Goal: Task Accomplishment & Management: Manage account settings

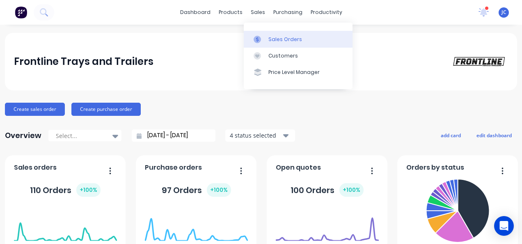
click at [272, 46] on link "Sales Orders" at bounding box center [298, 39] width 109 height 16
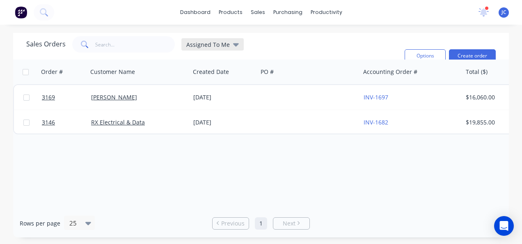
click at [214, 44] on span "Assigned To Me" at bounding box center [208, 44] width 44 height 9
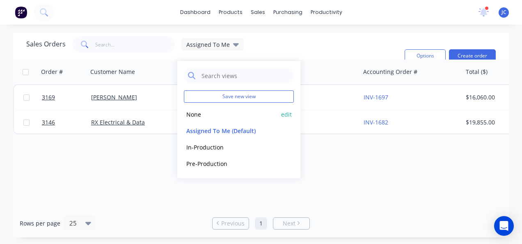
click at [200, 111] on button "None" at bounding box center [231, 114] width 94 height 9
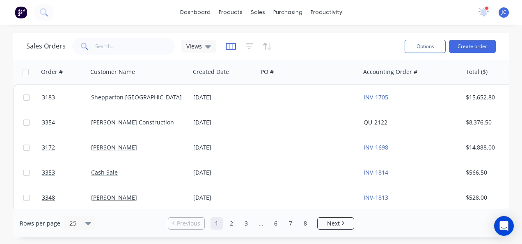
click at [230, 44] on icon "button" at bounding box center [231, 46] width 10 height 8
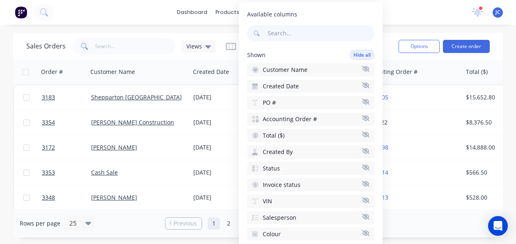
click at [228, 35] on div "Sales Orders Views Options Create order" at bounding box center [258, 46] width 490 height 27
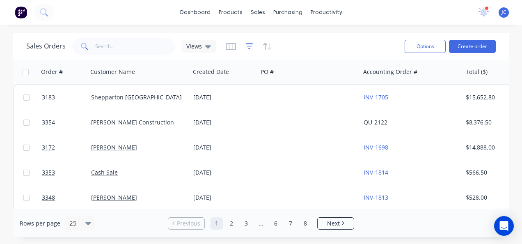
click at [249, 42] on icon "button" at bounding box center [249, 46] width 7 height 8
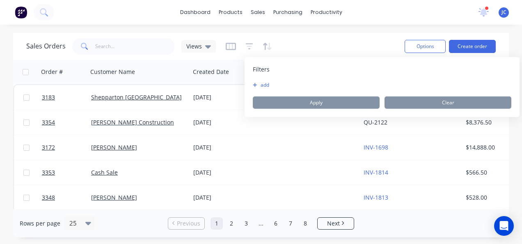
click at [269, 83] on button "add" at bounding box center [263, 85] width 21 height 7
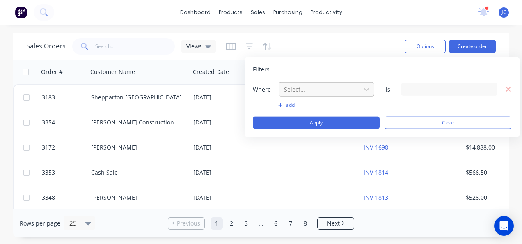
click at [299, 88] on div at bounding box center [319, 89] width 73 height 10
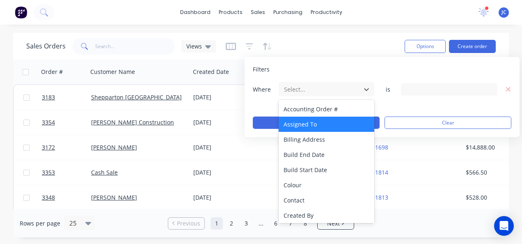
click at [328, 122] on div "Assigned To" at bounding box center [327, 124] width 96 height 15
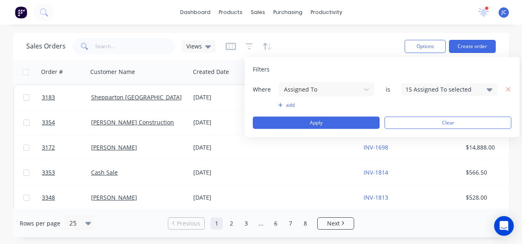
click at [424, 87] on div "15 Assigned To selected" at bounding box center [443, 89] width 74 height 9
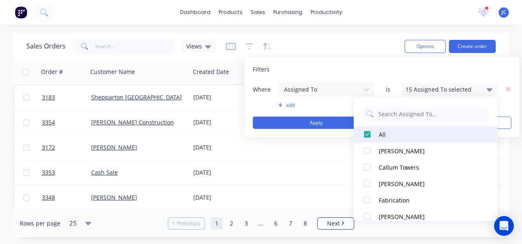
click at [366, 131] on div at bounding box center [367, 134] width 16 height 16
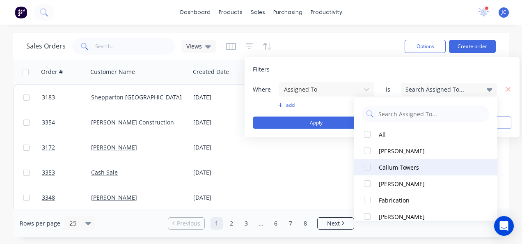
click at [367, 168] on div at bounding box center [367, 167] width 16 height 16
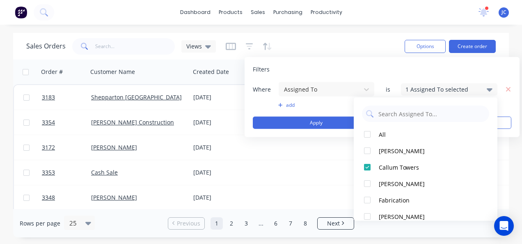
click at [285, 103] on button "add" at bounding box center [326, 105] width 96 height 7
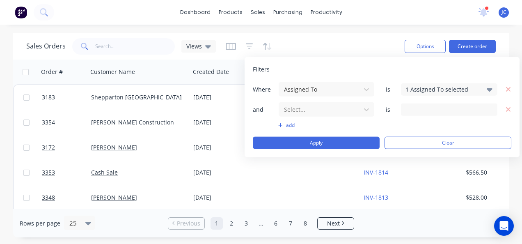
drag, startPoint x: 365, startPoint y: 110, endPoint x: 347, endPoint y: 118, distance: 20.1
click at [364, 110] on icon at bounding box center [367, 109] width 8 height 8
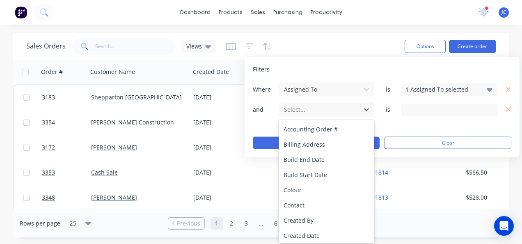
click at [409, 124] on div "add" at bounding box center [382, 125] width 259 height 7
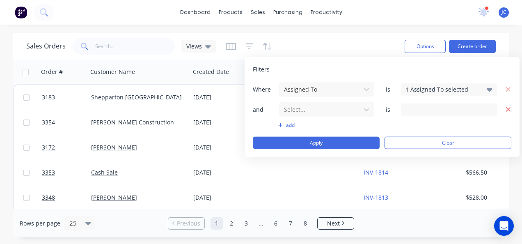
click at [510, 108] on icon "button" at bounding box center [509, 109] width 6 height 7
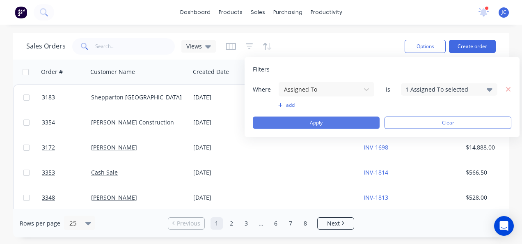
click at [328, 119] on button "Apply" at bounding box center [316, 123] width 127 height 12
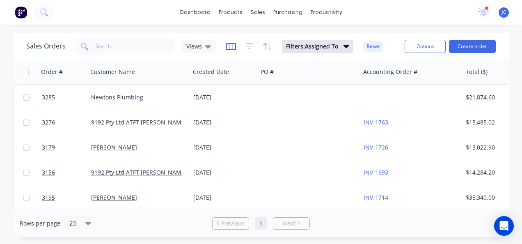
click at [229, 48] on icon "button" at bounding box center [231, 46] width 10 height 8
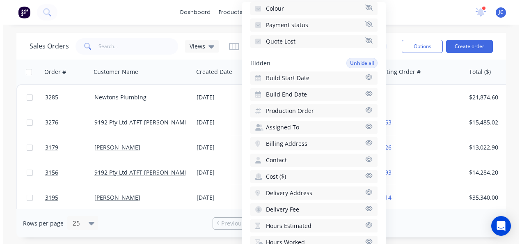
scroll to position [246, 0]
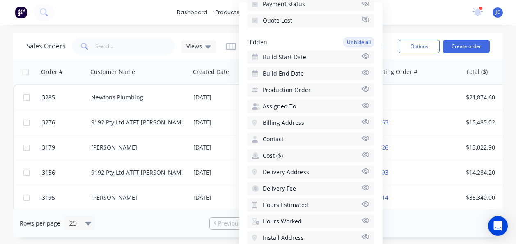
click at [363, 88] on icon "button" at bounding box center [366, 88] width 7 height 5
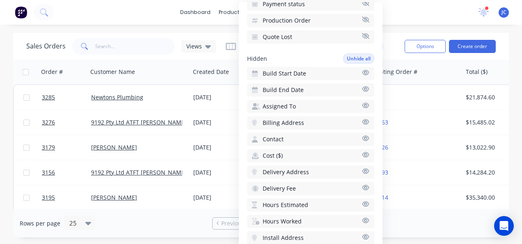
click at [179, 57] on div "Sales Orders Views Filters: Assigned To Reset Options Create order" at bounding box center [261, 46] width 496 height 27
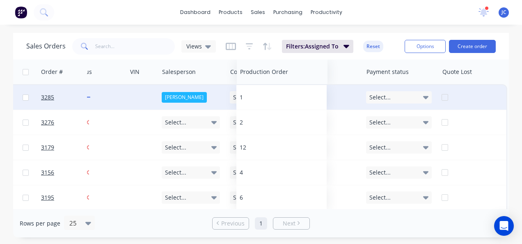
scroll to position [0, 654]
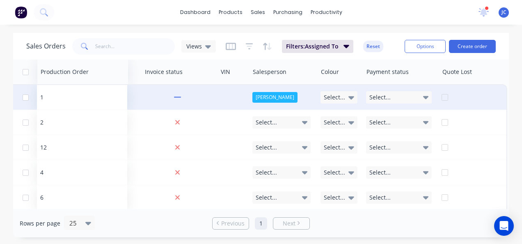
drag, startPoint x: 396, startPoint y: 74, endPoint x: 85, endPoint y: 87, distance: 311.5
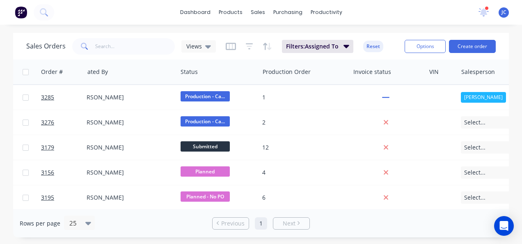
scroll to position [0, 437]
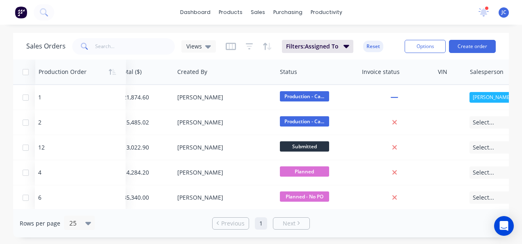
drag, startPoint x: 301, startPoint y: 73, endPoint x: 68, endPoint y: 78, distance: 232.8
click at [68, 78] on div at bounding box center [79, 72] width 80 height 16
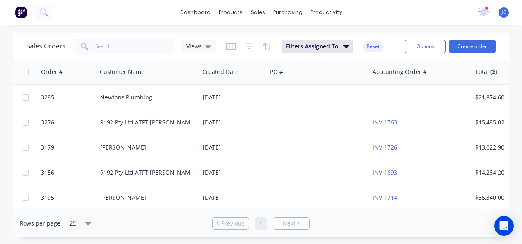
scroll to position [0, 0]
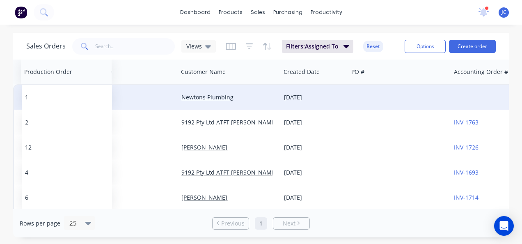
drag, startPoint x: 129, startPoint y: 78, endPoint x: 62, endPoint y: 86, distance: 66.5
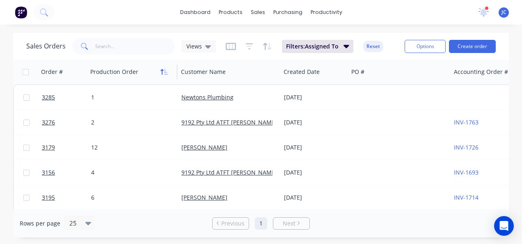
click at [163, 72] on icon "button" at bounding box center [164, 72] width 7 height 7
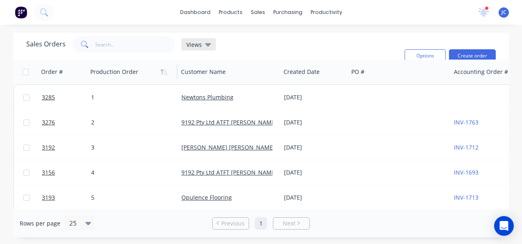
click at [206, 44] on icon at bounding box center [208, 44] width 6 height 3
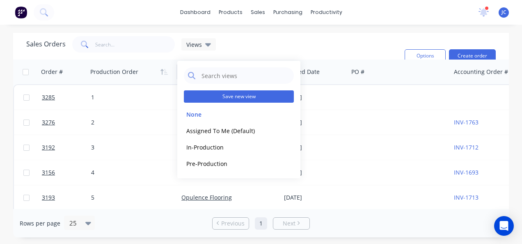
click at [239, 96] on button "Save new view" at bounding box center [239, 96] width 110 height 12
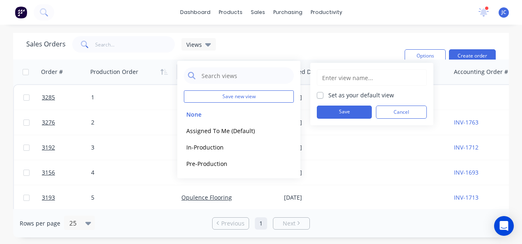
click at [343, 80] on input "text" at bounding box center [371, 78] width 101 height 16
type input "Callum - Bay Three"
click at [345, 110] on button "Save" at bounding box center [344, 112] width 55 height 13
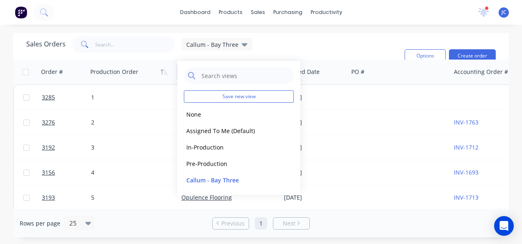
click at [326, 45] on div "Sales Orders Callum - Bay Three Filters: Assigned To Sorting: Production Order …" at bounding box center [212, 55] width 372 height 39
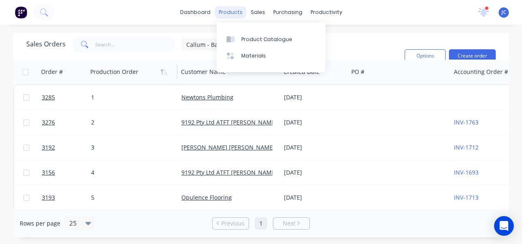
click at [230, 15] on div "products" at bounding box center [231, 12] width 32 height 12
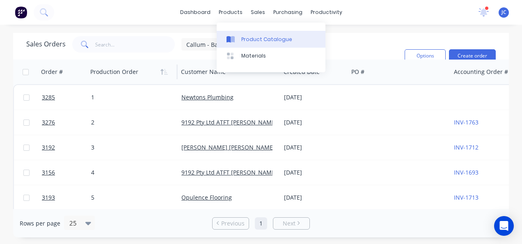
click at [265, 42] on div "Product Catalogue" at bounding box center [266, 39] width 51 height 7
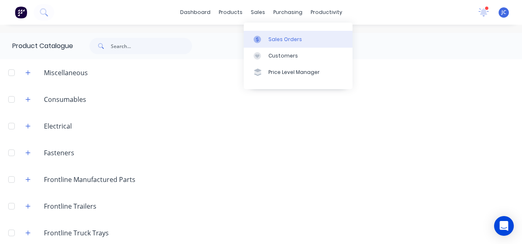
click at [272, 40] on div "Sales Orders" at bounding box center [286, 39] width 34 height 7
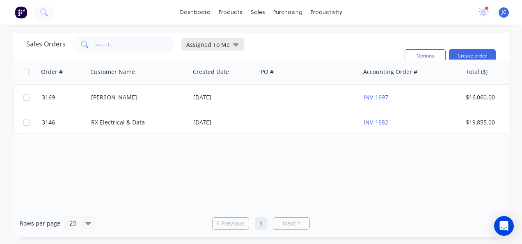
click at [211, 42] on span "Assigned To Me" at bounding box center [208, 44] width 44 height 9
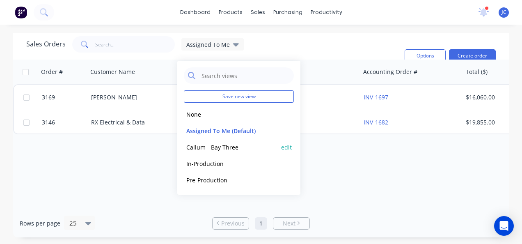
click at [216, 147] on button "Callum - Bay Three" at bounding box center [231, 146] width 94 height 9
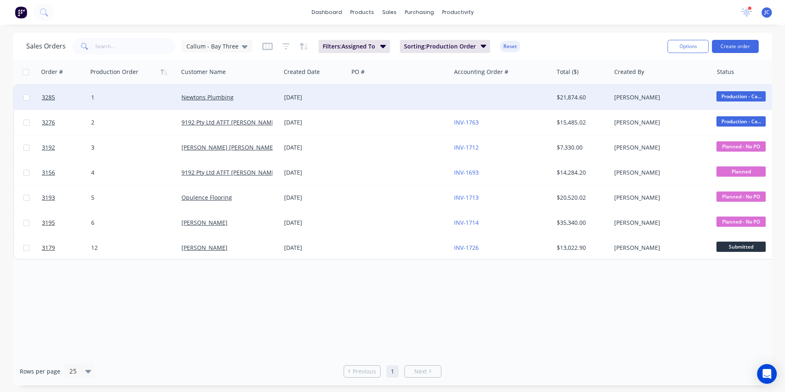
click at [100, 100] on div "1" at bounding box center [131, 97] width 80 height 8
type input "10"
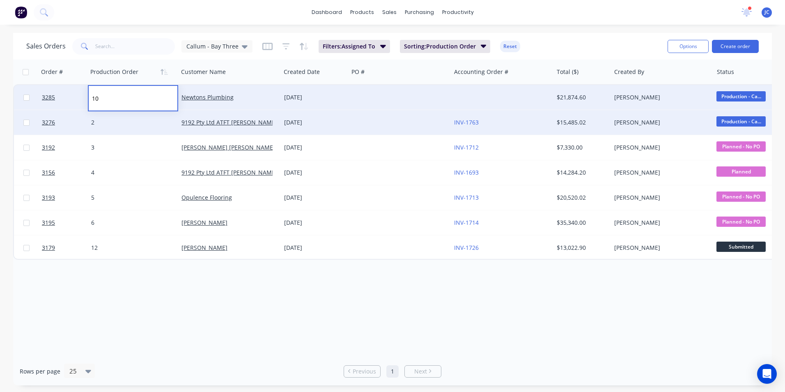
click at [108, 123] on div "2" at bounding box center [131, 122] width 80 height 8
click at [108, 125] on div "2" at bounding box center [131, 122] width 80 height 8
type input "20"
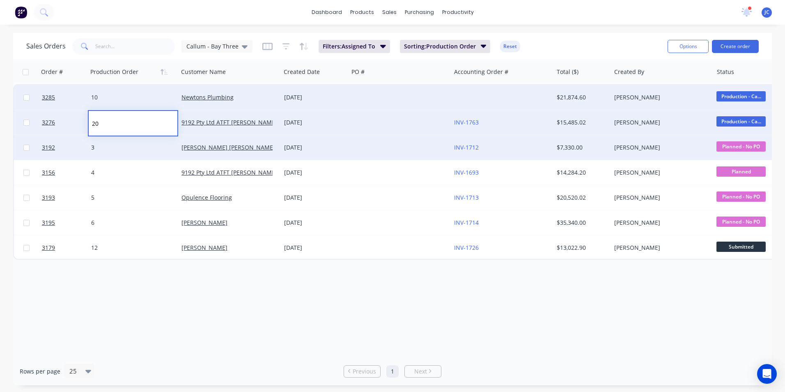
click at [106, 143] on div "3" at bounding box center [131, 147] width 80 height 8
click at [113, 148] on div "3" at bounding box center [131, 147] width 80 height 8
type input "30"
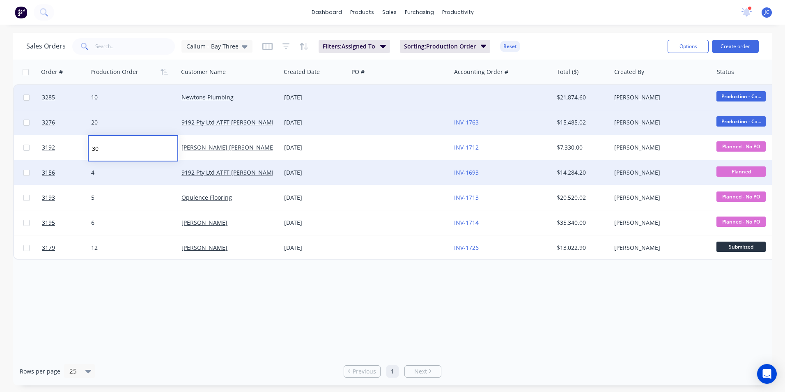
click at [113, 174] on div "4" at bounding box center [131, 172] width 80 height 8
click at [112, 172] on div "4" at bounding box center [131, 172] width 80 height 8
type input "40"
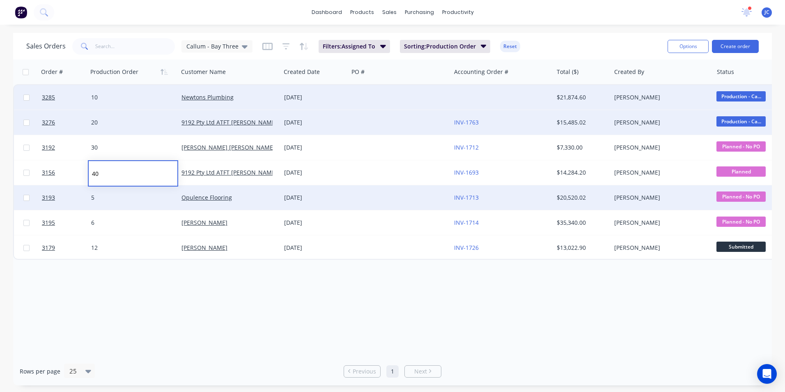
click at [108, 196] on div "5" at bounding box center [131, 197] width 80 height 8
click at [108, 198] on div "5" at bounding box center [131, 197] width 80 height 8
type input "50"
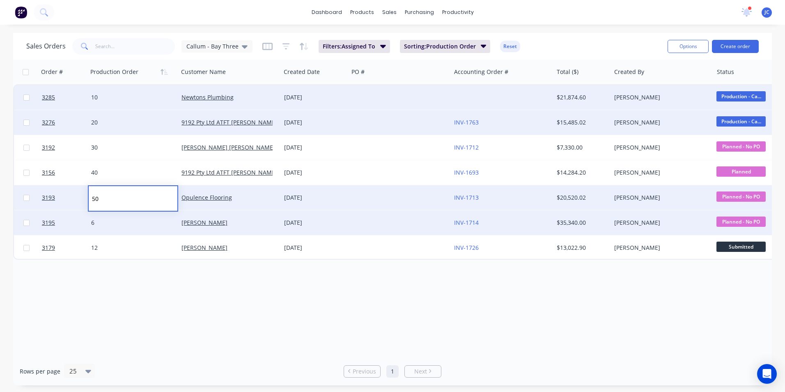
click at [109, 221] on div "6" at bounding box center [131, 222] width 80 height 8
click at [110, 222] on div "6" at bounding box center [131, 222] width 80 height 8
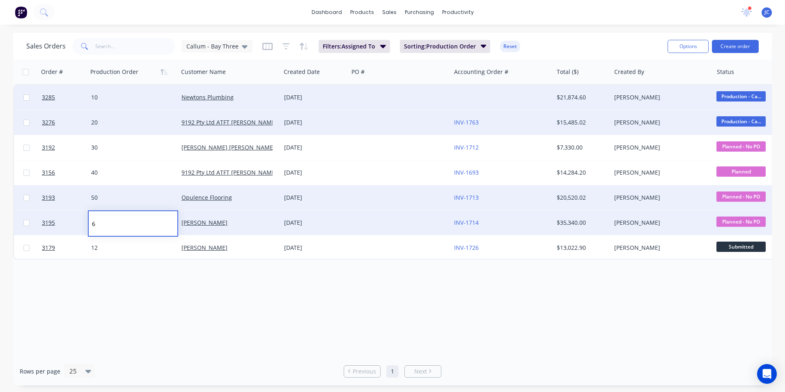
type input "60"
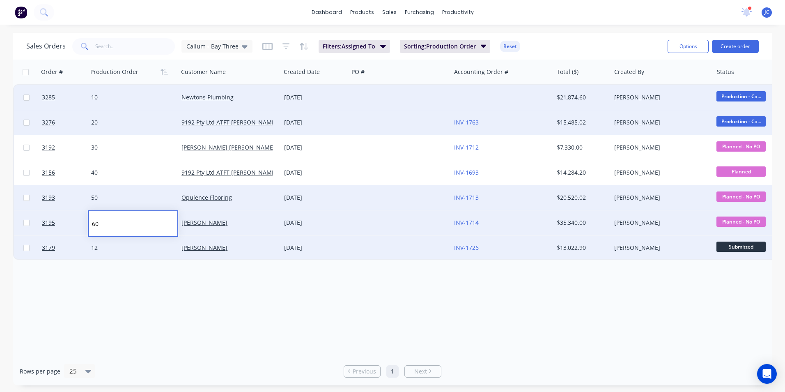
click at [111, 243] on div "12" at bounding box center [131, 247] width 80 height 8
click at [110, 243] on div "12" at bounding box center [131, 247] width 80 height 8
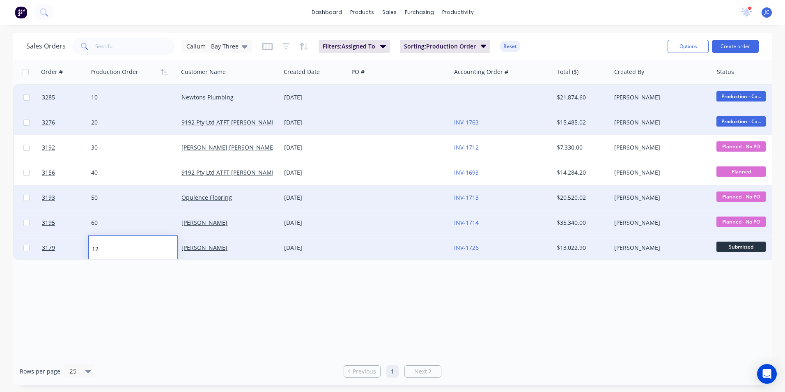
type input "120"
click at [256, 243] on div "Order # Production Order Customer Name Created Date PO # Accounting Order # Tot…" at bounding box center [392, 208] width 759 height 297
click at [238, 45] on div "Callum - Bay Three" at bounding box center [216, 46] width 61 height 7
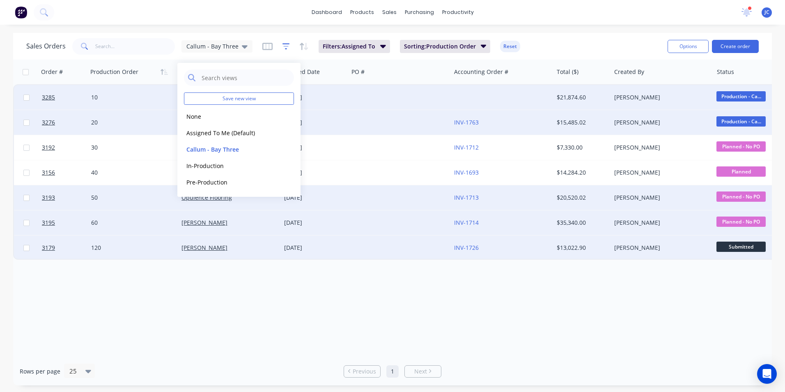
click at [282, 48] on icon "button" at bounding box center [285, 46] width 7 height 8
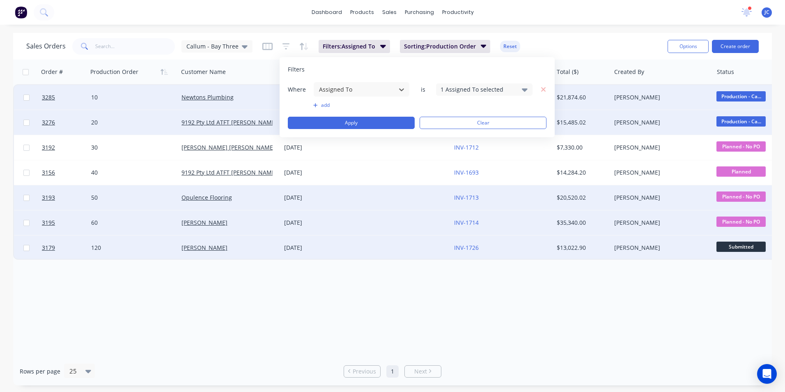
click at [323, 107] on button "add" at bounding box center [361, 105] width 96 height 7
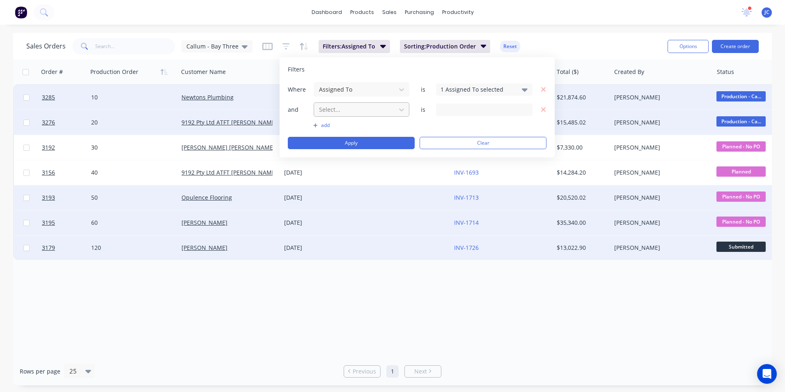
click at [357, 110] on div at bounding box center [354, 109] width 73 height 10
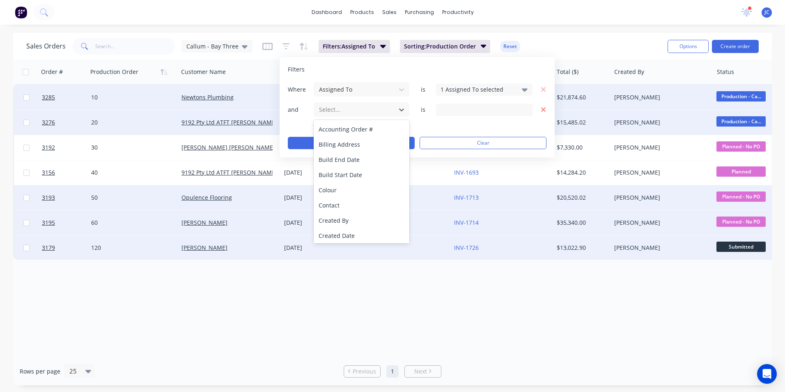
click at [522, 110] on icon "button" at bounding box center [544, 109] width 6 height 7
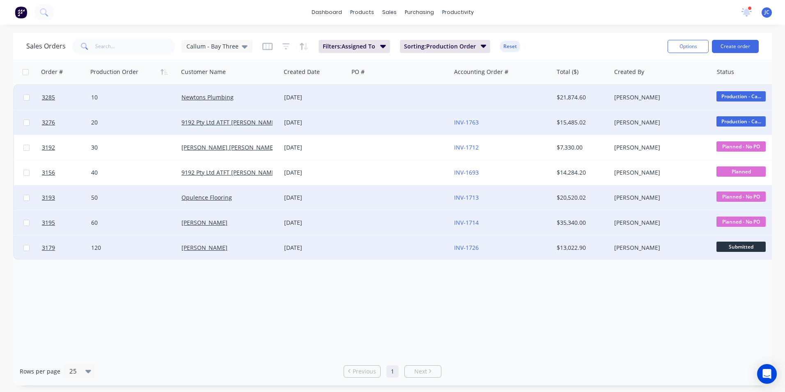
click at [522, 48] on div "Sales Orders Callum - Bay Three Filters: Assigned To Sorting: Production Order …" at bounding box center [343, 46] width 635 height 20
click at [243, 48] on icon at bounding box center [245, 46] width 6 height 3
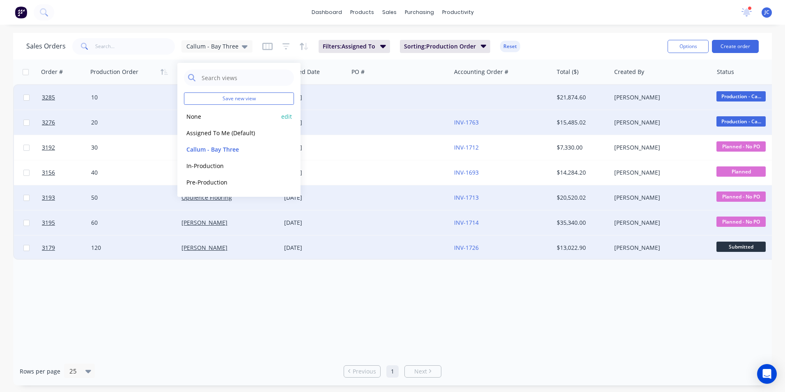
click at [207, 114] on button "None" at bounding box center [231, 116] width 94 height 9
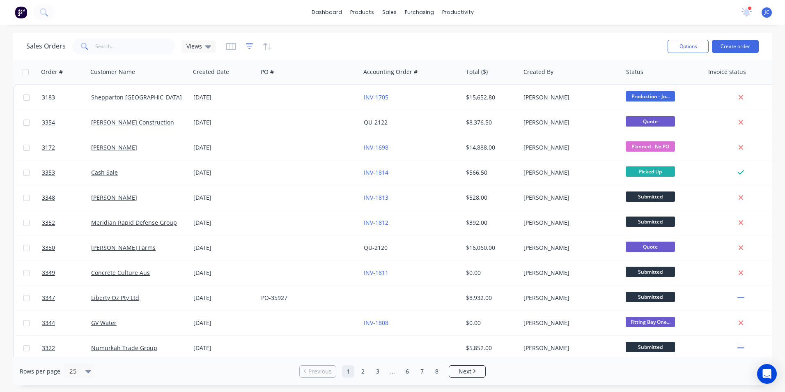
click at [246, 47] on icon "button" at bounding box center [249, 46] width 7 height 8
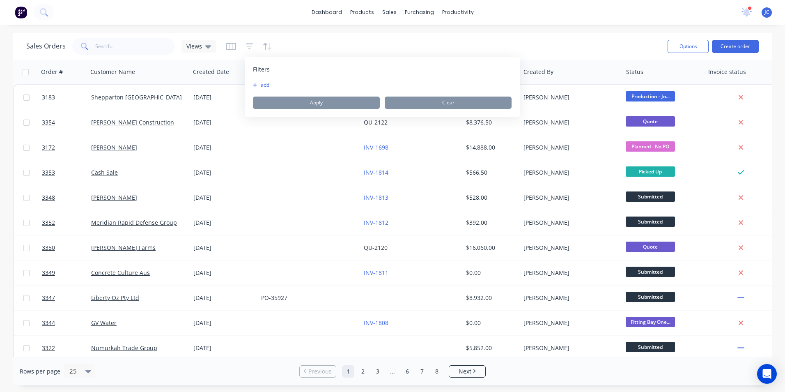
click at [264, 86] on button "add" at bounding box center [263, 85] width 21 height 7
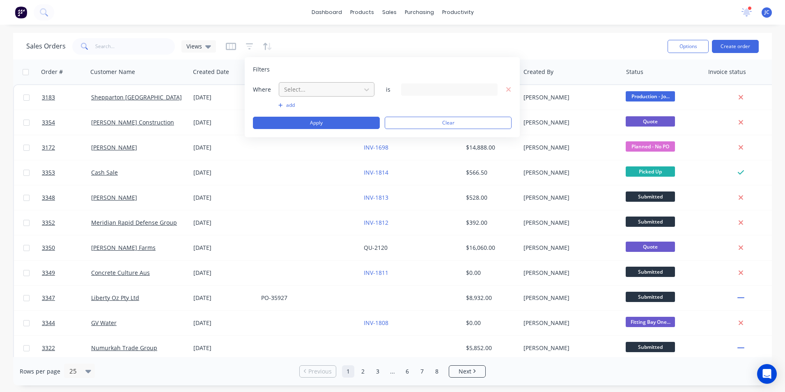
click at [298, 90] on div at bounding box center [319, 89] width 73 height 10
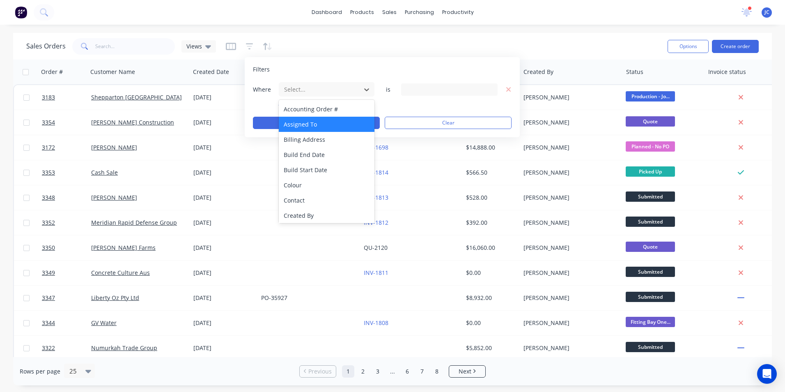
click at [316, 118] on div "Assigned To" at bounding box center [327, 124] width 96 height 15
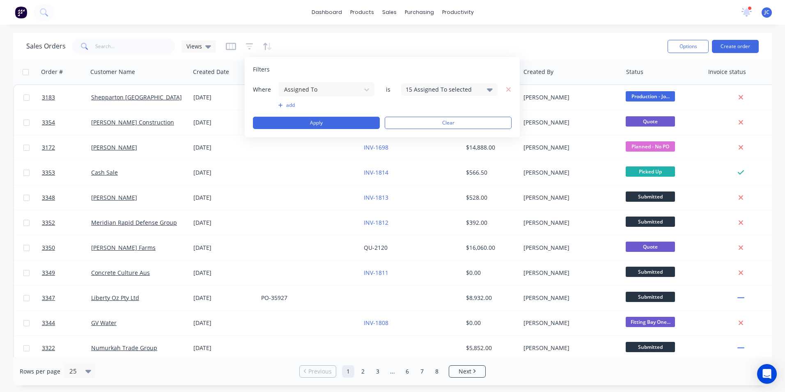
click at [427, 89] on div "15 Assigned To selected" at bounding box center [443, 89] width 74 height 9
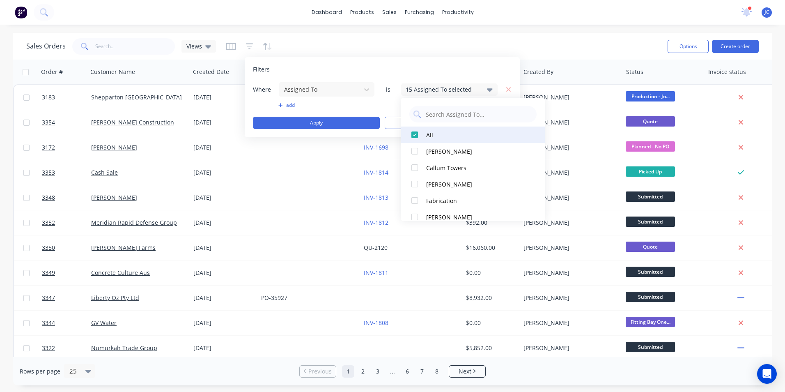
click at [414, 134] on div at bounding box center [414, 134] width 16 height 16
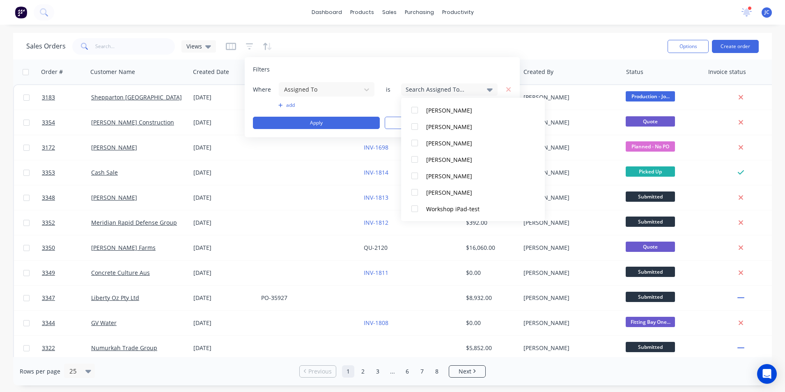
scroll to position [131, 0]
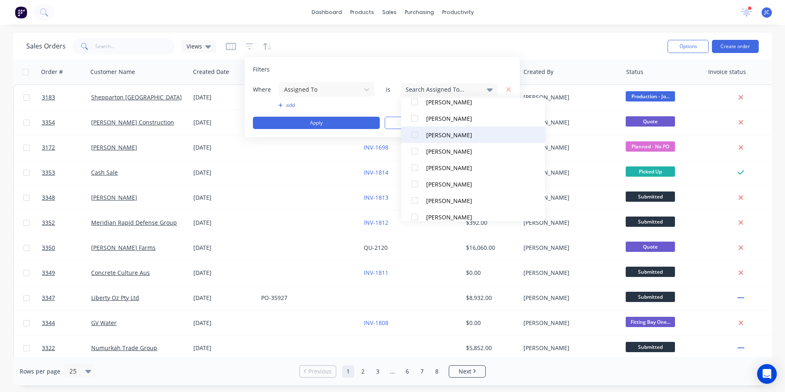
click at [415, 136] on div at bounding box center [414, 134] width 16 height 16
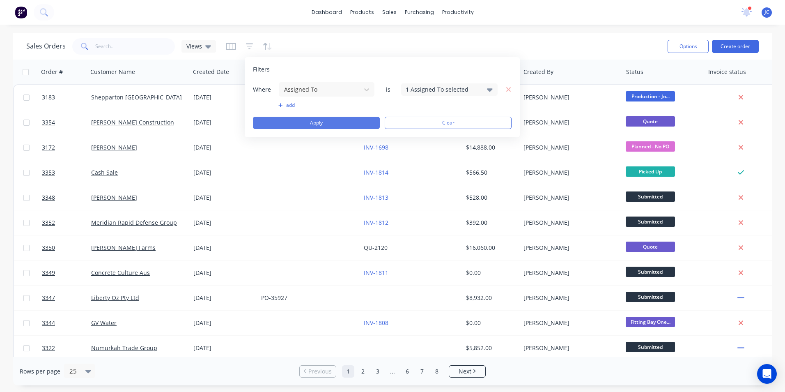
click at [330, 121] on button "Apply" at bounding box center [316, 123] width 127 height 12
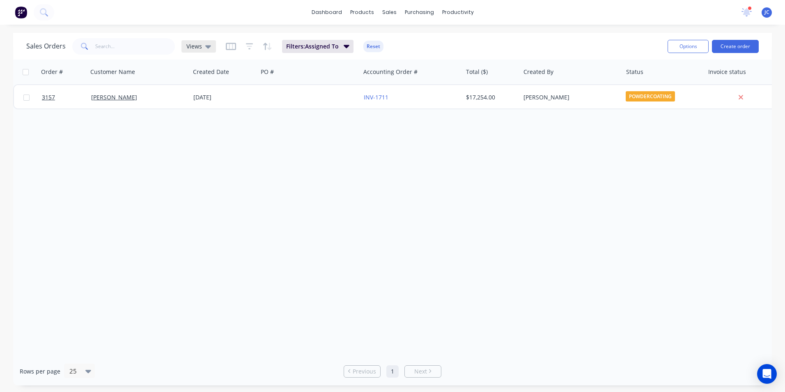
click at [209, 48] on icon at bounding box center [208, 46] width 6 height 9
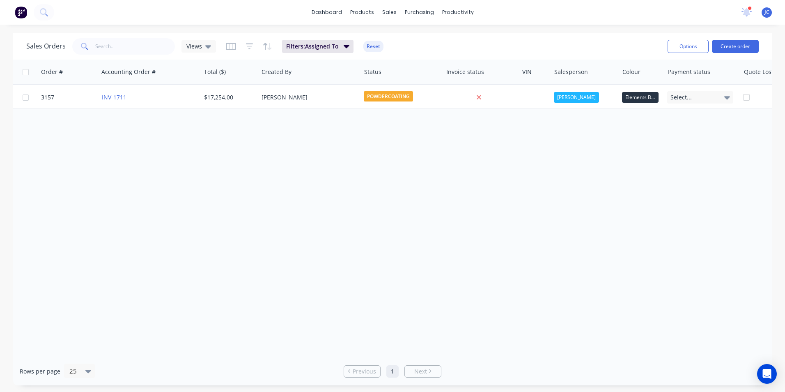
scroll to position [0, 301]
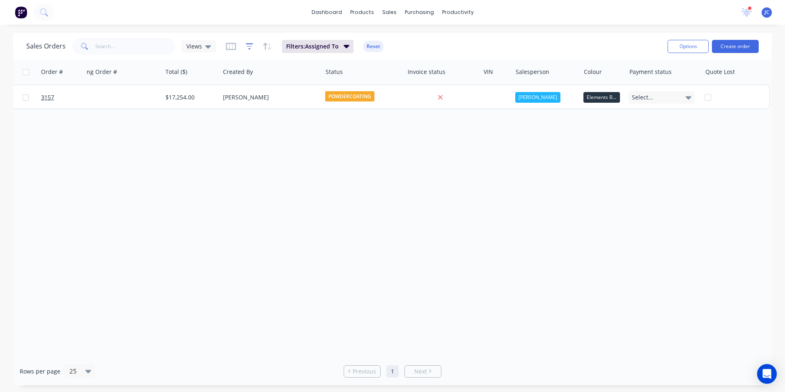
click at [250, 46] on icon "button" at bounding box center [249, 46] width 7 height 8
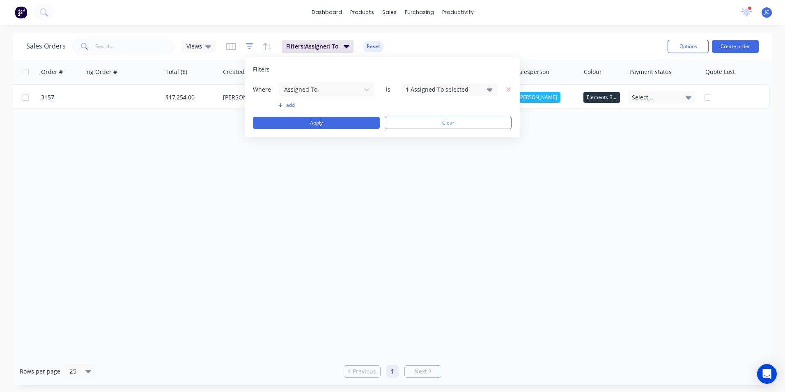
click at [250, 46] on icon "button" at bounding box center [249, 46] width 7 height 8
click at [246, 48] on icon "button" at bounding box center [249, 46] width 7 height 8
click at [233, 45] on icon "button" at bounding box center [231, 46] width 10 height 8
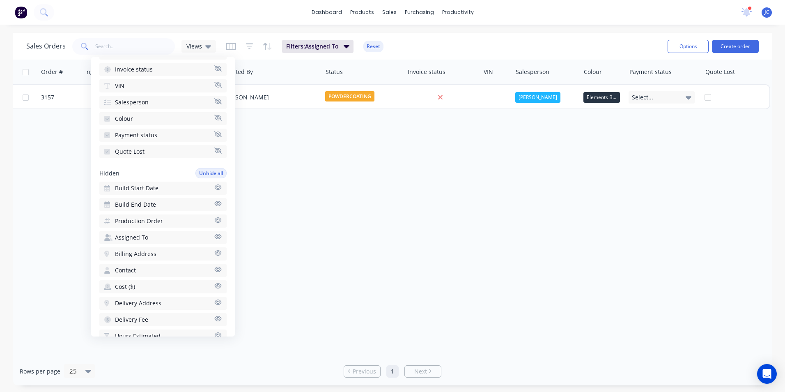
scroll to position [205, 0]
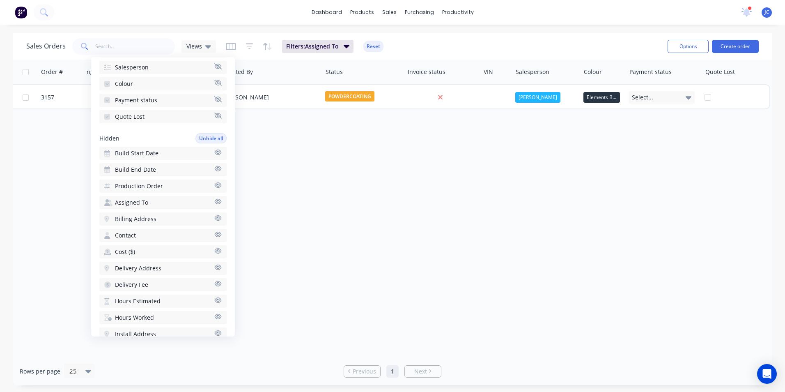
click at [215, 184] on icon "button" at bounding box center [218, 184] width 7 height 5
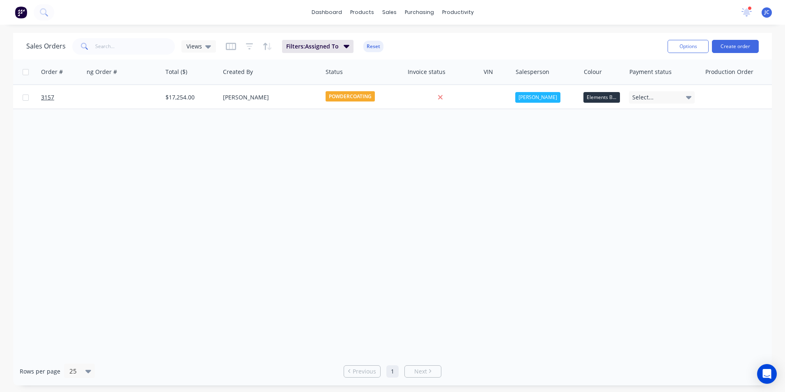
drag, startPoint x: 395, startPoint y: 163, endPoint x: 351, endPoint y: 109, distance: 68.9
click at [395, 162] on div "Order # Customer Name Created Date PO # Accounting Order # Total ($) Created By…" at bounding box center [392, 208] width 759 height 297
click at [331, 50] on span "Filters: Assigned To" at bounding box center [312, 46] width 53 height 8
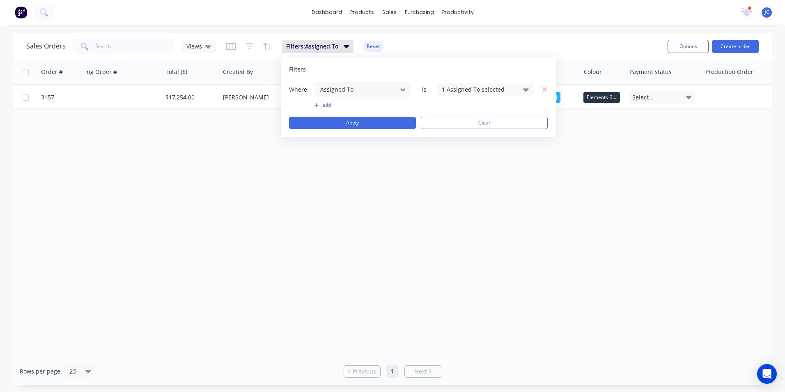
click at [327, 103] on button "add" at bounding box center [362, 105] width 96 height 7
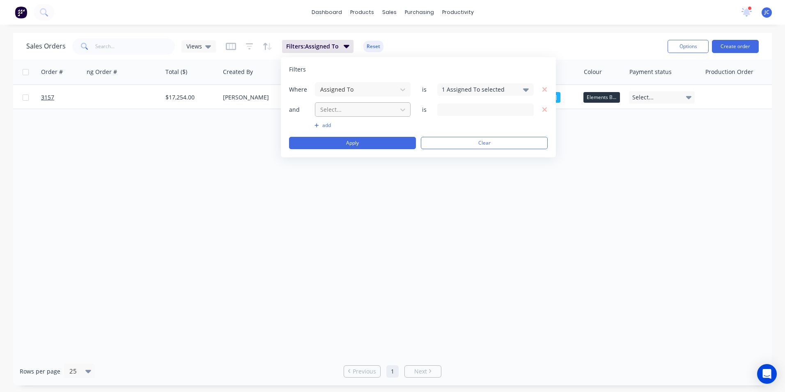
click at [380, 110] on div at bounding box center [355, 109] width 73 height 10
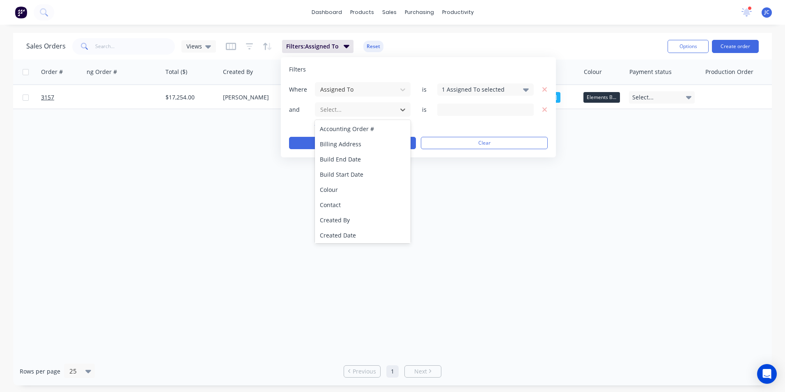
scroll to position [0, 0]
click at [504, 213] on div "Order # Customer Name Created Date PO # Accounting Order # Total ($) Created By…" at bounding box center [392, 208] width 759 height 297
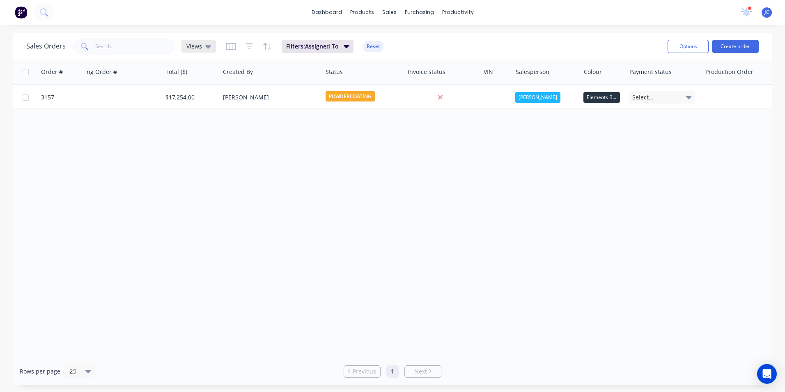
click at [197, 46] on span "Views" at bounding box center [194, 46] width 16 height 9
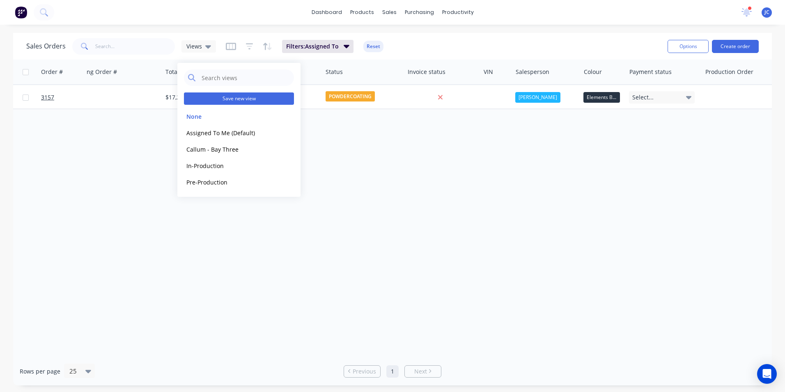
click at [246, 97] on button "Save new view" at bounding box center [239, 98] width 110 height 12
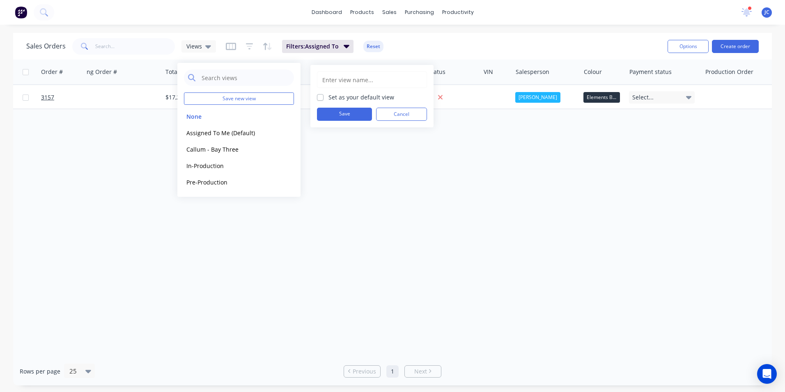
drag, startPoint x: 345, startPoint y: 81, endPoint x: 327, endPoint y: 85, distance: 18.4
click at [345, 81] on input "text" at bounding box center [371, 80] width 101 height 16
type input "[PERSON_NAME] - Bay One"
click at [357, 115] on button "Save" at bounding box center [344, 114] width 55 height 13
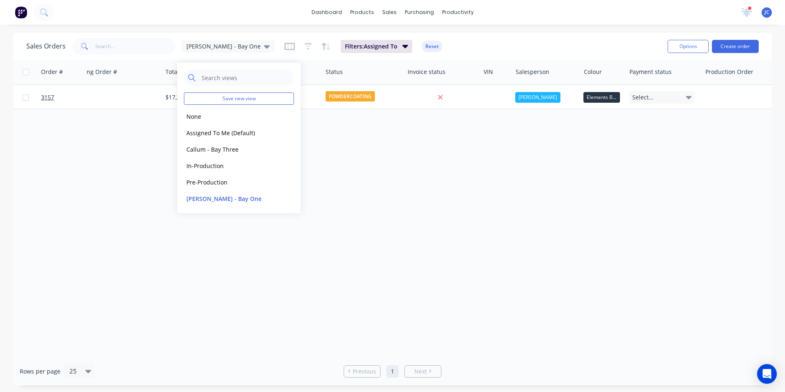
click at [396, 156] on div "Order # Customer Name Created Date PO # Accounting Order # Total ($) Created By…" at bounding box center [392, 208] width 759 height 297
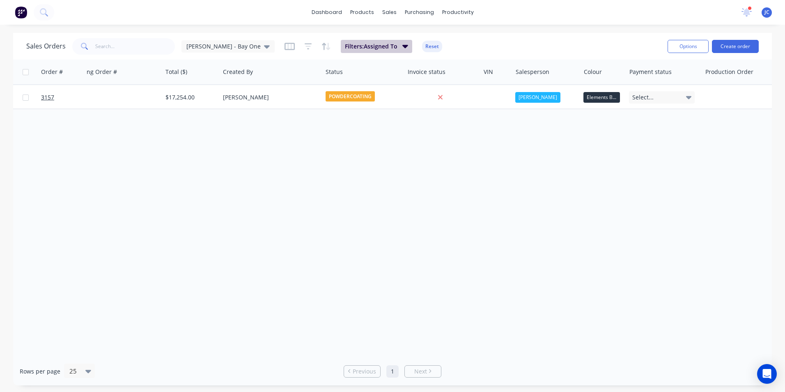
click at [353, 48] on span "Filters: Assigned To" at bounding box center [371, 46] width 53 height 8
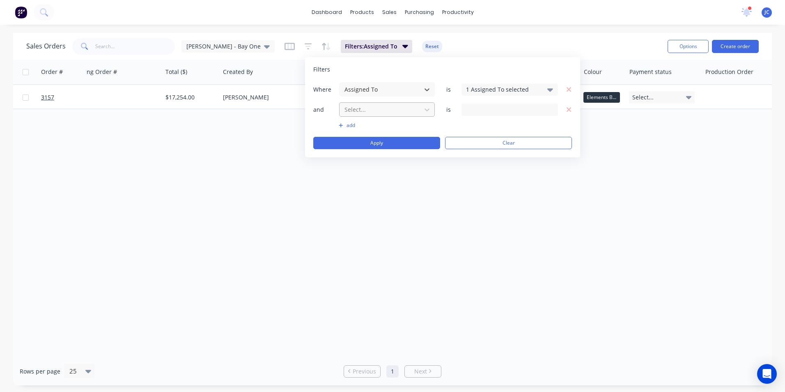
drag, startPoint x: 383, startPoint y: 106, endPoint x: 390, endPoint y: 112, distance: 9.3
click at [384, 106] on div at bounding box center [380, 109] width 73 height 10
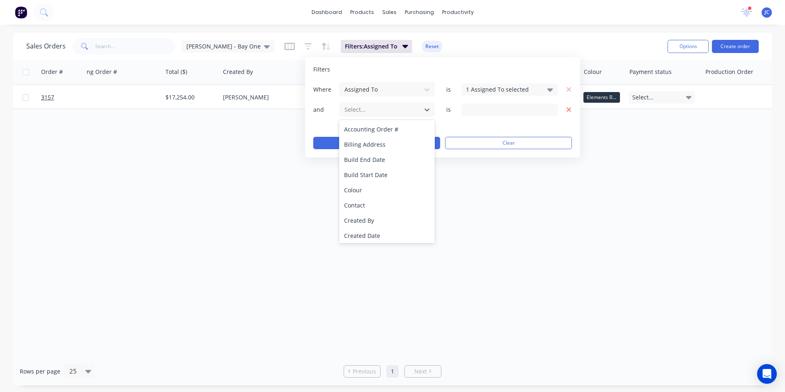
click at [522, 108] on icon "button" at bounding box center [569, 109] width 6 height 7
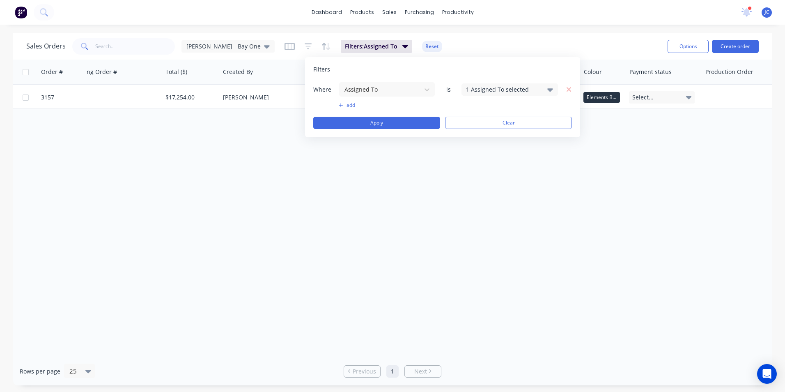
click at [522, 180] on div "Order # Customer Name Created Date PO # Accounting Order # Total ($) Created By…" at bounding box center [392, 208] width 759 height 297
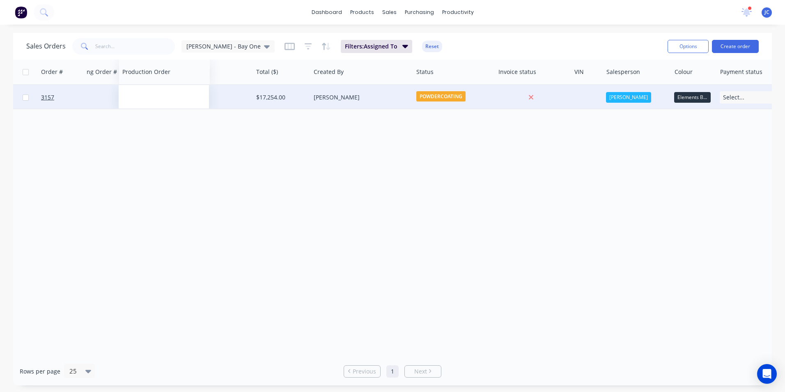
drag, startPoint x: 735, startPoint y: 75, endPoint x: 151, endPoint y: 89, distance: 583.2
click at [151, 89] on div "Order # Customer Name Created Date PO # Accounting Order # Total ($) Created By…" at bounding box center [287, 85] width 1148 height 50
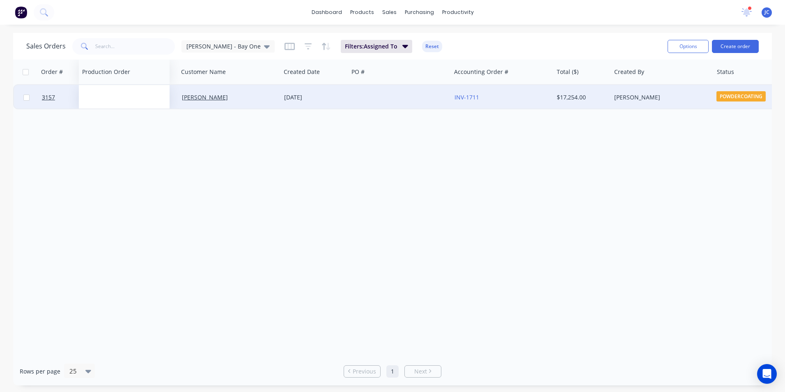
drag, startPoint x: 516, startPoint y: 79, endPoint x: 132, endPoint y: 94, distance: 384.2
click at [132, 94] on div "Order # Customer Name Created Date PO # Accounting Order # Production Order Tot…" at bounding box center [587, 85] width 1148 height 50
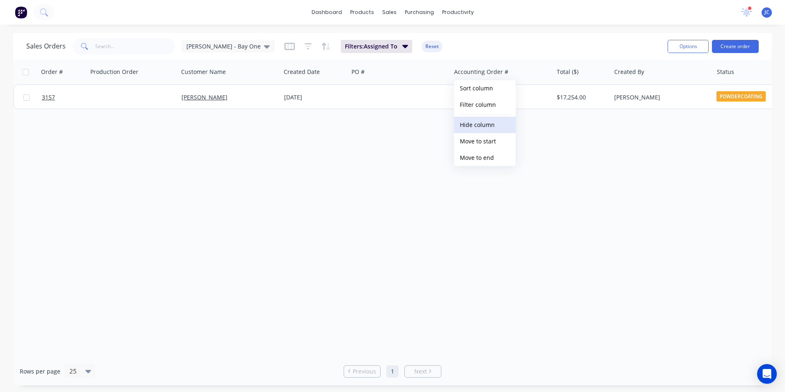
click at [493, 121] on button "Hide column" at bounding box center [485, 125] width 62 height 16
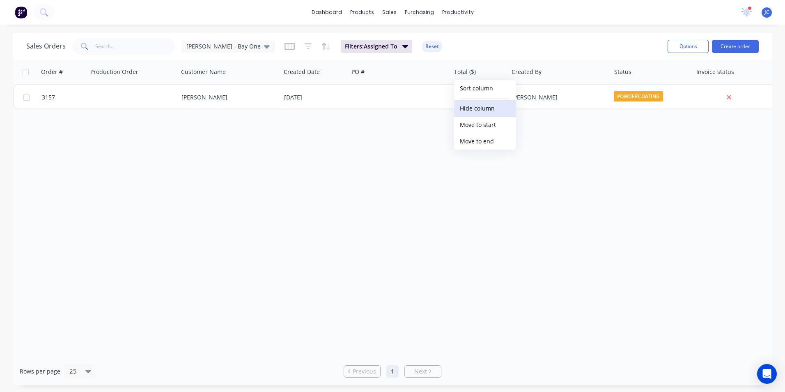
click at [491, 110] on button "Hide column" at bounding box center [485, 108] width 62 height 16
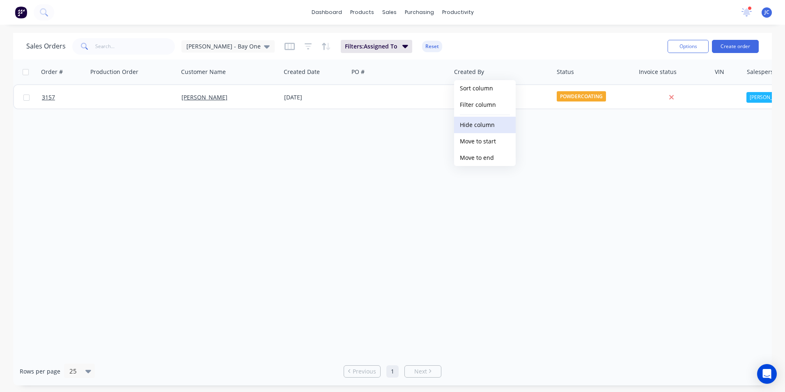
click at [494, 124] on button "Hide column" at bounding box center [485, 125] width 62 height 16
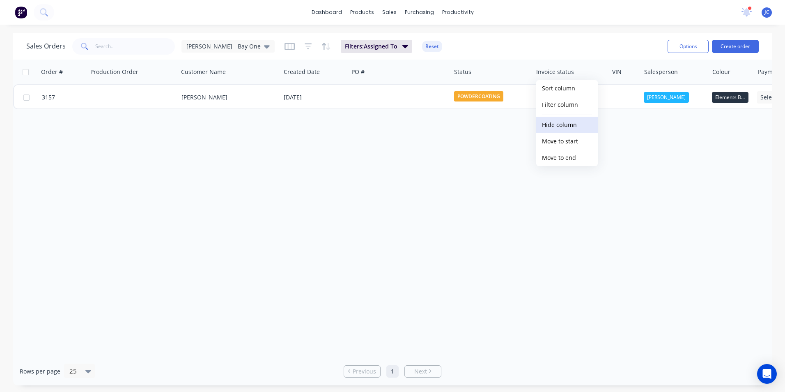
click at [522, 123] on button "Hide column" at bounding box center [567, 125] width 62 height 16
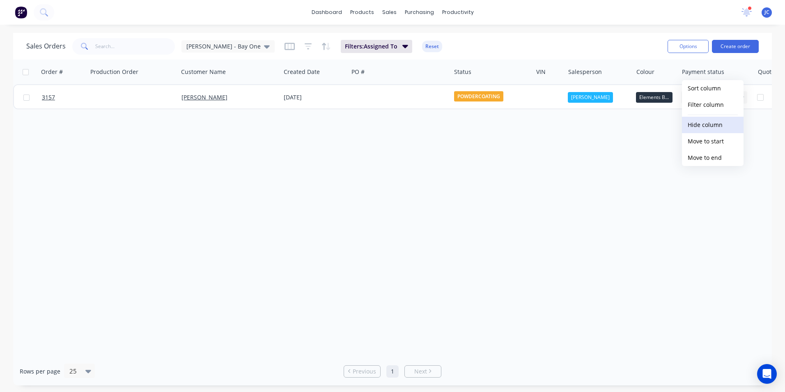
click at [522, 121] on button "Hide column" at bounding box center [713, 125] width 62 height 16
click at [522, 124] on button "Hide column" at bounding box center [713, 125] width 62 height 16
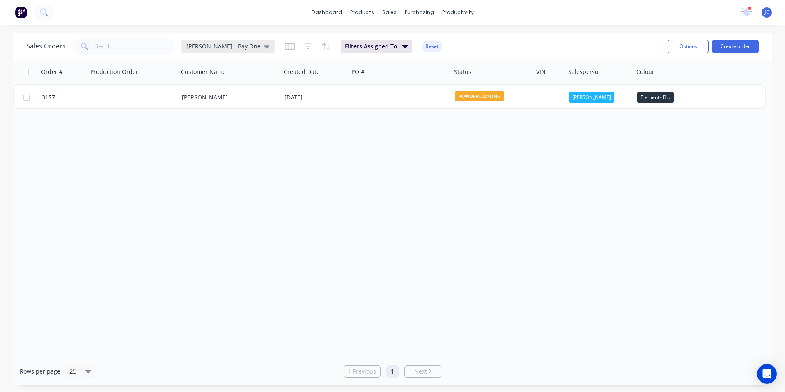
click at [264, 47] on icon at bounding box center [267, 46] width 6 height 3
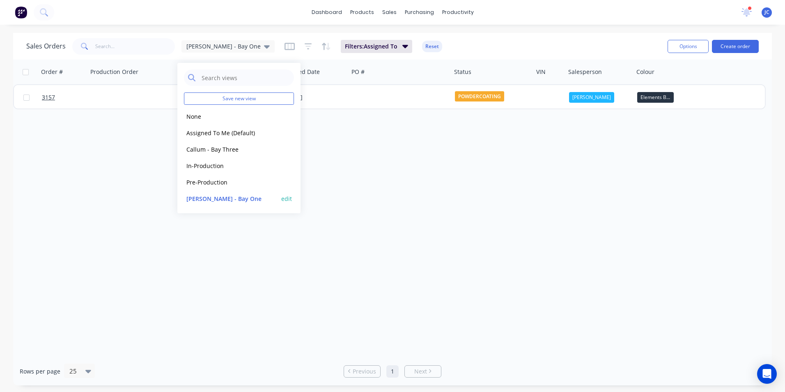
click at [285, 201] on button "edit" at bounding box center [286, 198] width 11 height 9
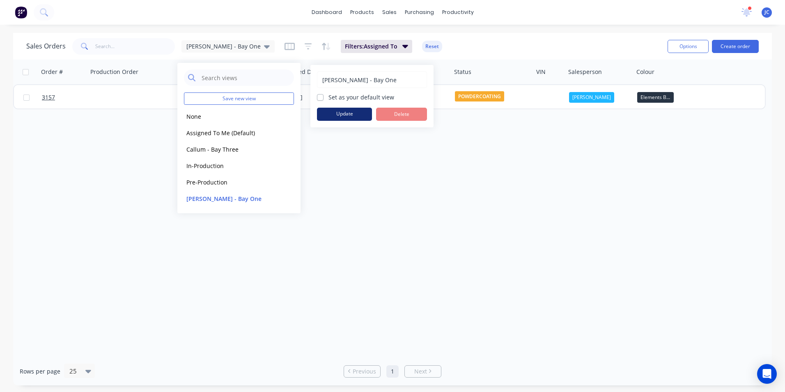
click at [345, 117] on button "Update" at bounding box center [344, 114] width 55 height 13
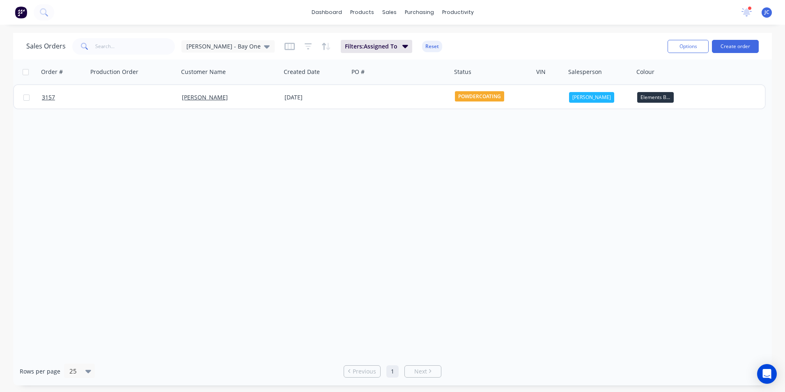
click at [450, 188] on div "Order # Production Order Customer Name Created Date PO # Status VIN Salesperson…" at bounding box center [392, 208] width 759 height 297
click at [227, 48] on div "[PERSON_NAME] - Bay One" at bounding box center [227, 46] width 83 height 7
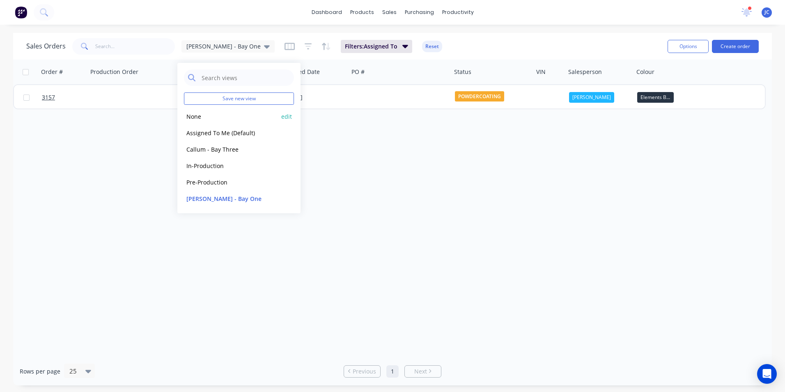
click at [211, 119] on button "None" at bounding box center [231, 116] width 94 height 9
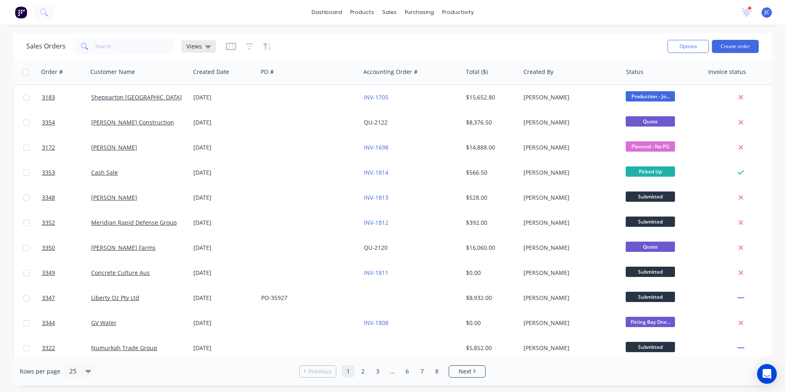
click at [205, 50] on div "Views" at bounding box center [198, 46] width 34 height 12
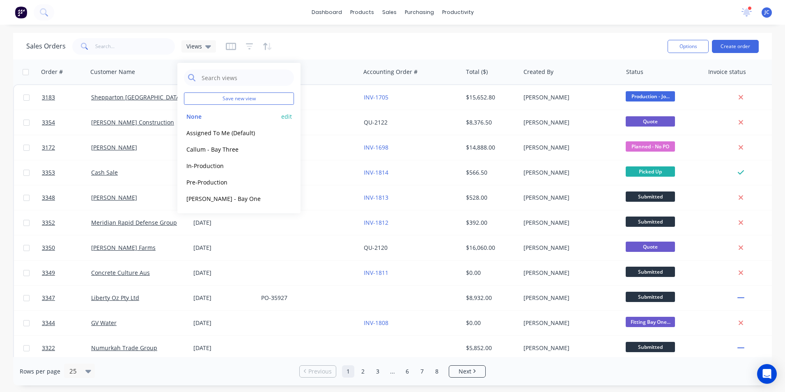
click at [287, 116] on button "edit" at bounding box center [286, 116] width 11 height 9
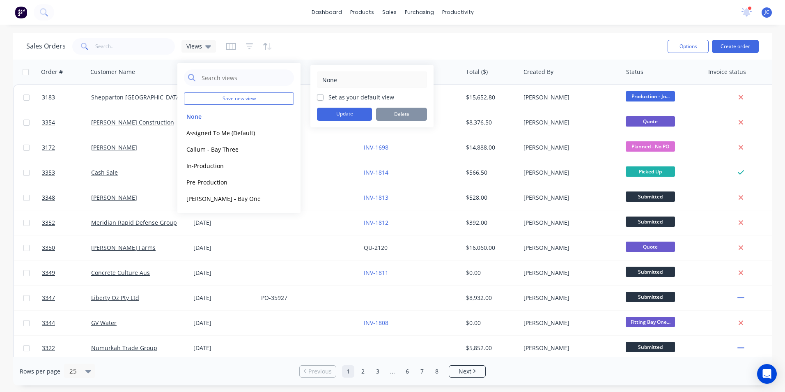
click at [339, 97] on label "Set as your default view" at bounding box center [361, 97] width 66 height 9
click at [324, 97] on input "Set as your default view" at bounding box center [320, 97] width 7 height 8
checkbox input "true"
click at [345, 113] on button "Update" at bounding box center [344, 114] width 55 height 13
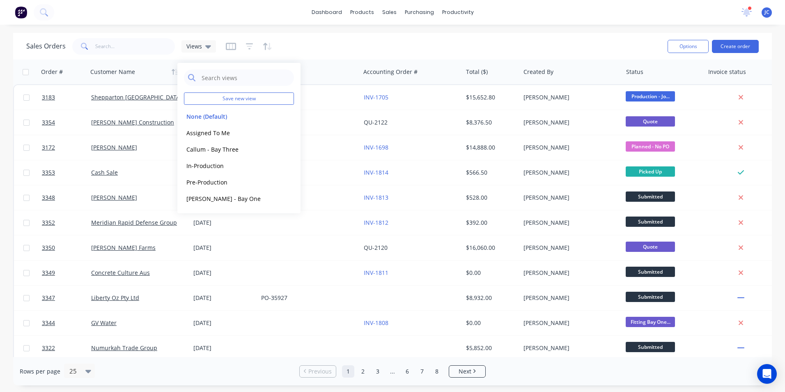
drag, startPoint x: 350, startPoint y: 39, endPoint x: 99, endPoint y: 64, distance: 251.6
click at [349, 39] on div "Sales Orders Views" at bounding box center [343, 46] width 635 height 20
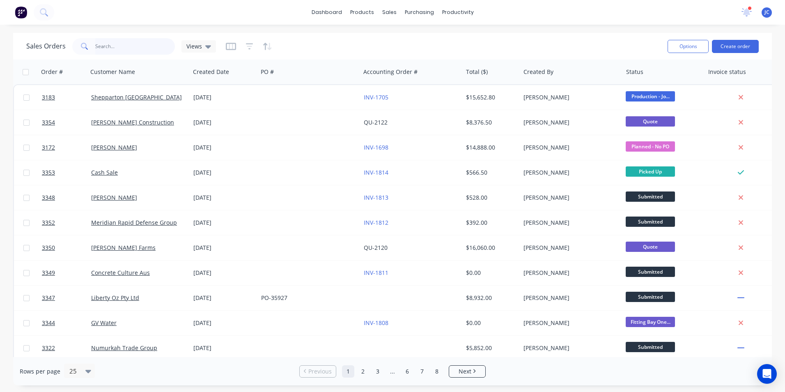
click at [110, 50] on input "text" at bounding box center [135, 46] width 80 height 16
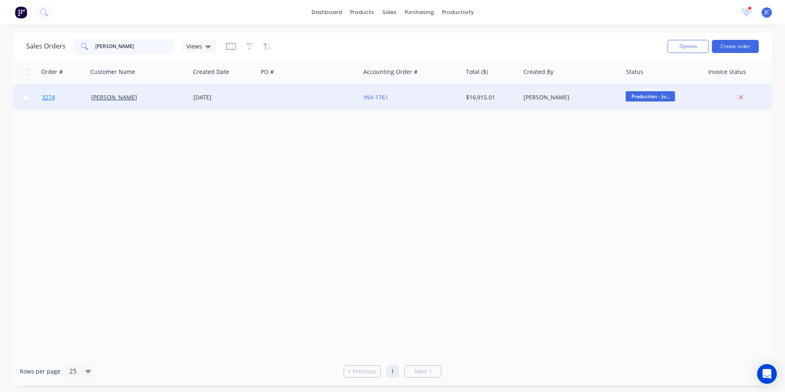
type input "[PERSON_NAME]"
click at [51, 94] on span "3274" at bounding box center [48, 97] width 13 height 8
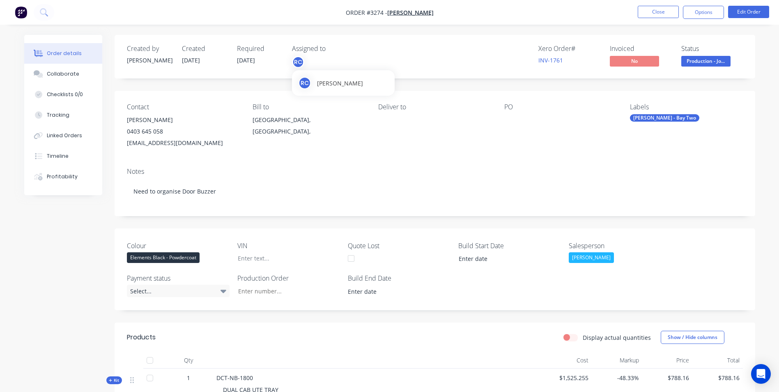
click at [297, 62] on div "RC" at bounding box center [298, 62] width 12 height 12
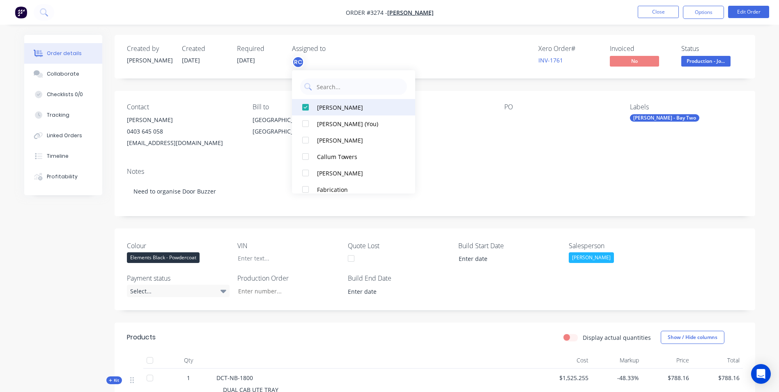
click at [305, 105] on div at bounding box center [305, 107] width 16 height 16
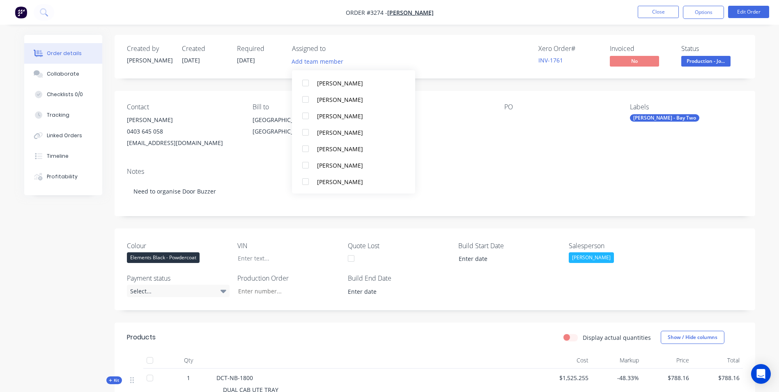
scroll to position [123, 0]
click at [305, 99] on div at bounding box center [305, 99] width 16 height 16
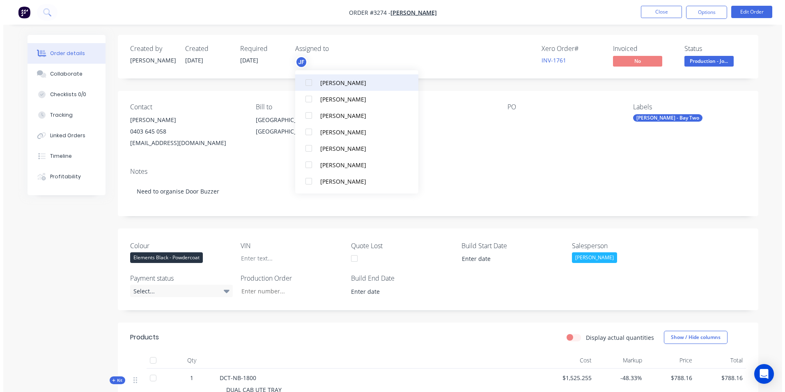
scroll to position [8, 0]
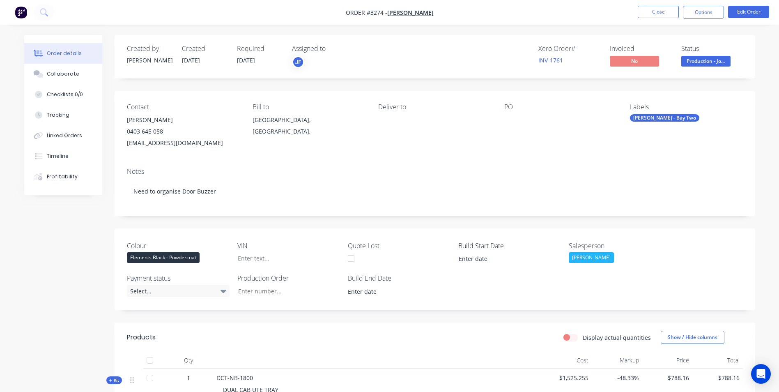
click at [437, 213] on div "Notes Need to organise Door Buzzer" at bounding box center [435, 188] width 640 height 55
click at [270, 243] on input "Colour" at bounding box center [285, 291] width 108 height 12
type input "10"
click at [506, 243] on div "Colour Elements Black - Powdercoat VIN Quote Lost Build Start Date Salesperson …" at bounding box center [435, 269] width 640 height 82
click at [522, 15] on button "Close" at bounding box center [658, 12] width 41 height 12
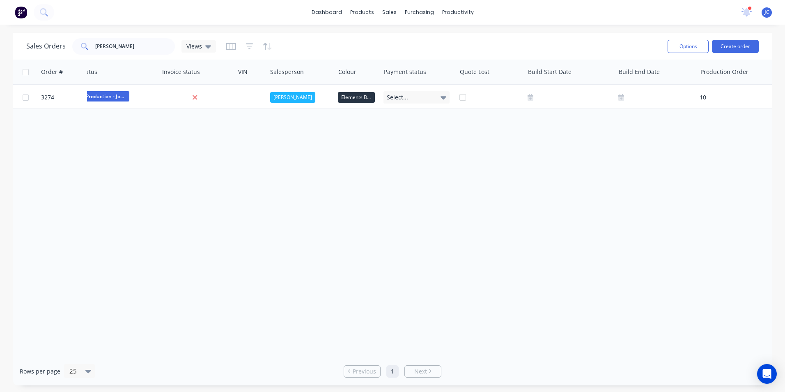
scroll to position [0, 564]
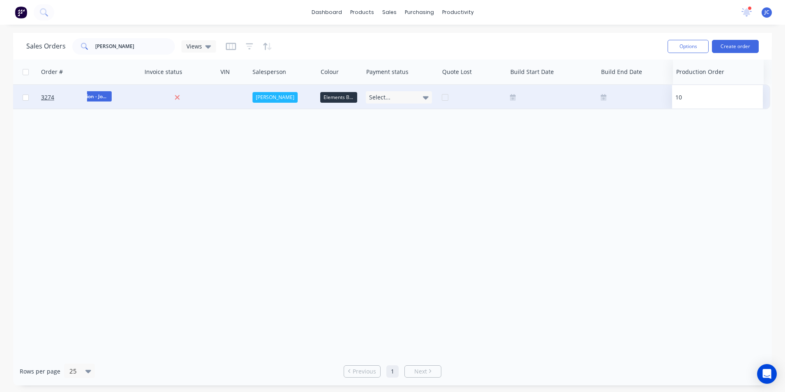
drag, startPoint x: 720, startPoint y: 77, endPoint x: 714, endPoint y: 95, distance: 19.2
click at [522, 95] on div "Order # Customer Name Created Date PO # Accounting Order # Total ($) Created By…" at bounding box center [109, 85] width 1321 height 50
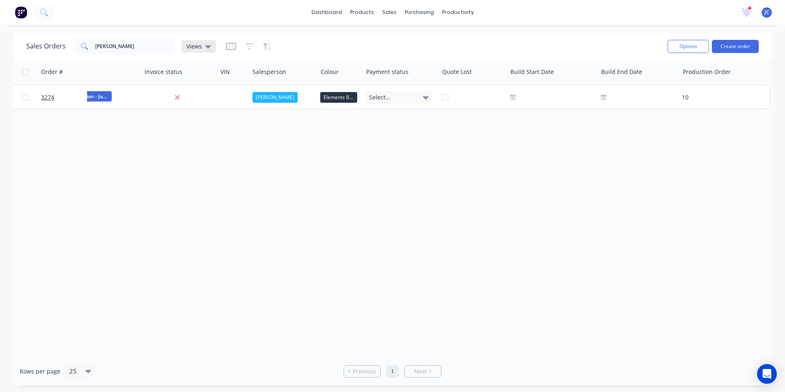
click at [207, 44] on icon at bounding box center [208, 46] width 6 height 9
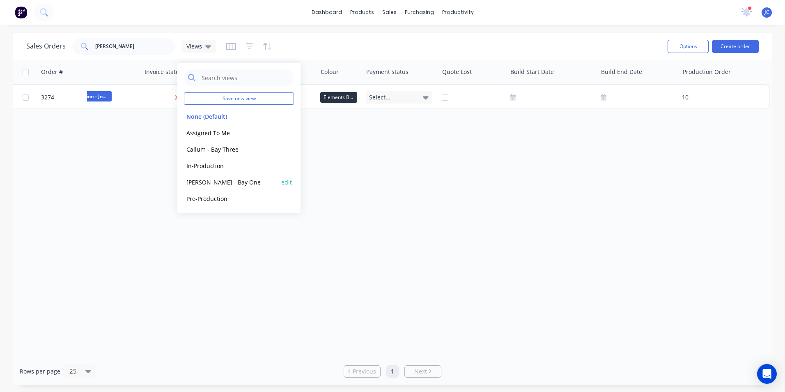
click at [224, 180] on button "[PERSON_NAME] - Bay One" at bounding box center [231, 181] width 94 height 9
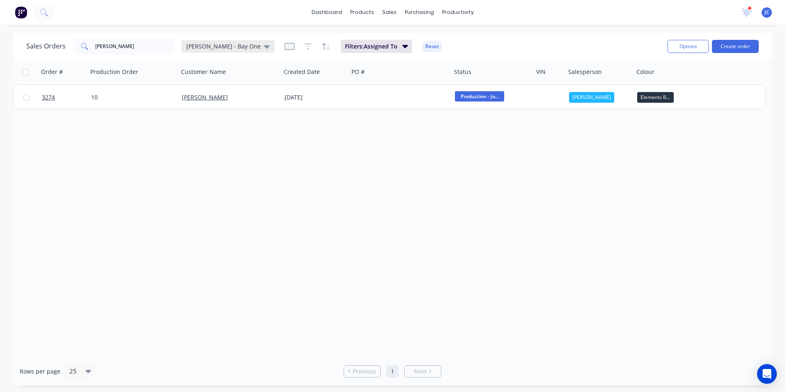
click at [221, 48] on span "[PERSON_NAME] - Bay One" at bounding box center [223, 46] width 74 height 9
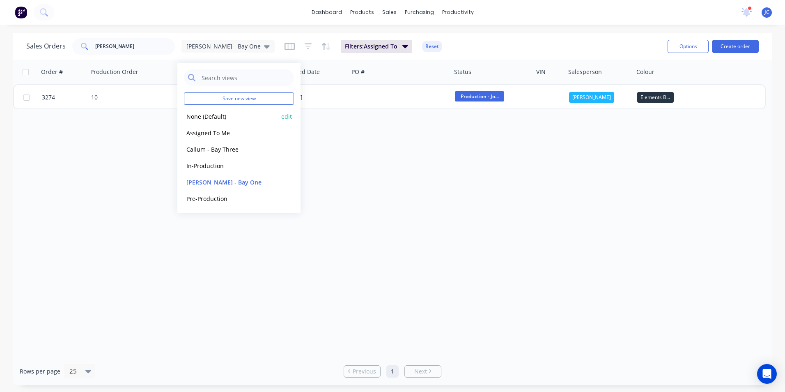
click at [215, 117] on button "None (Default)" at bounding box center [231, 116] width 94 height 9
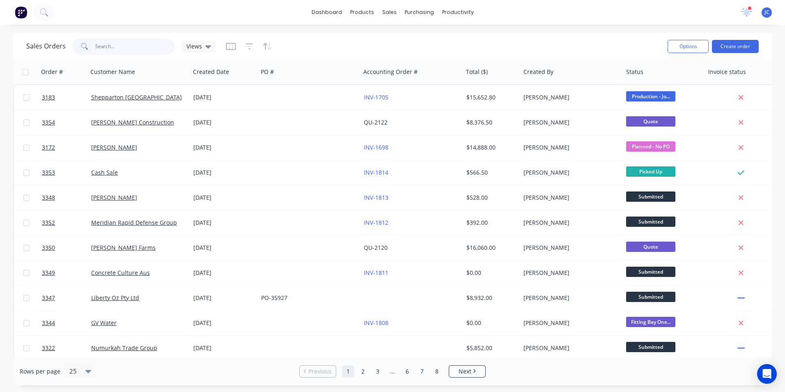
drag, startPoint x: 67, startPoint y: 48, endPoint x: 36, endPoint y: 48, distance: 31.2
click at [36, 48] on div "Sales Orders [PERSON_NAME] Views" at bounding box center [121, 46] width 190 height 16
type input "shepp south plas"
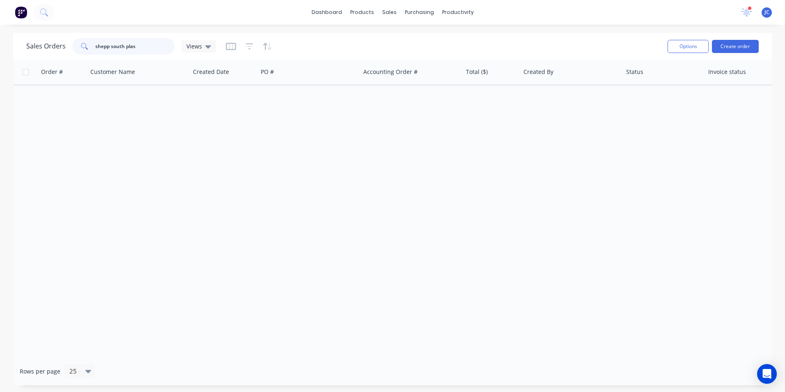
drag, startPoint x: 140, startPoint y: 47, endPoint x: 0, endPoint y: 49, distance: 139.6
click at [0, 53] on html "dashboard products sales purchasing productivity dashboard products Product Cat…" at bounding box center [392, 196] width 785 height 392
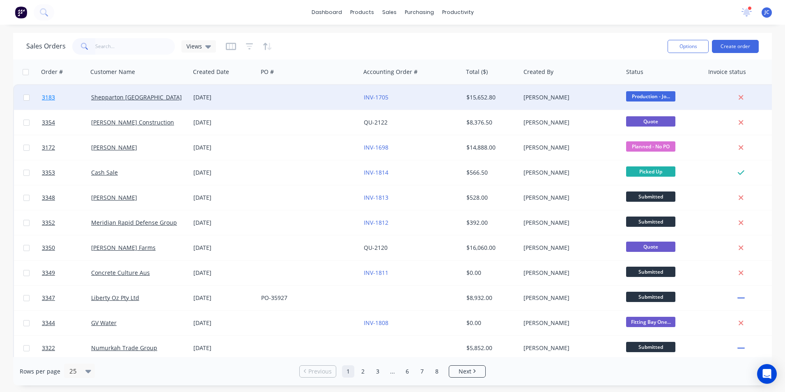
click at [47, 95] on span "3183" at bounding box center [48, 97] width 13 height 8
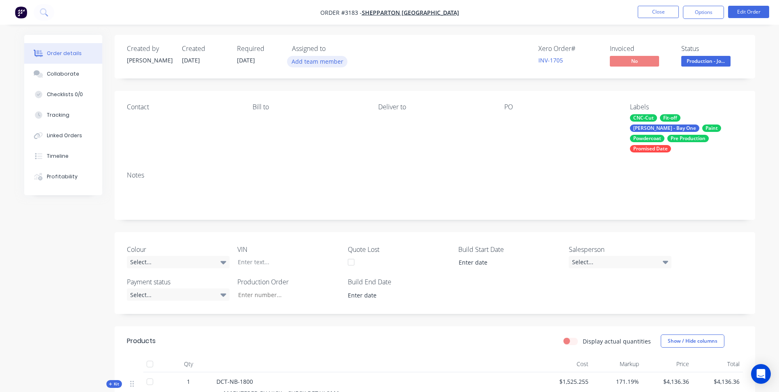
click at [326, 62] on button "Add team member" at bounding box center [317, 61] width 60 height 11
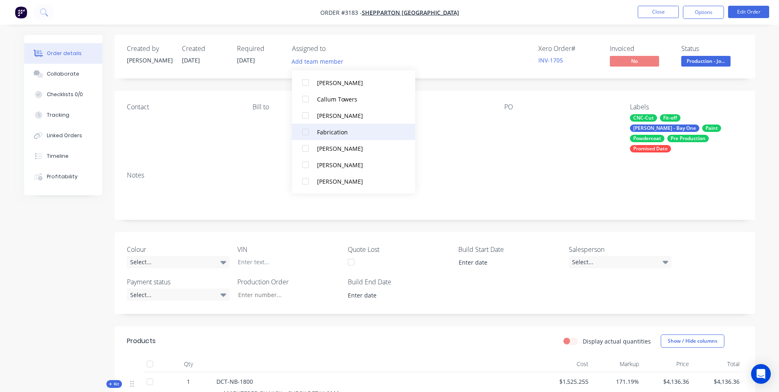
scroll to position [82, 0]
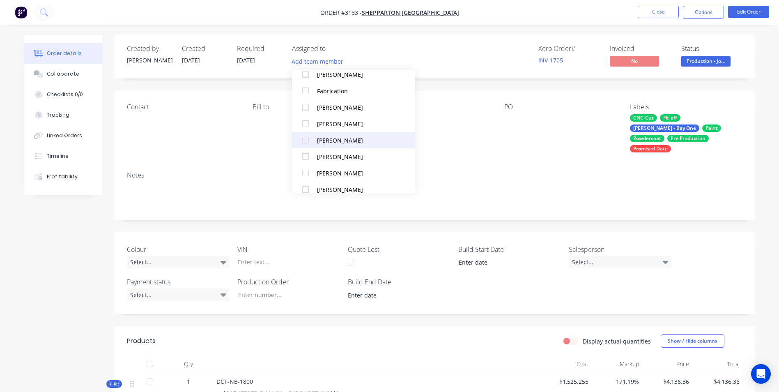
click at [343, 141] on div "[PERSON_NAME]" at bounding box center [358, 140] width 82 height 9
click at [485, 144] on div "Contact [PERSON_NAME] to Deliver to PO Labels CNC-Cut Fit-off [PERSON_NAME] - B…" at bounding box center [435, 128] width 640 height 74
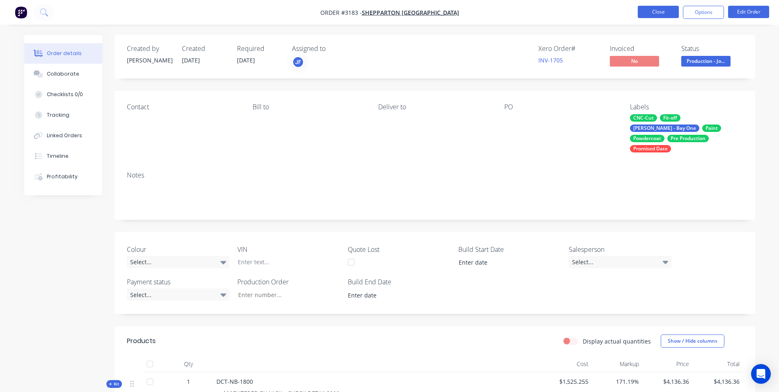
click at [522, 9] on button "Close" at bounding box center [658, 12] width 41 height 12
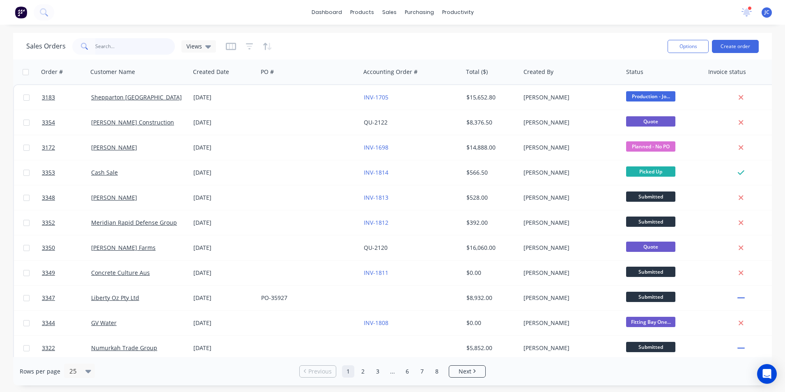
click at [125, 45] on input "text" at bounding box center [135, 46] width 80 height 16
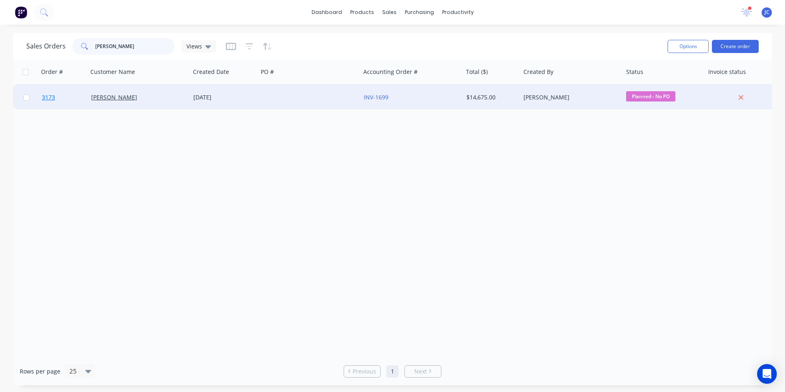
type input "[PERSON_NAME]"
click at [48, 96] on span "3173" at bounding box center [48, 97] width 13 height 8
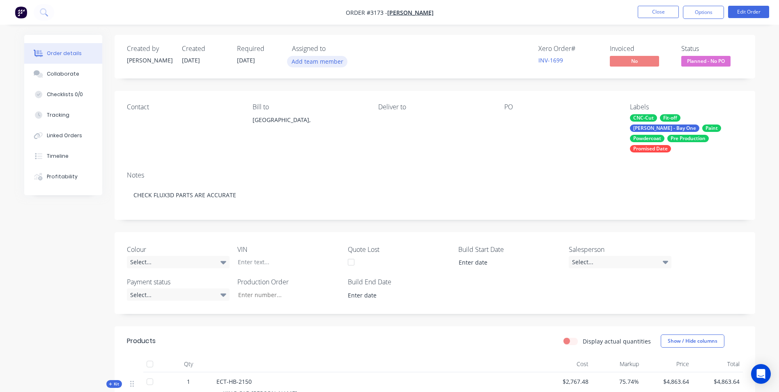
click at [308, 59] on button "Add team member" at bounding box center [317, 61] width 60 height 11
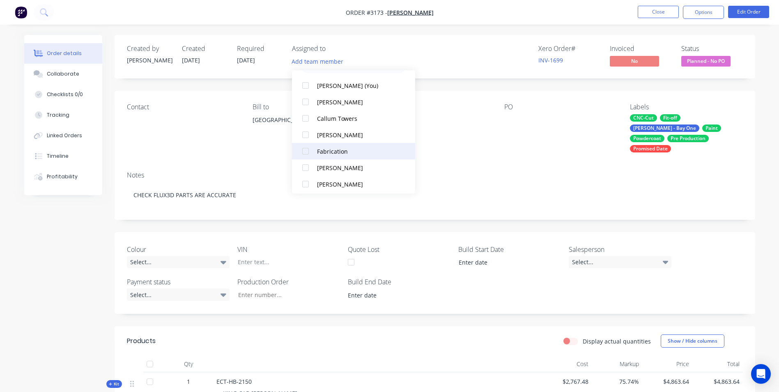
scroll to position [82, 0]
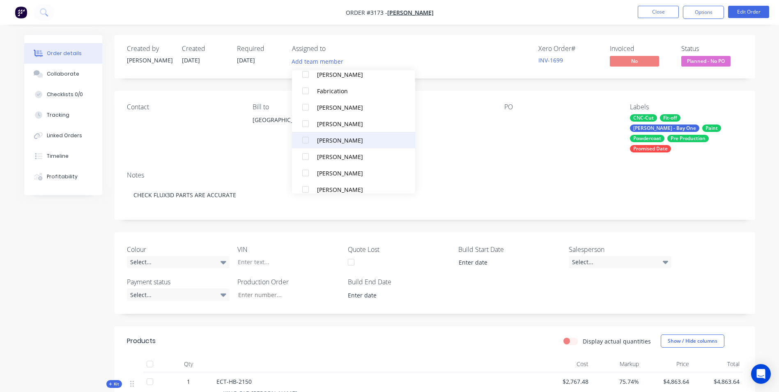
click at [326, 146] on button "[PERSON_NAME]" at bounding box center [353, 140] width 123 height 16
drag, startPoint x: 456, startPoint y: 149, endPoint x: 528, endPoint y: 52, distance: 120.5
click at [457, 149] on div "Contact Bill to [GEOGRAPHIC_DATA], Deliver to PO Labels CNC-Cut Fit-off [PERSON…" at bounding box center [435, 128] width 640 height 74
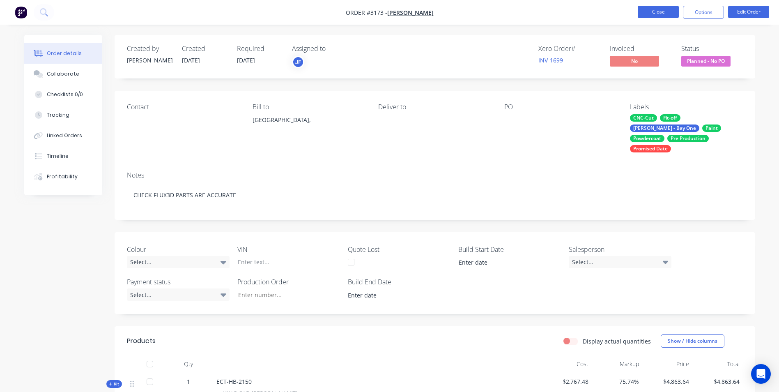
click at [522, 10] on button "Close" at bounding box center [658, 12] width 41 height 12
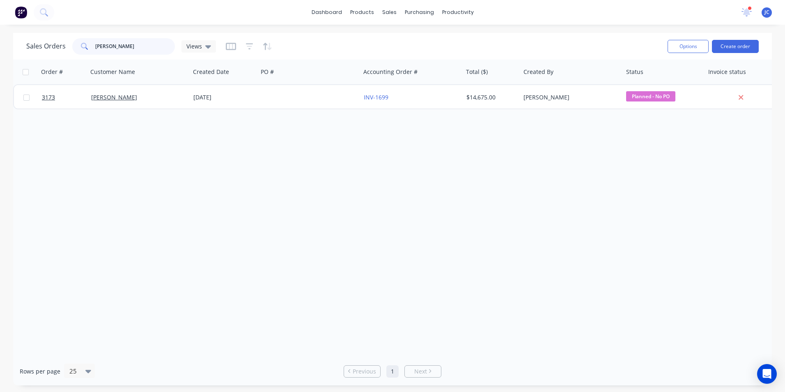
drag, startPoint x: 127, startPoint y: 51, endPoint x: 66, endPoint y: 32, distance: 64.1
click at [70, 35] on div "Sales Orders matt hard Views Options Create order" at bounding box center [392, 46] width 759 height 27
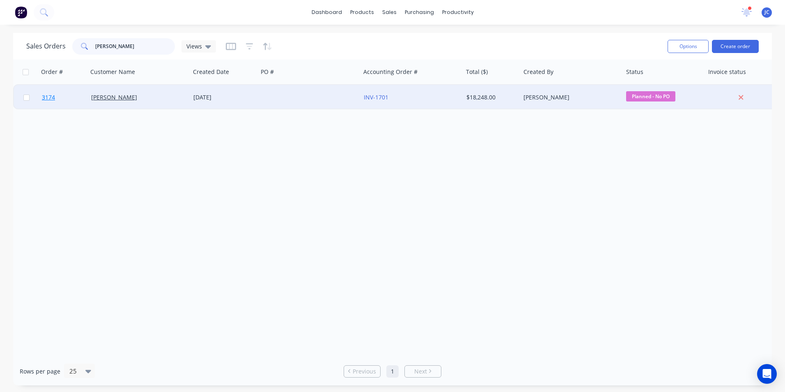
type input "[PERSON_NAME]"
click at [47, 100] on span "3174" at bounding box center [48, 97] width 13 height 8
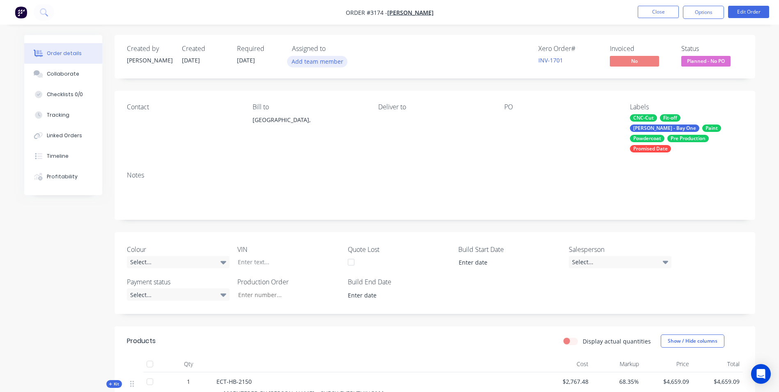
click at [316, 65] on button "Add team member" at bounding box center [317, 61] width 60 height 11
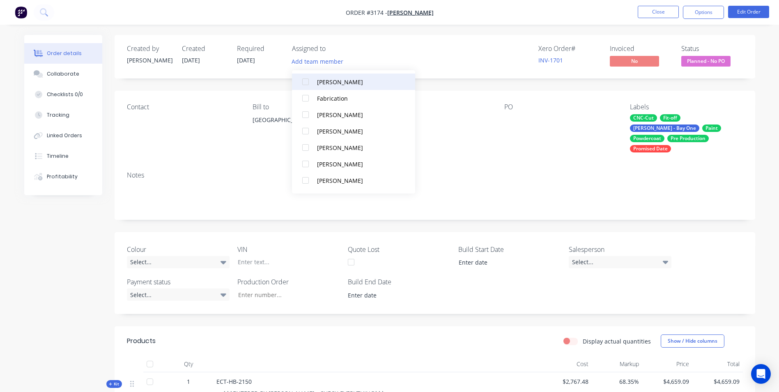
scroll to position [82, 0]
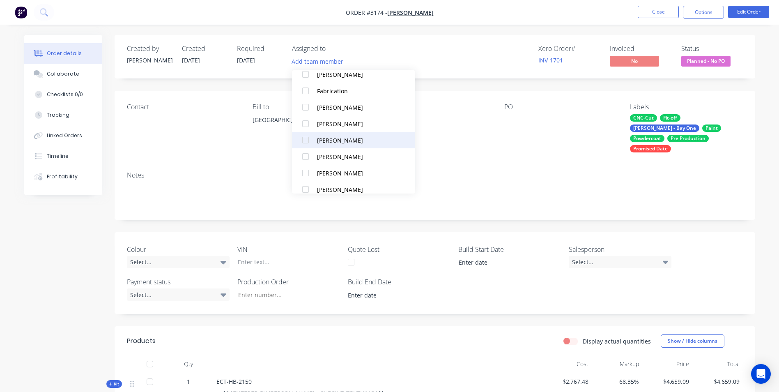
click at [344, 143] on div "[PERSON_NAME]" at bounding box center [358, 140] width 82 height 9
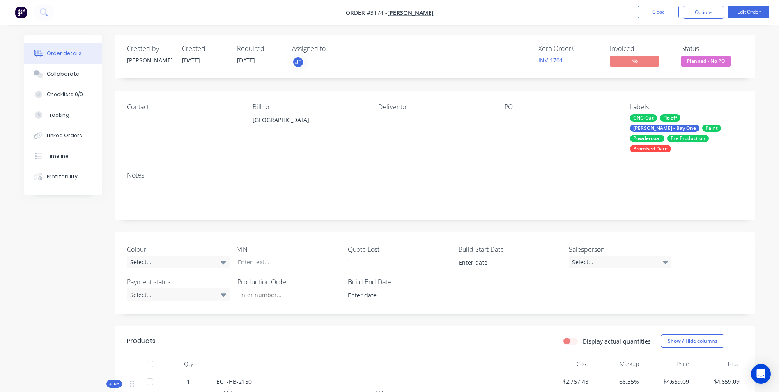
click at [489, 140] on div "Deliver to" at bounding box center [434, 127] width 112 height 49
click at [522, 12] on button "Close" at bounding box center [658, 12] width 41 height 12
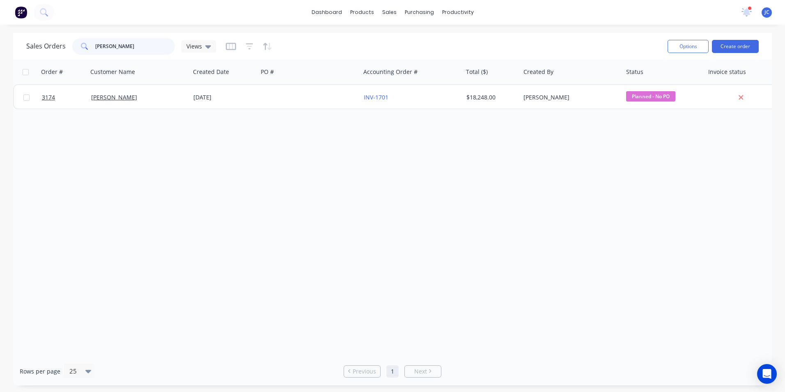
drag, startPoint x: 130, startPoint y: 42, endPoint x: 25, endPoint y: 37, distance: 104.8
click at [28, 40] on div "Sales Orders [PERSON_NAME] Views" at bounding box center [121, 46] width 190 height 16
drag, startPoint x: 118, startPoint y: 44, endPoint x: 70, endPoint y: 28, distance: 50.9
click at [70, 28] on div "dashboard products sales purchasing productivity dashboard products Product Cat…" at bounding box center [392, 196] width 785 height 392
type input "s"
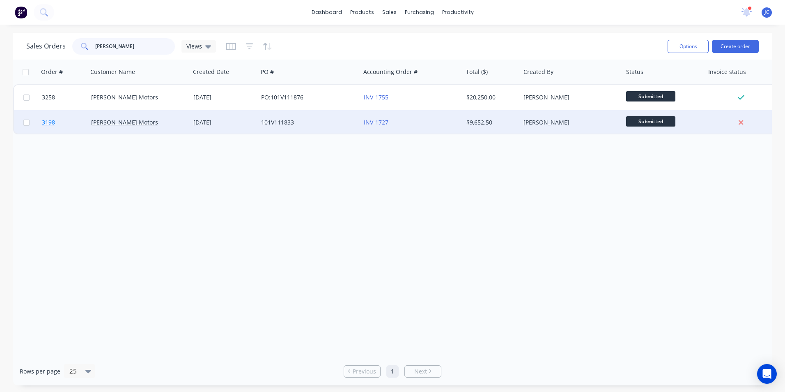
type input "[PERSON_NAME]"
click at [47, 120] on span "3198" at bounding box center [48, 122] width 13 height 8
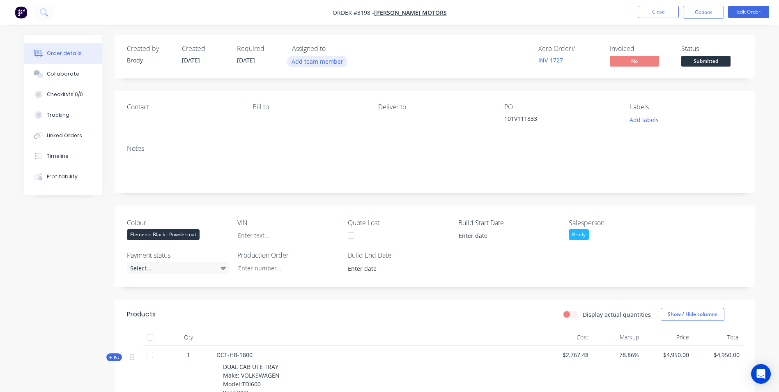
click at [315, 65] on button "Add team member" at bounding box center [317, 61] width 60 height 11
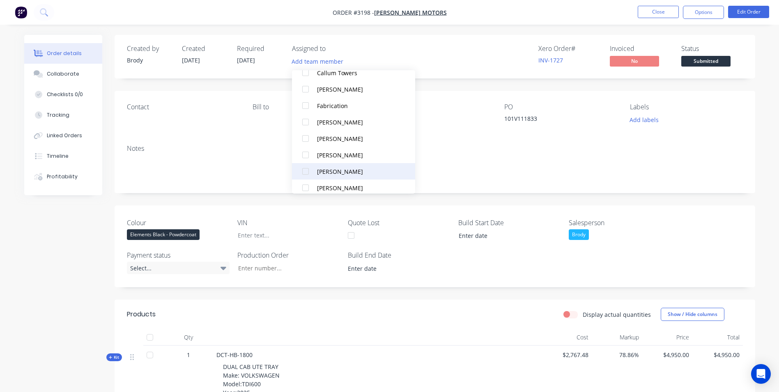
scroll to position [82, 0]
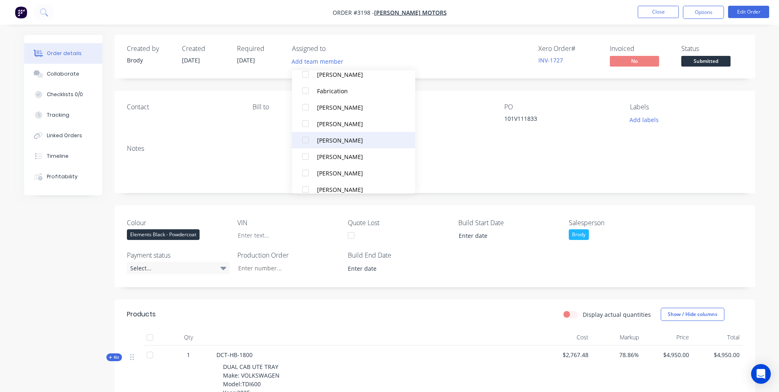
click at [352, 140] on div "[PERSON_NAME]" at bounding box center [358, 140] width 82 height 9
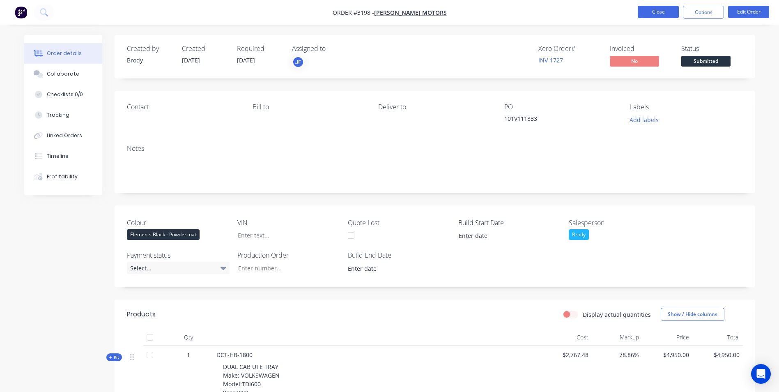
click at [522, 8] on button "Close" at bounding box center [658, 12] width 41 height 12
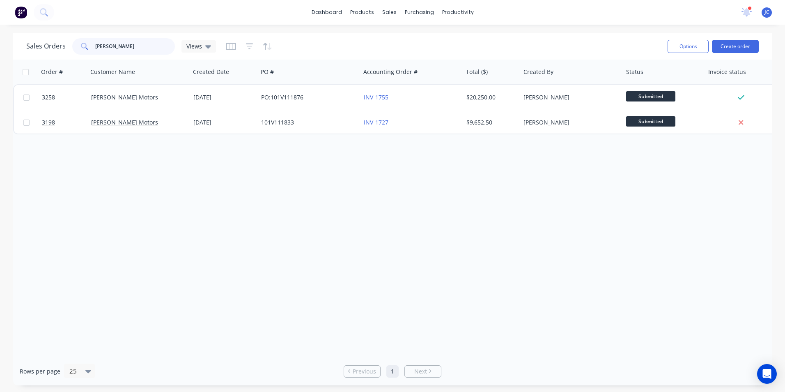
drag, startPoint x: 120, startPoint y: 49, endPoint x: 35, endPoint y: 45, distance: 85.1
click at [38, 47] on div "Sales Orders [PERSON_NAME] tw Views" at bounding box center [121, 46] width 190 height 16
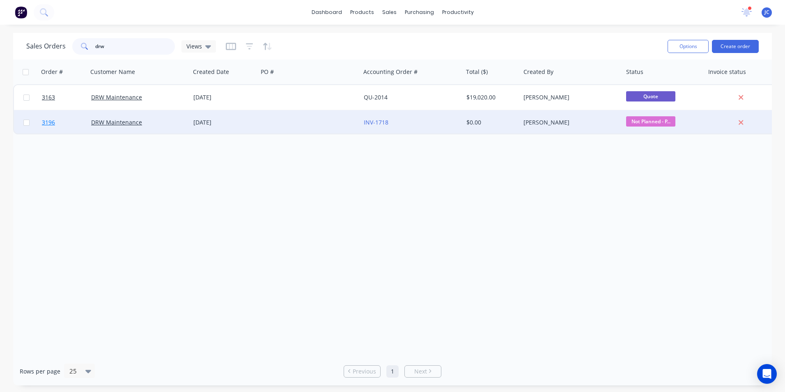
type input "drw"
click at [50, 121] on span "3196" at bounding box center [48, 122] width 13 height 8
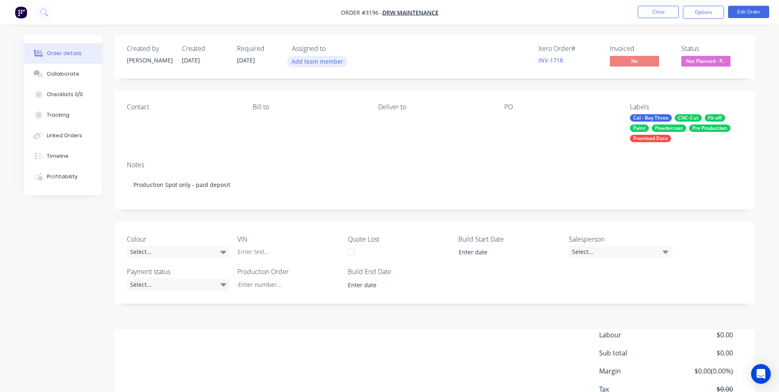
click at [329, 65] on button "Add team member" at bounding box center [317, 61] width 60 height 11
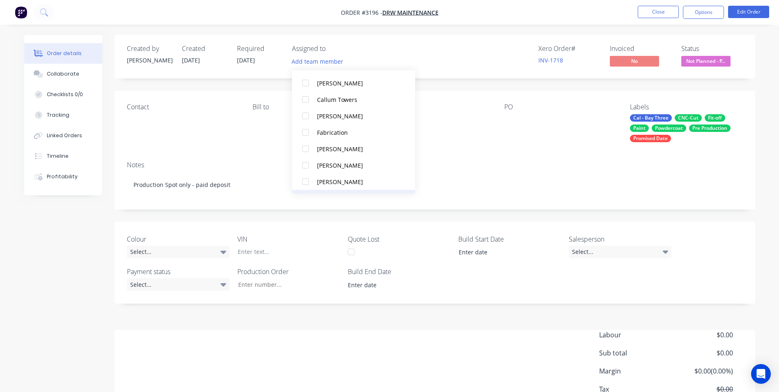
scroll to position [123, 0]
click at [338, 92] on button "[PERSON_NAME]" at bounding box center [353, 99] width 123 height 16
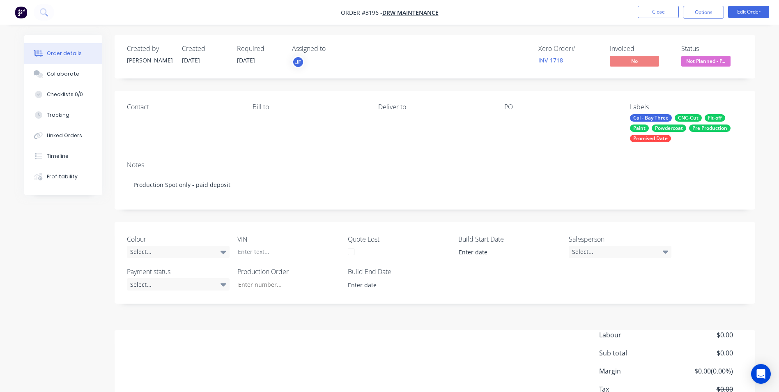
click at [442, 126] on div "Deliver to" at bounding box center [434, 122] width 112 height 39
click at [522, 14] on button "Close" at bounding box center [658, 12] width 41 height 12
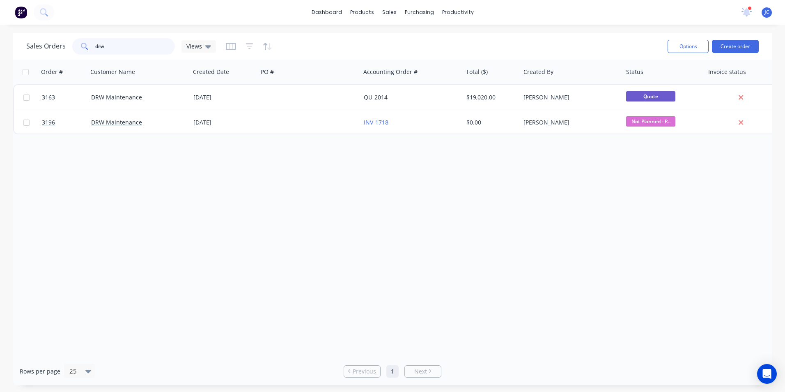
drag, startPoint x: 117, startPoint y: 50, endPoint x: 77, endPoint y: 40, distance: 41.9
click at [77, 42] on div "drw" at bounding box center [123, 46] width 103 height 16
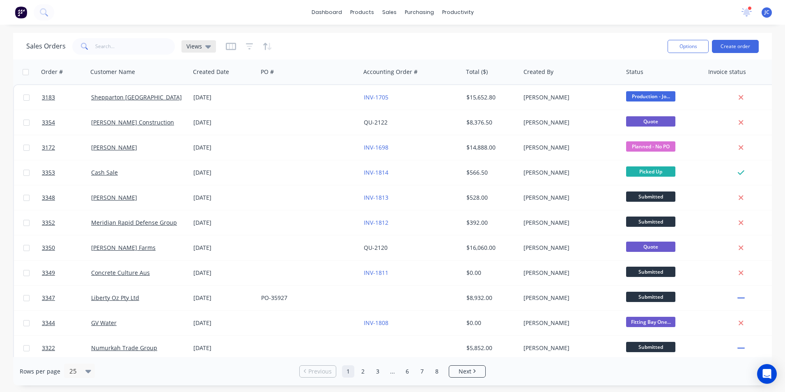
drag, startPoint x: 210, startPoint y: 47, endPoint x: 204, endPoint y: 52, distance: 8.2
click at [210, 46] on div "Views" at bounding box center [198, 46] width 34 height 12
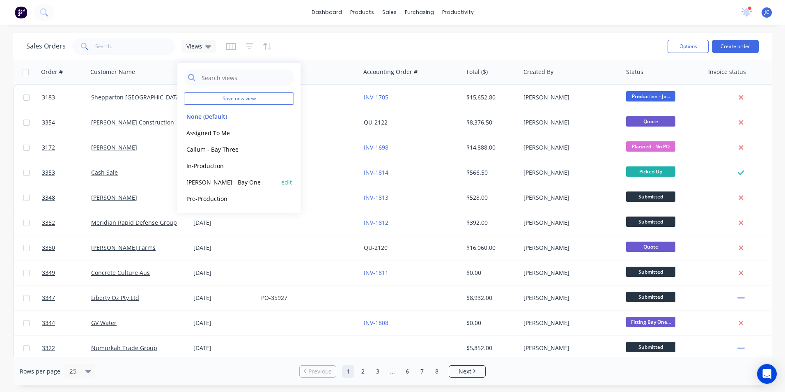
click at [219, 184] on button "[PERSON_NAME] - Bay One" at bounding box center [231, 181] width 94 height 9
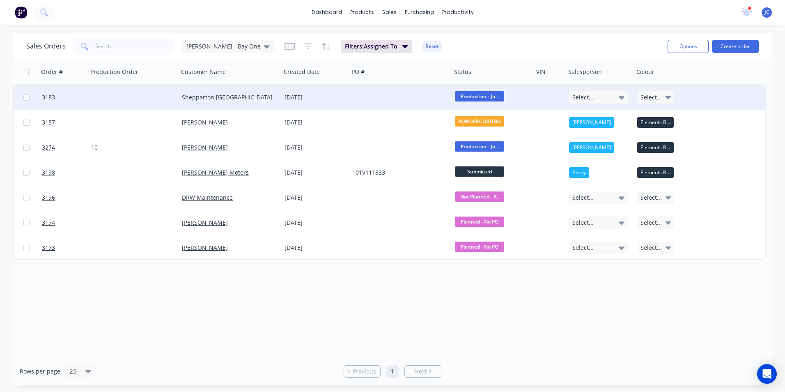
click at [112, 96] on div at bounding box center [133, 97] width 91 height 25
type input "20"
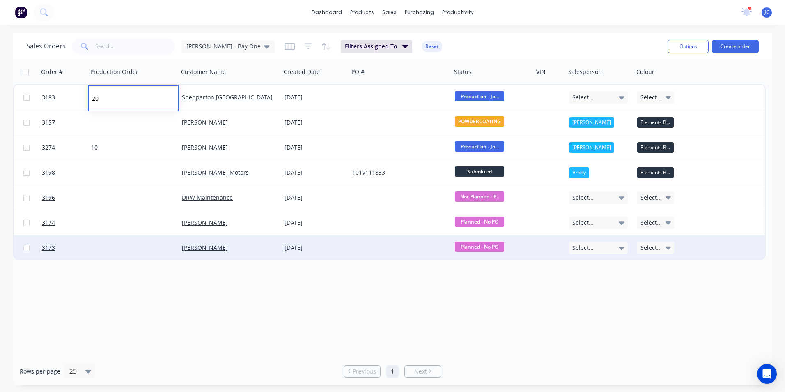
click at [115, 241] on div at bounding box center [133, 247] width 91 height 25
click at [114, 243] on div at bounding box center [133, 247] width 91 height 25
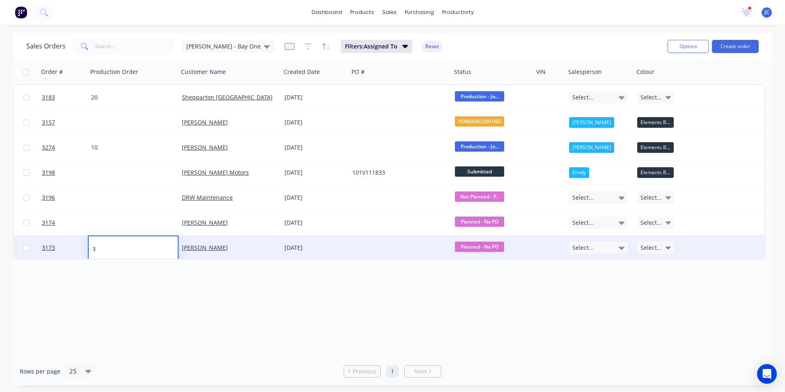
type input "30"
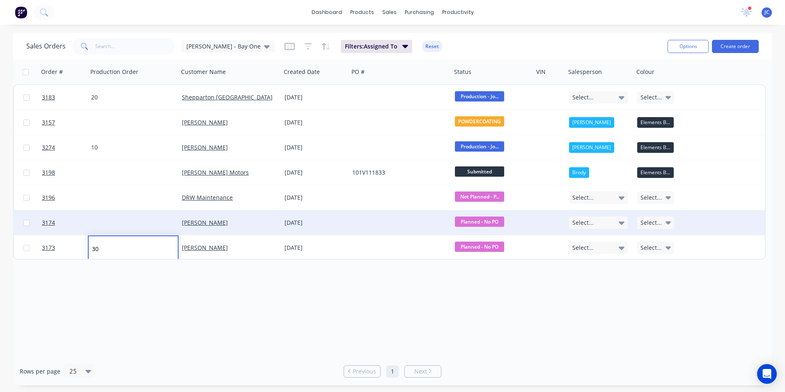
click at [107, 226] on div at bounding box center [133, 222] width 91 height 25
click at [110, 220] on div at bounding box center [133, 222] width 91 height 25
type input "40"
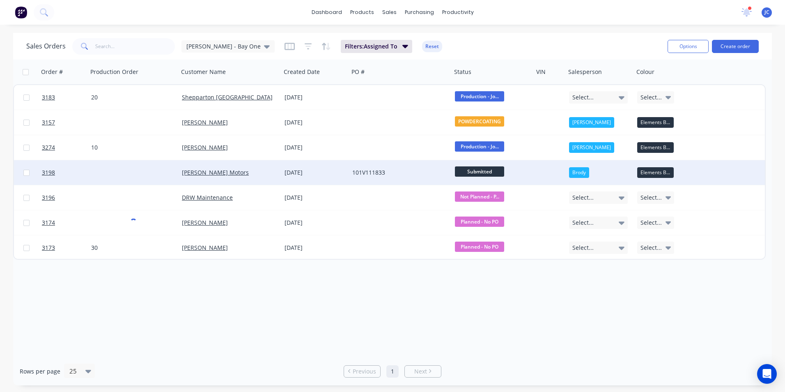
click at [126, 169] on div at bounding box center [133, 172] width 91 height 25
type input "50"
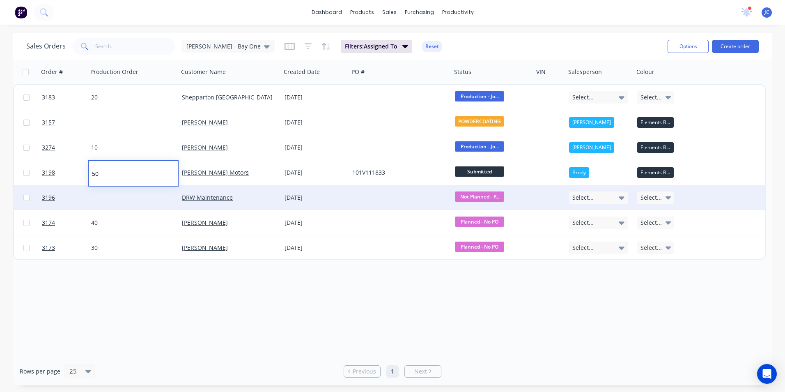
click at [123, 199] on div at bounding box center [133, 197] width 91 height 25
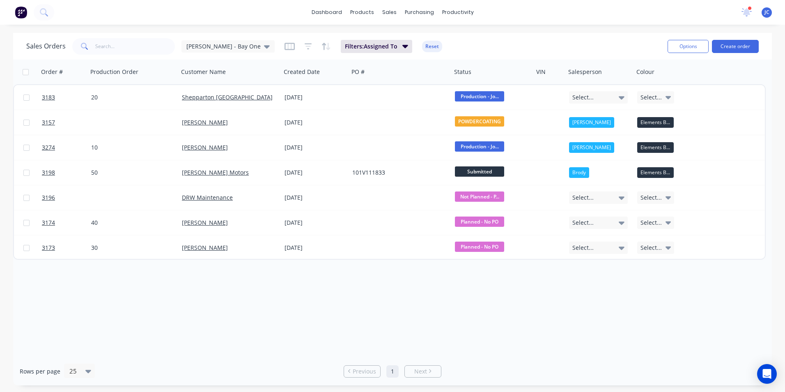
click at [123, 198] on div at bounding box center [133, 197] width 91 height 25
type input "60"
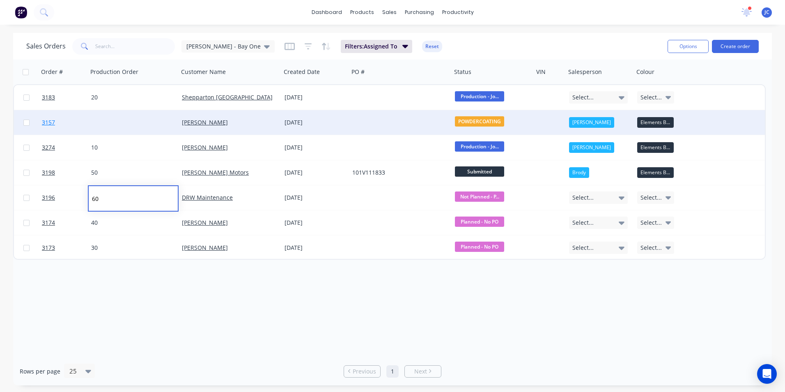
click at [48, 122] on span "3157" at bounding box center [48, 122] width 13 height 8
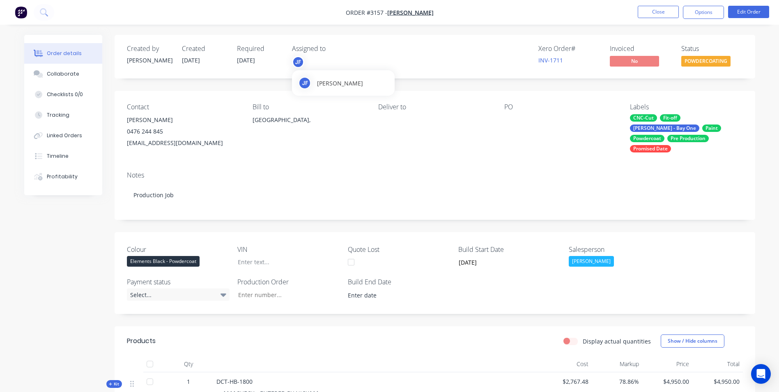
click at [299, 64] on div "JF" at bounding box center [298, 62] width 12 height 12
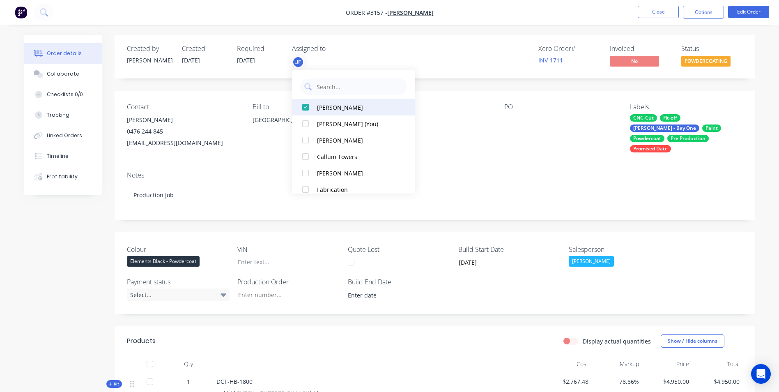
click at [307, 107] on div at bounding box center [305, 107] width 16 height 16
click at [481, 165] on div "Notes Production Job" at bounding box center [435, 192] width 640 height 55
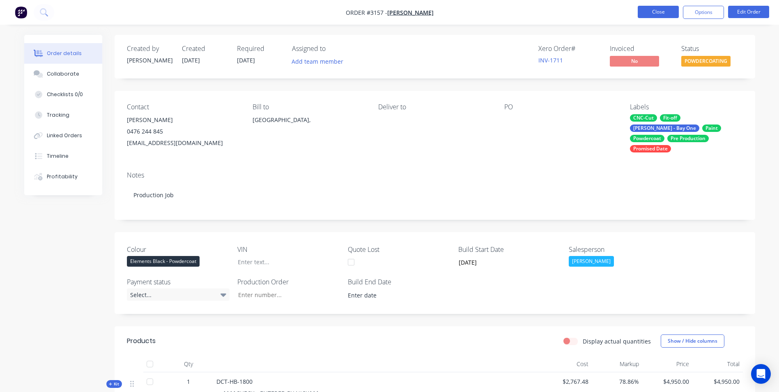
click at [522, 11] on button "Close" at bounding box center [658, 12] width 41 height 12
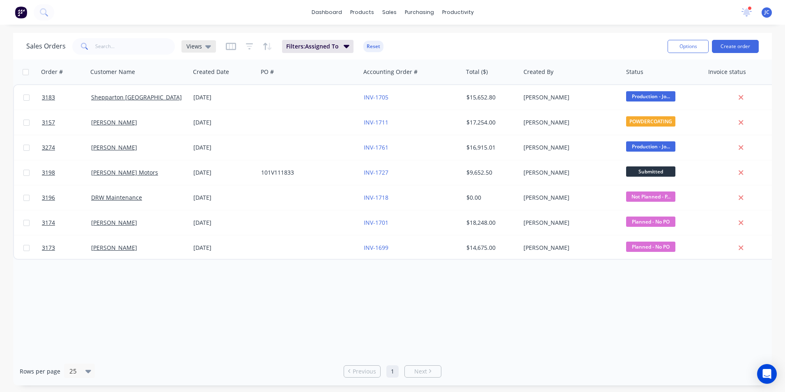
click at [203, 48] on div "Views" at bounding box center [198, 46] width 25 height 7
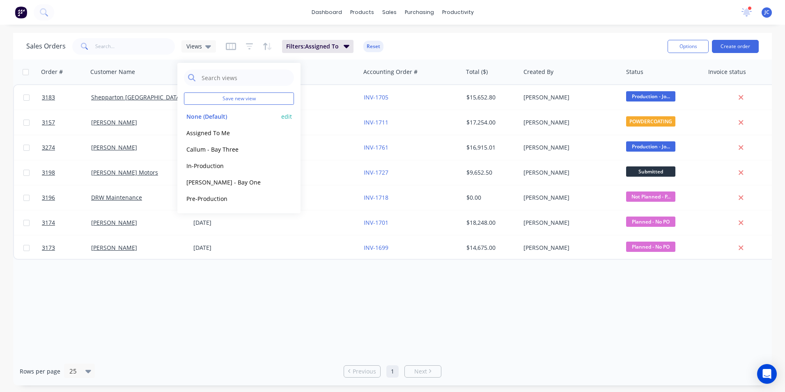
click at [217, 116] on button "None (Default)" at bounding box center [231, 116] width 94 height 9
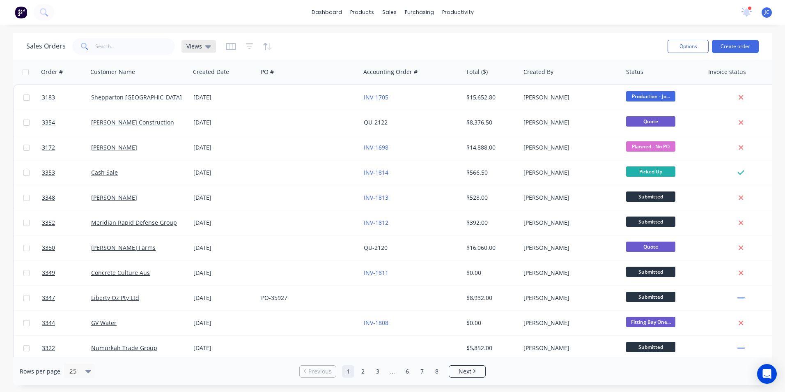
click at [197, 44] on span "Views" at bounding box center [194, 46] width 16 height 9
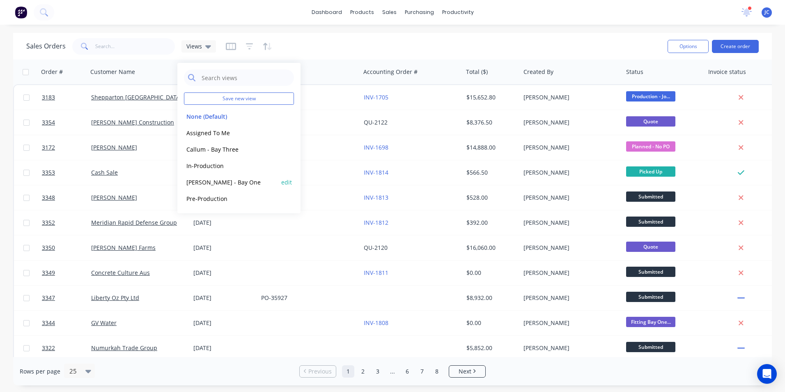
click at [225, 181] on button "[PERSON_NAME] - Bay One" at bounding box center [231, 181] width 94 height 9
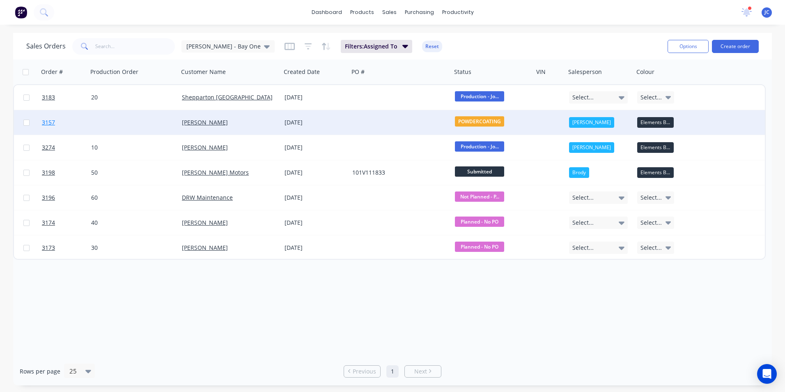
click at [46, 122] on span "3157" at bounding box center [48, 122] width 13 height 8
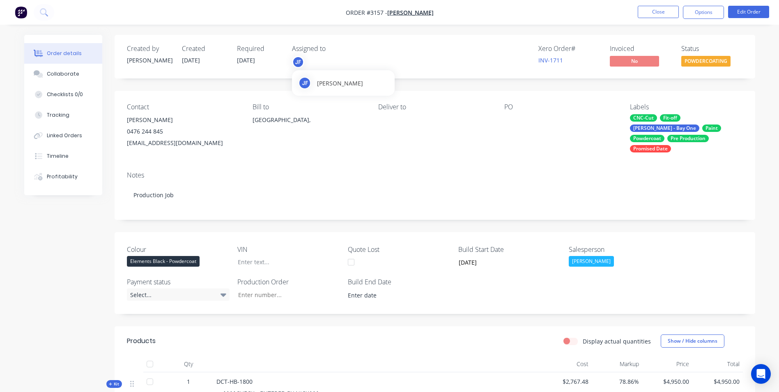
click at [300, 60] on div "JF" at bounding box center [298, 62] width 12 height 12
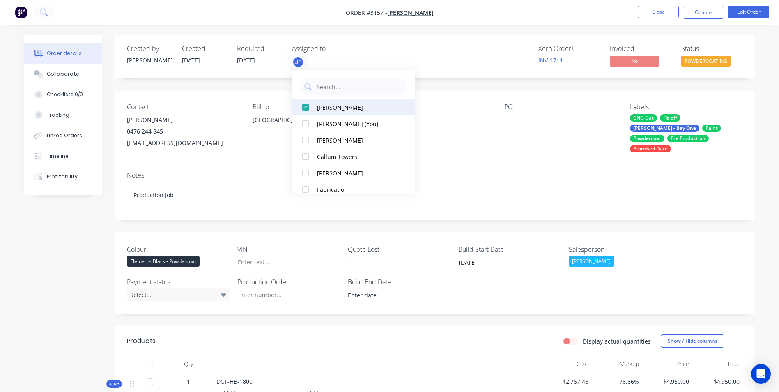
click at [305, 109] on div at bounding box center [305, 107] width 16 height 16
click at [471, 165] on div "Notes Production Job" at bounding box center [435, 192] width 640 height 55
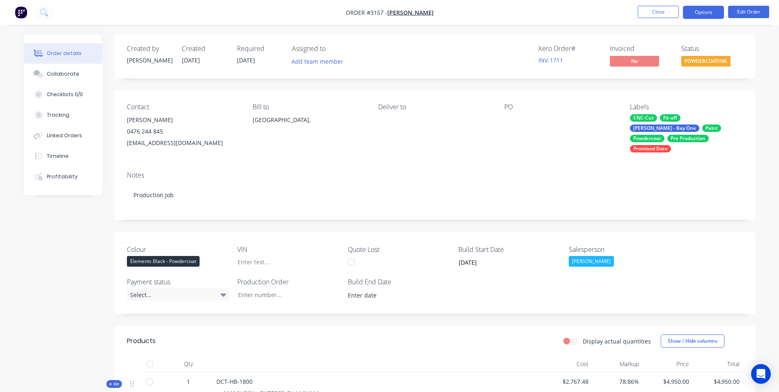
click at [522, 9] on button "Options" at bounding box center [703, 12] width 41 height 13
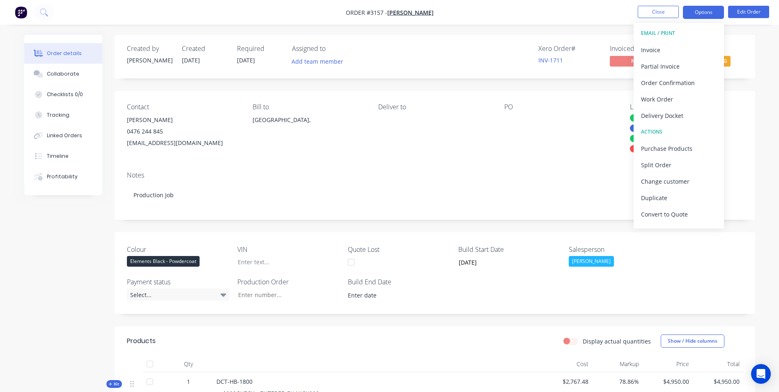
click at [522, 9] on button "Options" at bounding box center [703, 12] width 41 height 13
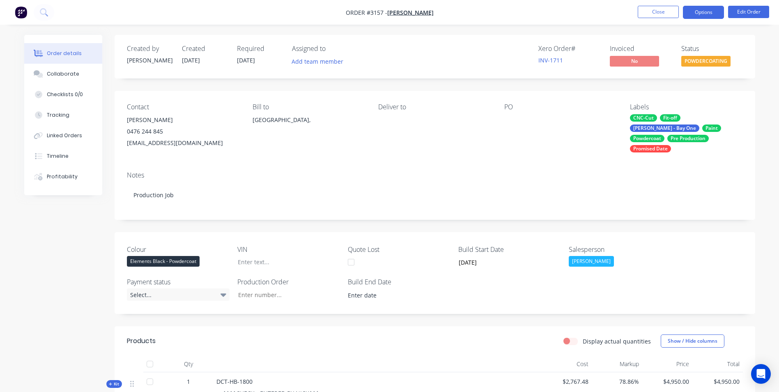
click at [522, 9] on button "Options" at bounding box center [703, 12] width 41 height 13
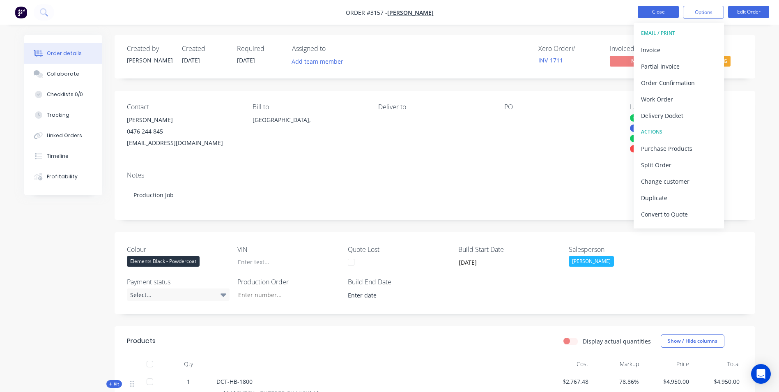
click at [522, 7] on button "Close" at bounding box center [658, 12] width 41 height 12
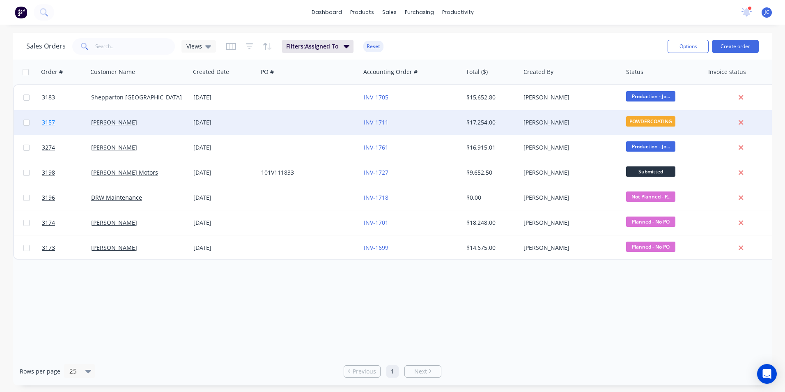
click at [46, 124] on span "3157" at bounding box center [48, 122] width 13 height 8
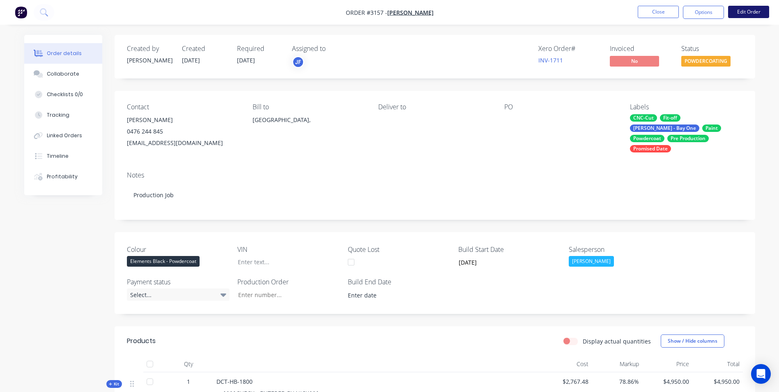
click at [522, 7] on button "Edit Order" at bounding box center [748, 12] width 41 height 12
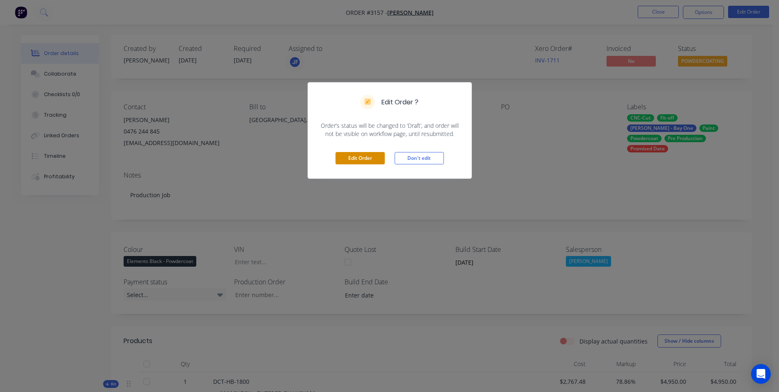
click at [355, 154] on button "Edit Order" at bounding box center [359, 158] width 49 height 12
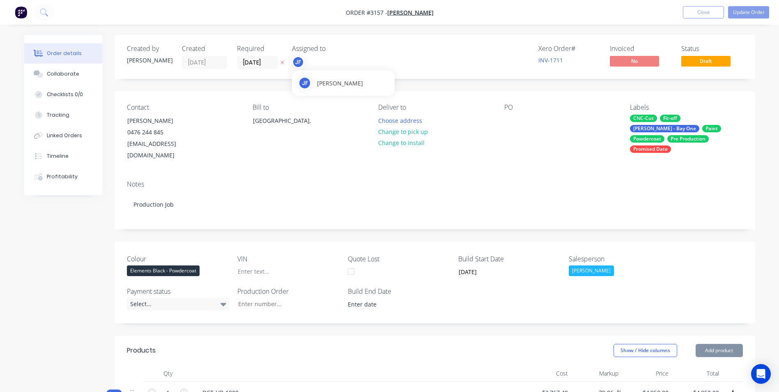
click at [295, 65] on div "JF" at bounding box center [298, 62] width 12 height 12
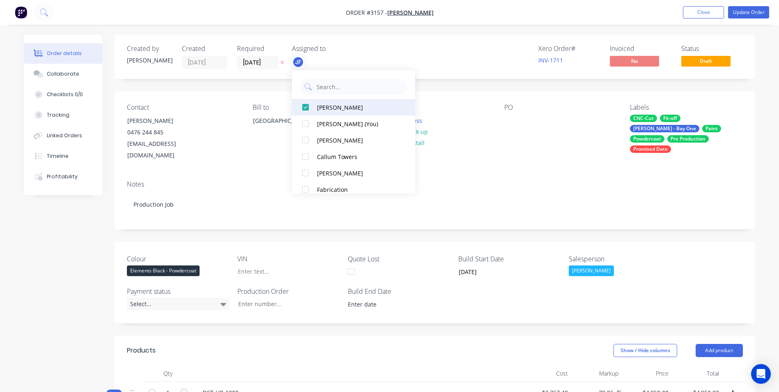
click at [308, 106] on div at bounding box center [305, 107] width 16 height 16
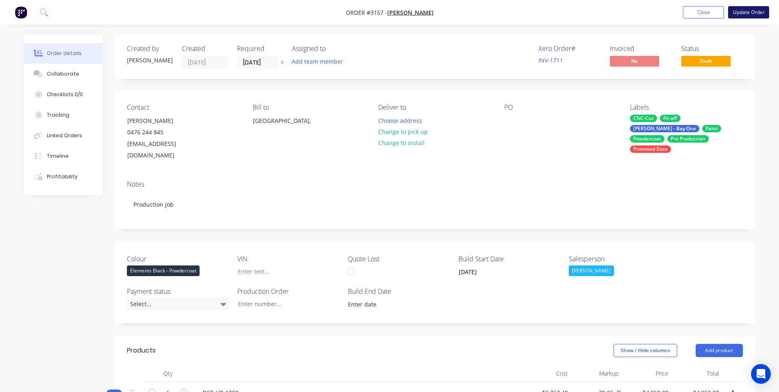
click at [522, 7] on button "Update Order" at bounding box center [748, 12] width 41 height 12
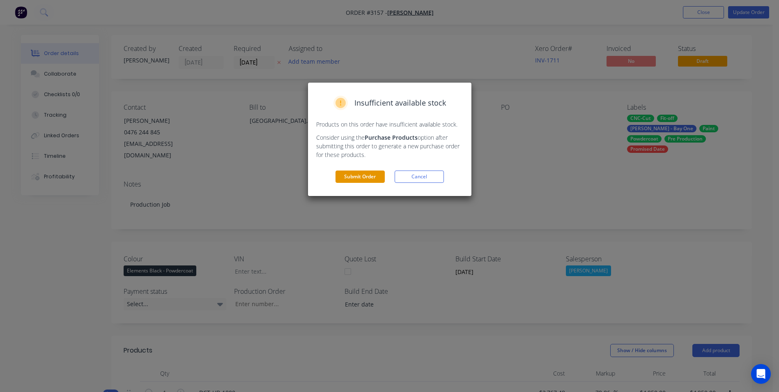
click at [363, 175] on button "Submit Order" at bounding box center [359, 176] width 49 height 12
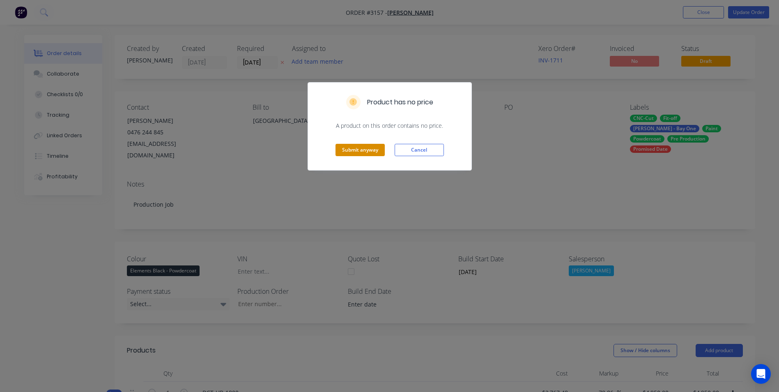
click at [362, 152] on button "Submit anyway" at bounding box center [359, 150] width 49 height 12
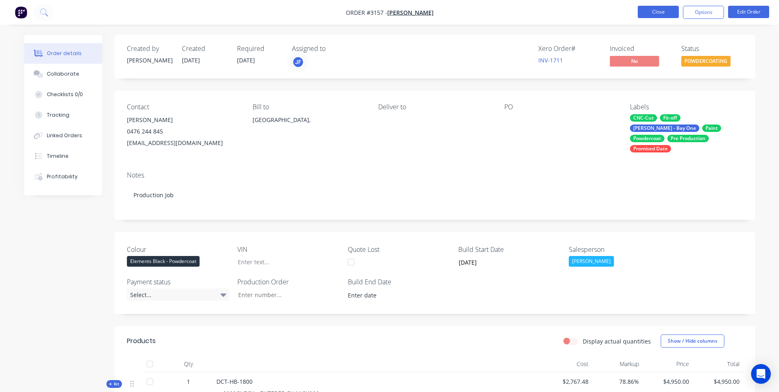
click at [522, 11] on button "Close" at bounding box center [658, 12] width 41 height 12
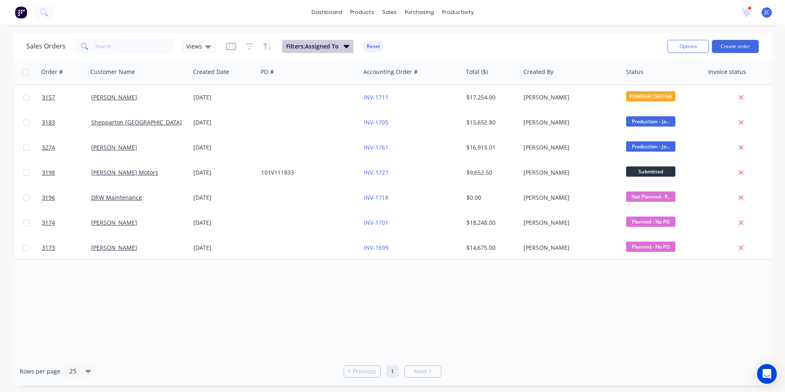
click at [336, 40] on button "Filters: Assigned To" at bounding box center [317, 46] width 71 height 13
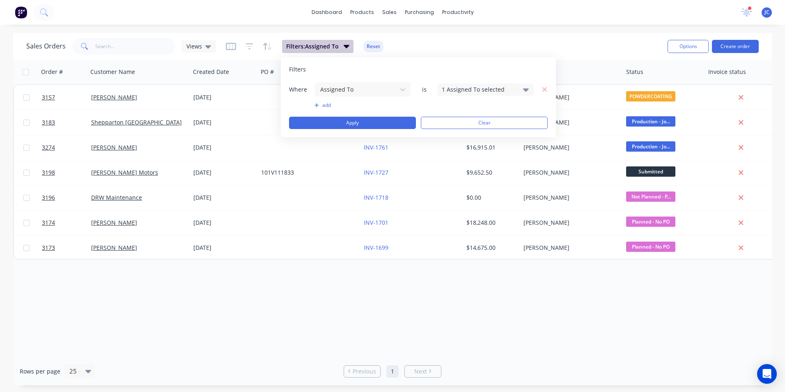
click at [336, 40] on button "Filters: Assigned To" at bounding box center [317, 46] width 71 height 13
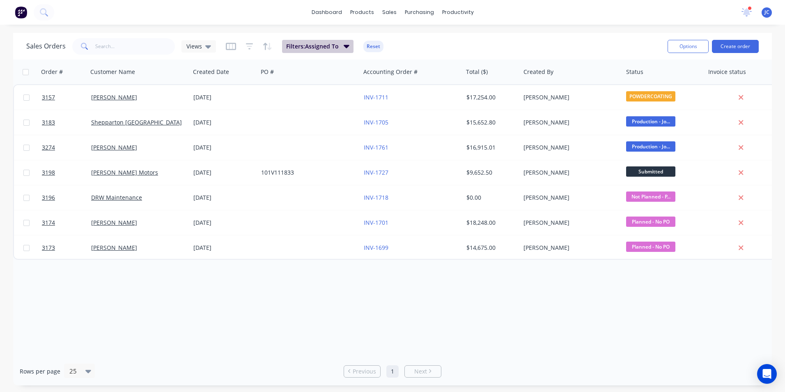
click at [336, 40] on button "Filters: Assigned To" at bounding box center [317, 46] width 71 height 13
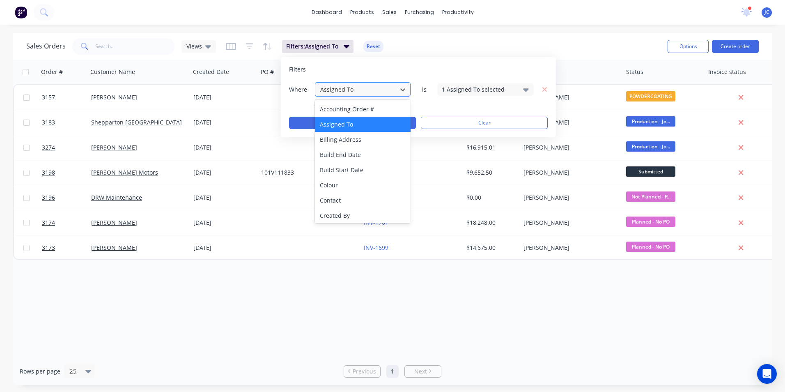
click at [369, 88] on div at bounding box center [355, 89] width 73 height 10
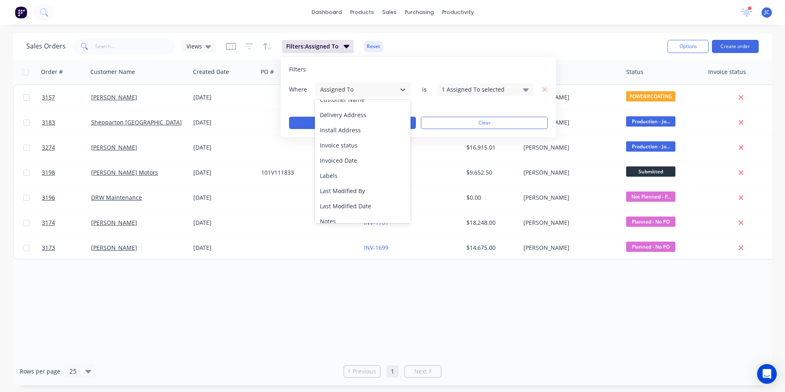
scroll to position [164, 0]
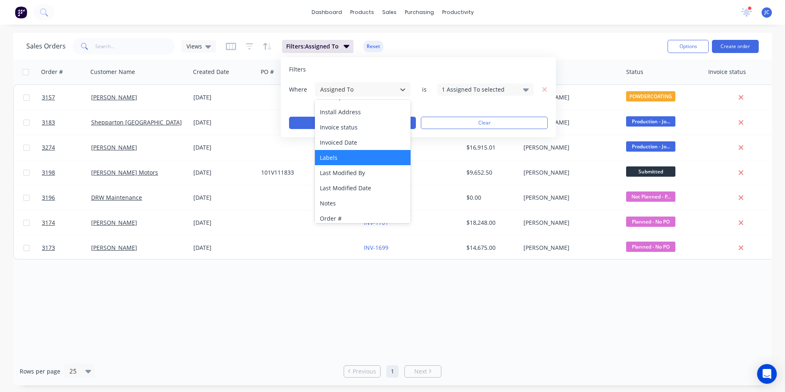
click at [365, 163] on div "Labels" at bounding box center [363, 157] width 96 height 15
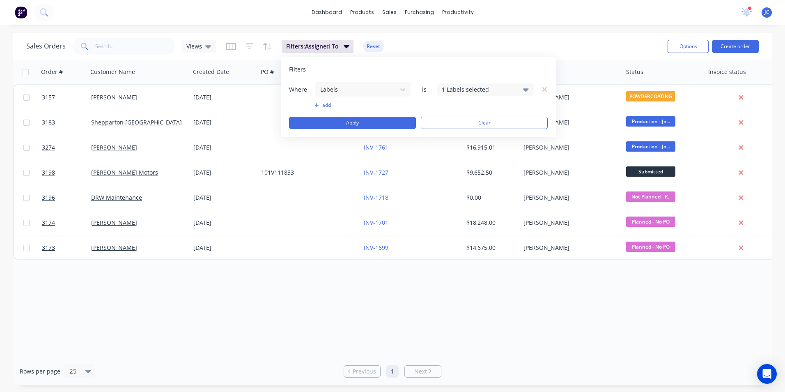
click at [488, 84] on div "1 Labels selected" at bounding box center [485, 89] width 96 height 12
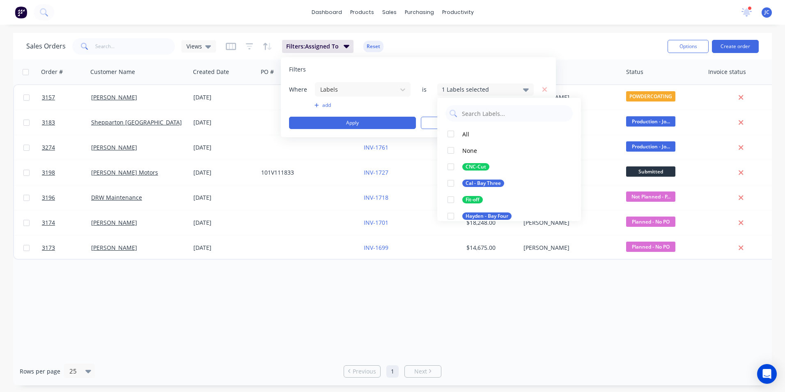
scroll to position [0, 0]
click at [469, 147] on div "None" at bounding box center [469, 151] width 15 height 9
click at [468, 149] on div "None" at bounding box center [469, 151] width 15 height 9
click at [463, 138] on div "All" at bounding box center [465, 135] width 7 height 9
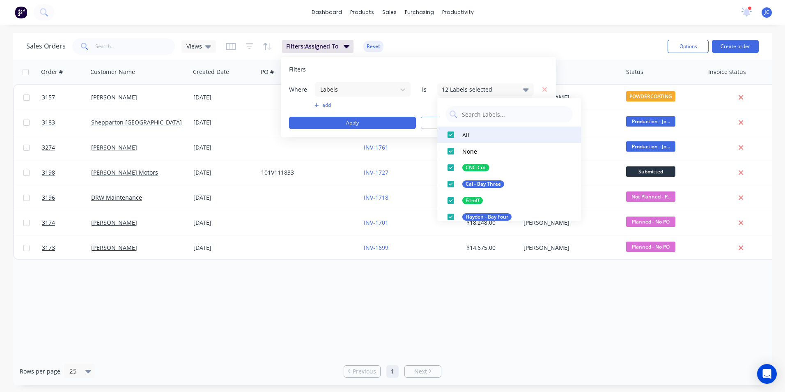
click at [467, 136] on div "All" at bounding box center [465, 135] width 7 height 9
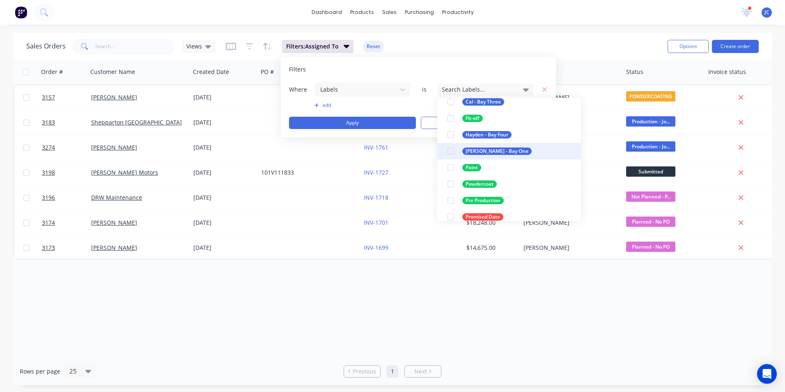
click at [475, 151] on div "[PERSON_NAME] - Bay One" at bounding box center [496, 150] width 69 height 7
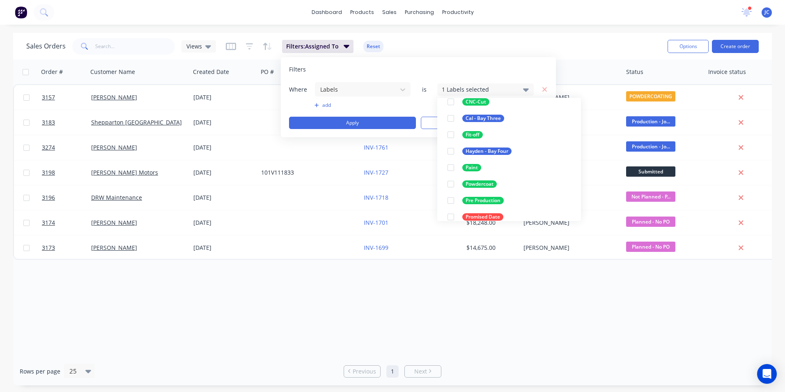
scroll to position [16, 0]
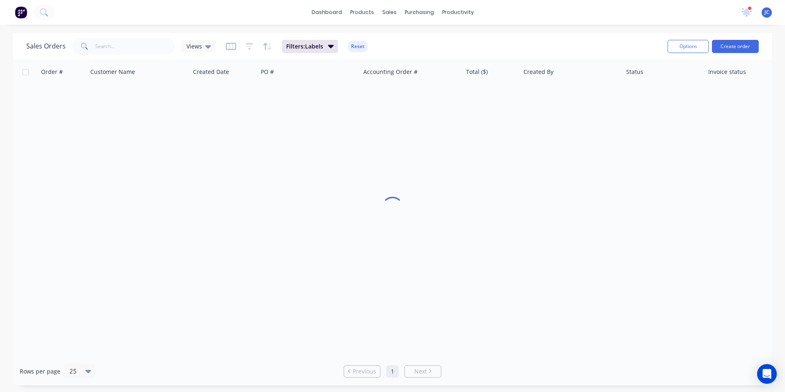
click at [522, 48] on div "Sales Orders Views Filters: Labels Reset" at bounding box center [343, 46] width 635 height 20
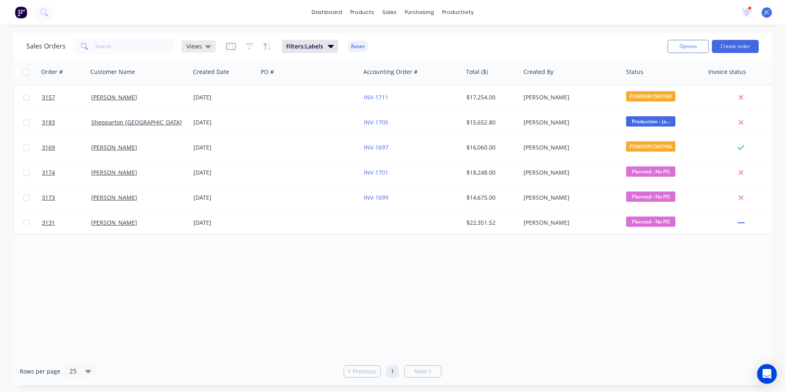
click at [200, 47] on span "Views" at bounding box center [194, 46] width 16 height 9
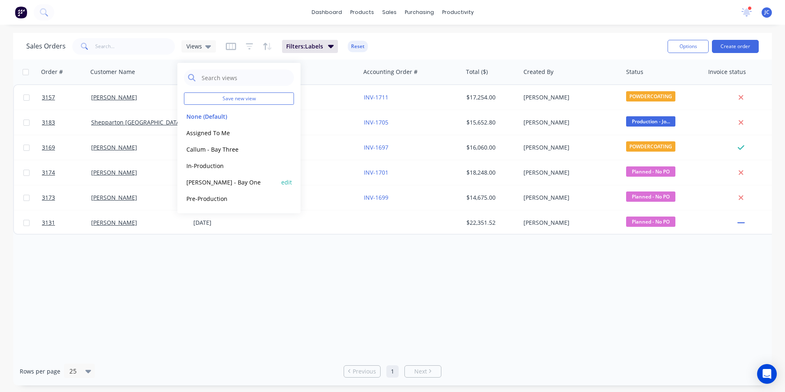
click at [225, 182] on button "[PERSON_NAME] - Bay One" at bounding box center [231, 181] width 94 height 9
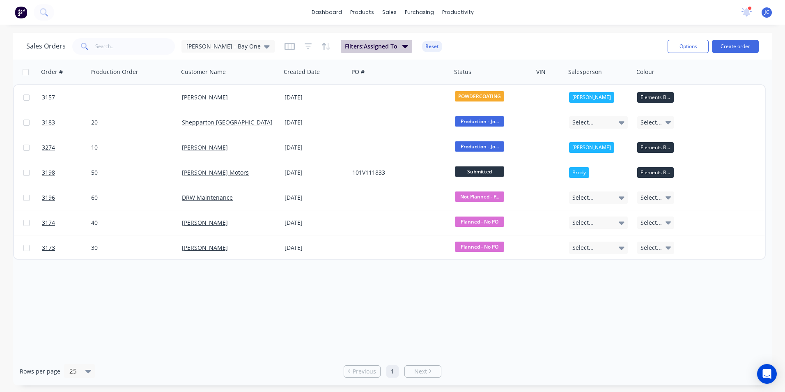
click at [351, 49] on span "Filters: Assigned To" at bounding box center [371, 46] width 53 height 8
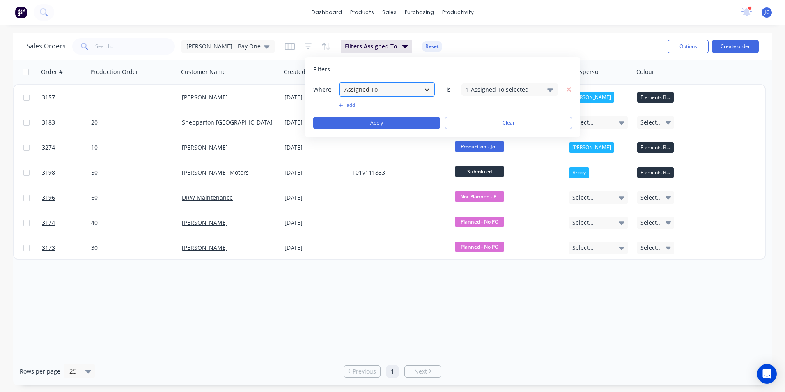
click at [427, 88] on icon at bounding box center [427, 89] width 8 height 8
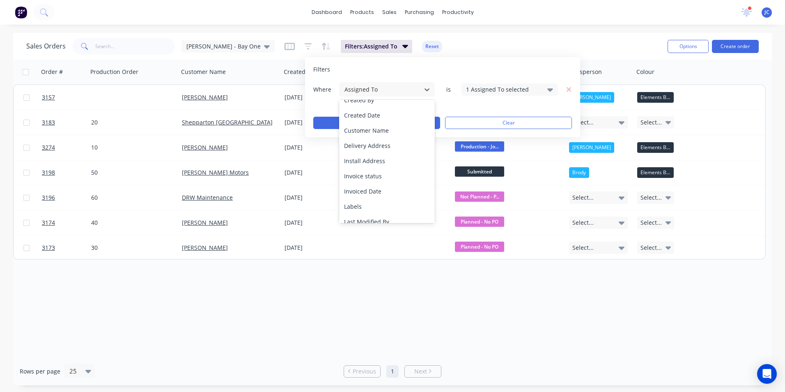
scroll to position [123, 0]
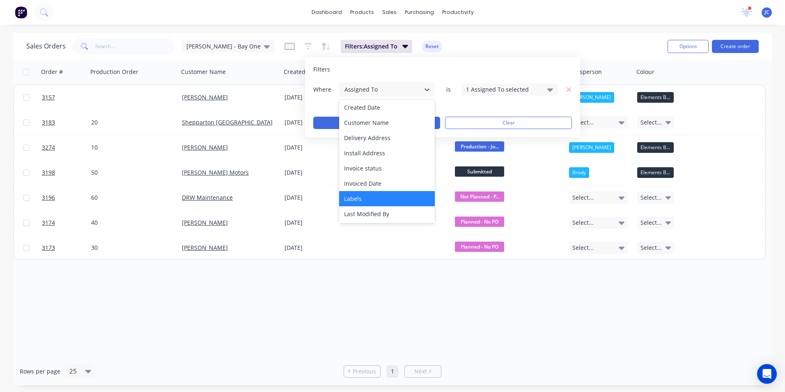
click at [391, 193] on div "Labels" at bounding box center [387, 198] width 96 height 15
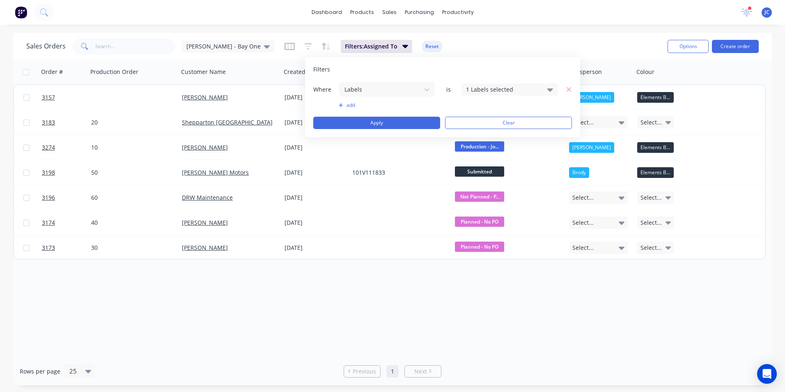
click at [507, 88] on div "1 Labels selected" at bounding box center [503, 89] width 74 height 9
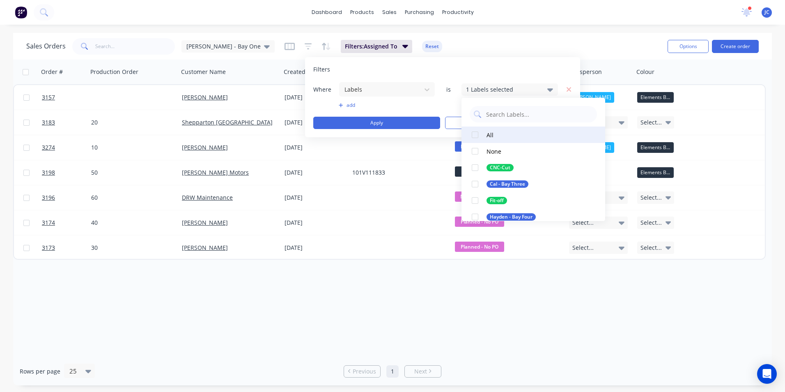
click at [474, 133] on div at bounding box center [475, 134] width 16 height 16
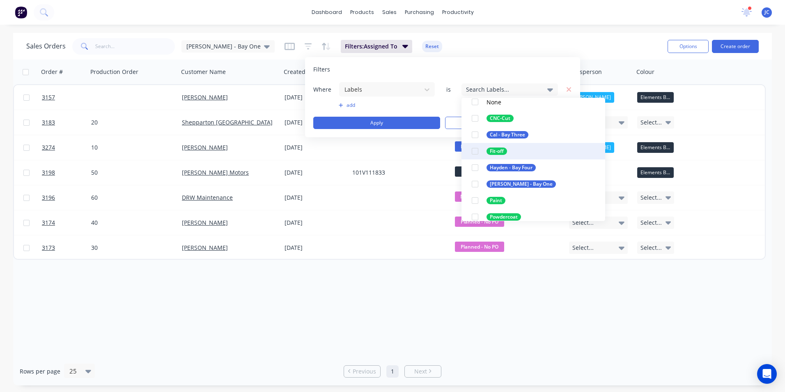
scroll to position [82, 0]
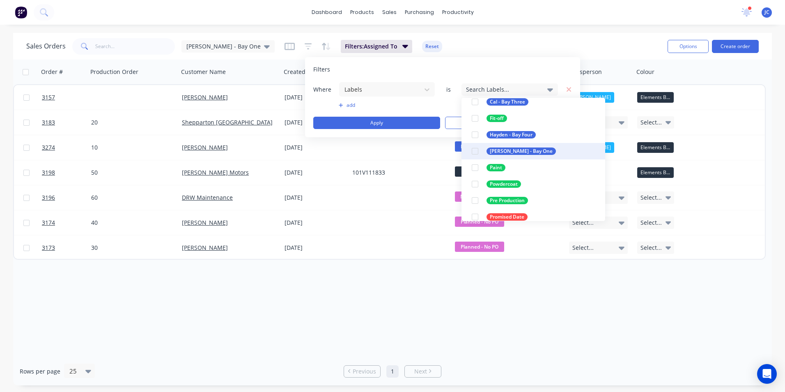
click at [475, 149] on div at bounding box center [475, 151] width 16 height 16
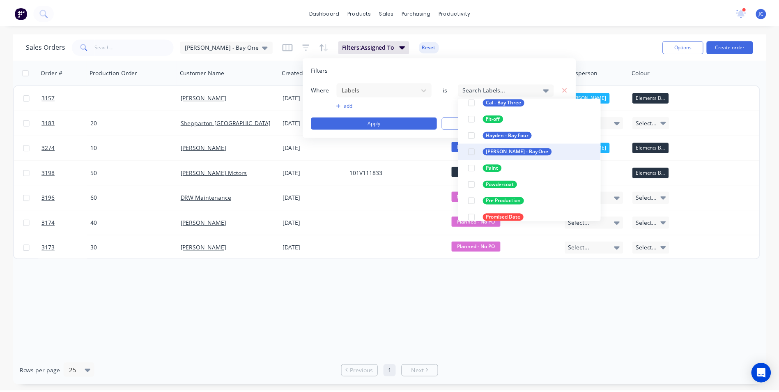
scroll to position [16, 0]
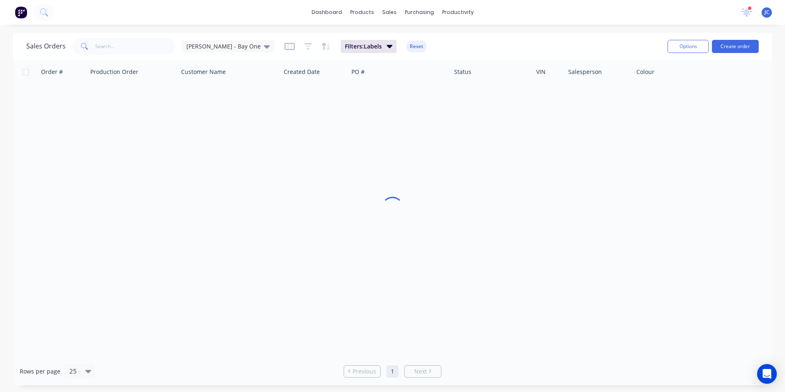
click at [522, 45] on div "Sales Orders [PERSON_NAME] - Bay One Filters: Labels Reset" at bounding box center [343, 46] width 635 height 20
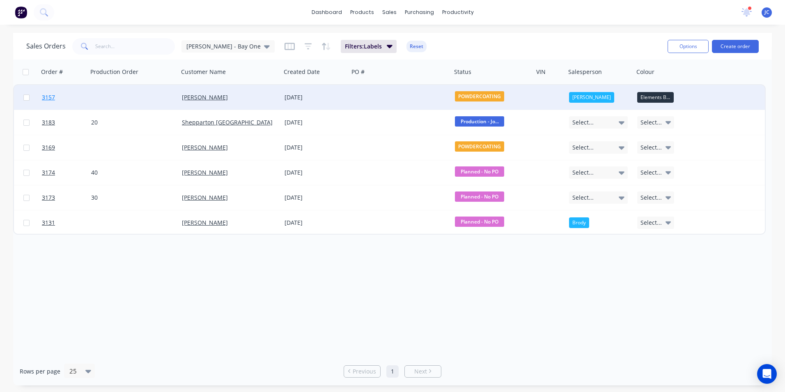
click at [48, 97] on span "3157" at bounding box center [48, 97] width 13 height 8
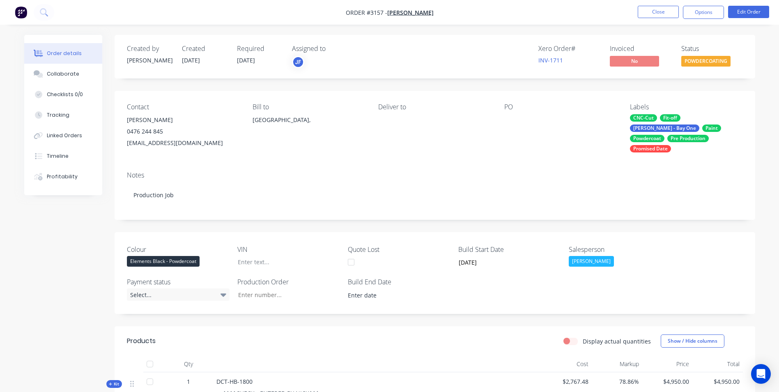
click at [522, 124] on div "[PERSON_NAME] - Bay One" at bounding box center [664, 127] width 69 height 7
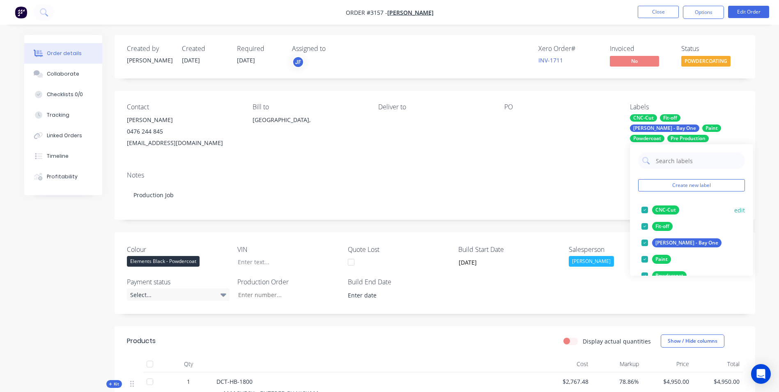
click at [522, 209] on div at bounding box center [644, 210] width 16 height 16
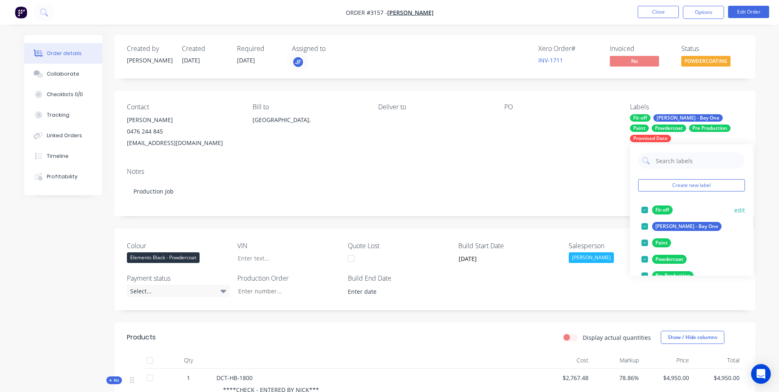
click at [522, 208] on div at bounding box center [644, 210] width 16 height 16
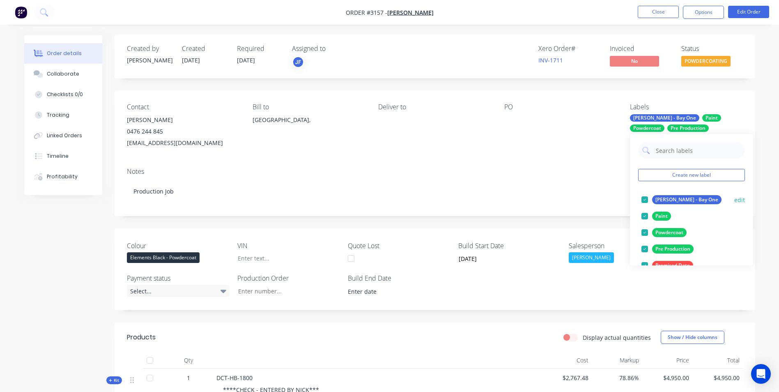
click at [522, 202] on div at bounding box center [644, 199] width 16 height 16
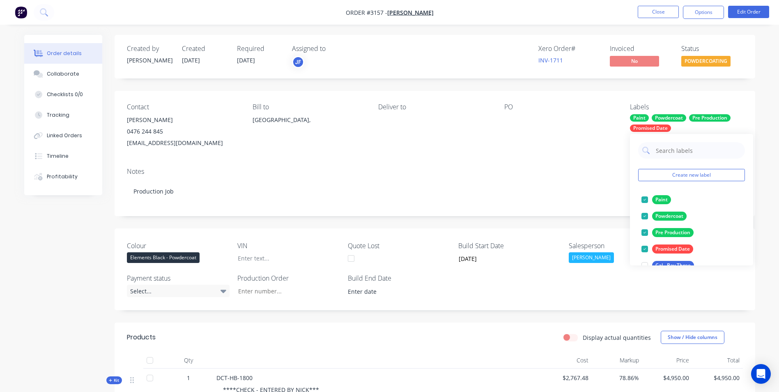
click at [522, 202] on div at bounding box center [644, 199] width 16 height 16
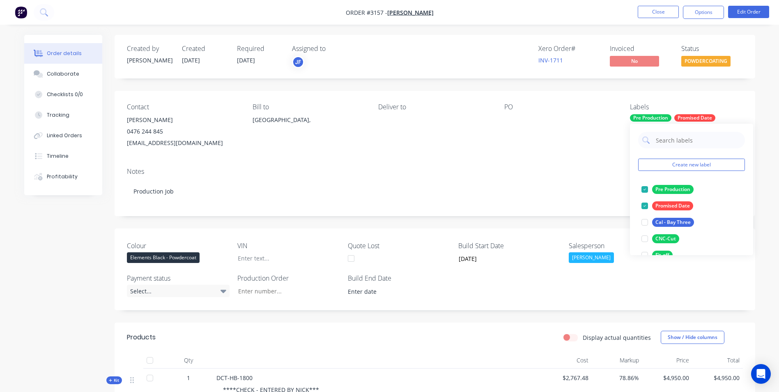
click at [522, 202] on div at bounding box center [644, 205] width 16 height 16
click at [522, 190] on div at bounding box center [644, 189] width 16 height 16
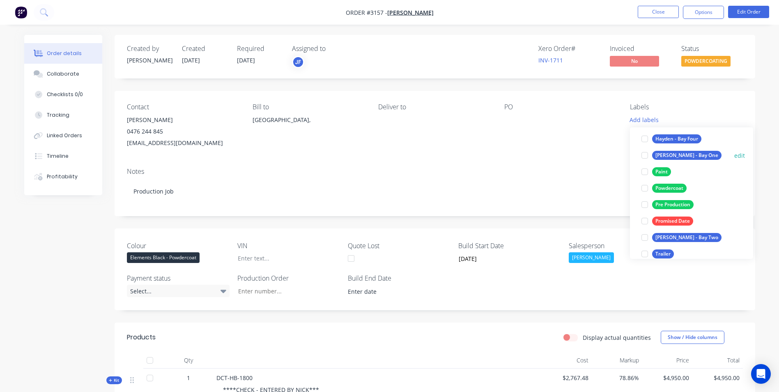
scroll to position [115, 0]
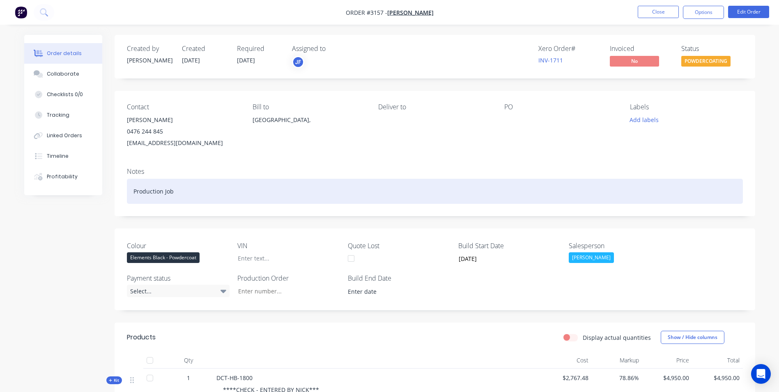
click at [522, 184] on div "Production Job" at bounding box center [435, 191] width 616 height 25
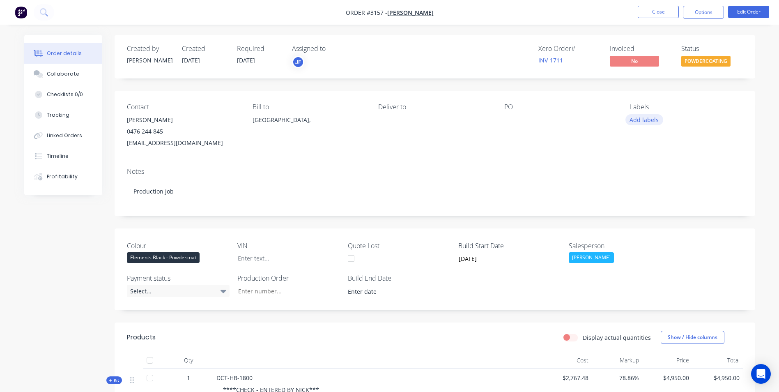
click at [522, 123] on button "Add labels" at bounding box center [644, 119] width 38 height 11
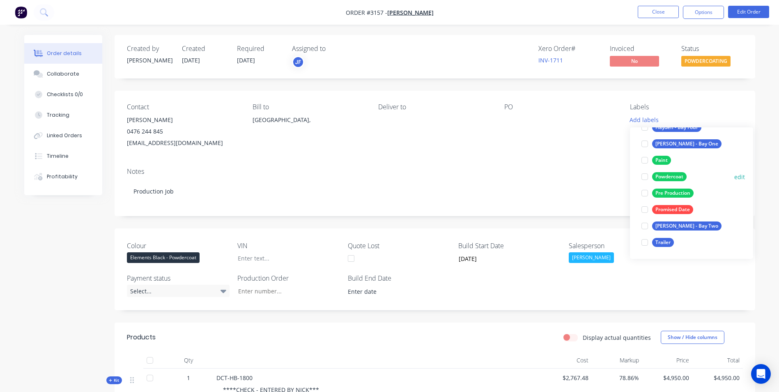
click at [522, 178] on div at bounding box center [644, 176] width 16 height 16
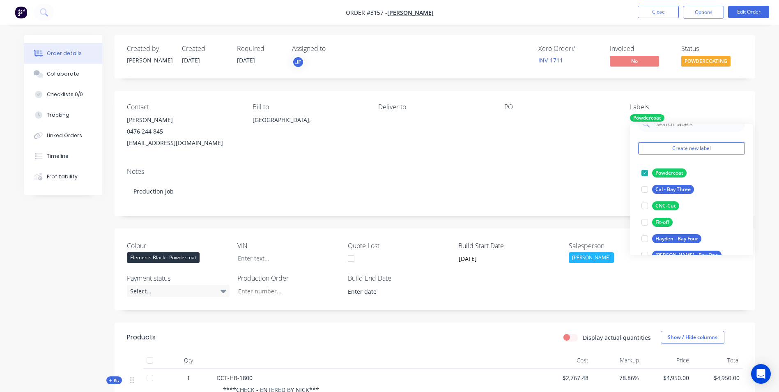
click at [522, 94] on div "Contact [PERSON_NAME] [PHONE_NUMBER] [EMAIL_ADDRESS][DOMAIN_NAME] Bill to [GEOG…" at bounding box center [435, 126] width 640 height 70
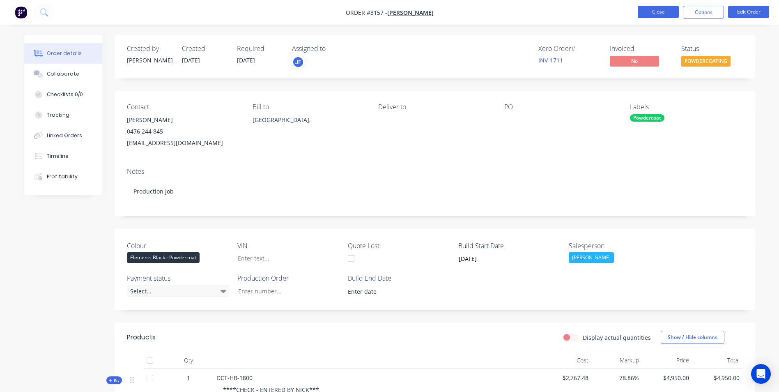
click at [522, 9] on button "Close" at bounding box center [658, 12] width 41 height 12
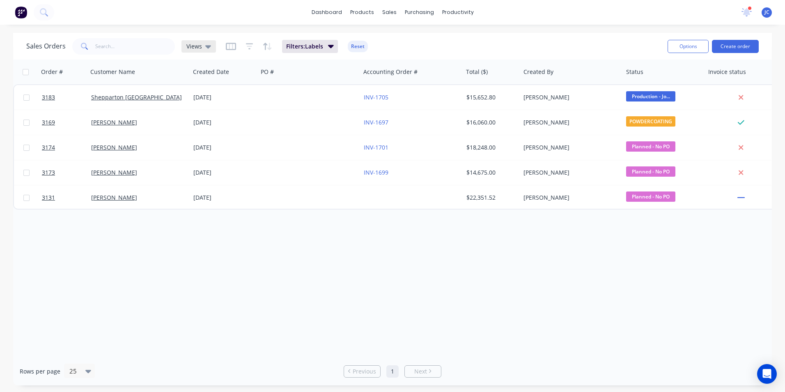
click at [196, 48] on span "Views" at bounding box center [194, 46] width 16 height 9
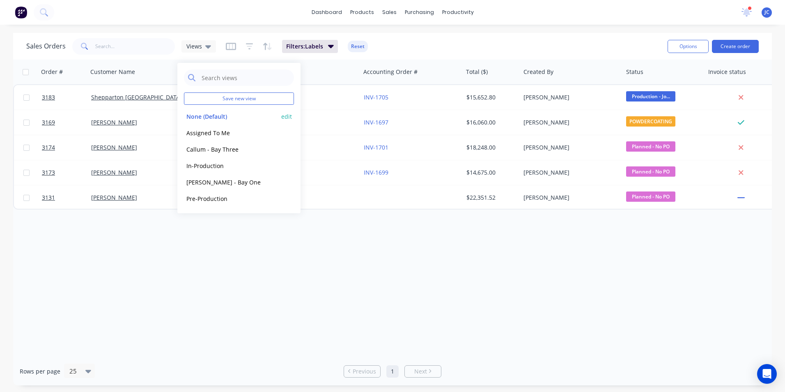
click at [207, 115] on button "None (Default)" at bounding box center [231, 116] width 94 height 9
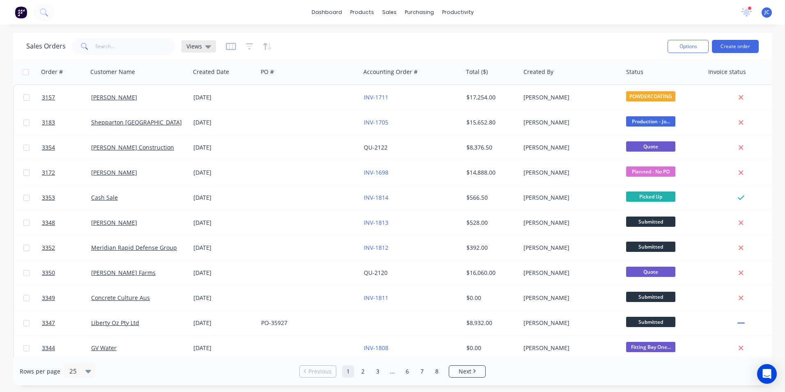
click at [205, 48] on icon at bounding box center [208, 46] width 6 height 9
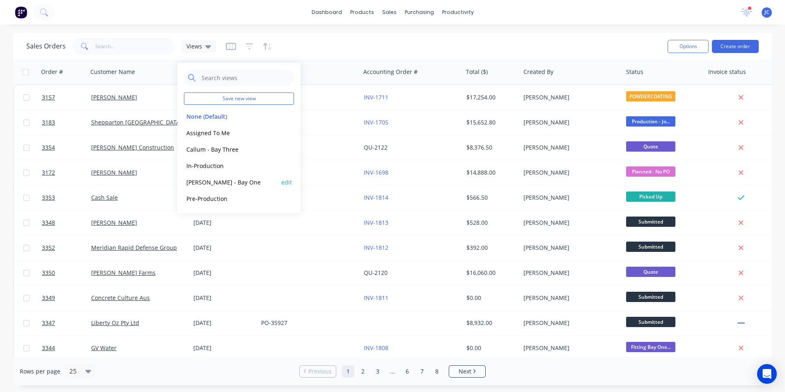
click at [225, 182] on button "[PERSON_NAME] - Bay One" at bounding box center [231, 181] width 94 height 9
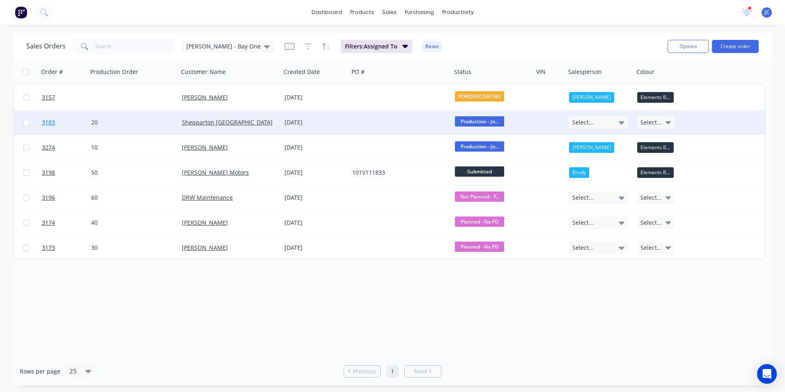
click at [46, 119] on span "3183" at bounding box center [48, 122] width 13 height 8
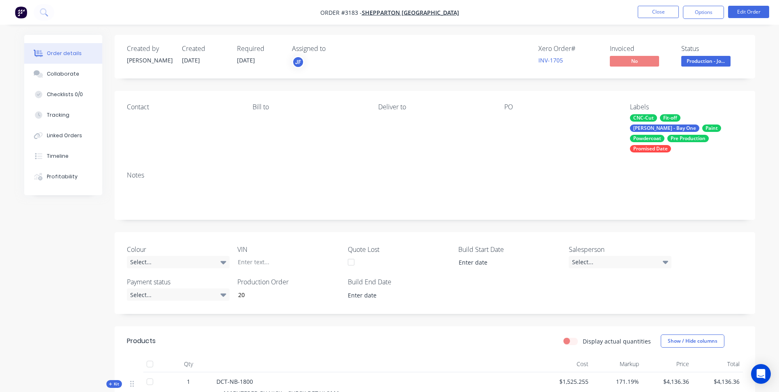
drag, startPoint x: 711, startPoint y: 128, endPoint x: 693, endPoint y: 129, distance: 18.1
click at [522, 135] on div "Pre Production" at bounding box center [687, 138] width 41 height 7
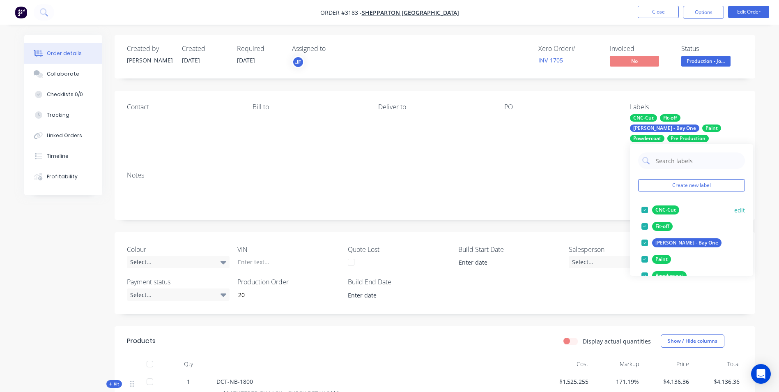
click at [522, 210] on div at bounding box center [644, 210] width 16 height 16
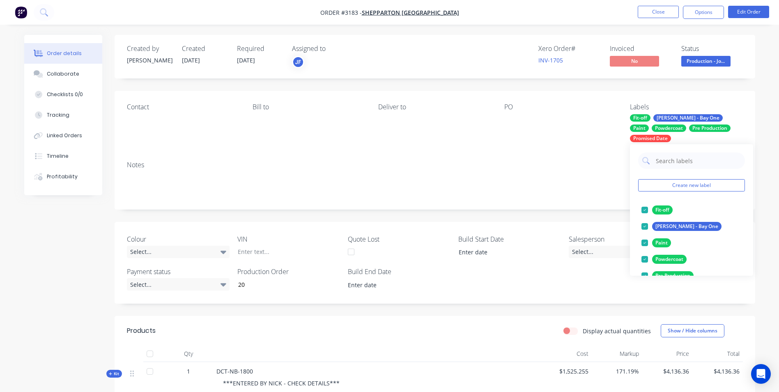
click at [522, 210] on div at bounding box center [644, 210] width 16 height 16
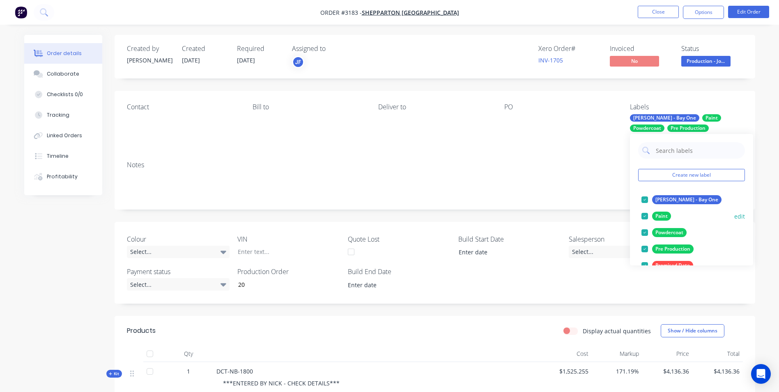
click at [522, 214] on div at bounding box center [644, 216] width 16 height 16
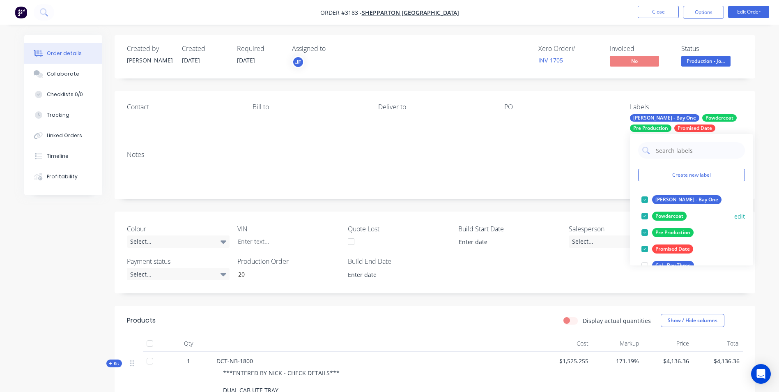
click at [522, 217] on div at bounding box center [644, 216] width 16 height 16
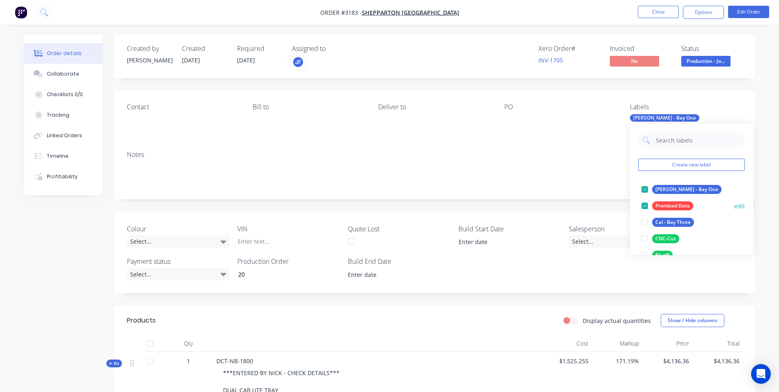
click at [522, 206] on div at bounding box center [644, 205] width 16 height 16
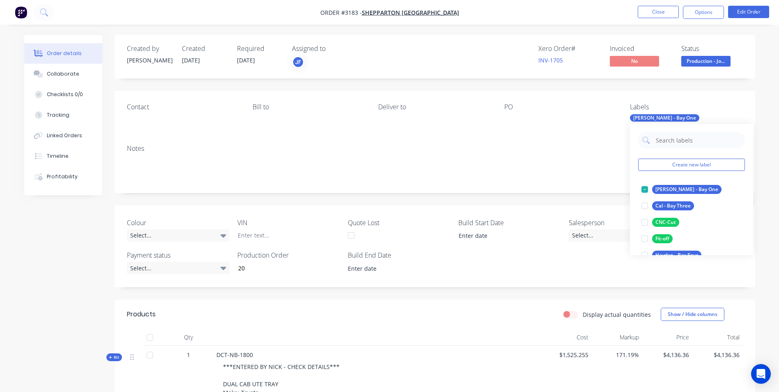
click at [510, 142] on div "Notes" at bounding box center [435, 165] width 640 height 55
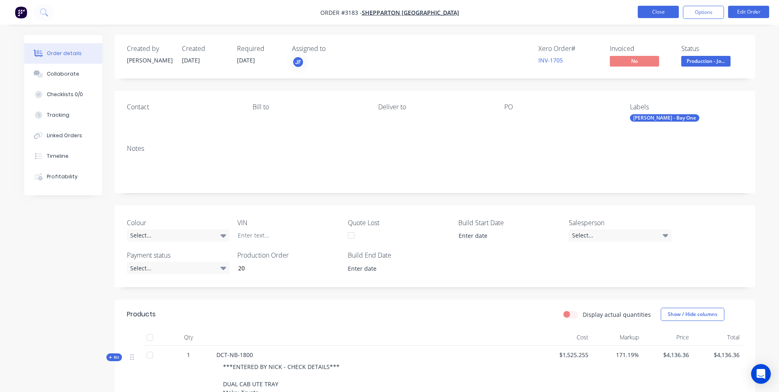
click at [522, 14] on button "Close" at bounding box center [658, 12] width 41 height 12
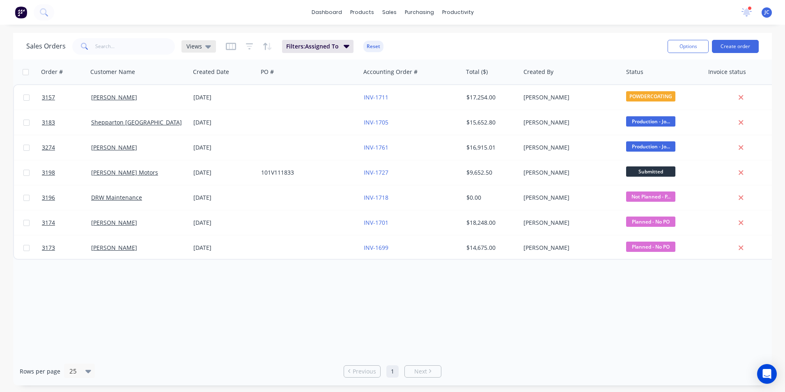
click at [209, 50] on div "Views" at bounding box center [198, 46] width 34 height 12
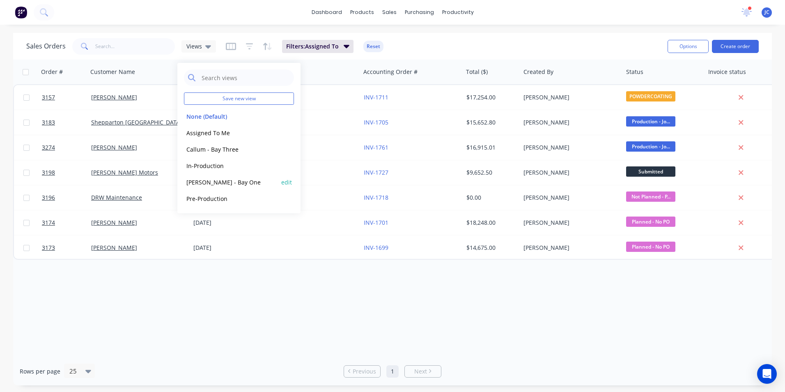
click at [222, 184] on button "[PERSON_NAME] - Bay One" at bounding box center [231, 181] width 94 height 9
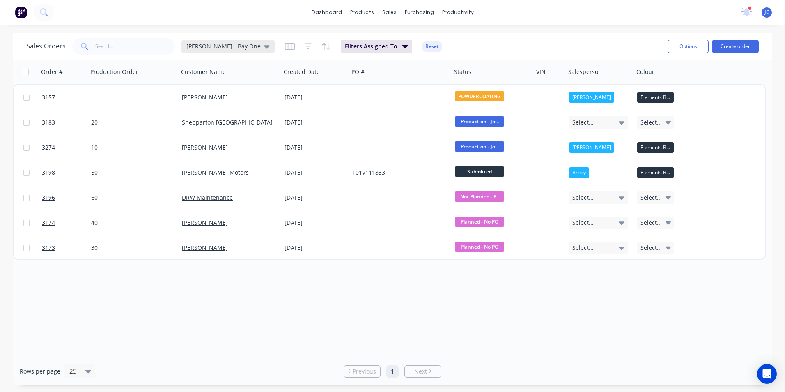
click at [222, 40] on div "[PERSON_NAME] - Bay One" at bounding box center [227, 46] width 93 height 12
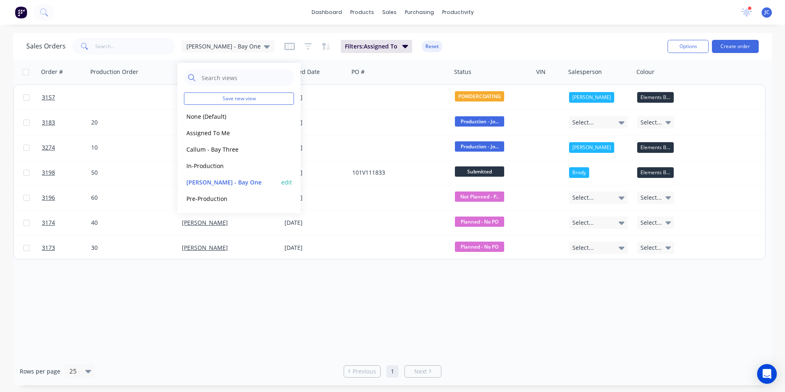
click at [288, 183] on button "edit" at bounding box center [286, 182] width 11 height 9
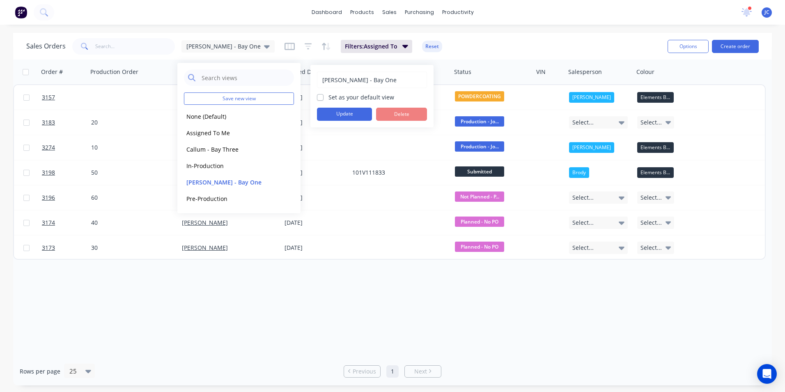
click at [354, 98] on label "Set as your default view" at bounding box center [361, 97] width 66 height 9
click at [324, 98] on input "Set as your default view" at bounding box center [320, 97] width 7 height 8
checkbox input "true"
click at [353, 113] on button "Update" at bounding box center [344, 114] width 55 height 13
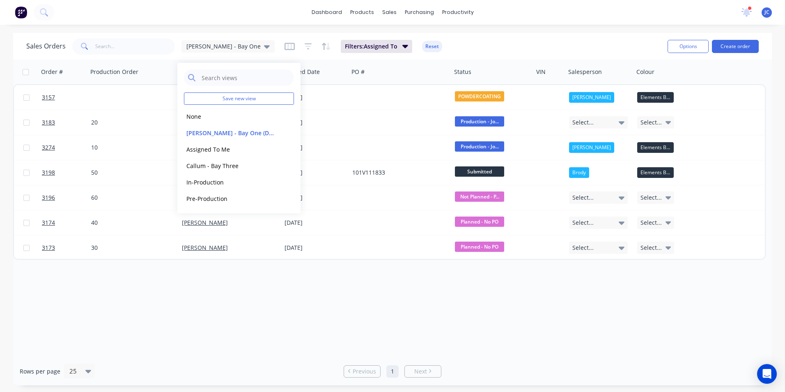
click at [184, 243] on div "Order # Production Order Customer Name Created Date PO # Status VIN Salesperson…" at bounding box center [392, 208] width 759 height 297
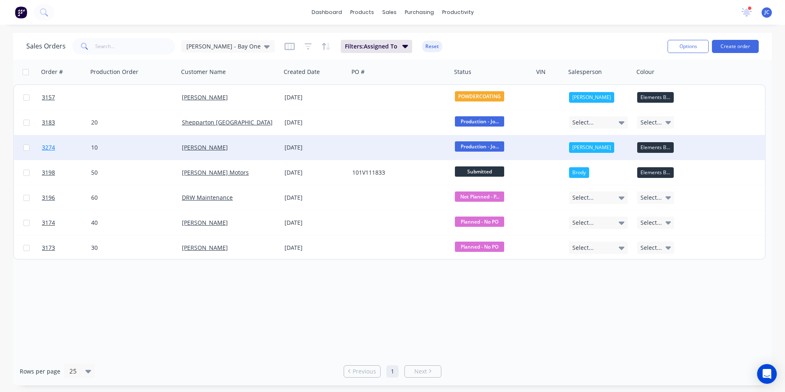
click at [52, 148] on span "3274" at bounding box center [48, 147] width 13 height 8
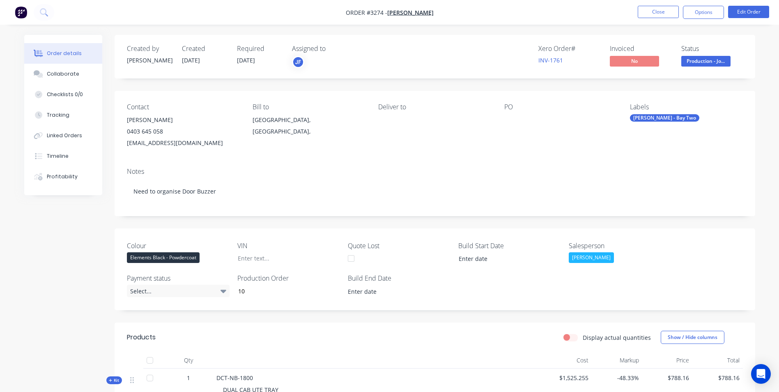
click at [522, 117] on div "[PERSON_NAME] - Bay Two" at bounding box center [664, 117] width 69 height 7
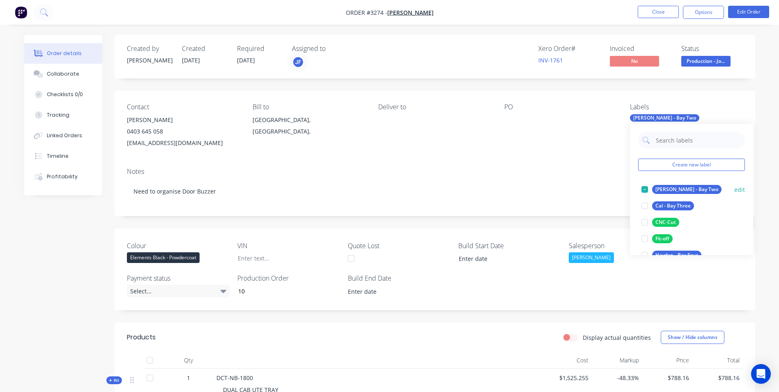
click at [522, 187] on div at bounding box center [644, 189] width 16 height 16
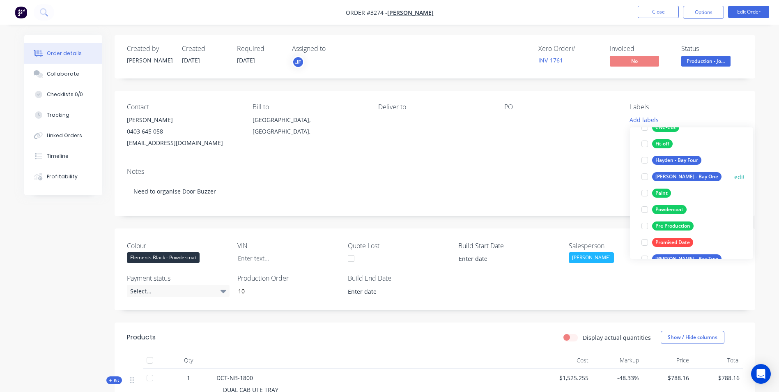
click at [522, 175] on div at bounding box center [644, 176] width 16 height 16
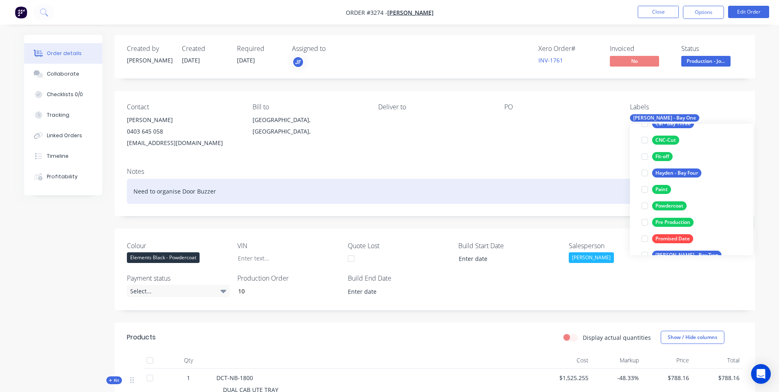
scroll to position [16, 0]
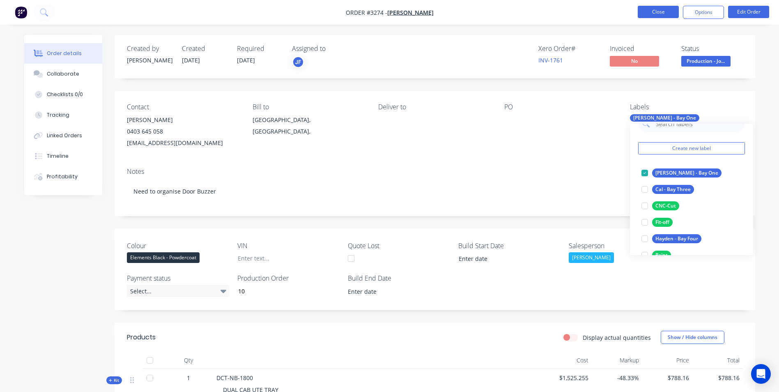
click at [522, 9] on button "Close" at bounding box center [658, 12] width 41 height 12
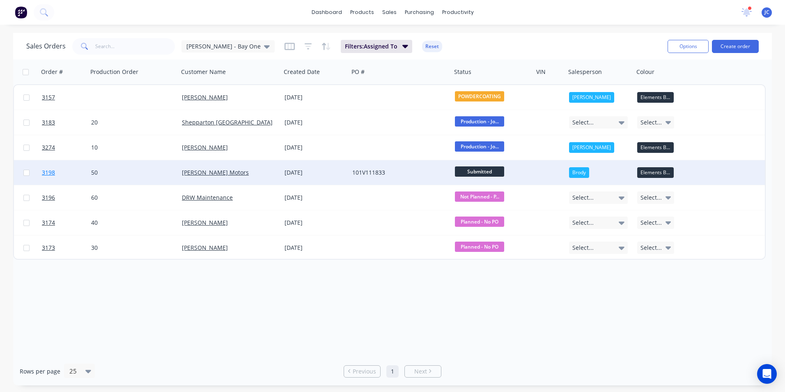
click at [49, 172] on span "3198" at bounding box center [48, 172] width 13 height 8
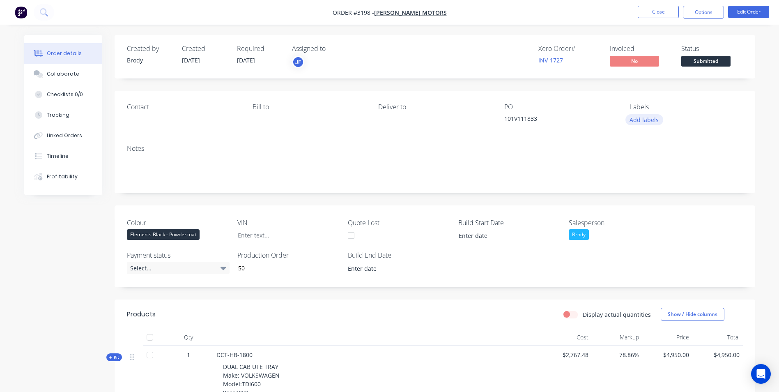
click at [522, 123] on button "Add labels" at bounding box center [644, 119] width 38 height 11
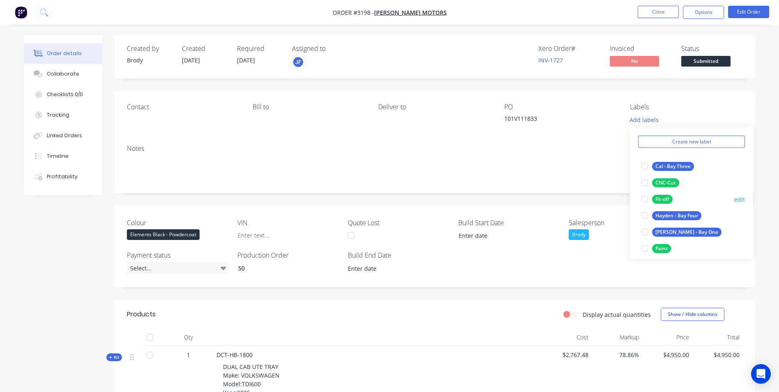
scroll to position [41, 0]
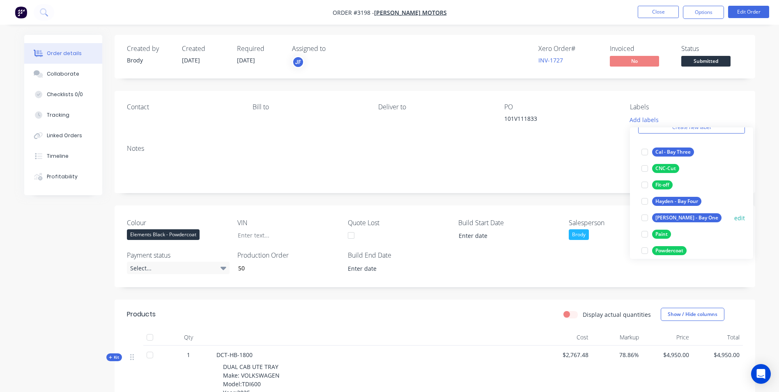
click at [522, 218] on div at bounding box center [644, 217] width 16 height 16
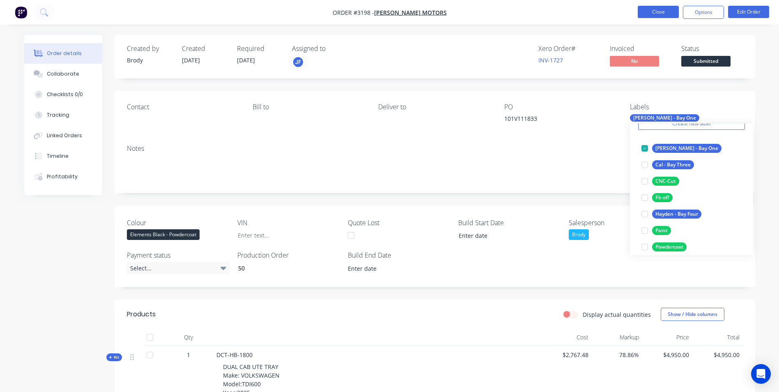
click at [522, 15] on button "Close" at bounding box center [658, 12] width 41 height 12
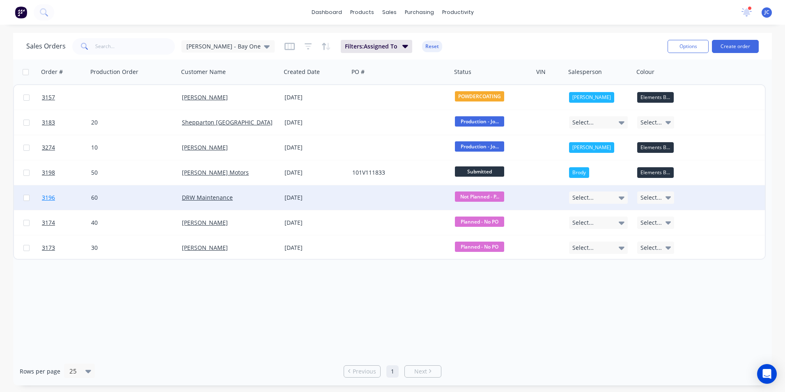
click at [49, 198] on span "3196" at bounding box center [48, 197] width 13 height 8
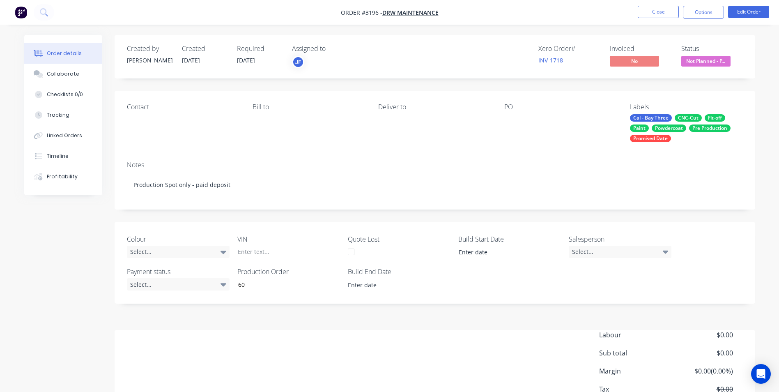
click at [522, 115] on div "Cal - Bay Three" at bounding box center [651, 117] width 42 height 7
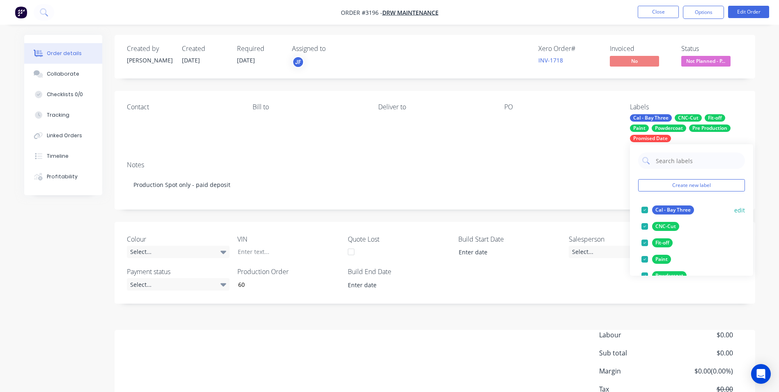
click at [522, 210] on div at bounding box center [644, 210] width 16 height 16
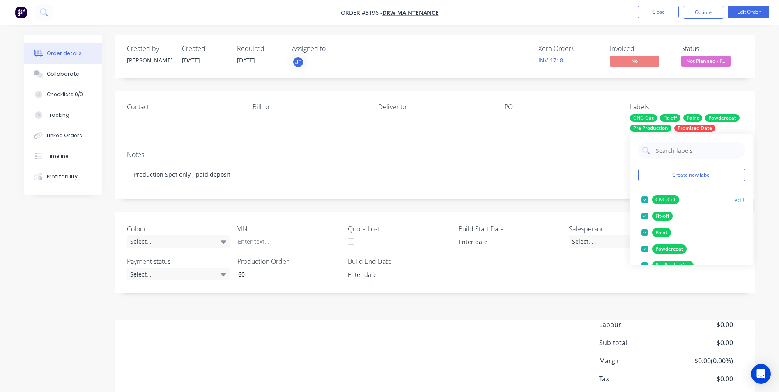
click at [522, 199] on div at bounding box center [644, 199] width 16 height 16
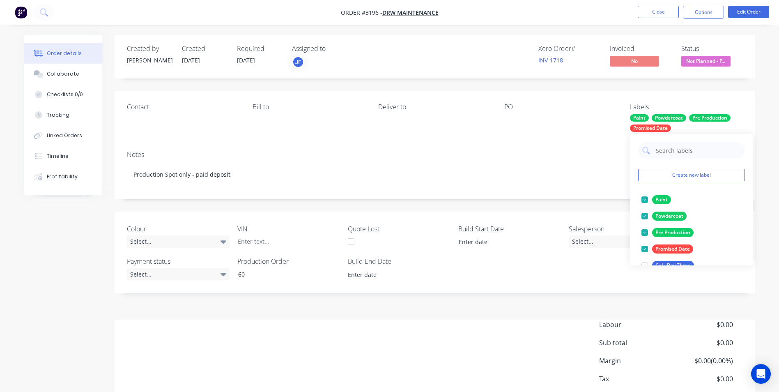
click at [522, 199] on div at bounding box center [644, 199] width 16 height 16
click at [522, 224] on div at bounding box center [644, 232] width 16 height 16
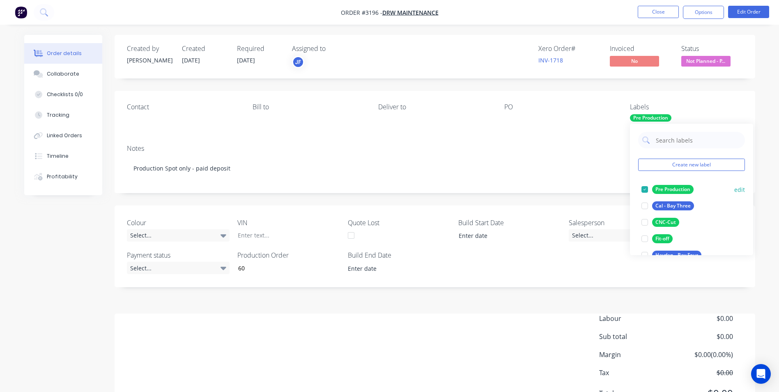
click at [522, 191] on div at bounding box center [644, 189] width 16 height 16
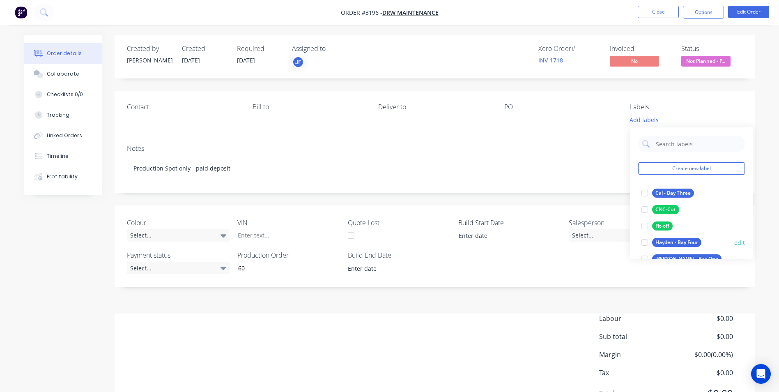
scroll to position [41, 0]
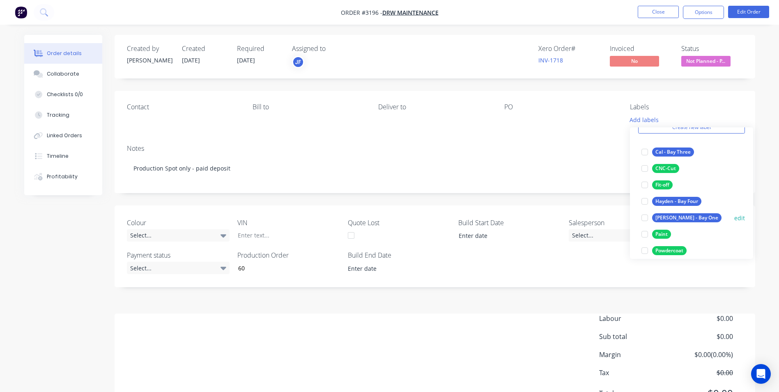
click at [522, 218] on div at bounding box center [644, 217] width 16 height 16
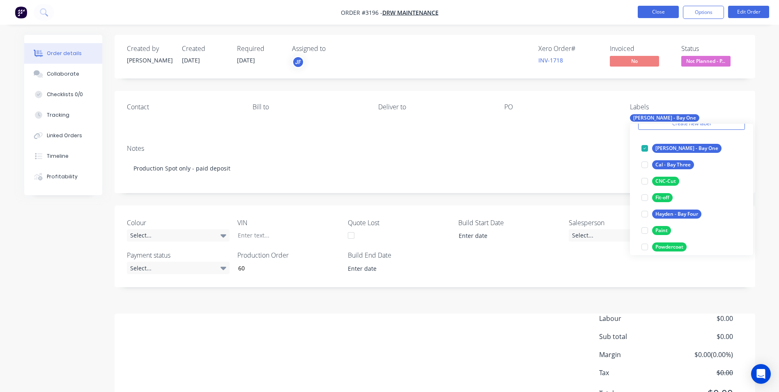
click at [522, 7] on button "Close" at bounding box center [658, 12] width 41 height 12
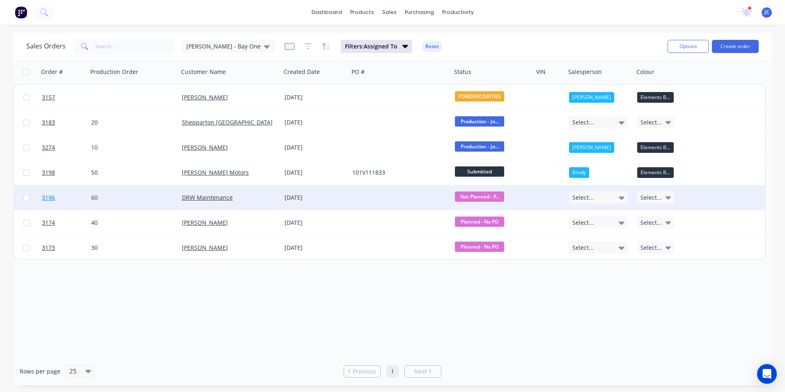
click at [51, 195] on span "3196" at bounding box center [48, 197] width 13 height 8
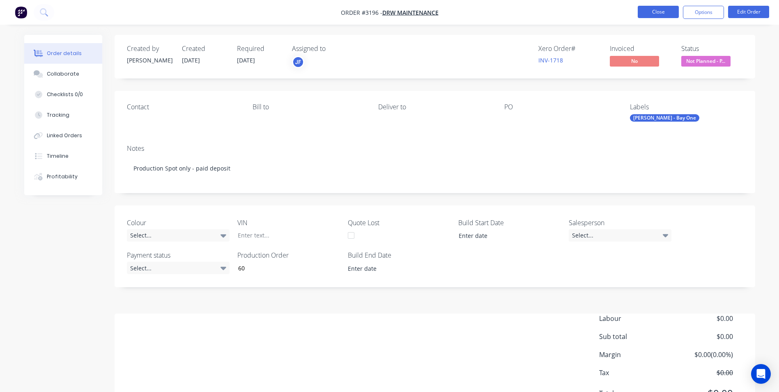
click at [522, 9] on button "Close" at bounding box center [658, 12] width 41 height 12
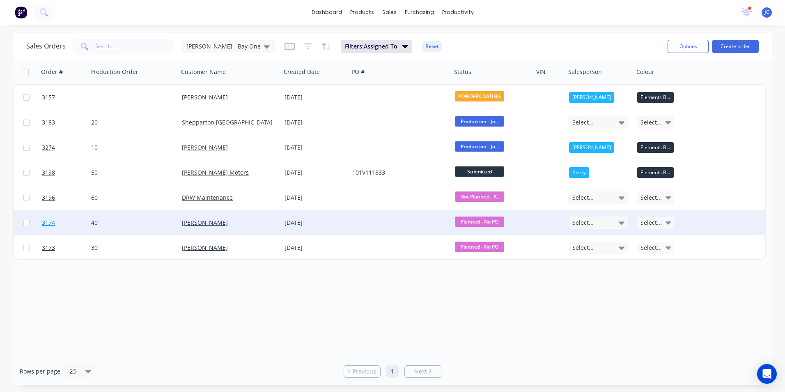
click at [47, 222] on span "3174" at bounding box center [48, 222] width 13 height 8
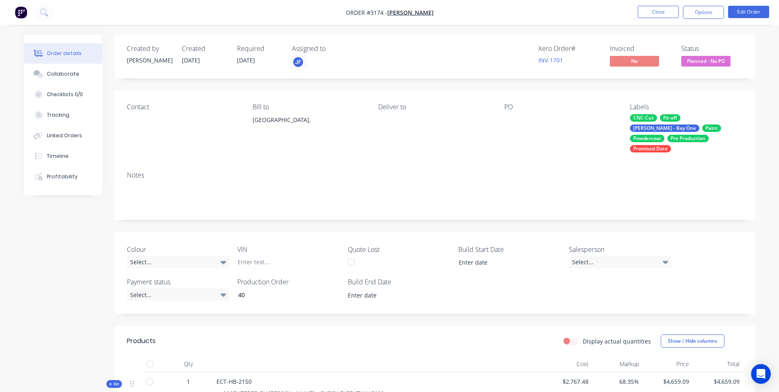
click at [522, 117] on div "CNC-Cut" at bounding box center [643, 117] width 27 height 7
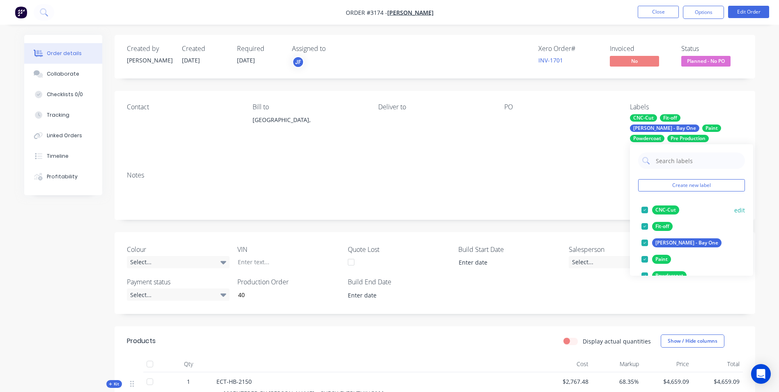
click at [522, 208] on div at bounding box center [644, 210] width 16 height 16
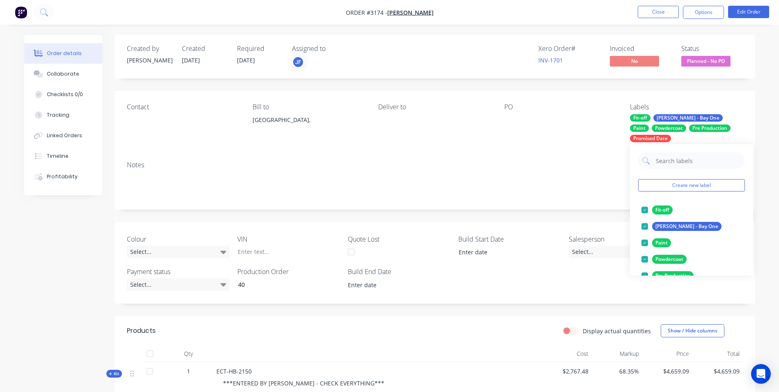
click at [522, 208] on div at bounding box center [644, 210] width 16 height 16
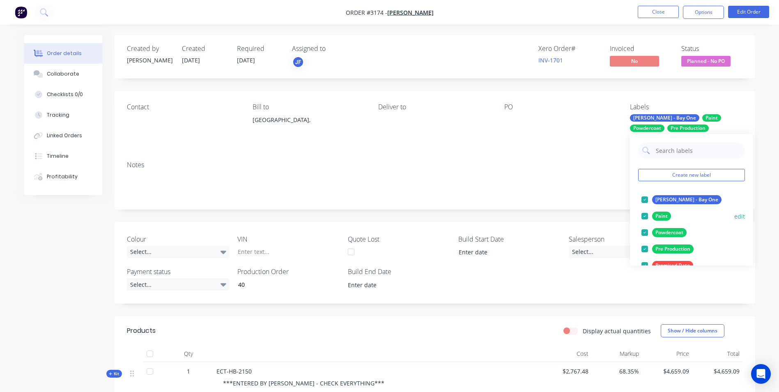
click at [522, 213] on div at bounding box center [644, 216] width 16 height 16
click at [522, 215] on div at bounding box center [644, 216] width 16 height 16
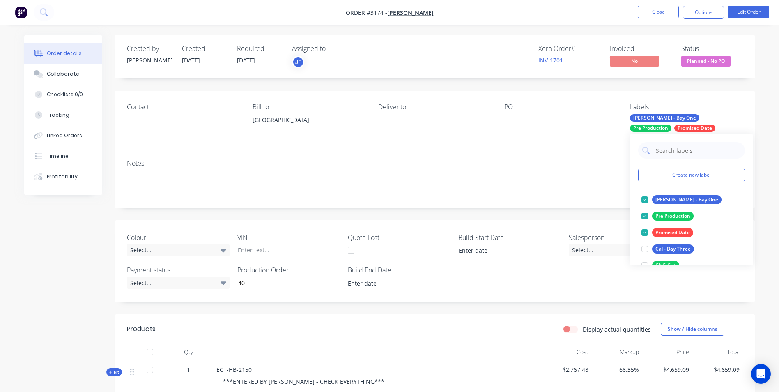
click at [522, 215] on div at bounding box center [644, 216] width 16 height 16
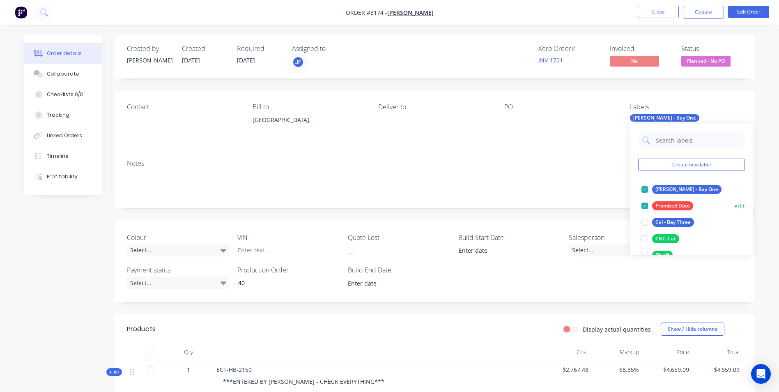
click at [522, 204] on div at bounding box center [644, 205] width 16 height 16
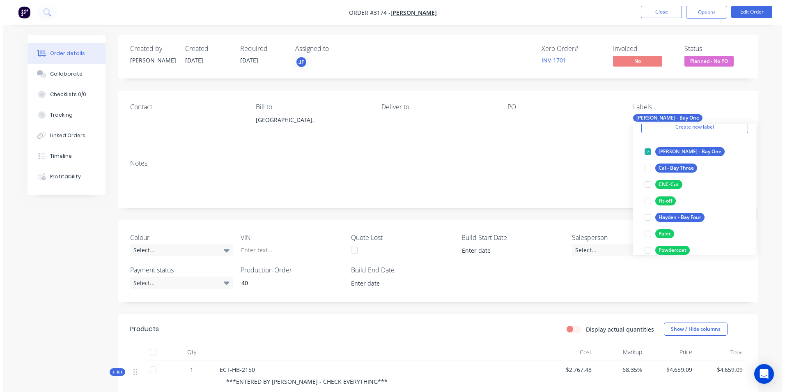
scroll to position [115, 0]
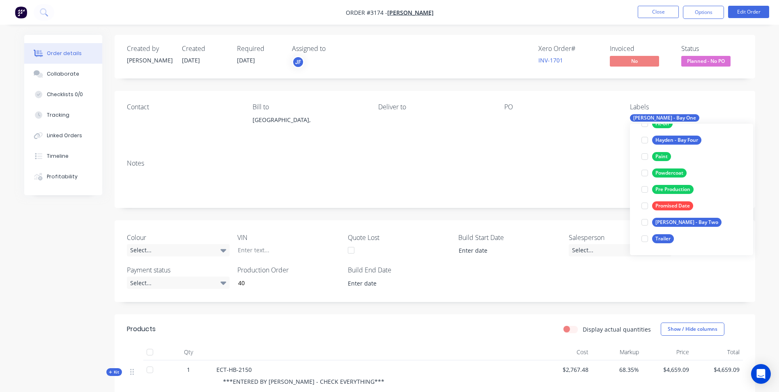
click at [522, 146] on div "Contact Bill to [GEOGRAPHIC_DATA], Deliver to PO Labels [PERSON_NAME] - Bay One" at bounding box center [435, 122] width 640 height 62
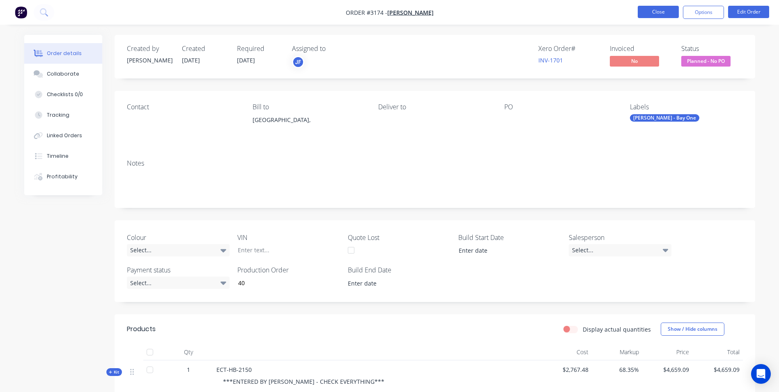
click at [522, 12] on button "Close" at bounding box center [658, 12] width 41 height 12
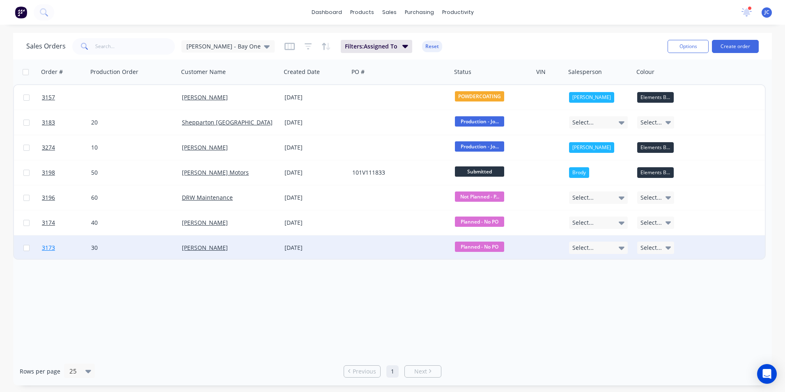
click at [53, 243] on span "3173" at bounding box center [48, 247] width 13 height 8
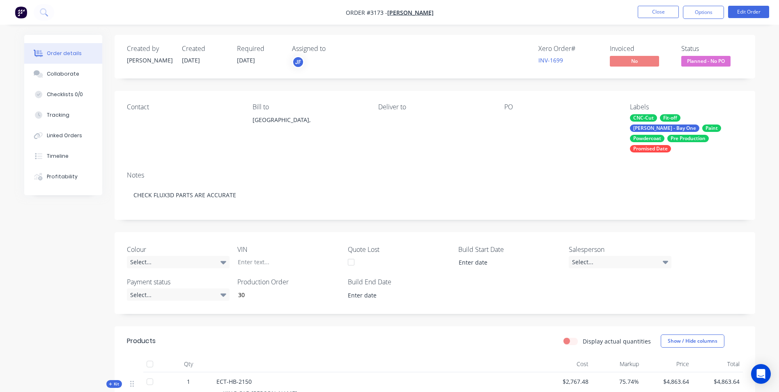
click at [522, 117] on div "CNC-Cut" at bounding box center [643, 117] width 27 height 7
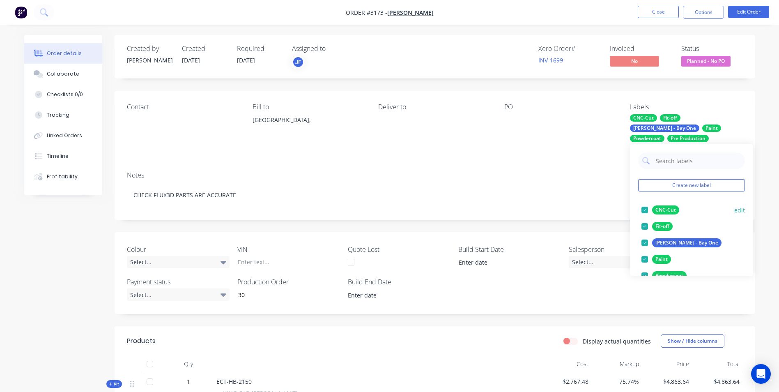
click at [522, 207] on div at bounding box center [644, 210] width 16 height 16
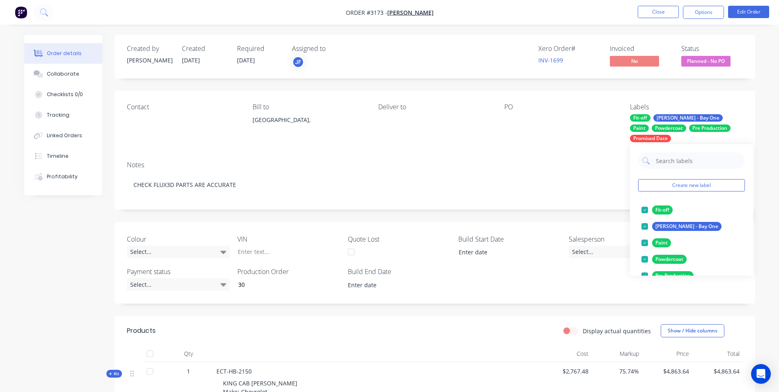
click at [522, 207] on div at bounding box center [644, 210] width 16 height 16
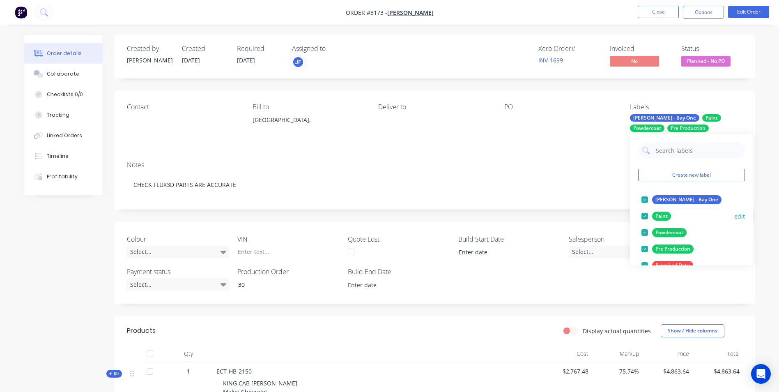
click at [522, 211] on div at bounding box center [644, 216] width 16 height 16
click at [522, 218] on div at bounding box center [644, 216] width 16 height 16
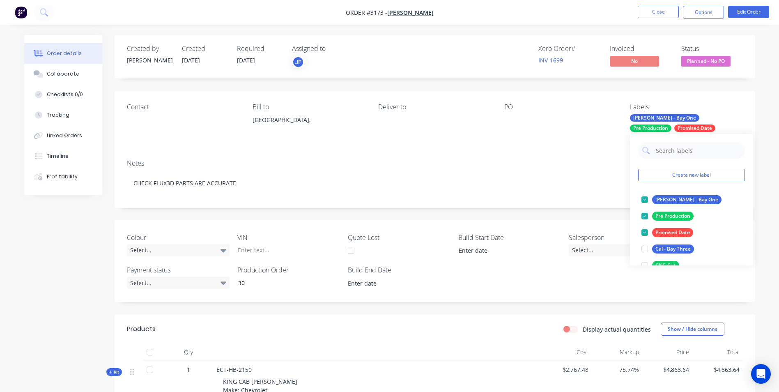
click at [522, 218] on div at bounding box center [644, 216] width 16 height 16
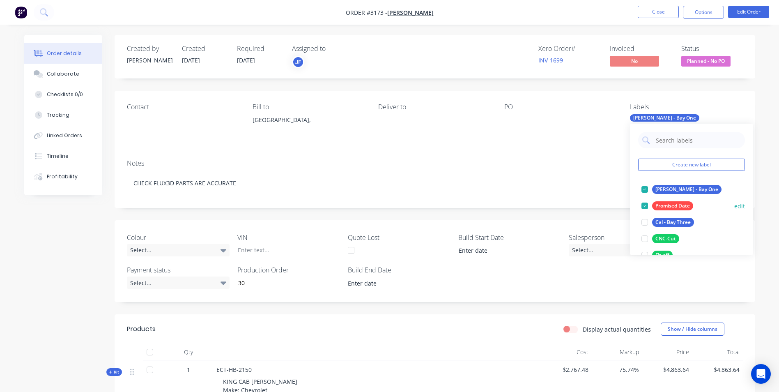
click at [522, 207] on div at bounding box center [644, 205] width 16 height 16
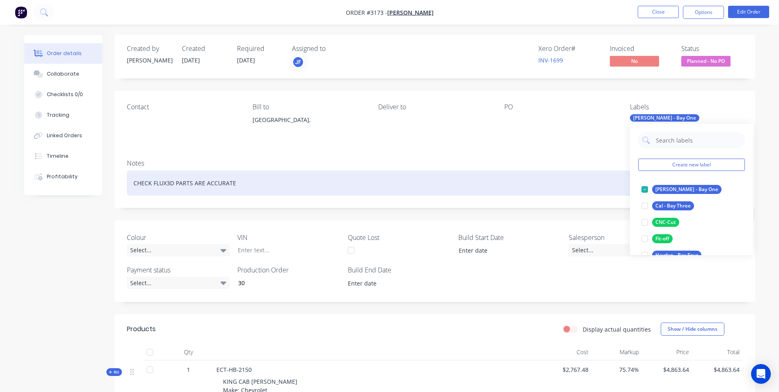
click at [522, 184] on div "CHECK FLUX3D PARTS ARE ACCURATE" at bounding box center [435, 182] width 616 height 25
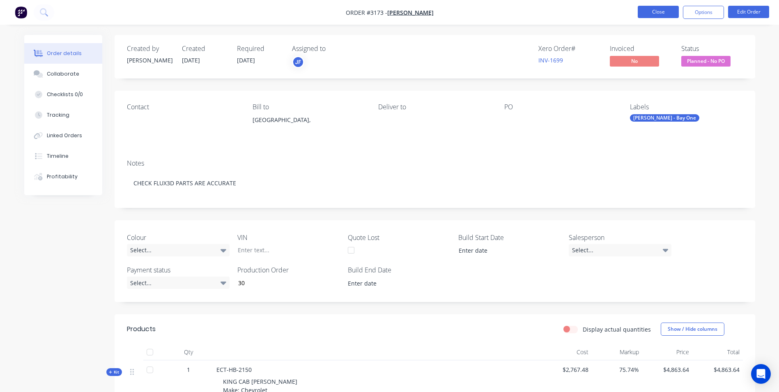
click at [522, 9] on button "Close" at bounding box center [658, 12] width 41 height 12
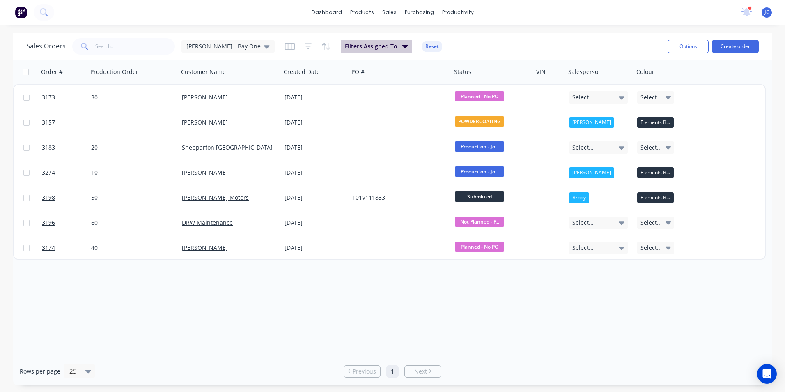
click at [364, 48] on button "Filters: Assigned To" at bounding box center [376, 46] width 71 height 13
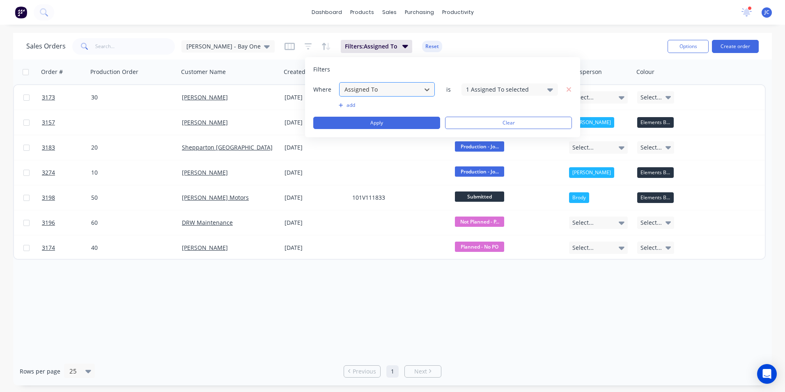
click at [414, 88] on div at bounding box center [380, 89] width 73 height 10
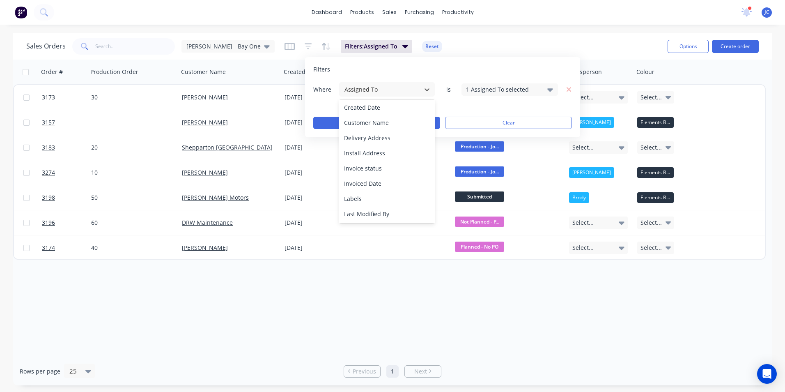
scroll to position [164, 0]
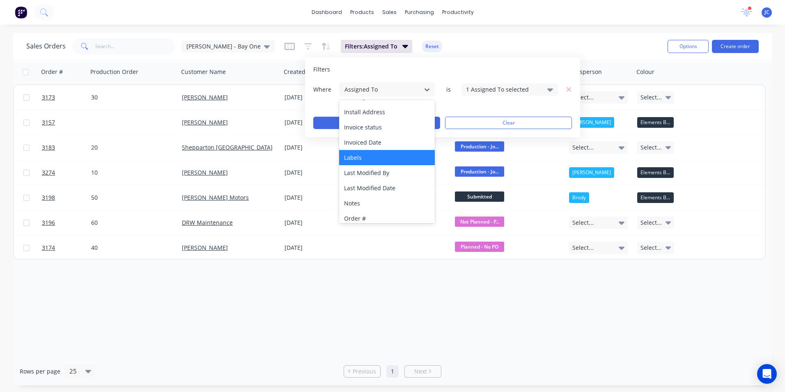
click at [378, 156] on div "Labels" at bounding box center [387, 157] width 96 height 15
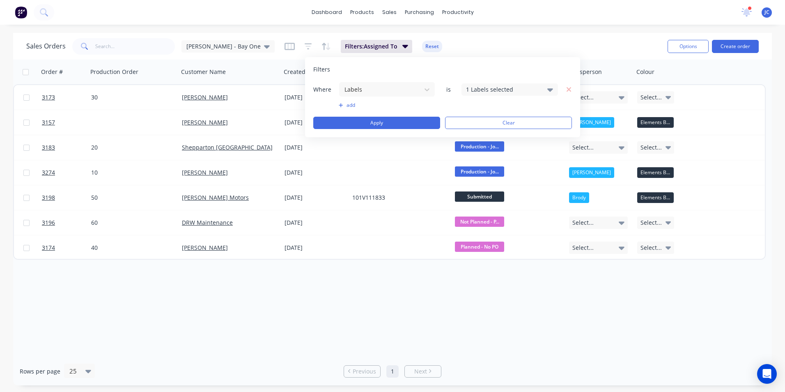
click at [518, 90] on div "1 Labels selected" at bounding box center [503, 89] width 74 height 9
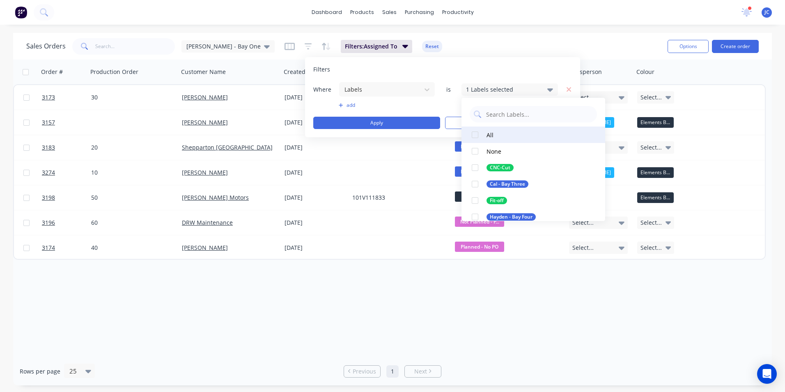
click at [473, 132] on div at bounding box center [475, 134] width 16 height 16
click at [475, 132] on div at bounding box center [475, 134] width 16 height 16
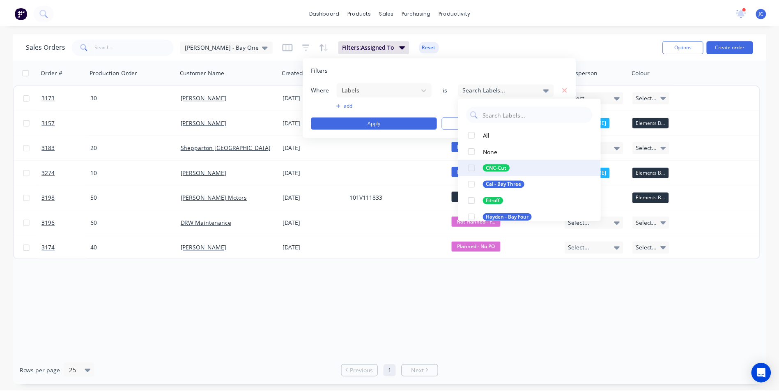
scroll to position [41, 0]
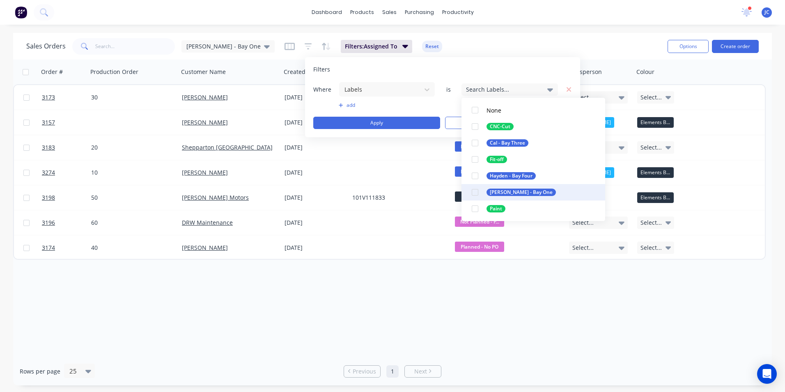
click at [478, 192] on div at bounding box center [475, 192] width 16 height 16
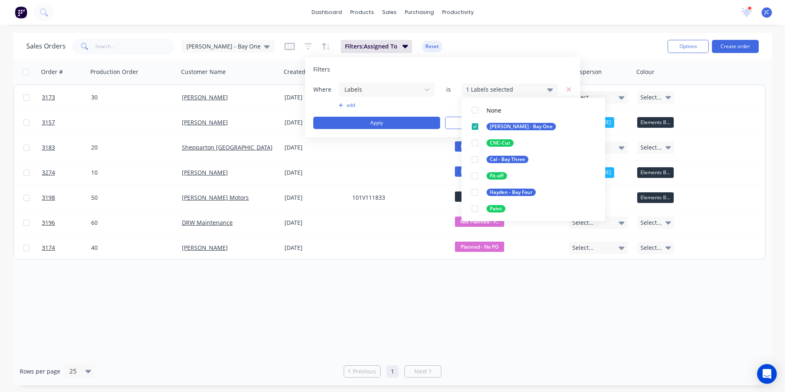
click at [522, 41] on div "Sales Orders [PERSON_NAME] - Bay One Filters: Assigned To Reset" at bounding box center [343, 46] width 635 height 20
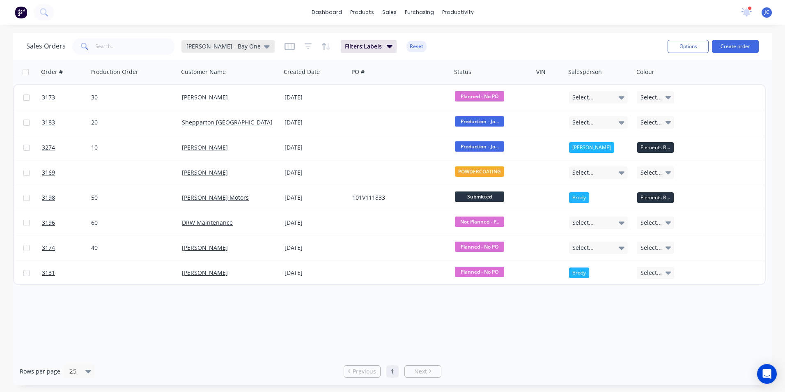
click at [222, 49] on span "[PERSON_NAME] - Bay One" at bounding box center [223, 46] width 74 height 9
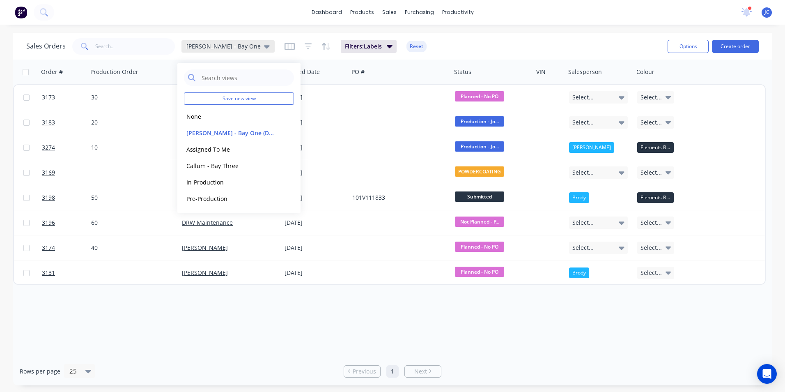
click at [222, 49] on span "[PERSON_NAME] - Bay One" at bounding box center [223, 46] width 74 height 9
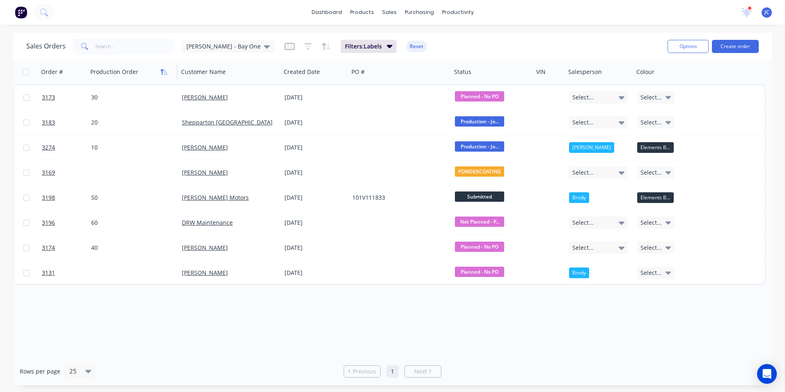
click at [165, 72] on icon "button" at bounding box center [164, 72] width 7 height 7
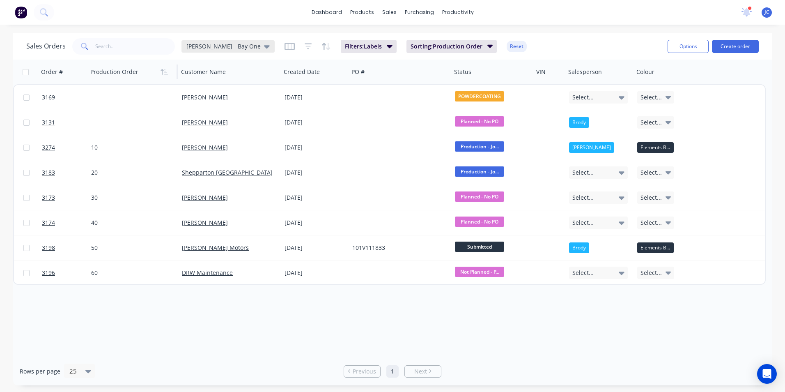
click at [264, 44] on icon at bounding box center [267, 46] width 6 height 9
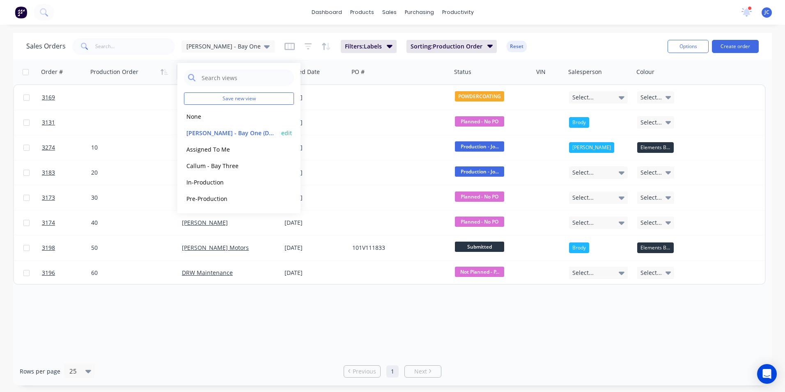
click at [287, 132] on button "edit" at bounding box center [286, 133] width 11 height 9
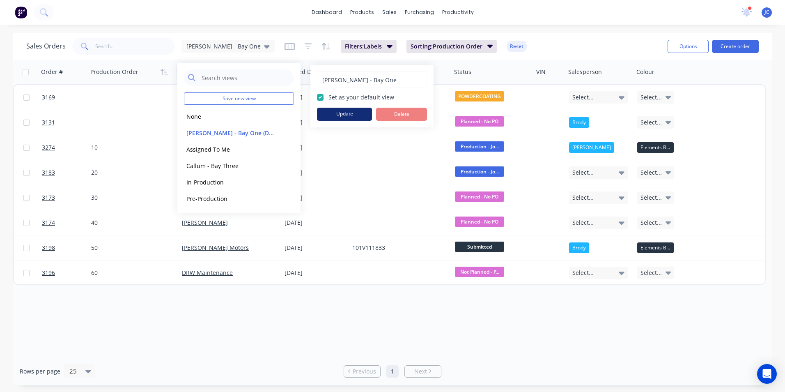
click at [346, 114] on button "Update" at bounding box center [344, 114] width 55 height 13
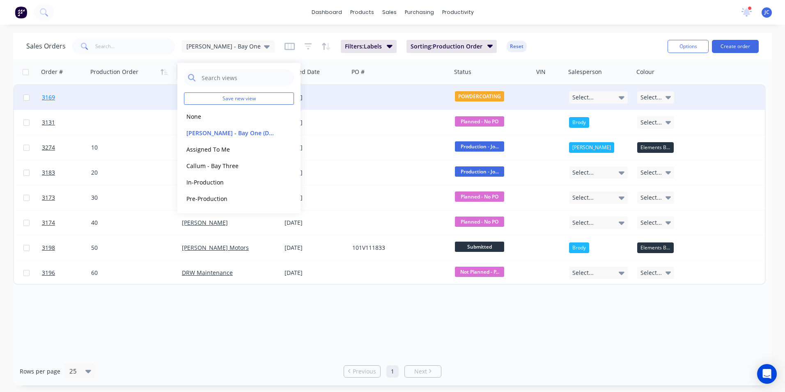
click at [50, 97] on span "3169" at bounding box center [48, 97] width 13 height 8
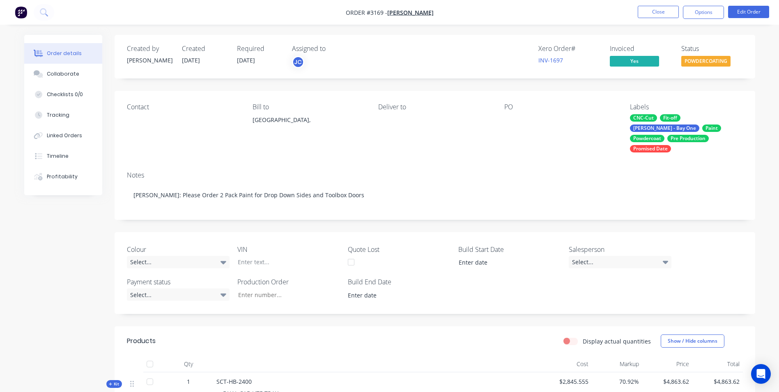
click at [522, 116] on div "CNC-Cut" at bounding box center [643, 117] width 27 height 7
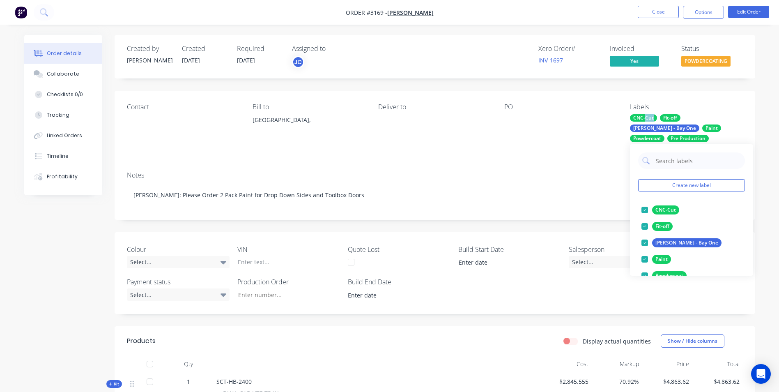
click at [522, 116] on div "CNC-Cut" at bounding box center [643, 117] width 27 height 7
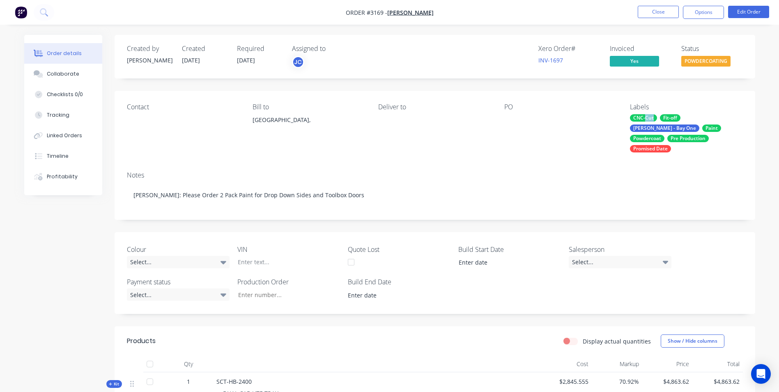
click at [522, 117] on div "CNC-Cut" at bounding box center [643, 117] width 27 height 7
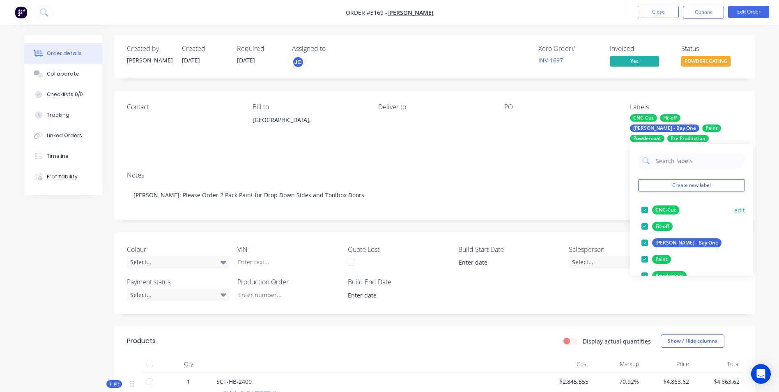
click at [522, 211] on div at bounding box center [644, 210] width 16 height 16
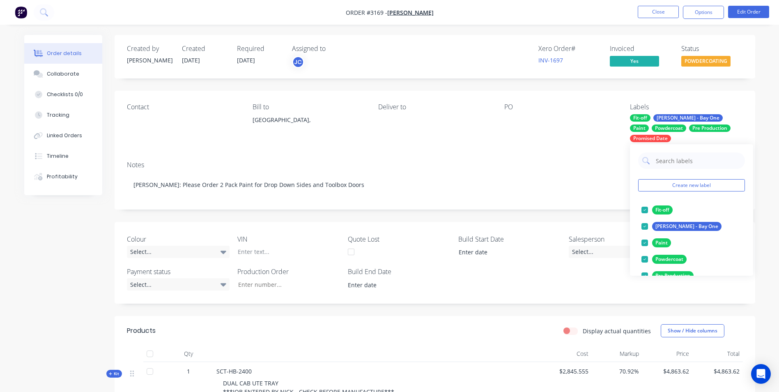
click at [522, 211] on div at bounding box center [644, 210] width 16 height 16
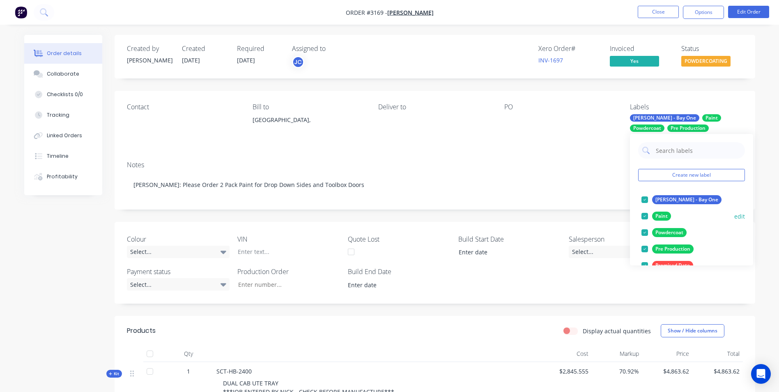
click at [522, 210] on div at bounding box center [644, 216] width 16 height 16
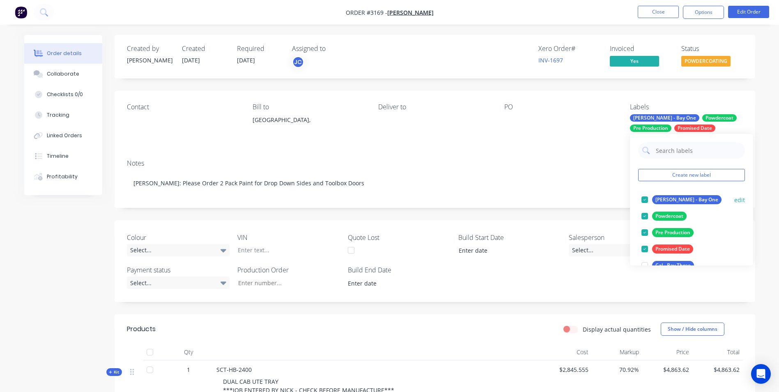
click at [522, 203] on div at bounding box center [644, 199] width 16 height 16
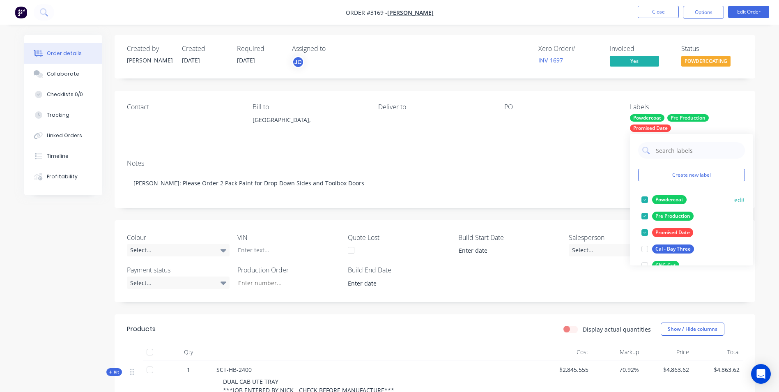
click at [522, 201] on div at bounding box center [644, 199] width 16 height 16
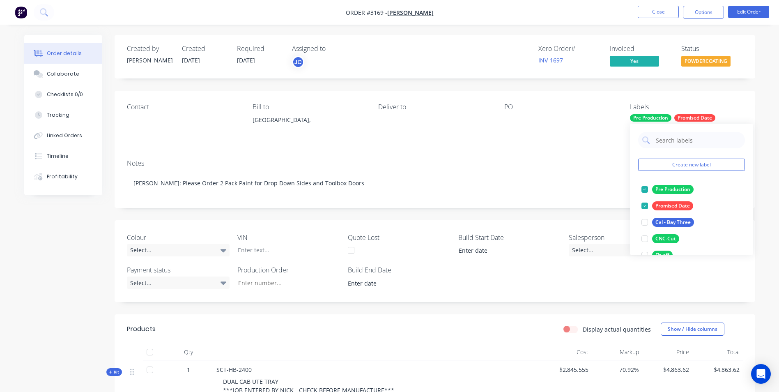
click at [522, 201] on div at bounding box center [644, 205] width 16 height 16
click at [522, 188] on div at bounding box center [644, 189] width 16 height 16
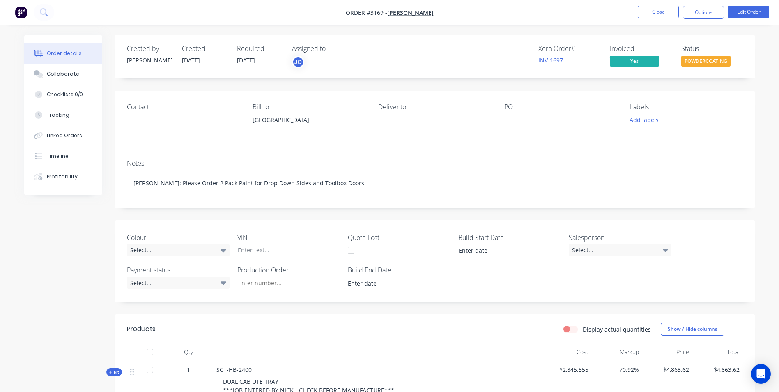
click at [522, 169] on div "Notes [PERSON_NAME]: Please Order 2 Pack Paint for Drop Down Sides and Toolbox …" at bounding box center [435, 180] width 640 height 55
click at [522, 8] on button "Close" at bounding box center [658, 12] width 41 height 12
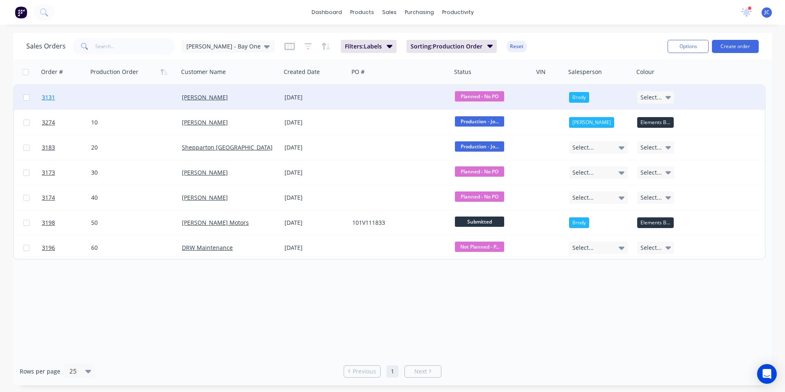
click at [47, 99] on span "3131" at bounding box center [48, 97] width 13 height 8
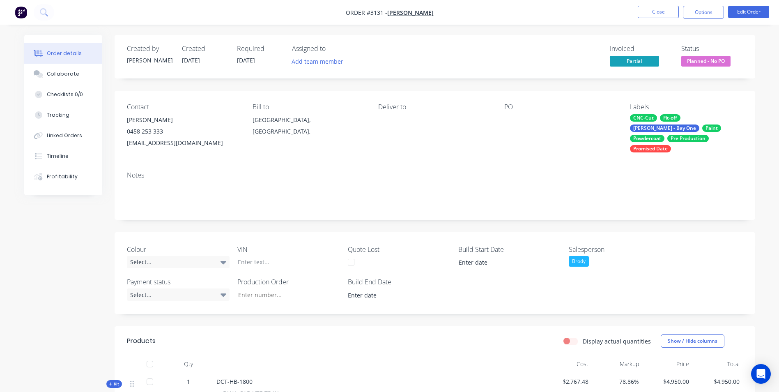
click at [522, 115] on div "CNC-Cut" at bounding box center [643, 117] width 27 height 7
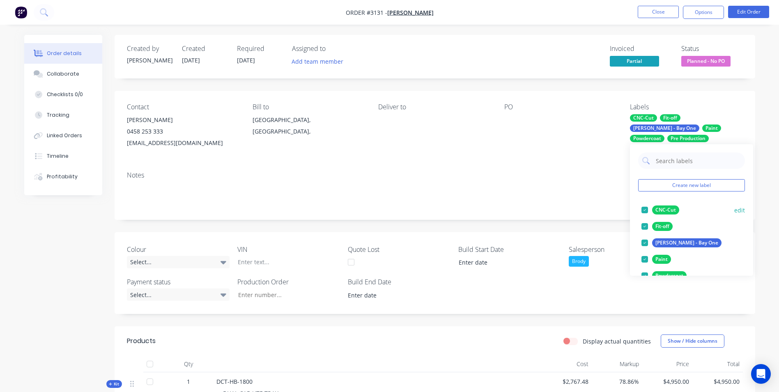
click at [522, 207] on div at bounding box center [644, 210] width 16 height 16
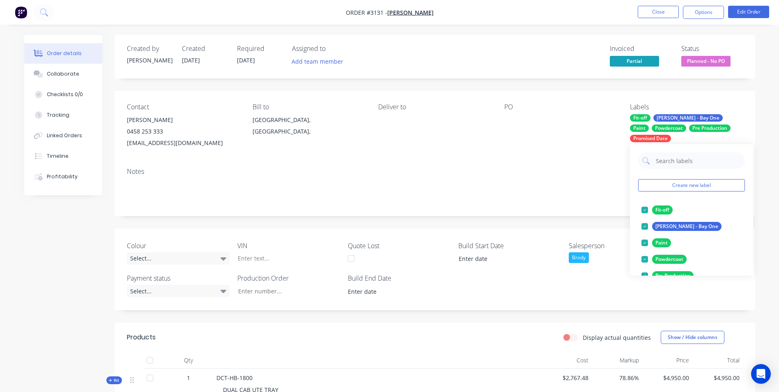
click at [522, 207] on div at bounding box center [644, 210] width 16 height 16
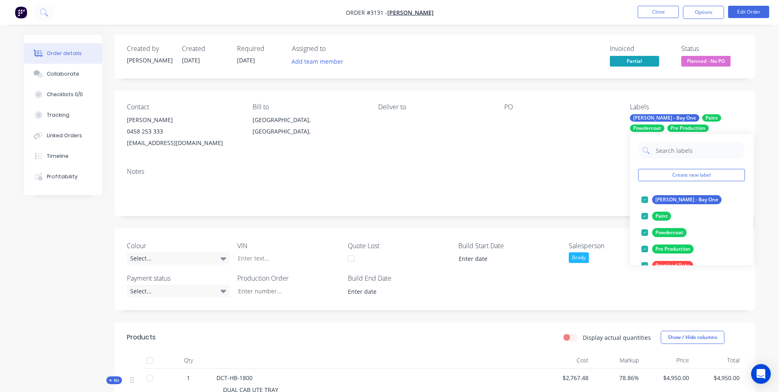
click at [522, 207] on div at bounding box center [644, 199] width 16 height 16
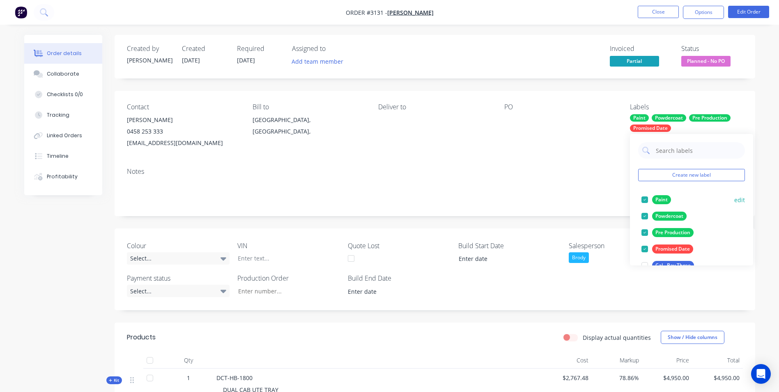
click at [522, 202] on div at bounding box center [644, 199] width 16 height 16
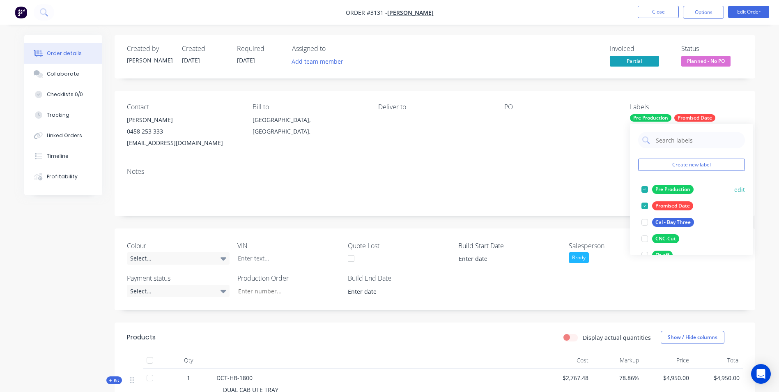
click at [522, 189] on div at bounding box center [644, 189] width 16 height 16
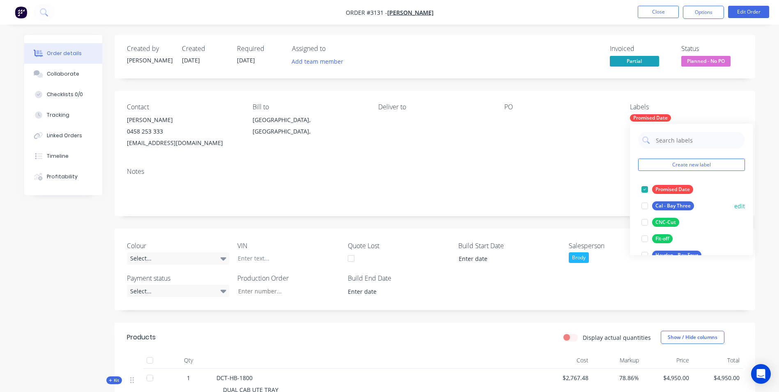
click at [522, 188] on div at bounding box center [644, 189] width 16 height 16
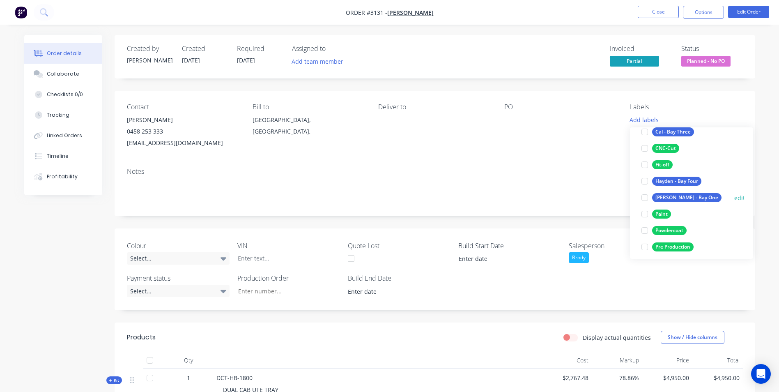
scroll to position [115, 0]
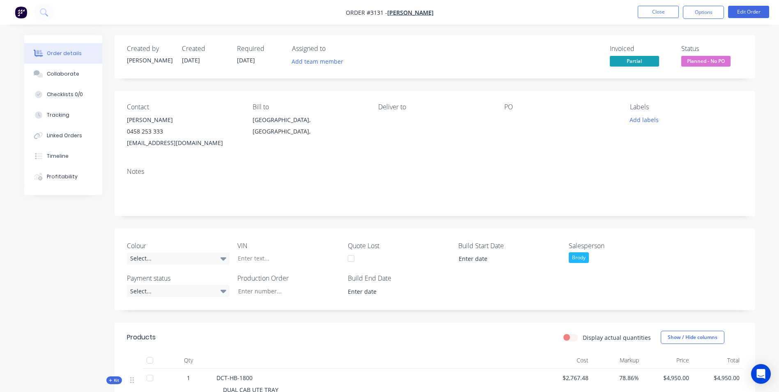
click at [522, 165] on div "Notes" at bounding box center [435, 188] width 640 height 55
click at [522, 10] on button "Close" at bounding box center [658, 12] width 41 height 12
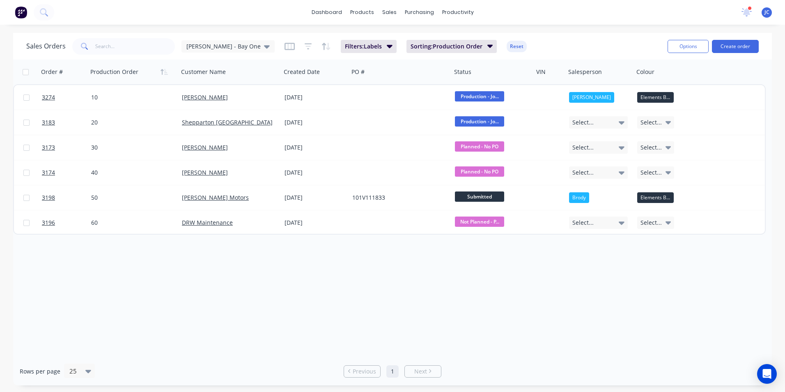
click at [220, 55] on div "Sales Orders [PERSON_NAME] - Bay One Filters: Labels Sorting: Production Order …" at bounding box center [343, 46] width 635 height 20
click at [223, 51] on div "Sales Orders [PERSON_NAME] - Bay One" at bounding box center [150, 46] width 248 height 16
click at [225, 48] on span "[PERSON_NAME] - Bay One" at bounding box center [223, 46] width 74 height 9
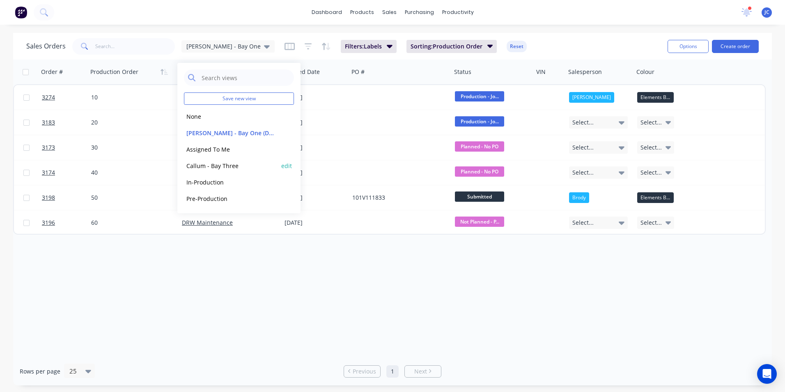
click at [233, 165] on button "Callum - Bay Three" at bounding box center [231, 165] width 94 height 9
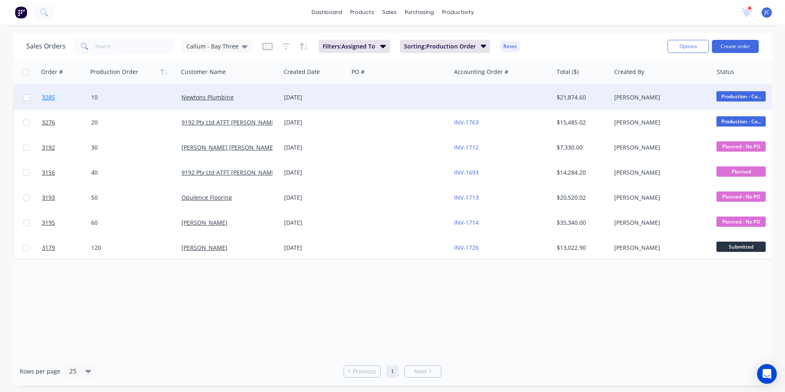
click at [50, 96] on span "3285" at bounding box center [48, 97] width 13 height 8
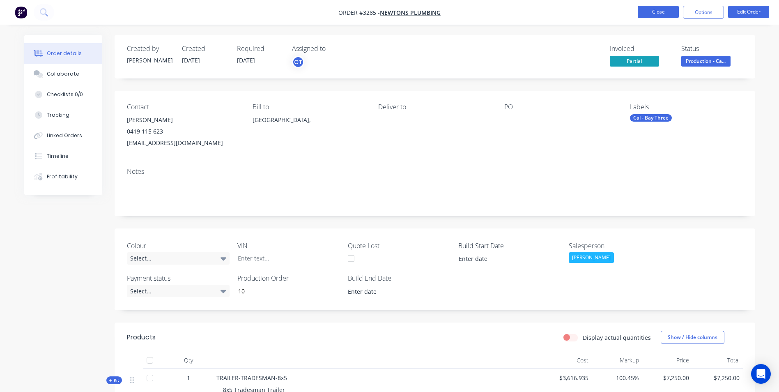
click at [522, 9] on button "Close" at bounding box center [658, 12] width 41 height 12
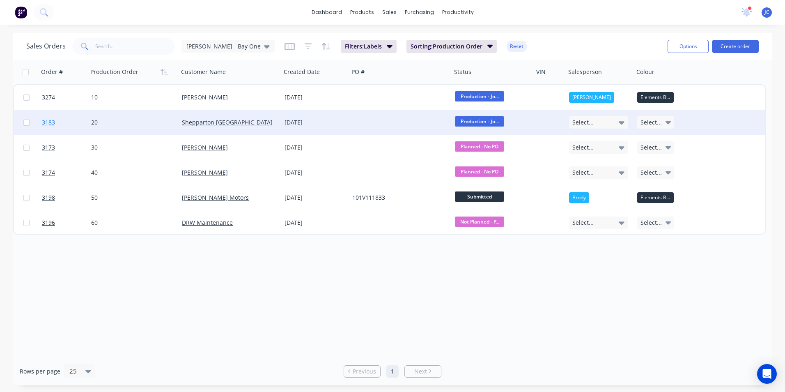
click at [48, 120] on span "3183" at bounding box center [48, 122] width 13 height 8
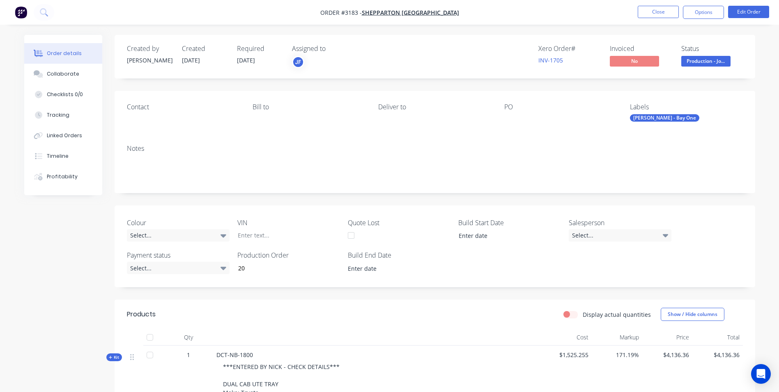
click at [522, 117] on div "[PERSON_NAME] - Bay One" at bounding box center [664, 117] width 69 height 7
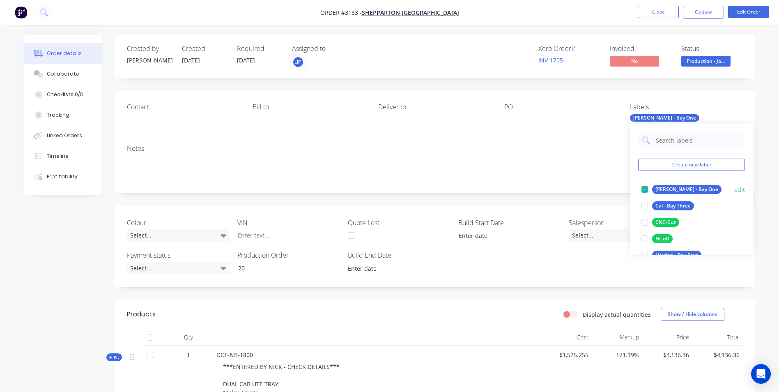
click at [522, 187] on div at bounding box center [644, 189] width 16 height 16
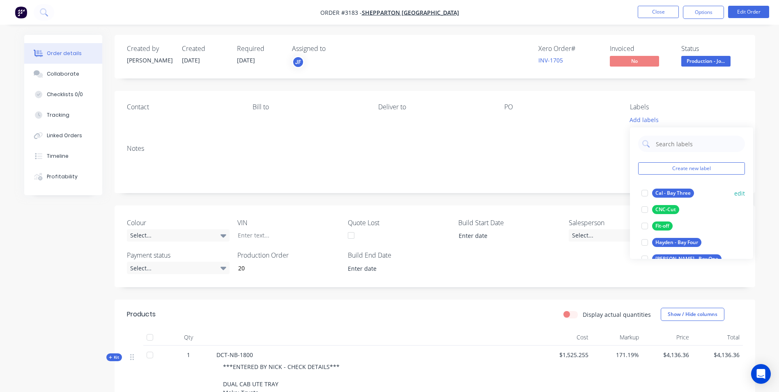
click at [522, 191] on div at bounding box center [644, 193] width 16 height 16
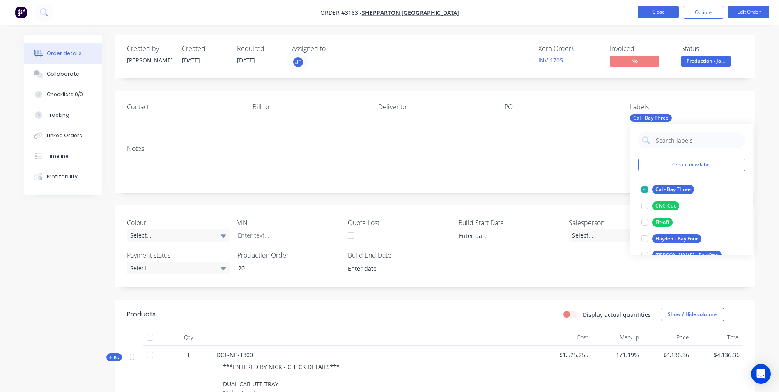
click at [522, 7] on button "Close" at bounding box center [658, 12] width 41 height 12
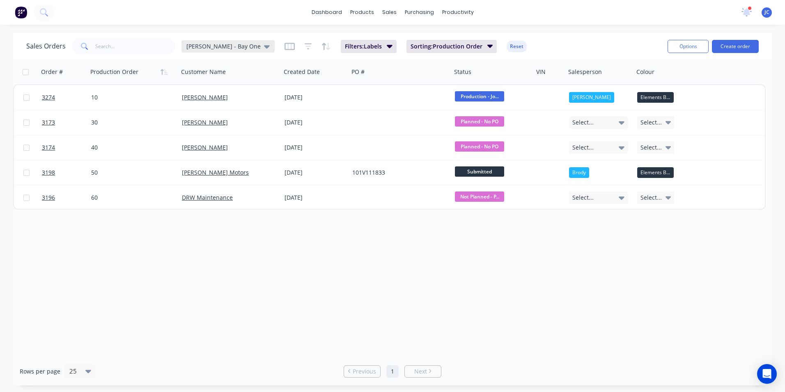
click at [198, 47] on span "[PERSON_NAME] - Bay One" at bounding box center [223, 46] width 74 height 9
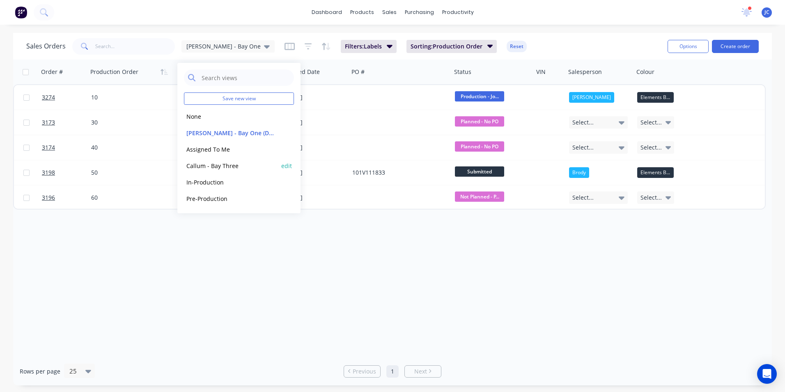
click at [219, 166] on button "Callum - Bay Three" at bounding box center [231, 165] width 94 height 9
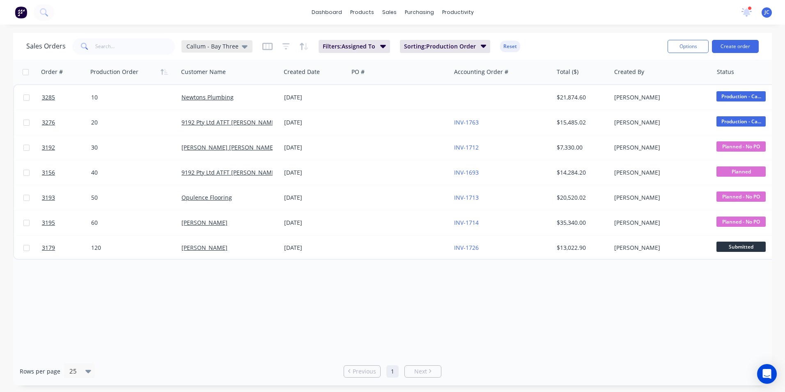
click at [218, 44] on span "Callum - Bay Three" at bounding box center [212, 46] width 52 height 9
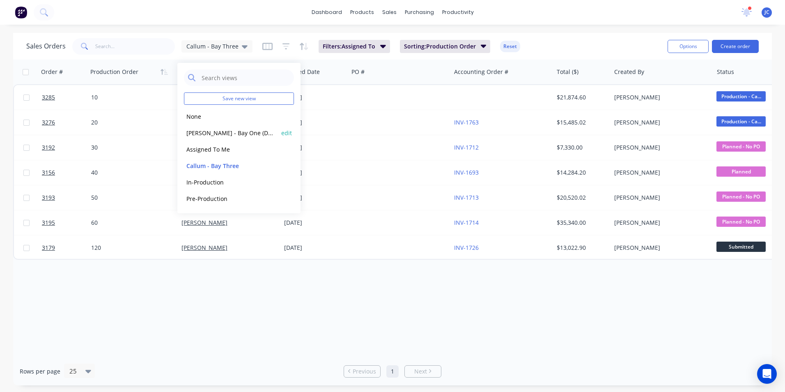
click at [216, 131] on button "[PERSON_NAME] One (Default)" at bounding box center [231, 132] width 94 height 9
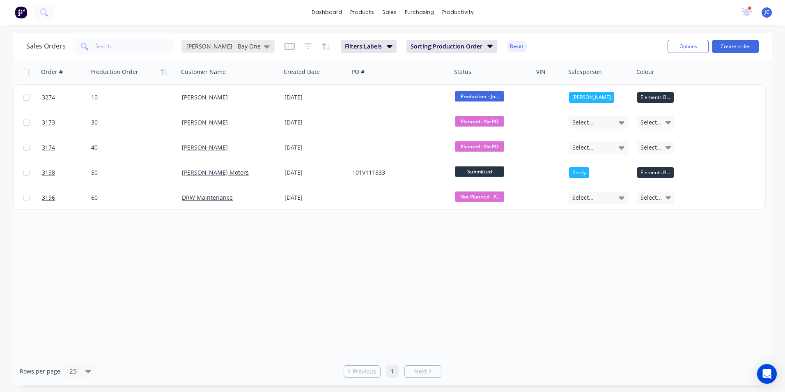
click at [221, 46] on span "[PERSON_NAME] - Bay One" at bounding box center [223, 46] width 74 height 9
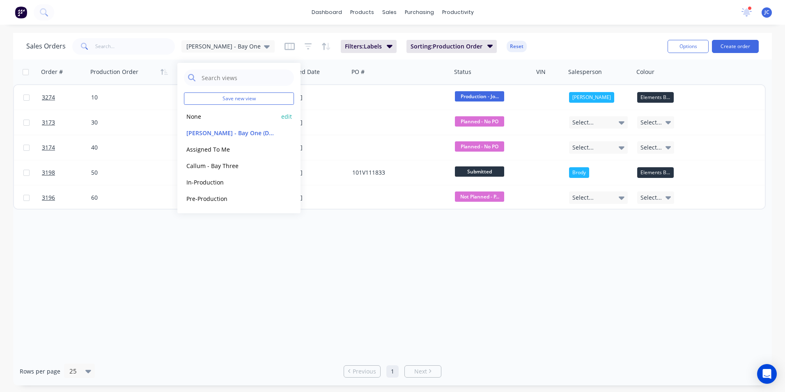
click at [214, 117] on button "None" at bounding box center [231, 116] width 94 height 9
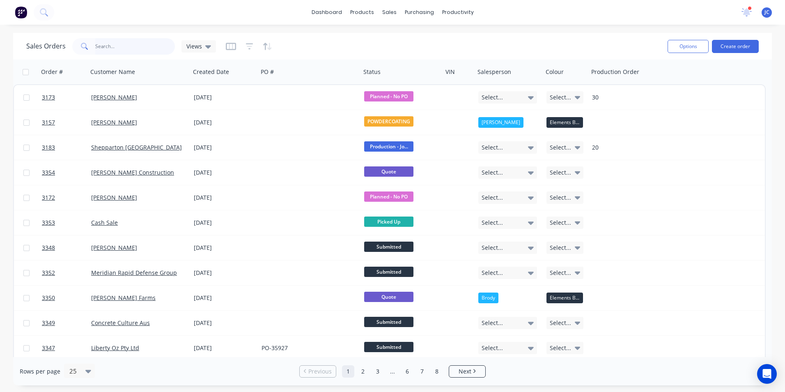
click at [110, 43] on input "text" at bounding box center [135, 46] width 80 height 16
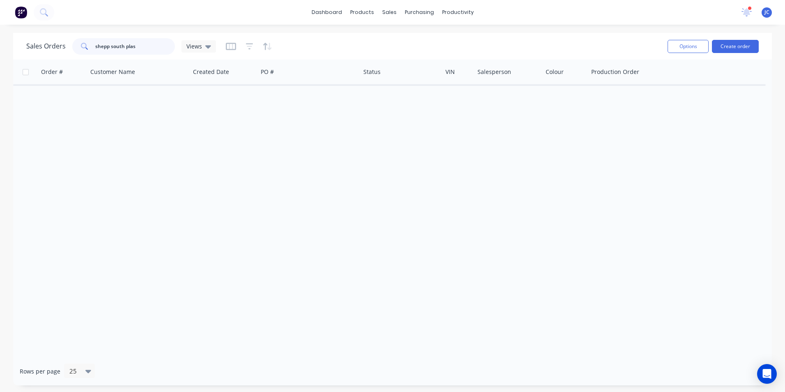
drag, startPoint x: 144, startPoint y: 49, endPoint x: -2, endPoint y: 51, distance: 145.8
click at [0, 51] on html "dashboard products sales purchasing productivity dashboard products Product Cat…" at bounding box center [392, 196] width 785 height 392
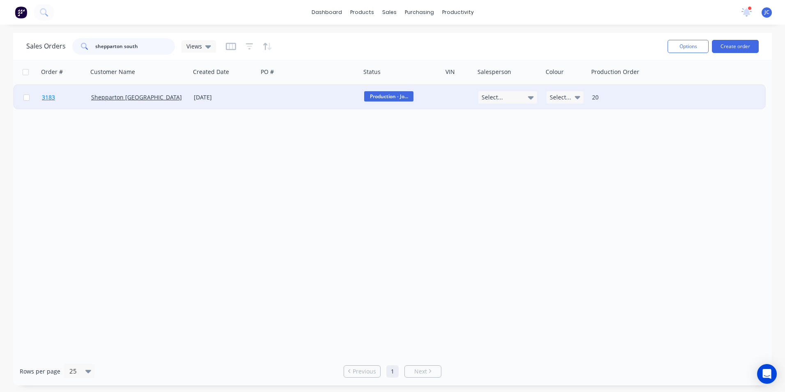
type input "shepparton south"
click at [50, 97] on span "3183" at bounding box center [48, 97] width 13 height 8
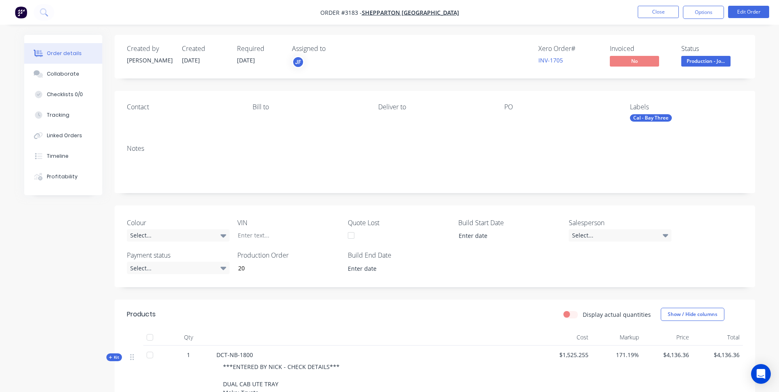
click at [522, 115] on div "Cal - Bay Three" at bounding box center [651, 117] width 42 height 7
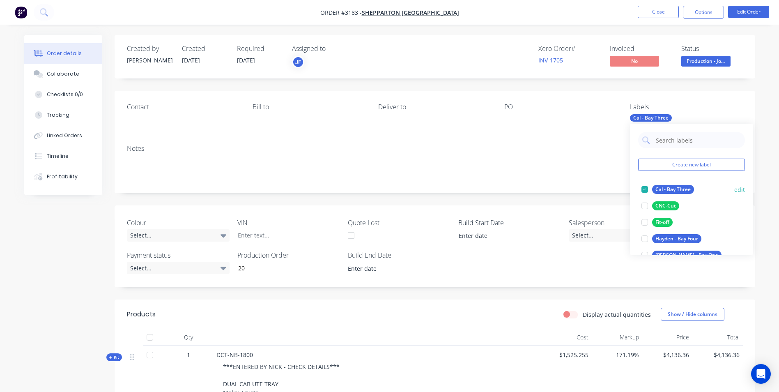
click at [522, 191] on div at bounding box center [644, 189] width 16 height 16
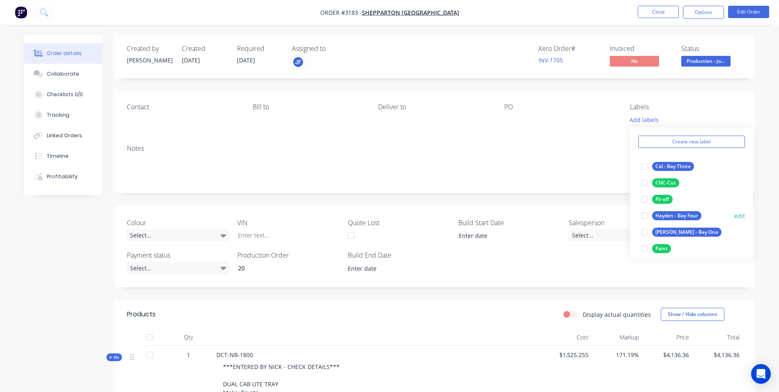
scroll to position [41, 0]
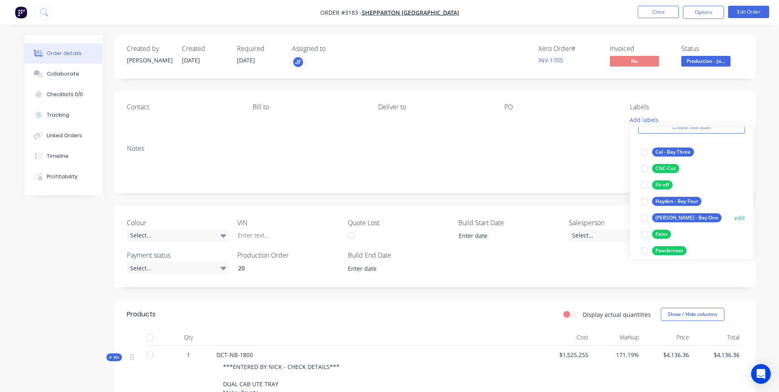
click at [522, 219] on div at bounding box center [644, 217] width 16 height 16
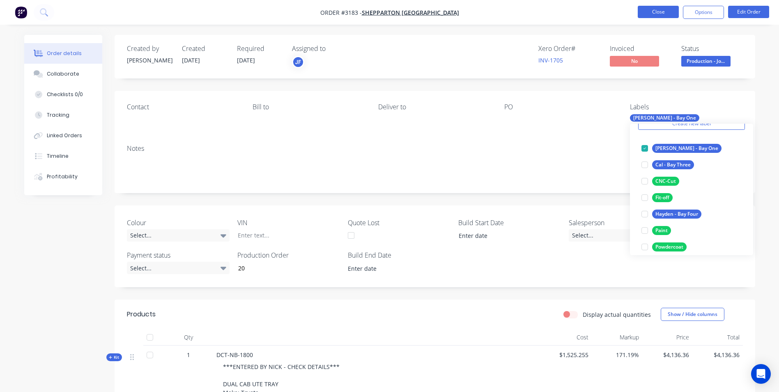
click at [522, 15] on button "Close" at bounding box center [658, 12] width 41 height 12
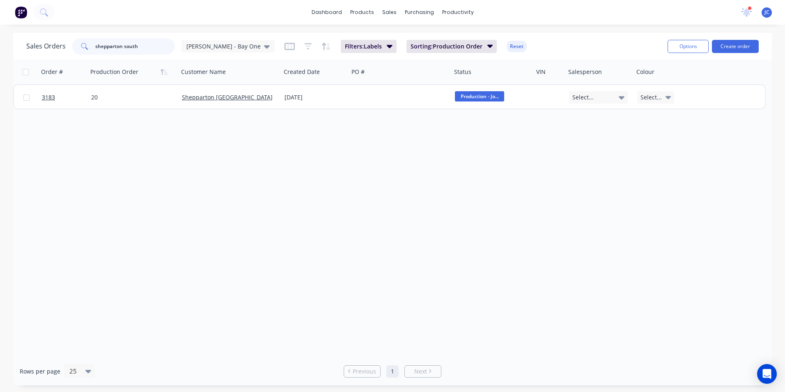
drag, startPoint x: 166, startPoint y: 45, endPoint x: 75, endPoint y: 45, distance: 91.1
click at [76, 45] on div "shepparton south" at bounding box center [123, 46] width 103 height 16
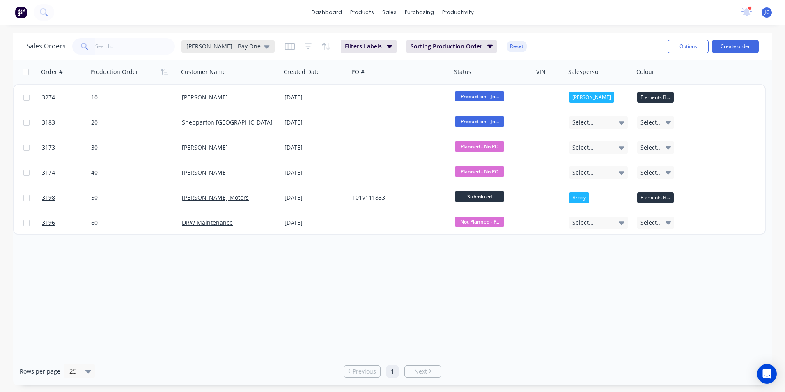
click at [226, 44] on div "[PERSON_NAME] - Bay One" at bounding box center [227, 46] width 83 height 7
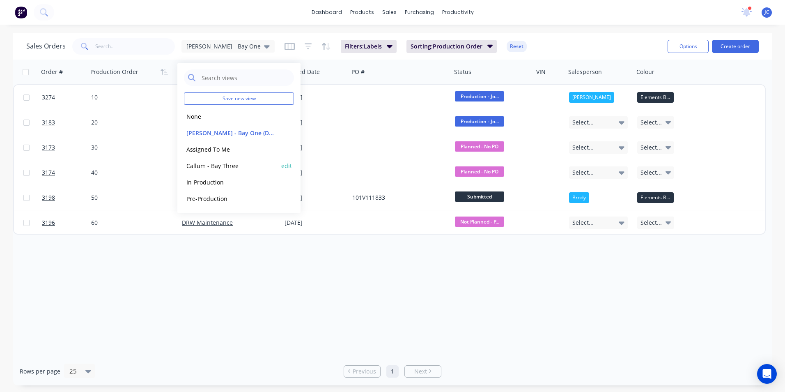
click at [234, 164] on button "Callum - Bay Three" at bounding box center [231, 165] width 94 height 9
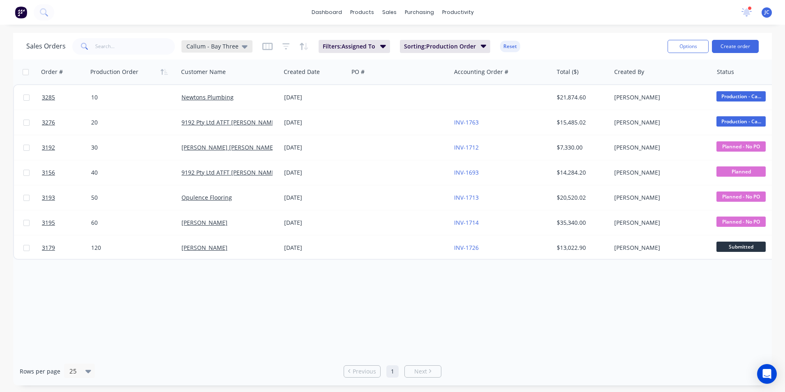
click at [236, 48] on div "Callum - Bay Three" at bounding box center [216, 46] width 61 height 7
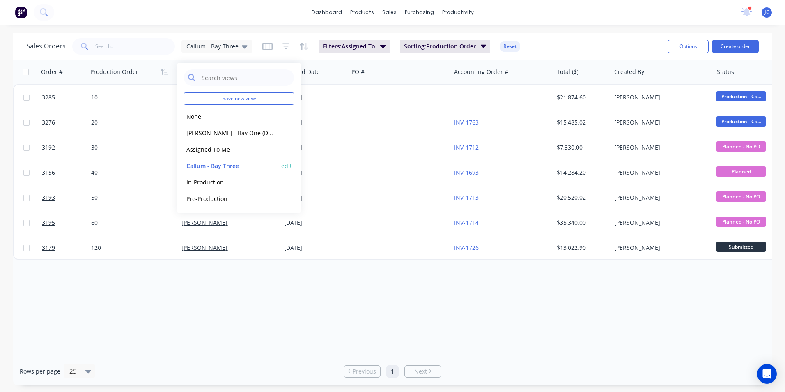
click at [288, 164] on button "edit" at bounding box center [286, 165] width 11 height 9
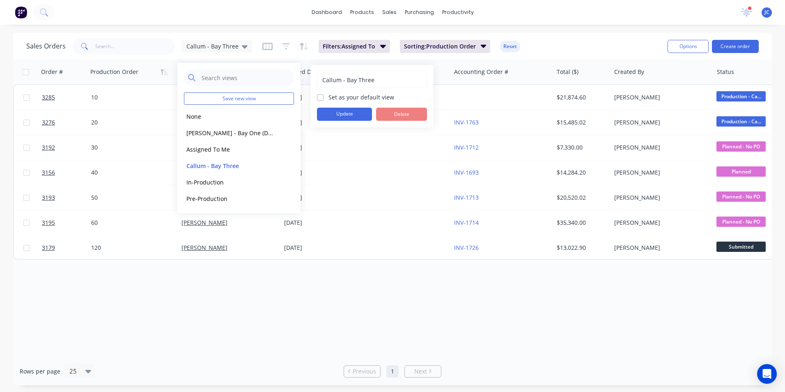
click at [350, 99] on label "Set as your default view" at bounding box center [361, 97] width 66 height 9
click at [324, 99] on input "Set as your default view" at bounding box center [320, 97] width 7 height 8
checkbox input "true"
click at [347, 115] on button "Update" at bounding box center [344, 114] width 55 height 13
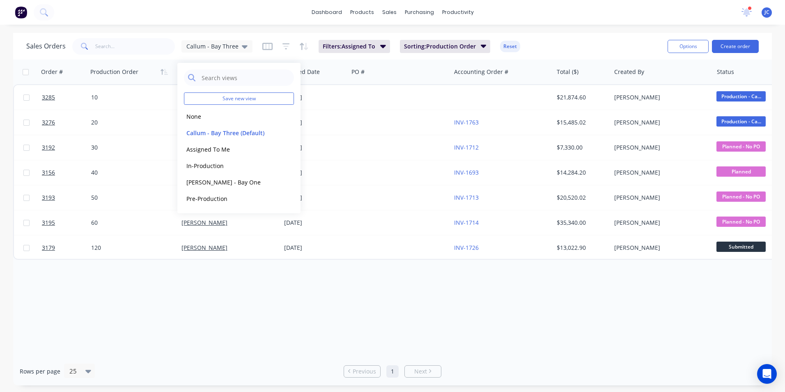
click at [391, 243] on div "Order # Production Order Customer Name Created Date PO # Accounting Order # Tot…" at bounding box center [392, 208] width 759 height 297
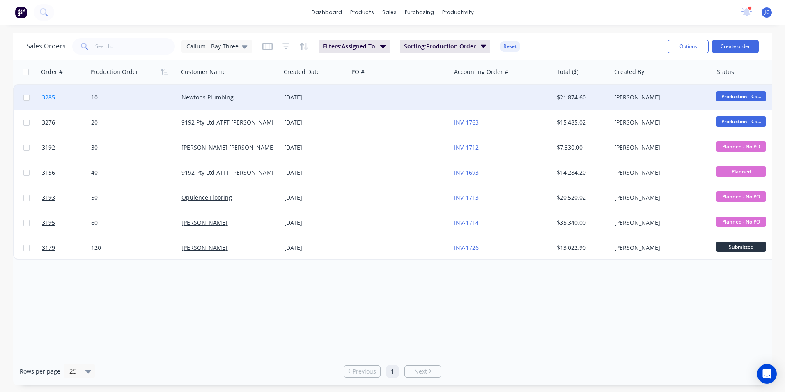
click at [50, 97] on span "3285" at bounding box center [48, 97] width 13 height 8
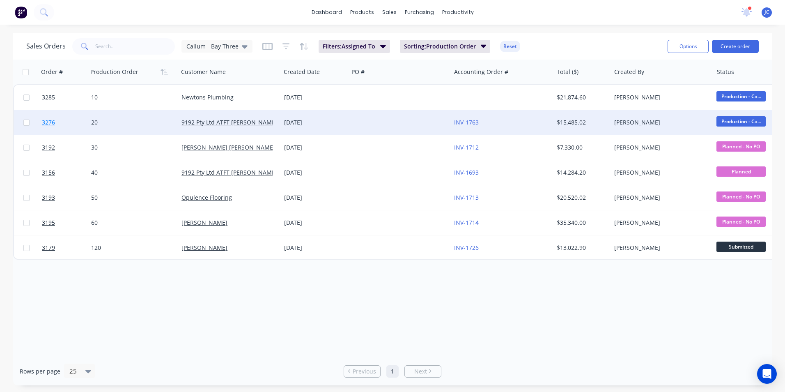
click at [52, 120] on span "3276" at bounding box center [48, 122] width 13 height 8
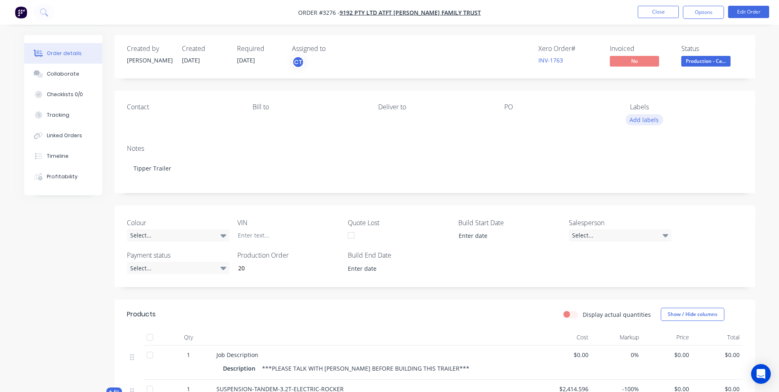
click at [522, 118] on button "Add labels" at bounding box center [644, 119] width 38 height 11
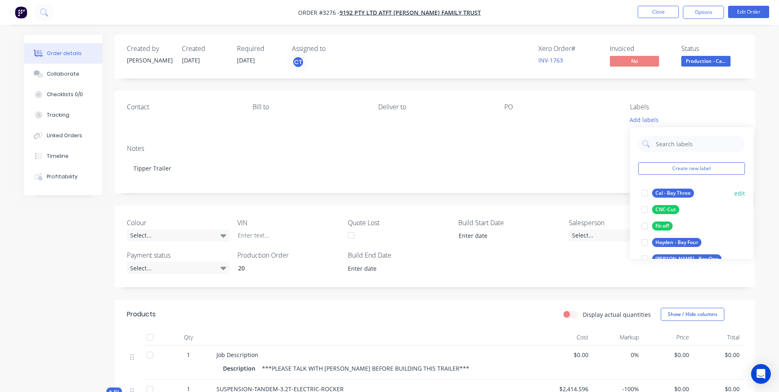
click at [522, 193] on div "Cal - Bay Three" at bounding box center [673, 192] width 42 height 9
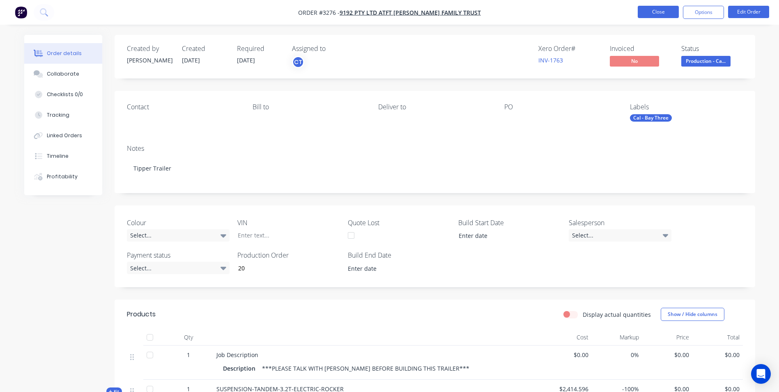
click at [522, 11] on button "Close" at bounding box center [658, 12] width 41 height 12
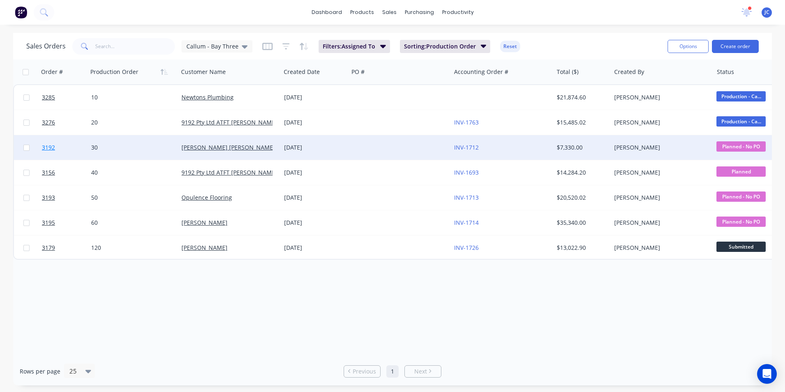
click at [48, 147] on span "3192" at bounding box center [48, 147] width 13 height 8
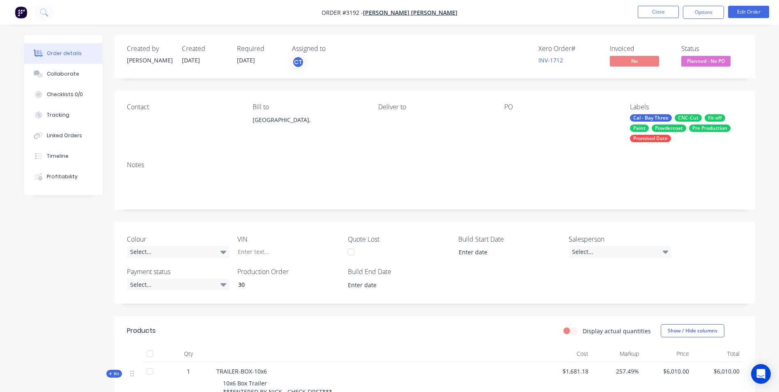
click at [522, 117] on div "Cal - Bay Three" at bounding box center [651, 117] width 42 height 7
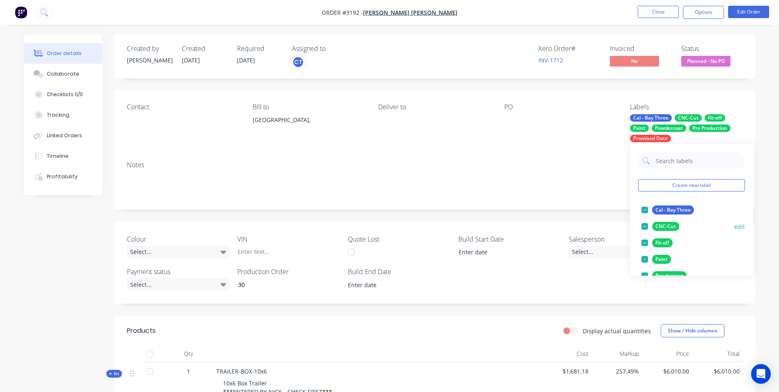
click at [522, 226] on div at bounding box center [644, 226] width 16 height 16
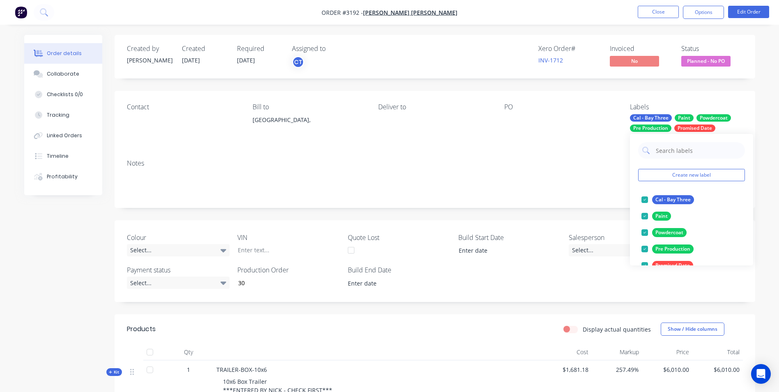
click at [522, 226] on div at bounding box center [644, 232] width 16 height 16
click at [522, 213] on div at bounding box center [644, 216] width 16 height 16
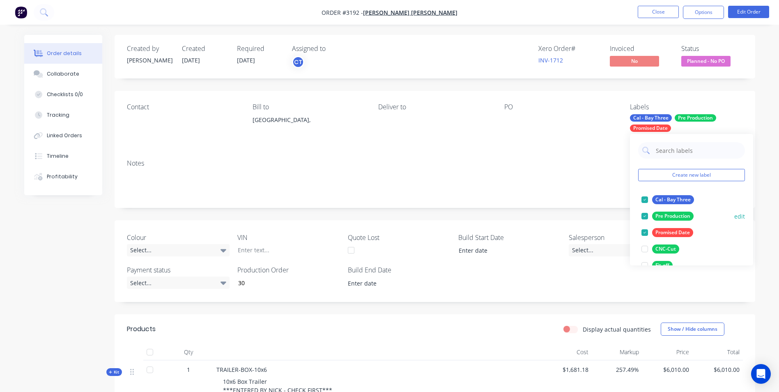
click at [522, 215] on div at bounding box center [644, 216] width 16 height 16
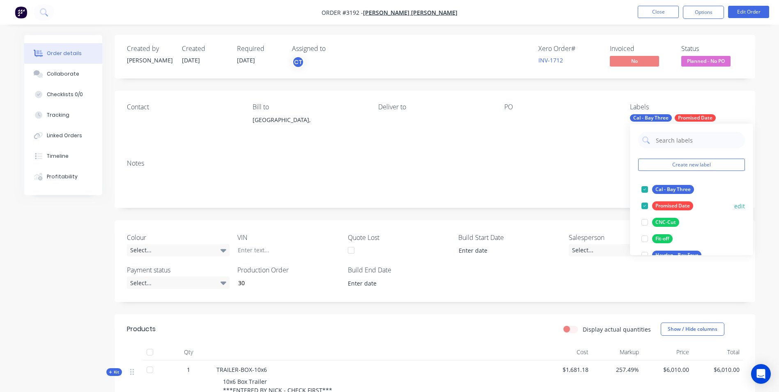
click at [522, 204] on div at bounding box center [644, 205] width 16 height 16
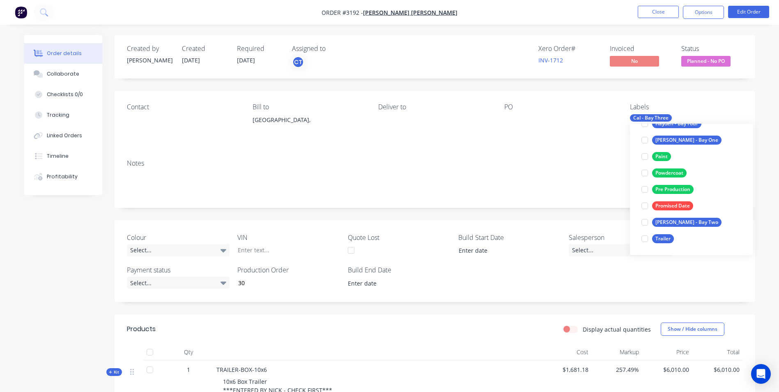
click at [522, 161] on div "Notes" at bounding box center [435, 163] width 616 height 8
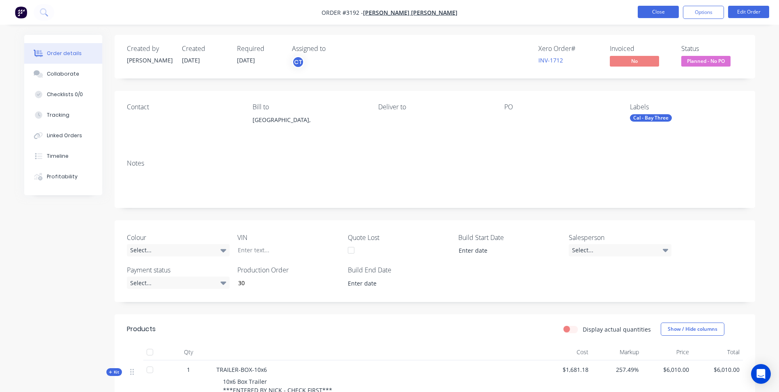
click at [522, 8] on button "Close" at bounding box center [658, 12] width 41 height 12
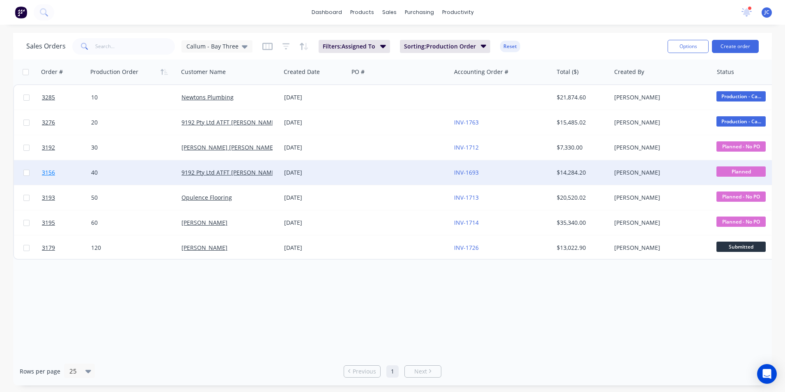
click at [50, 173] on span "3156" at bounding box center [48, 172] width 13 height 8
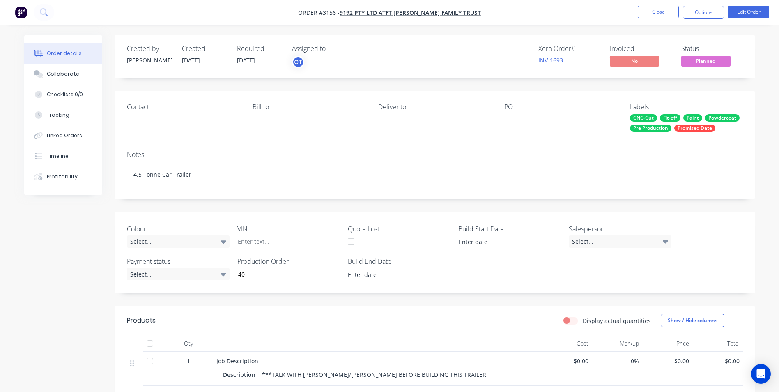
click at [522, 117] on div "CNC-Cut" at bounding box center [643, 117] width 27 height 7
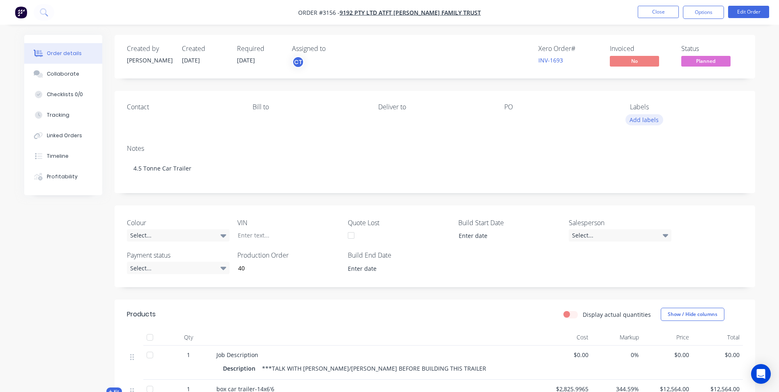
click at [522, 121] on button "Add labels" at bounding box center [644, 119] width 38 height 11
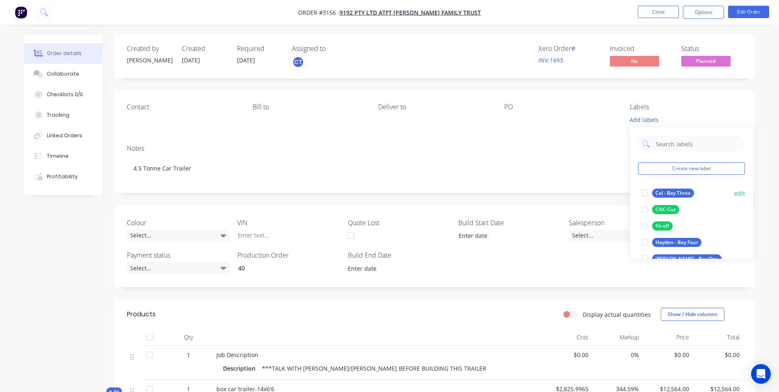
click at [522, 191] on div at bounding box center [644, 193] width 16 height 16
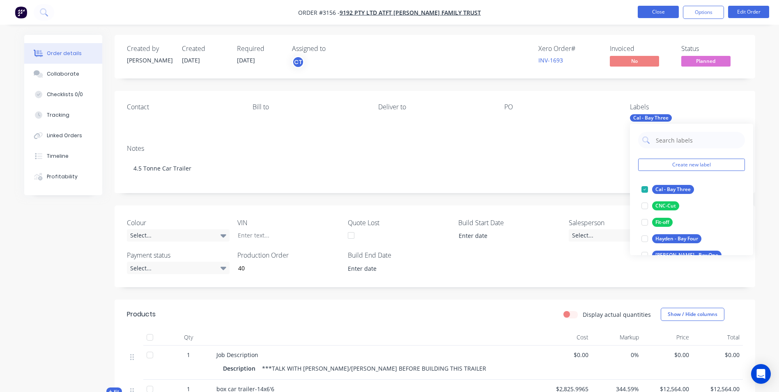
click at [522, 13] on button "Close" at bounding box center [658, 12] width 41 height 12
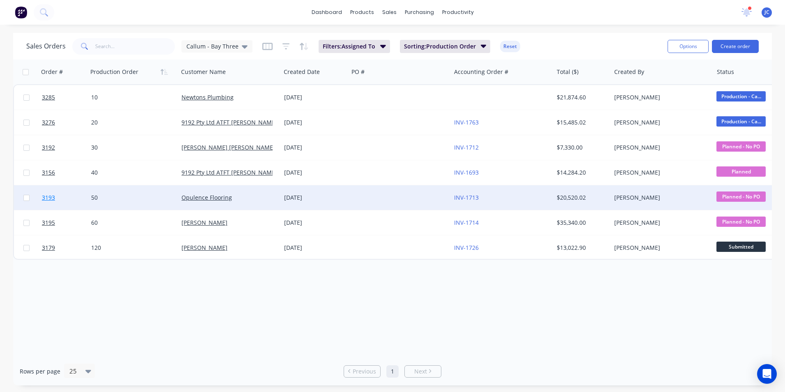
click at [48, 199] on span "3193" at bounding box center [48, 197] width 13 height 8
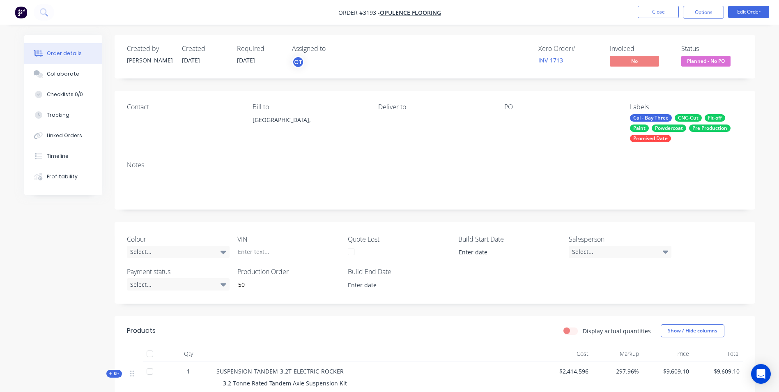
click at [522, 128] on div "Paint" at bounding box center [639, 127] width 19 height 7
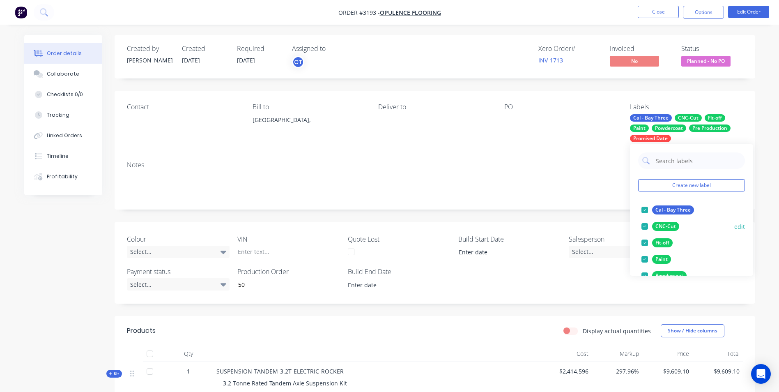
click at [522, 226] on div at bounding box center [644, 226] width 16 height 16
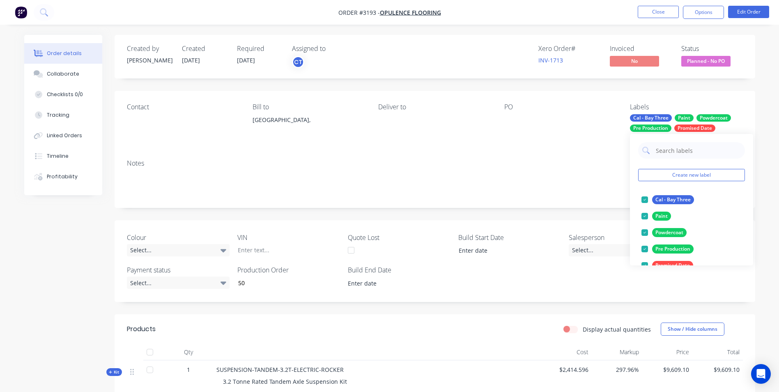
click at [522, 226] on div at bounding box center [644, 232] width 16 height 16
click at [522, 217] on div at bounding box center [644, 216] width 16 height 16
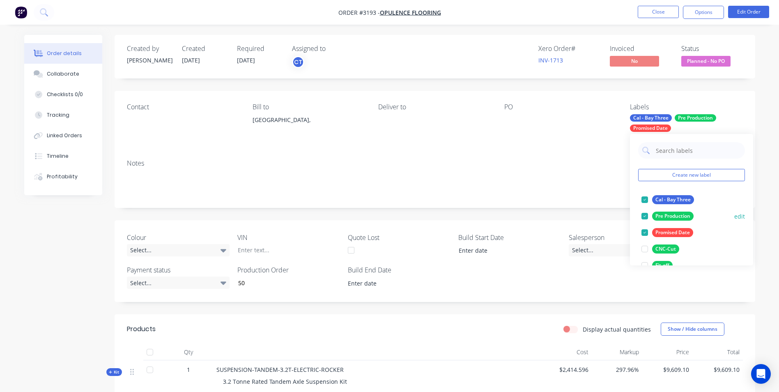
click at [522, 217] on div at bounding box center [644, 216] width 16 height 16
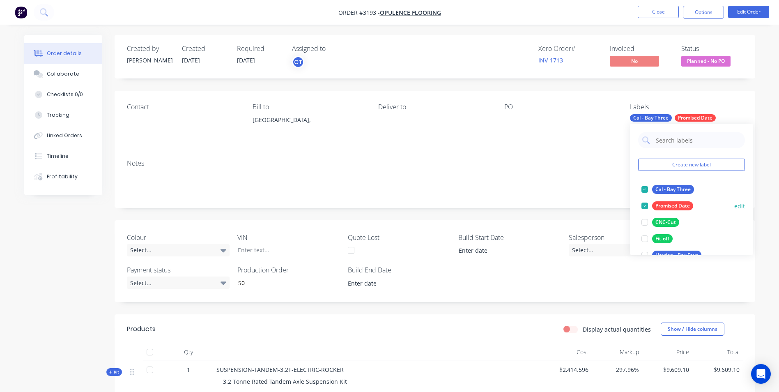
click at [522, 207] on div at bounding box center [644, 205] width 16 height 16
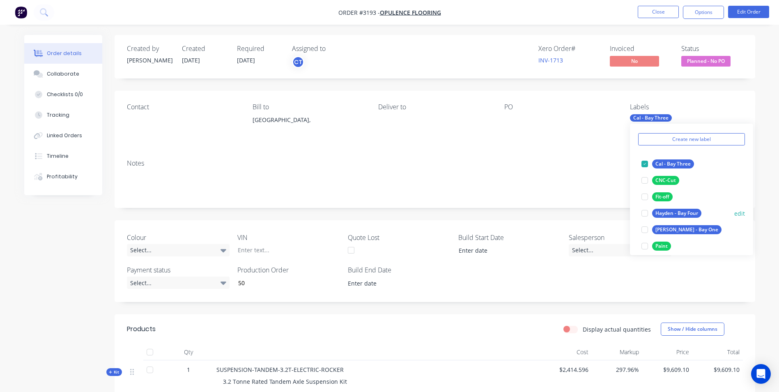
scroll to position [115, 0]
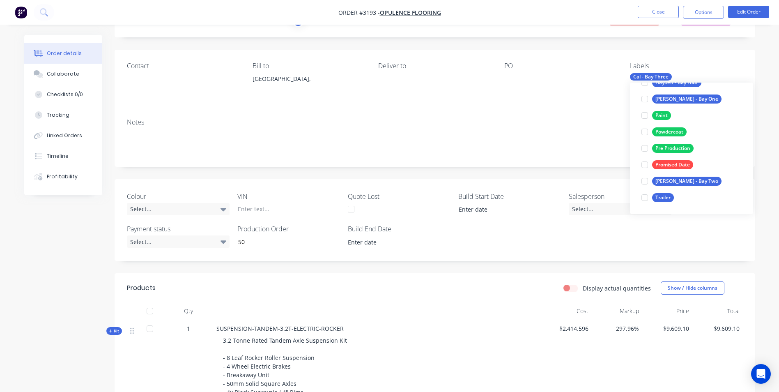
click at [522, 122] on div "Notes" at bounding box center [435, 122] width 616 height 8
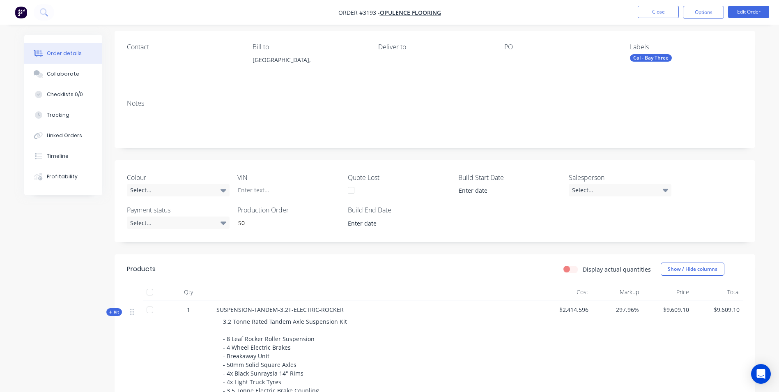
scroll to position [0, 0]
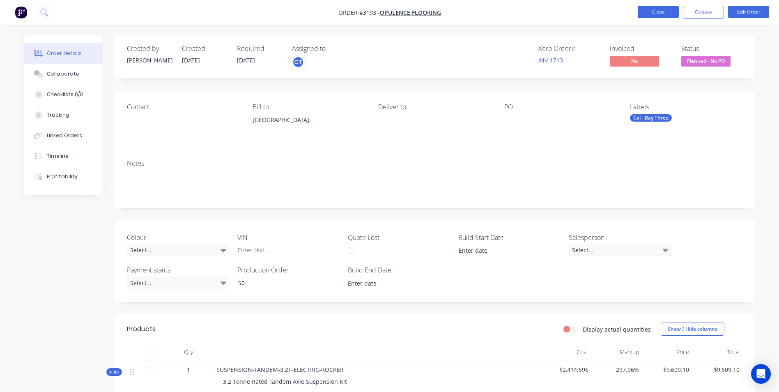
click at [522, 8] on button "Close" at bounding box center [658, 12] width 41 height 12
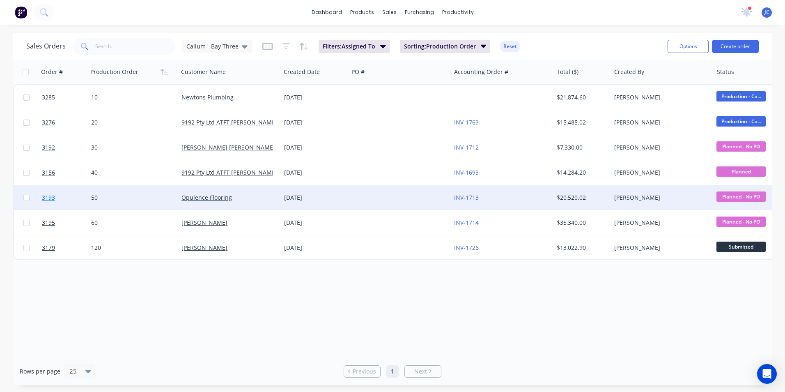
click at [50, 196] on span "3193" at bounding box center [48, 197] width 13 height 8
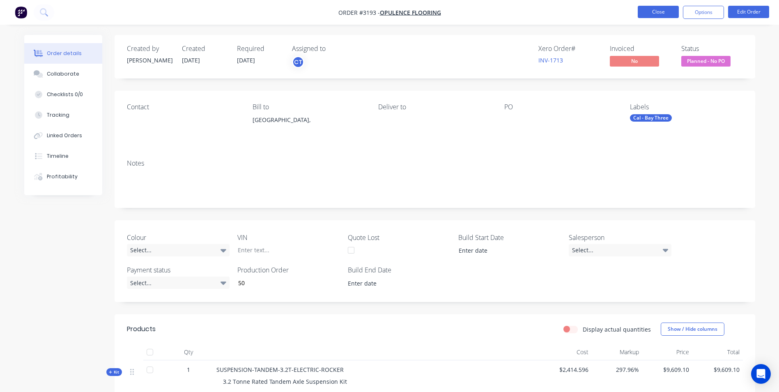
click at [522, 13] on button "Close" at bounding box center [658, 12] width 41 height 12
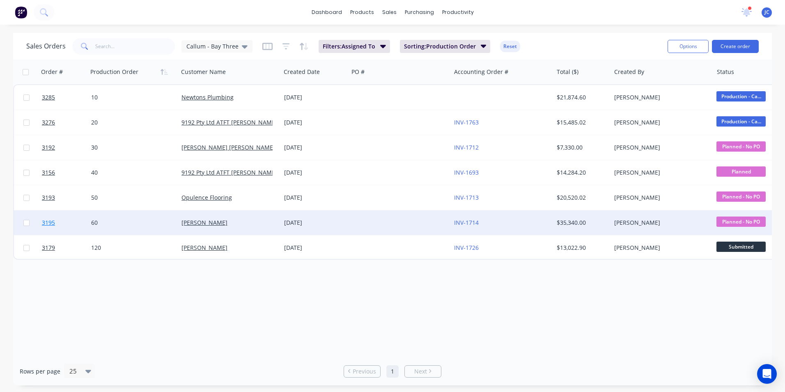
click at [50, 223] on span "3195" at bounding box center [48, 222] width 13 height 8
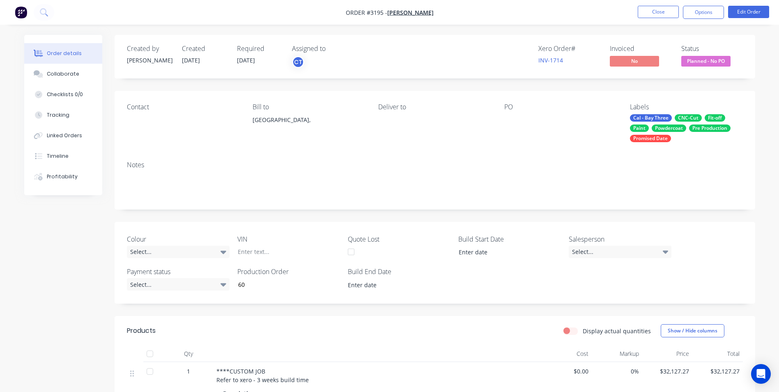
click at [522, 125] on div "Paint" at bounding box center [639, 127] width 19 height 7
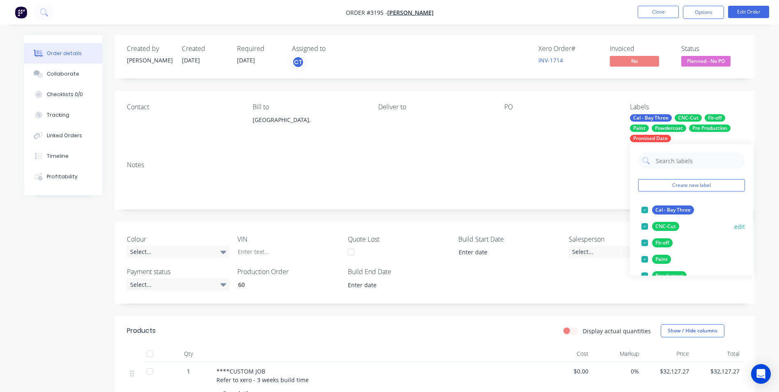
click at [522, 224] on div at bounding box center [644, 226] width 16 height 16
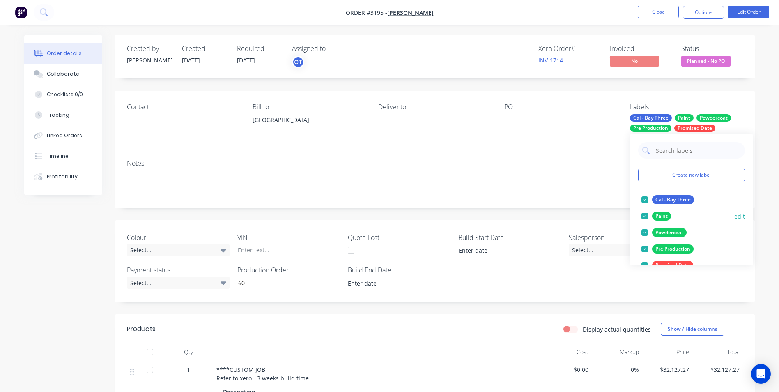
click at [522, 218] on div at bounding box center [644, 216] width 16 height 16
click at [522, 217] on div at bounding box center [644, 216] width 16 height 16
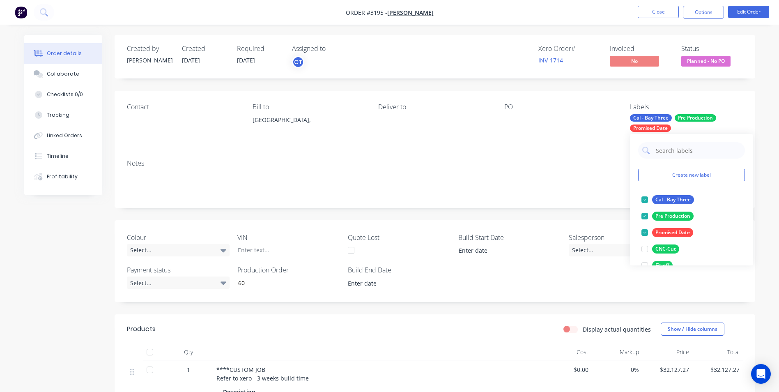
click at [522, 217] on div at bounding box center [644, 216] width 16 height 16
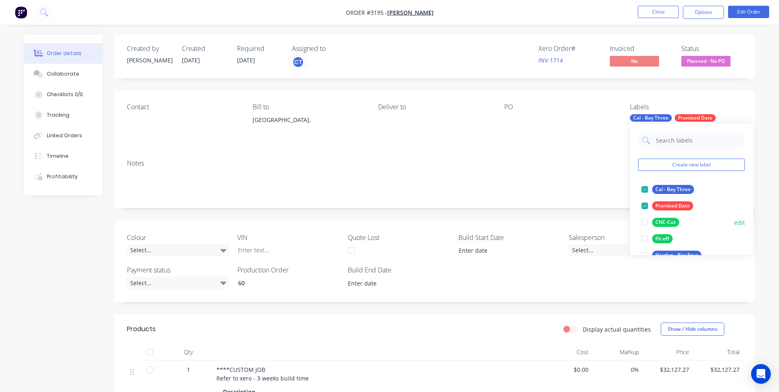
click at [522, 207] on div at bounding box center [644, 205] width 16 height 16
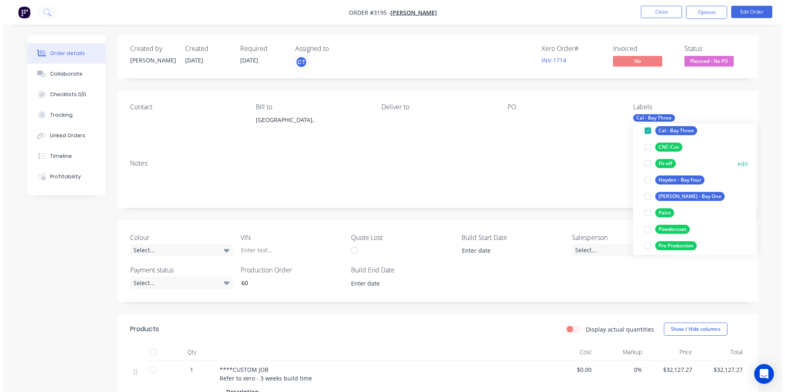
scroll to position [115, 0]
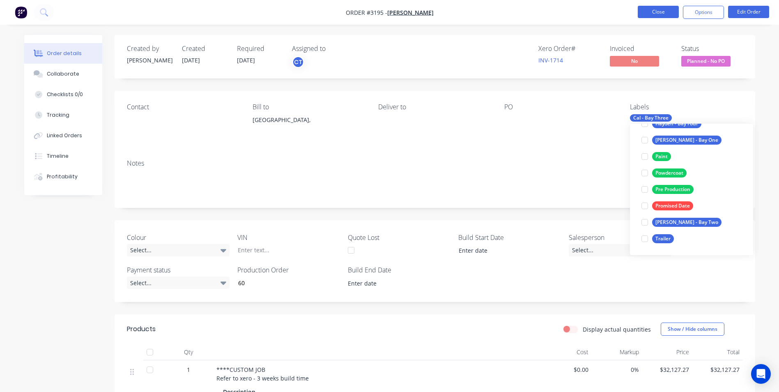
click at [522, 14] on button "Close" at bounding box center [658, 12] width 41 height 12
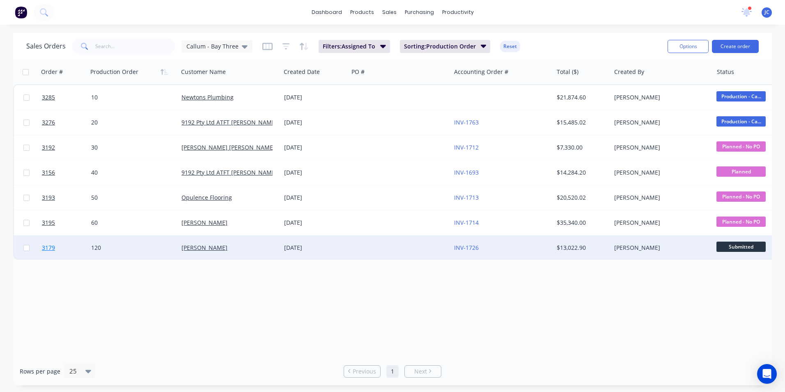
click at [52, 243] on span "3179" at bounding box center [48, 247] width 13 height 8
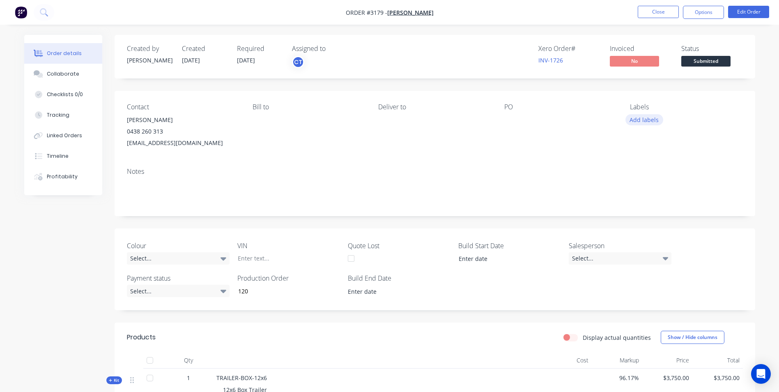
click at [522, 119] on button "Add labels" at bounding box center [644, 119] width 38 height 11
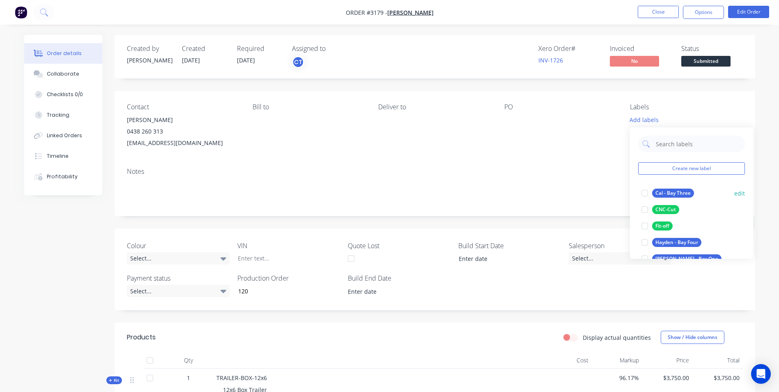
click at [522, 195] on div at bounding box center [644, 193] width 16 height 16
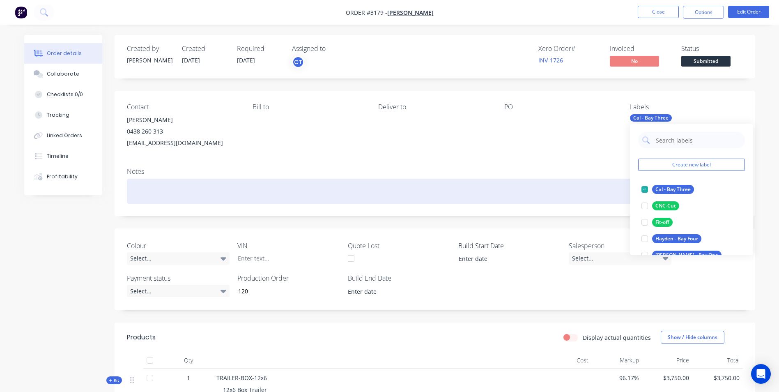
click at [522, 188] on div at bounding box center [435, 191] width 616 height 25
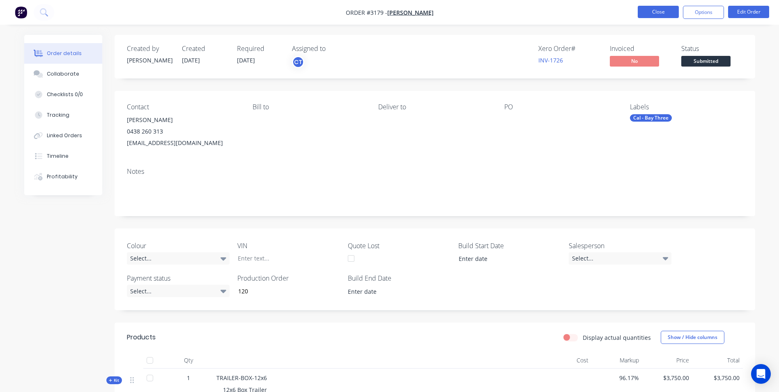
click at [522, 12] on button "Close" at bounding box center [658, 12] width 41 height 12
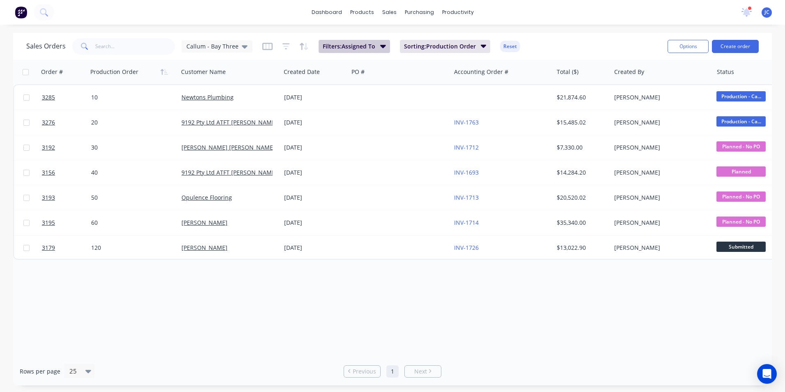
click at [367, 48] on span "Filters: Assigned To" at bounding box center [349, 46] width 53 height 8
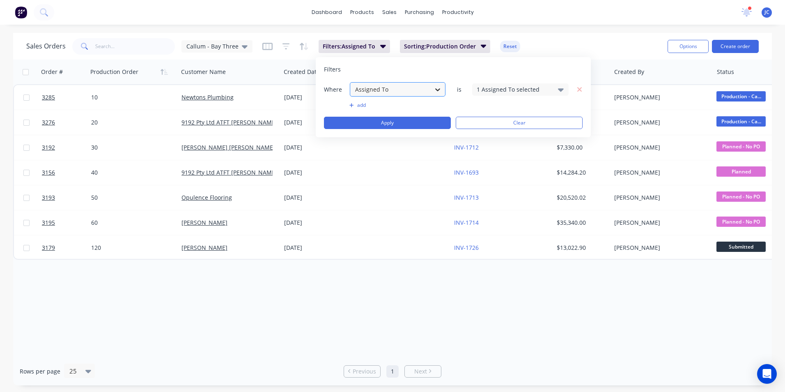
click at [430, 92] on div at bounding box center [437, 89] width 15 height 15
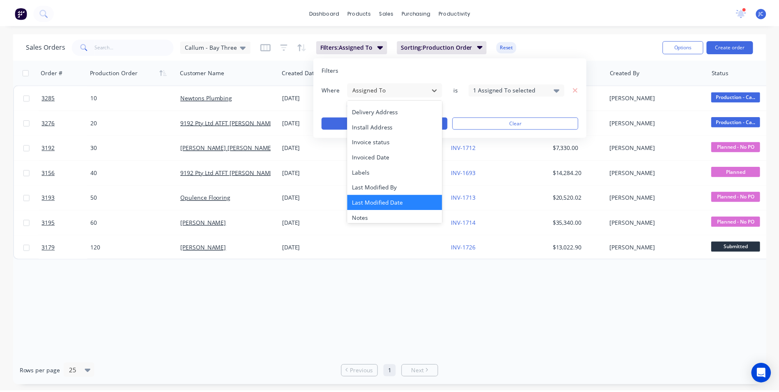
scroll to position [164, 0]
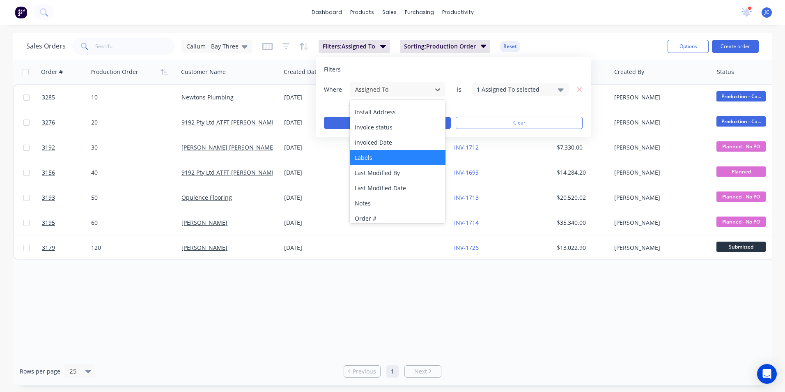
click at [376, 158] on div "Labels" at bounding box center [398, 157] width 96 height 15
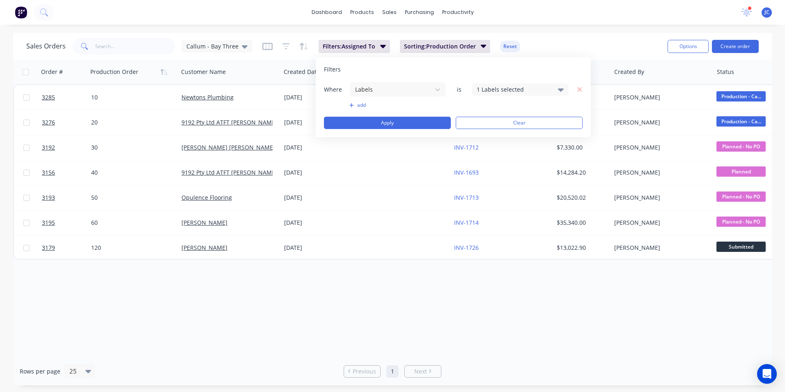
click at [517, 91] on div "1 Labels selected" at bounding box center [514, 89] width 74 height 9
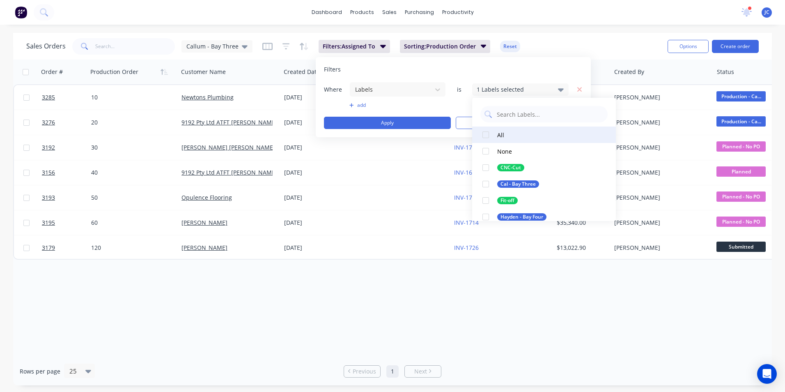
click at [484, 134] on div at bounding box center [485, 134] width 16 height 16
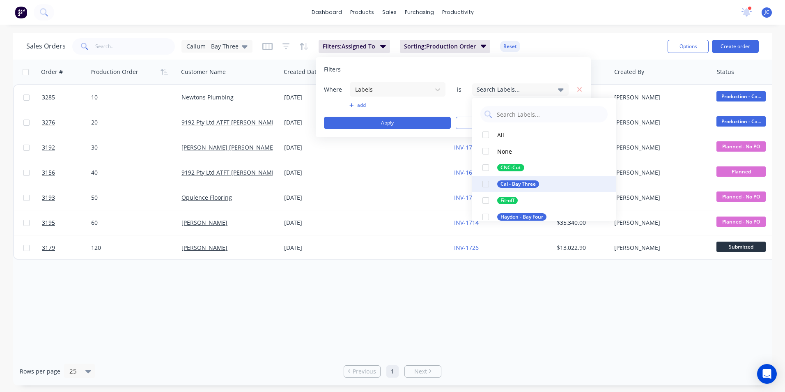
click at [485, 183] on div at bounding box center [485, 184] width 16 height 16
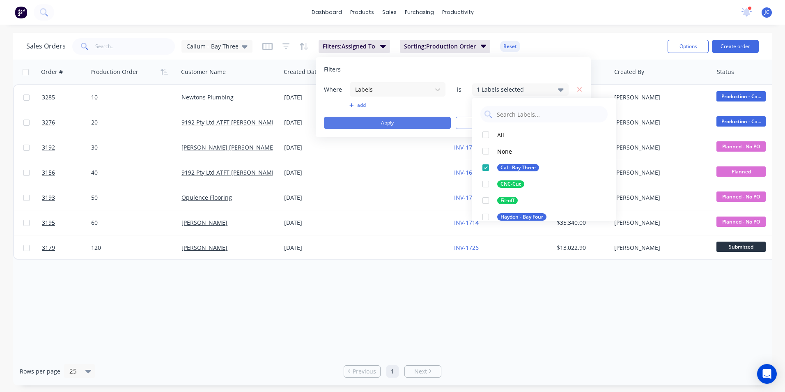
click at [425, 124] on button "Apply" at bounding box center [387, 123] width 127 height 12
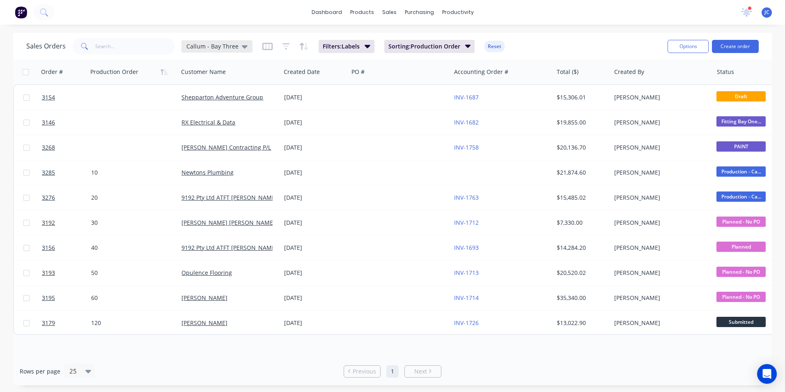
click at [243, 46] on icon at bounding box center [245, 46] width 6 height 3
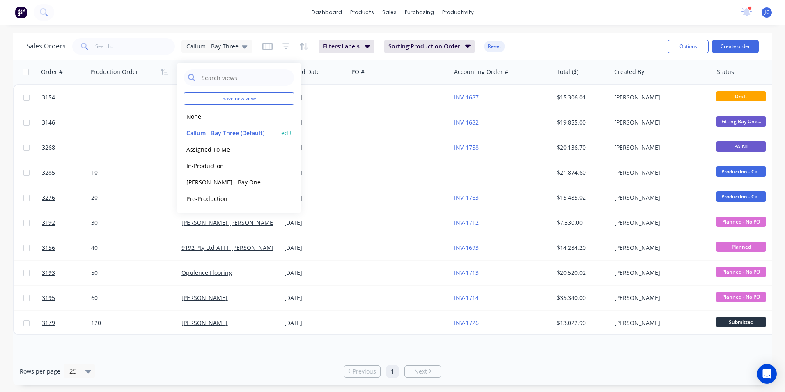
click at [292, 132] on button "edit" at bounding box center [286, 133] width 11 height 9
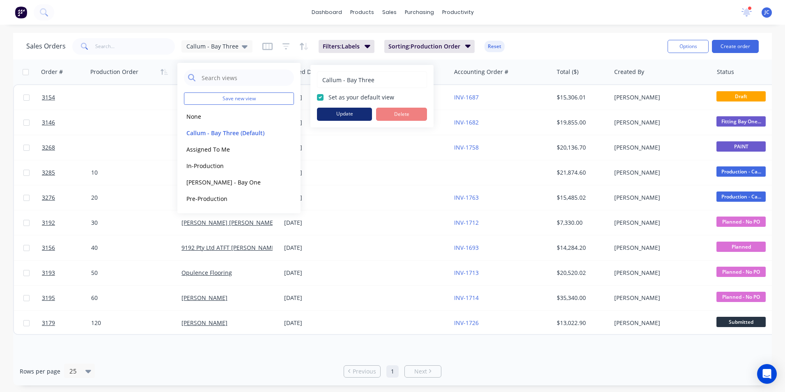
click at [334, 111] on button "Update" at bounding box center [344, 114] width 55 height 13
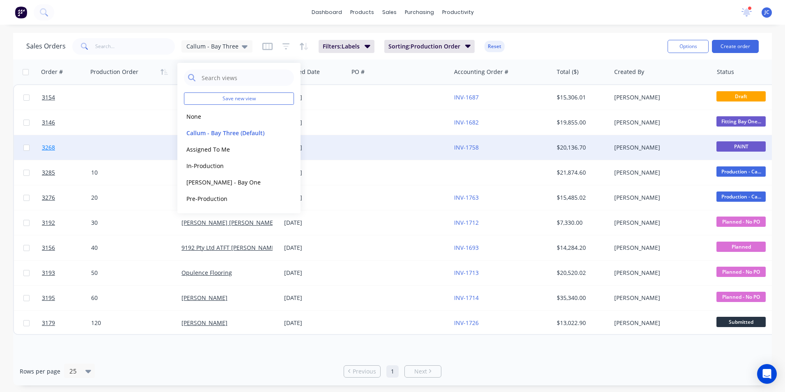
click at [53, 149] on span "3268" at bounding box center [48, 147] width 13 height 8
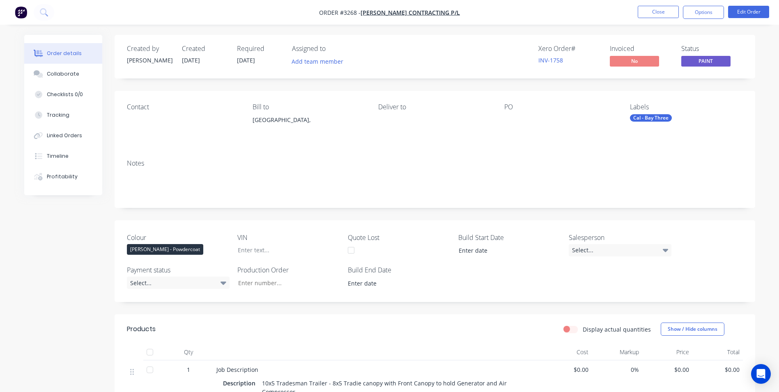
click at [522, 119] on div "Cal - Bay Three" at bounding box center [651, 117] width 42 height 7
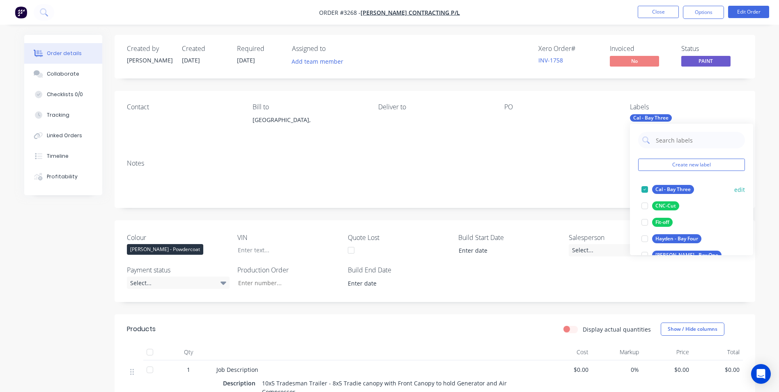
click at [522, 190] on div at bounding box center [644, 189] width 16 height 16
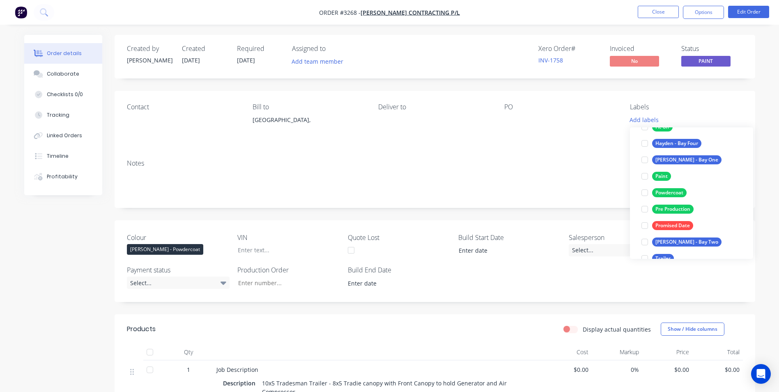
scroll to position [115, 0]
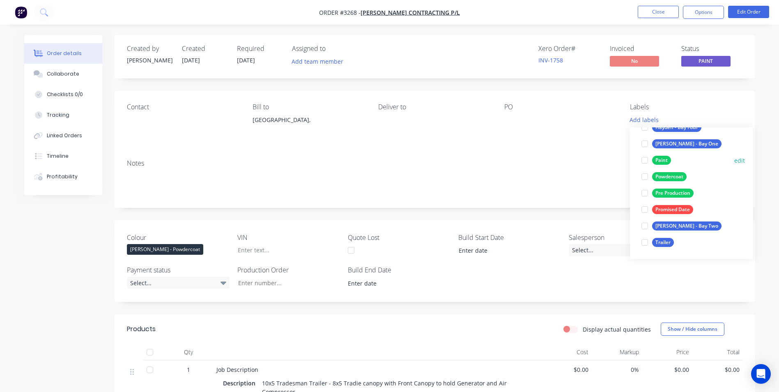
click at [522, 157] on div "Paint" at bounding box center [661, 160] width 19 height 9
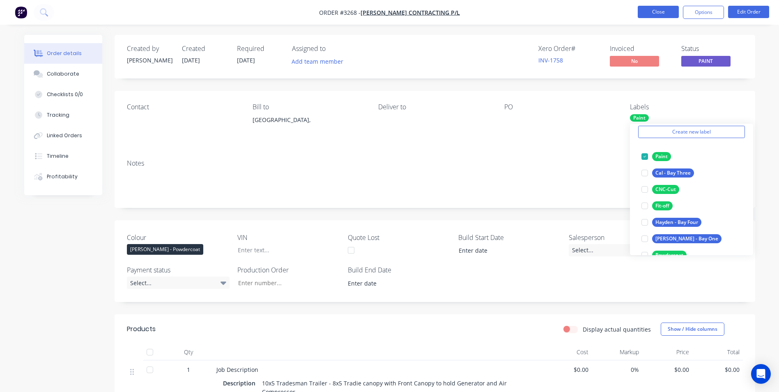
click at [522, 9] on button "Close" at bounding box center [658, 12] width 41 height 12
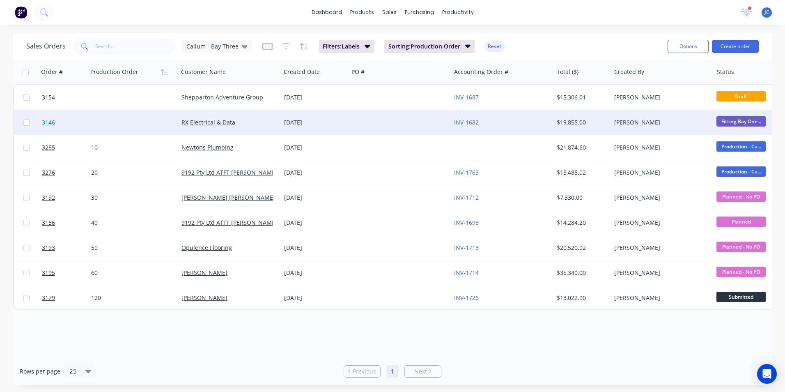
click at [46, 123] on span "3146" at bounding box center [48, 122] width 13 height 8
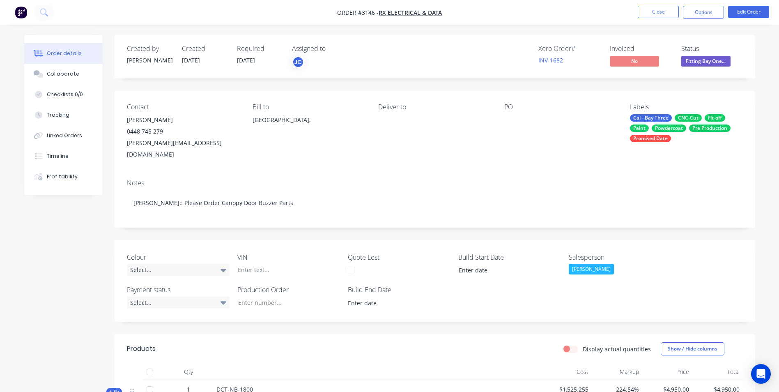
click at [522, 119] on div "Cal - Bay Three" at bounding box center [651, 117] width 42 height 7
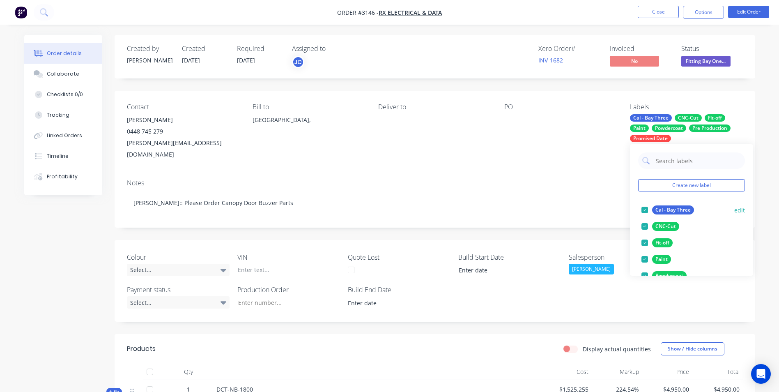
click at [522, 208] on div at bounding box center [644, 210] width 16 height 16
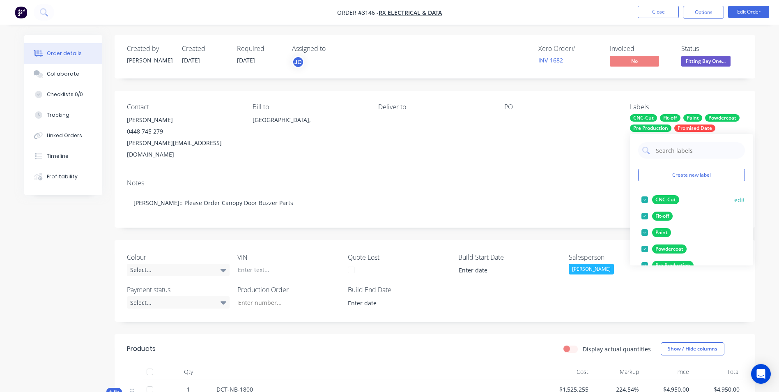
click at [522, 198] on div at bounding box center [644, 199] width 16 height 16
click at [522, 218] on div at bounding box center [644, 216] width 16 height 16
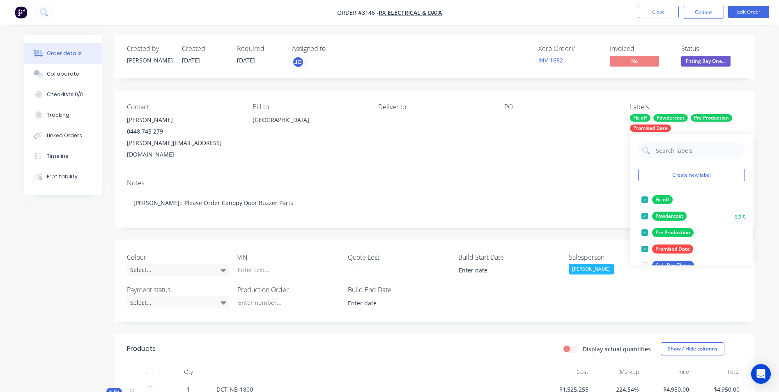
click at [522, 216] on div at bounding box center [644, 216] width 16 height 16
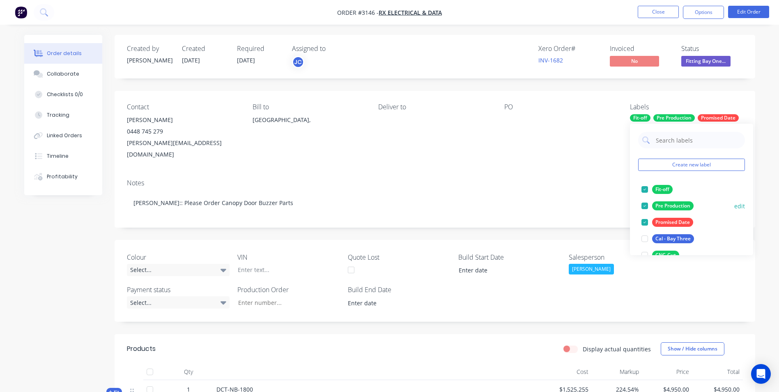
click at [522, 206] on div at bounding box center [644, 205] width 16 height 16
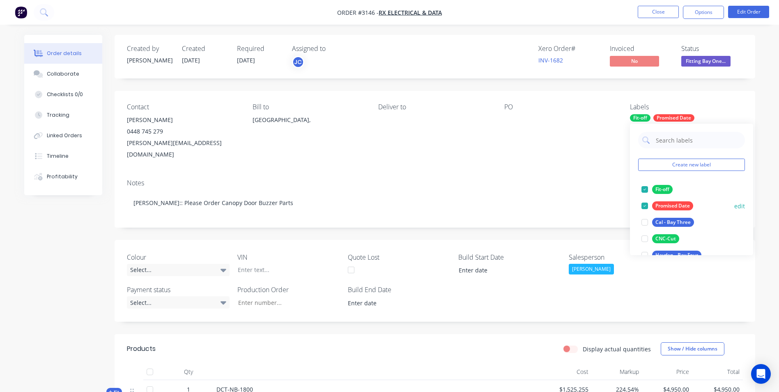
click at [522, 203] on div at bounding box center [644, 205] width 16 height 16
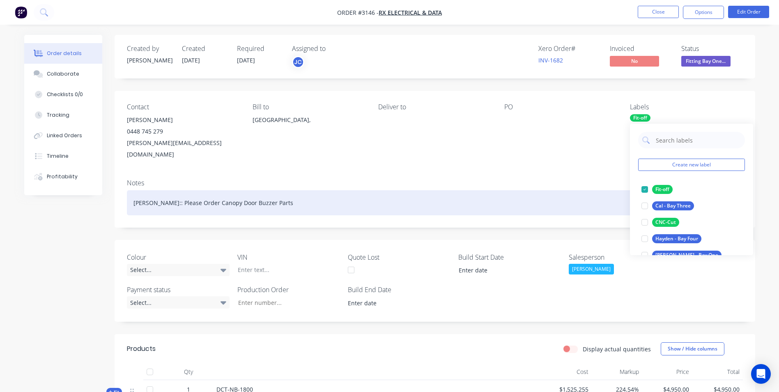
click at [522, 190] on div "[PERSON_NAME]:: Please Order Canopy Door Buzzer Parts" at bounding box center [435, 202] width 616 height 25
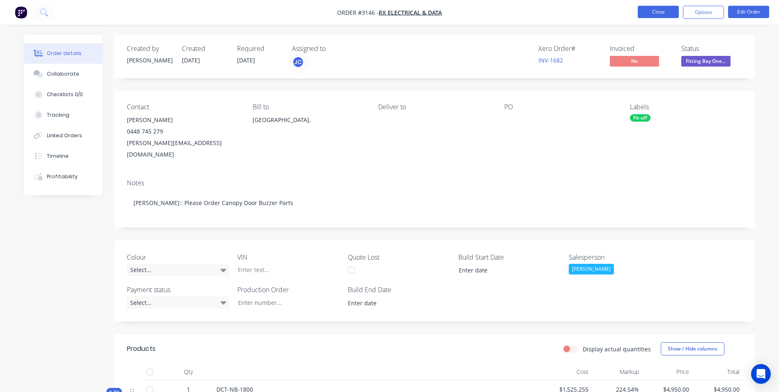
click at [522, 10] on button "Close" at bounding box center [658, 12] width 41 height 12
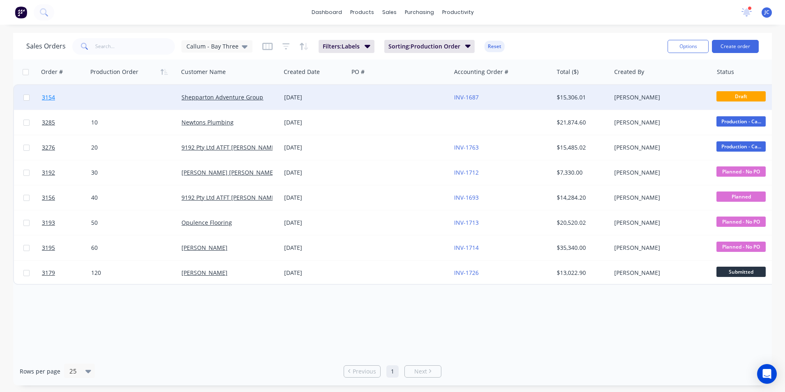
click at [50, 96] on span "3154" at bounding box center [48, 97] width 13 height 8
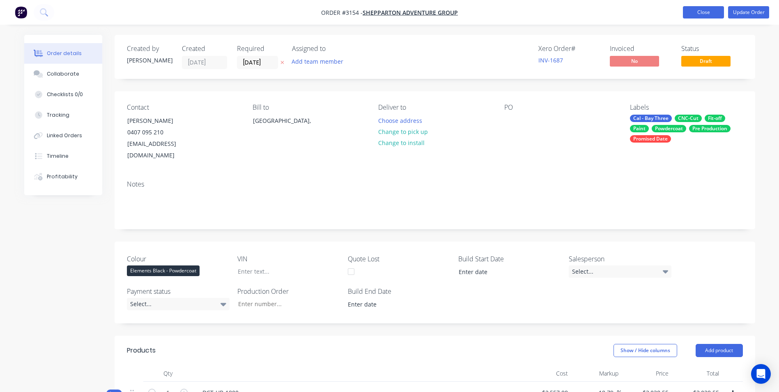
click at [522, 11] on button "Close" at bounding box center [703, 12] width 41 height 12
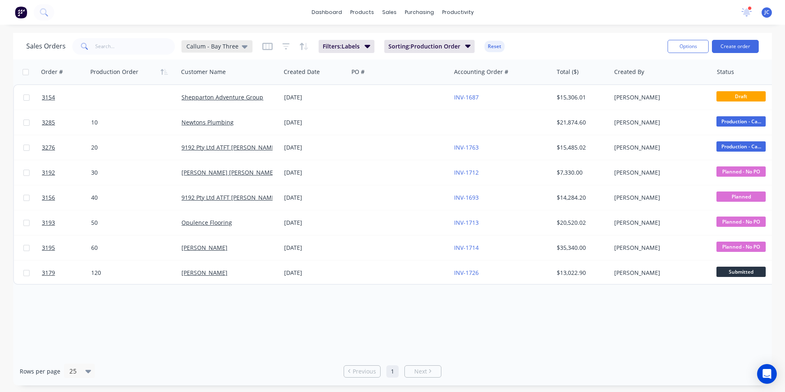
click at [234, 48] on span "Callum - Bay Three" at bounding box center [212, 46] width 52 height 9
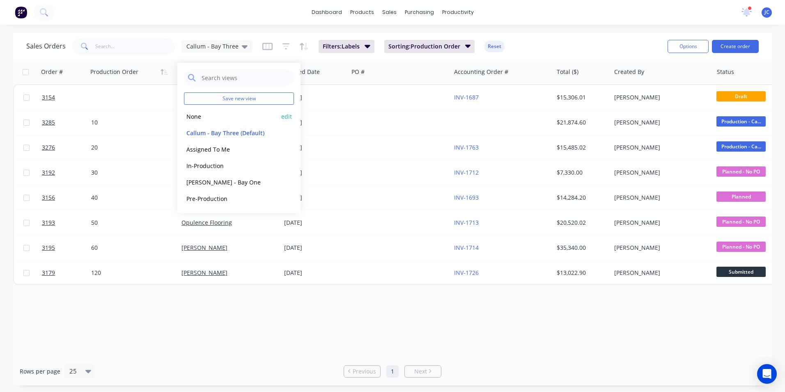
click at [206, 119] on button "None" at bounding box center [231, 116] width 94 height 9
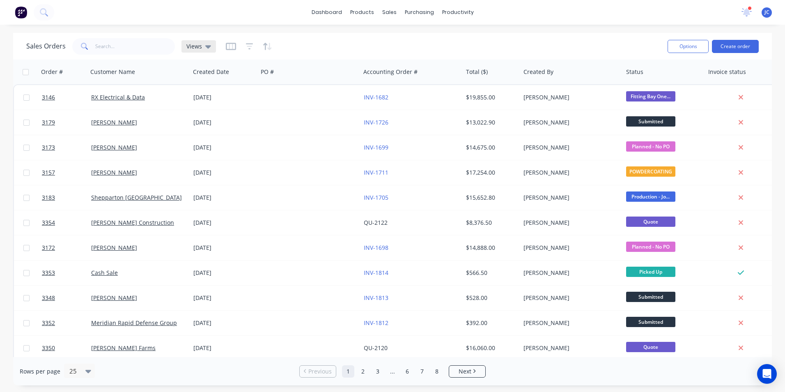
click at [210, 46] on div "Views" at bounding box center [198, 46] width 34 height 12
click at [249, 43] on icon "button" at bounding box center [249, 46] width 7 height 8
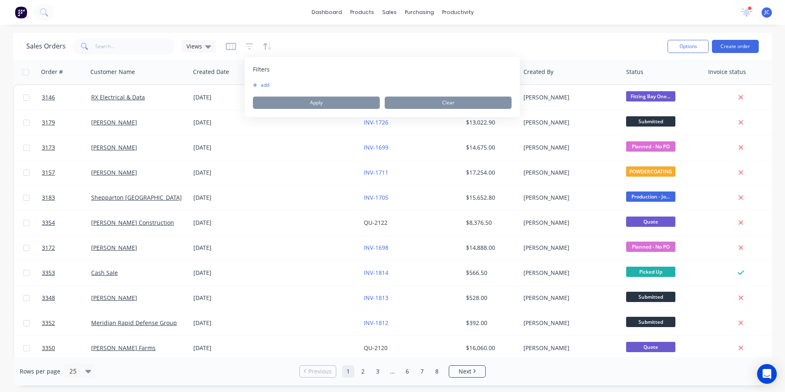
click at [271, 86] on button "add" at bounding box center [263, 85] width 21 height 7
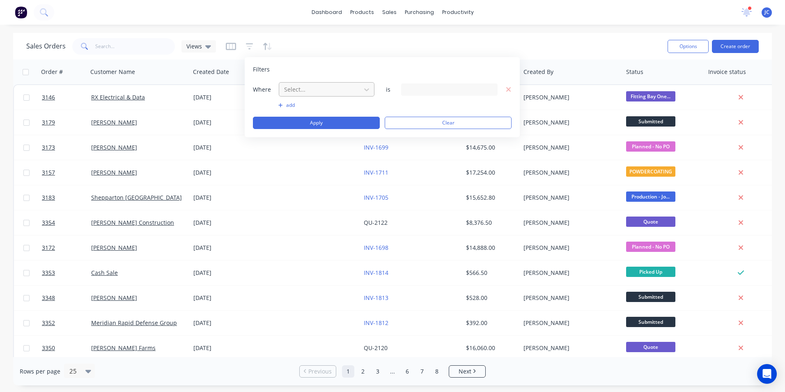
click at [333, 86] on div at bounding box center [319, 89] width 73 height 10
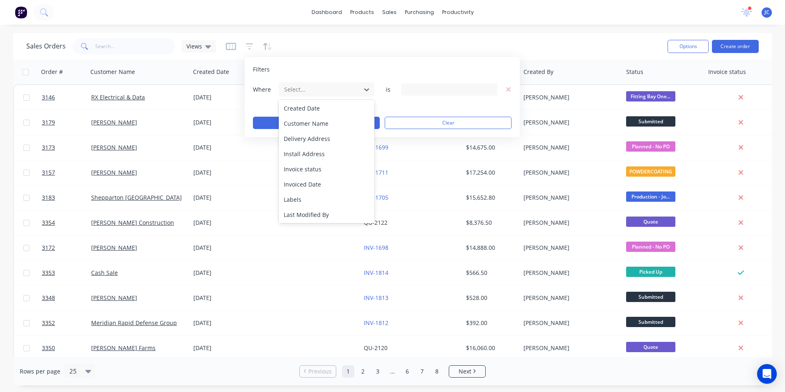
scroll to position [123, 0]
click at [304, 199] on div "Labels" at bounding box center [327, 198] width 96 height 15
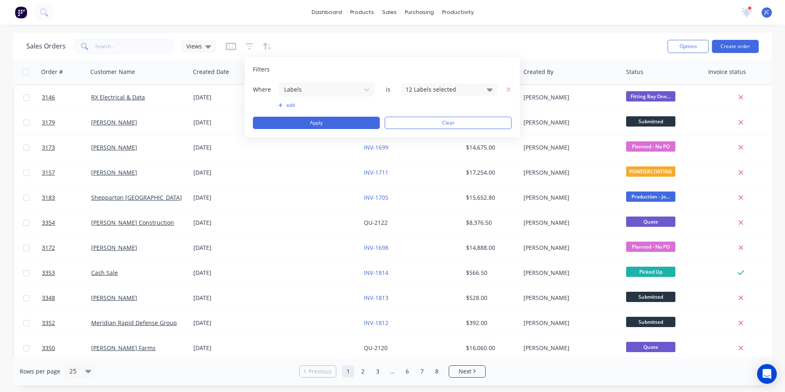
click at [459, 92] on div "12 Labels selected" at bounding box center [443, 89] width 74 height 9
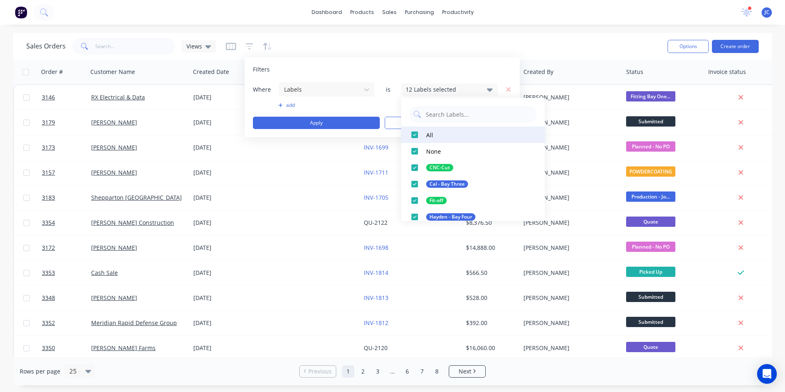
click at [417, 134] on div at bounding box center [414, 134] width 16 height 16
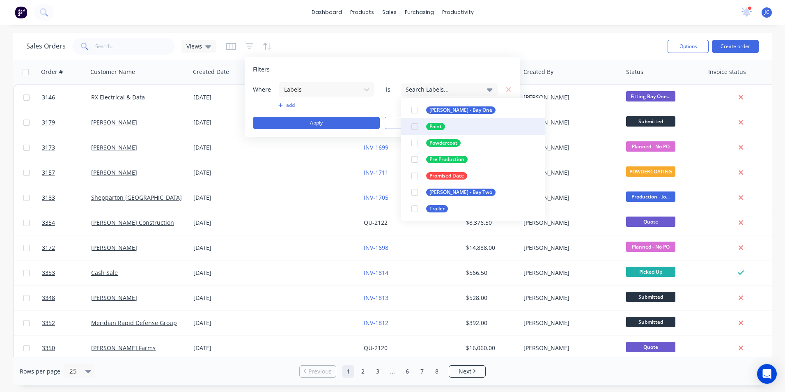
click at [418, 126] on div at bounding box center [414, 126] width 16 height 16
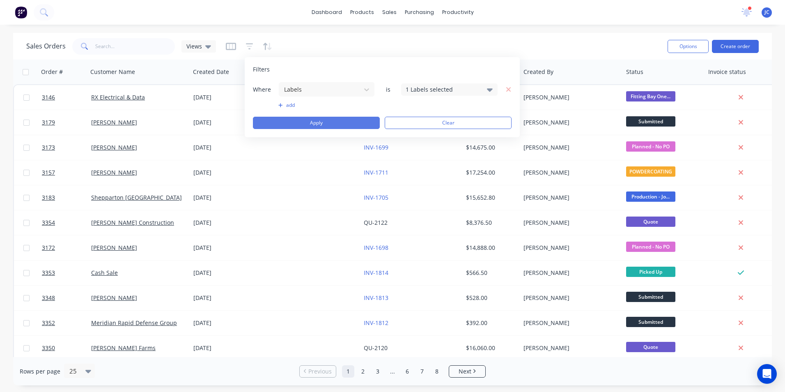
click at [323, 123] on button "Apply" at bounding box center [316, 123] width 127 height 12
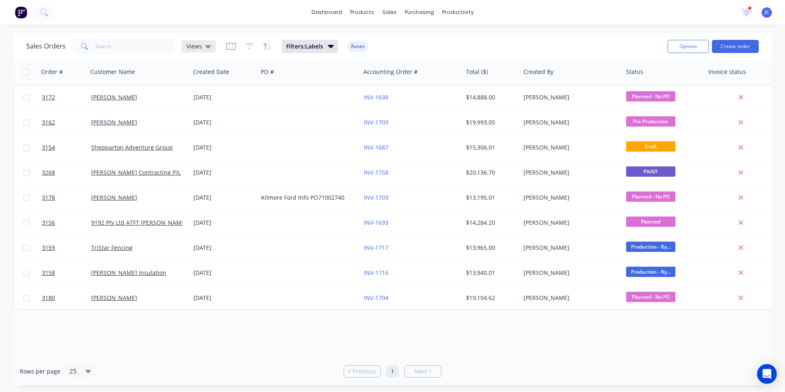
click at [207, 47] on icon at bounding box center [208, 46] width 6 height 3
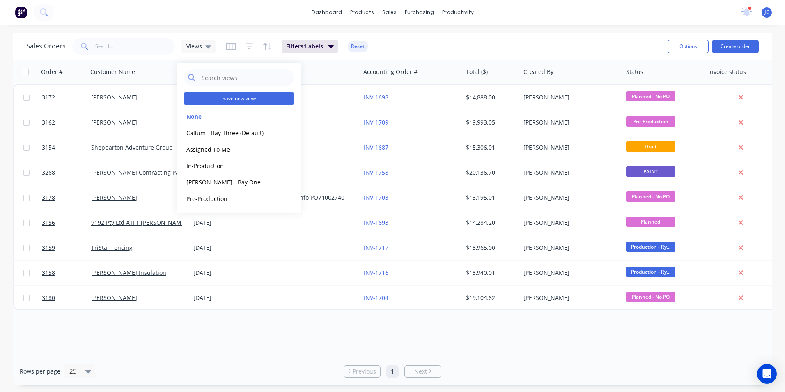
click at [250, 101] on button "Save new view" at bounding box center [239, 98] width 110 height 12
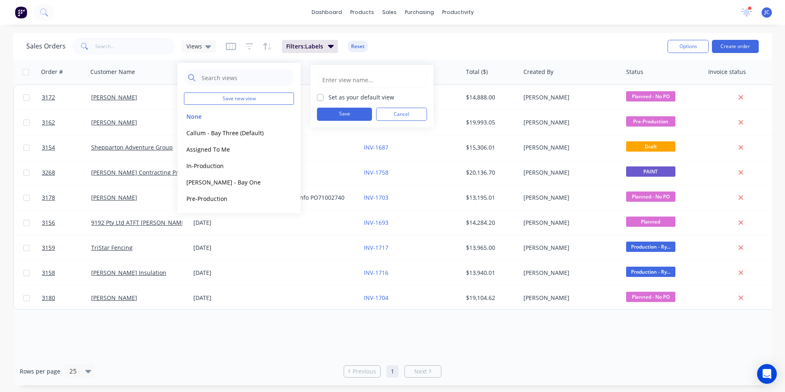
click at [336, 80] on input "text" at bounding box center [371, 80] width 101 height 16
type input "Paint"
click at [343, 115] on button "Save" at bounding box center [344, 114] width 55 height 13
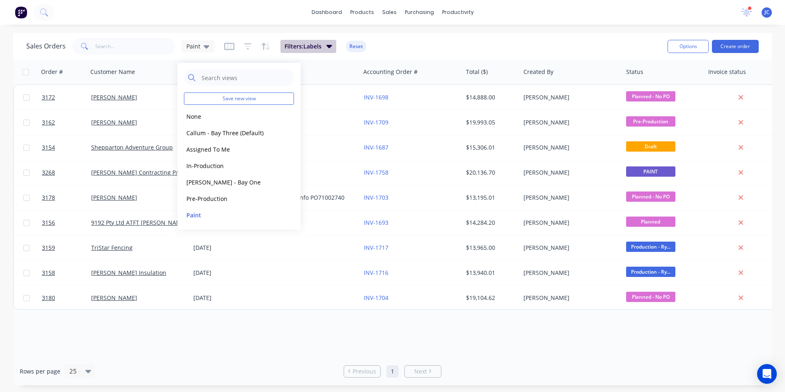
click at [322, 47] on button "Filters: Labels" at bounding box center [308, 46] width 56 height 13
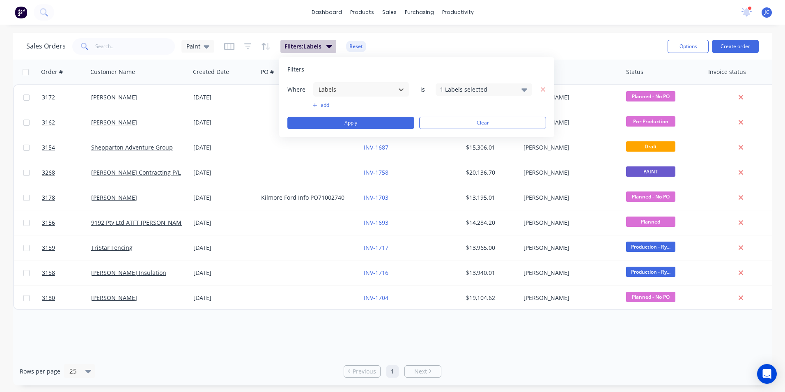
click at [322, 47] on button "Filters: Labels" at bounding box center [308, 46] width 56 height 13
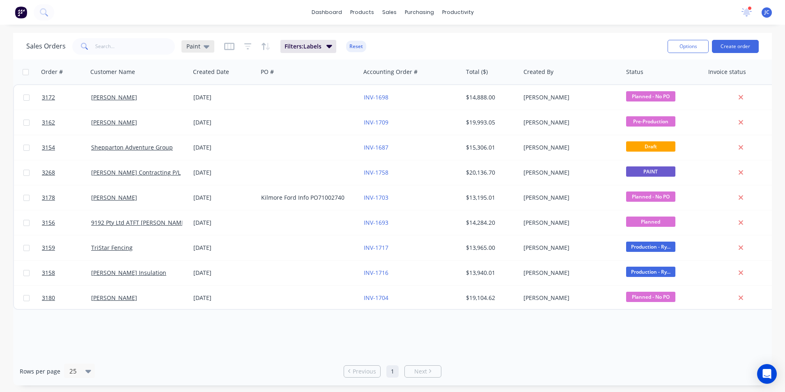
click at [197, 45] on span "Paint" at bounding box center [193, 46] width 14 height 9
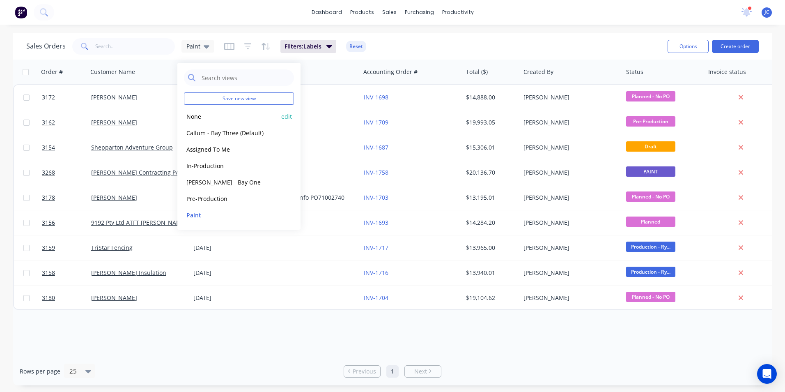
click at [200, 119] on button "None" at bounding box center [231, 116] width 94 height 9
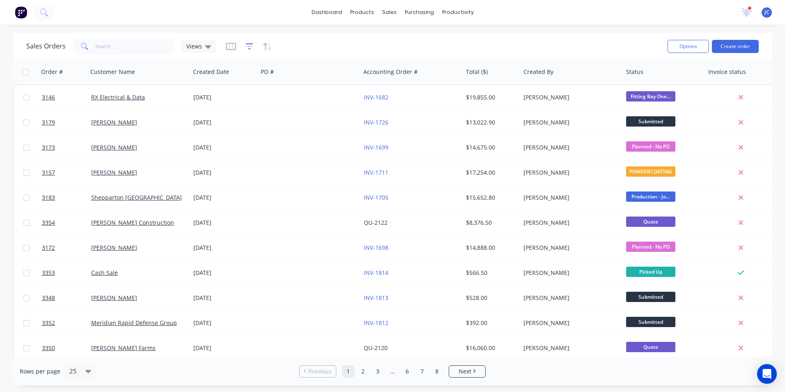
click at [246, 48] on icon "button" at bounding box center [249, 46] width 7 height 8
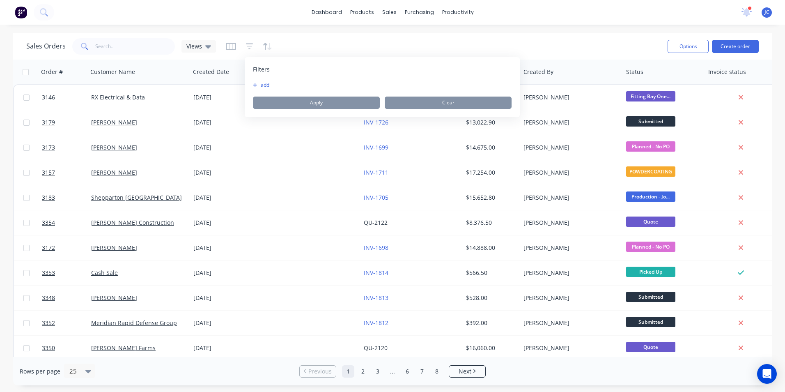
click at [266, 85] on button "add" at bounding box center [263, 85] width 21 height 7
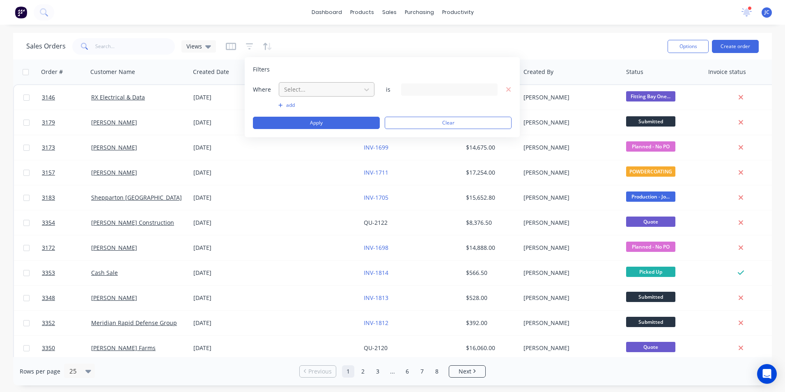
click at [319, 92] on div at bounding box center [319, 89] width 73 height 10
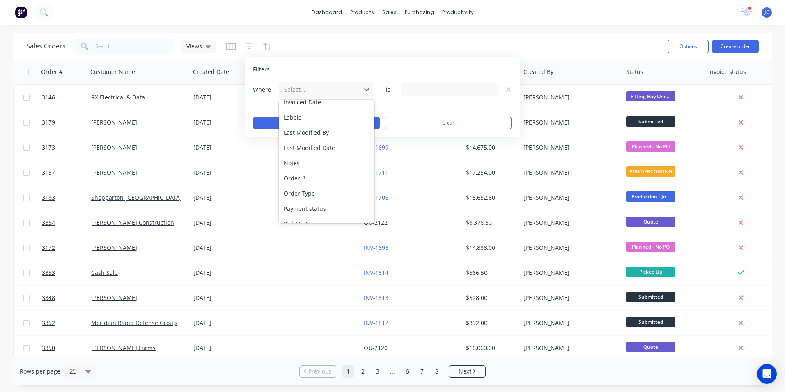
scroll to position [205, 0]
click at [312, 117] on div "Labels" at bounding box center [327, 116] width 96 height 15
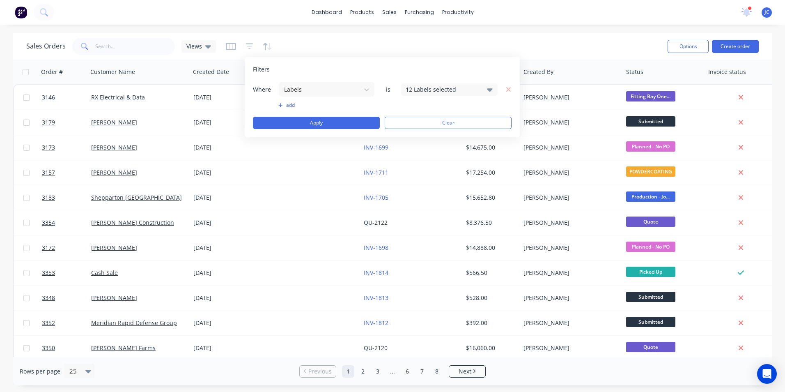
click at [474, 89] on div "12 Labels selected" at bounding box center [443, 89] width 74 height 9
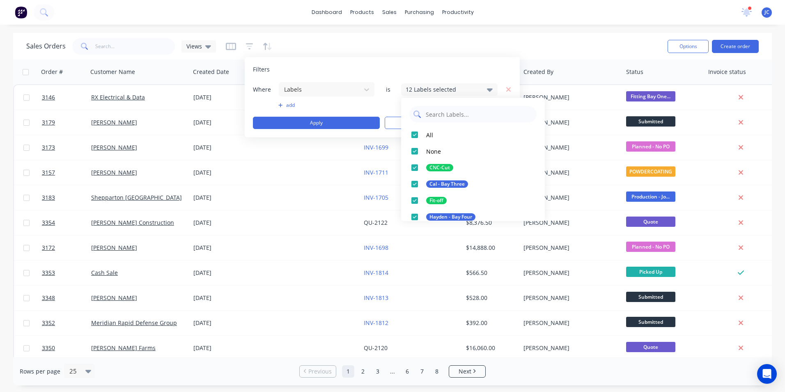
click at [448, 112] on input "text" at bounding box center [479, 114] width 108 height 16
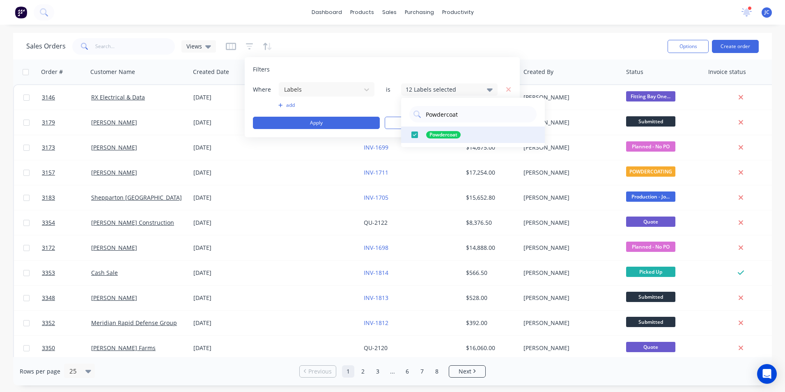
type input "Powdercoat"
click at [438, 133] on div "Powdercoat" at bounding box center [443, 134] width 34 height 7
click at [464, 91] on div "11 Labels selected" at bounding box center [443, 89] width 74 height 9
click at [481, 86] on div "11 Labels selected" at bounding box center [449, 89] width 96 height 12
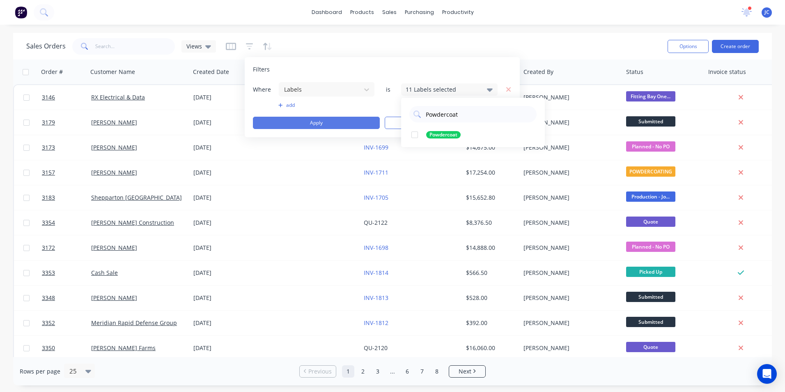
drag, startPoint x: 464, startPoint y: 112, endPoint x: 269, endPoint y: 124, distance: 195.4
click at [275, 124] on body "dashboard products sales purchasing productivity dashboard products Product Cat…" at bounding box center [392, 196] width 785 height 392
type input "P"
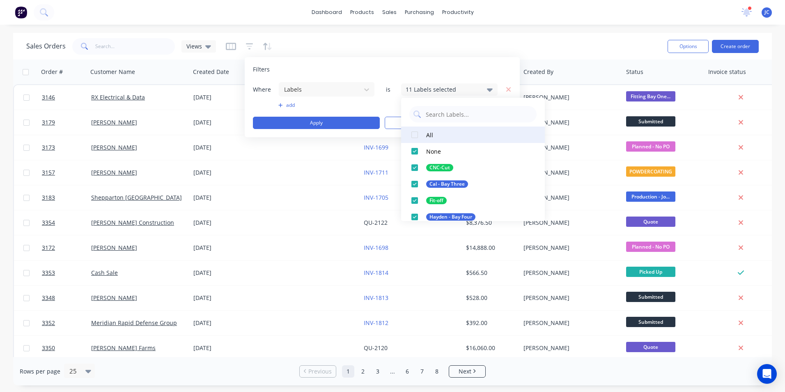
click at [416, 132] on div at bounding box center [414, 134] width 16 height 16
click at [417, 133] on div at bounding box center [414, 134] width 16 height 16
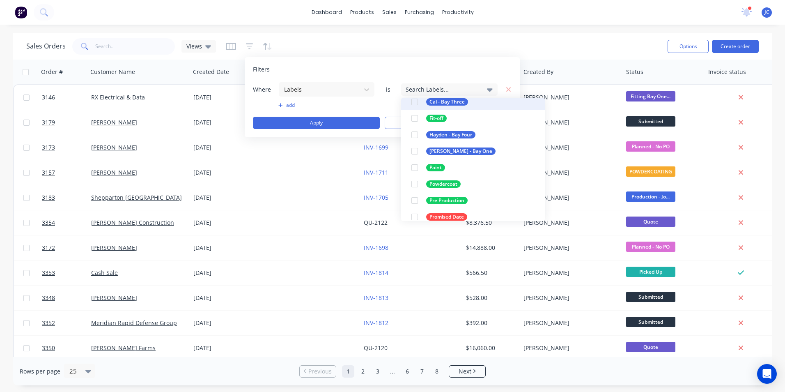
scroll to position [123, 0]
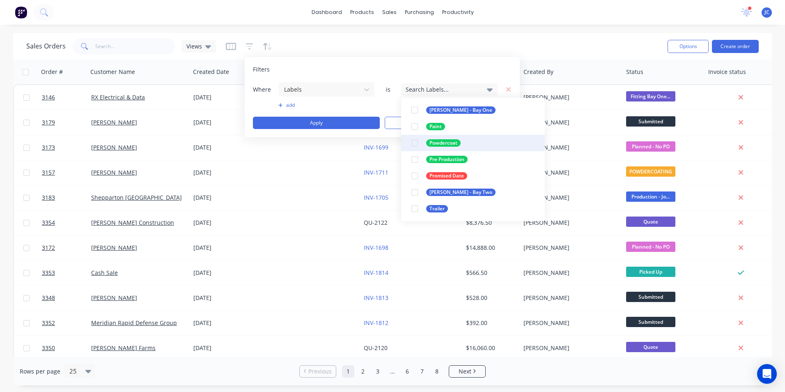
click at [417, 142] on div at bounding box center [414, 143] width 16 height 16
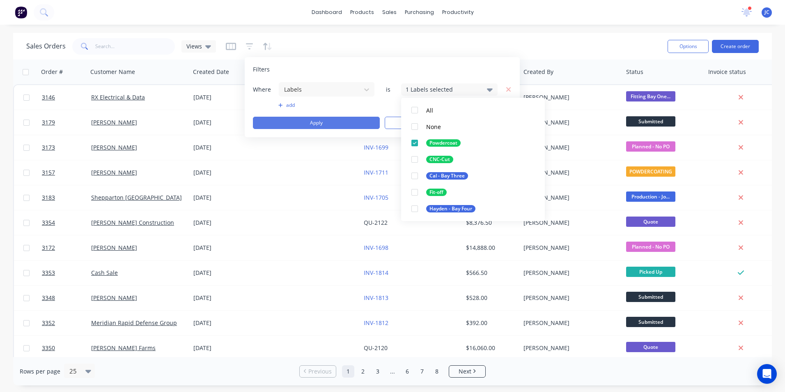
click at [326, 123] on button "Apply" at bounding box center [316, 123] width 127 height 12
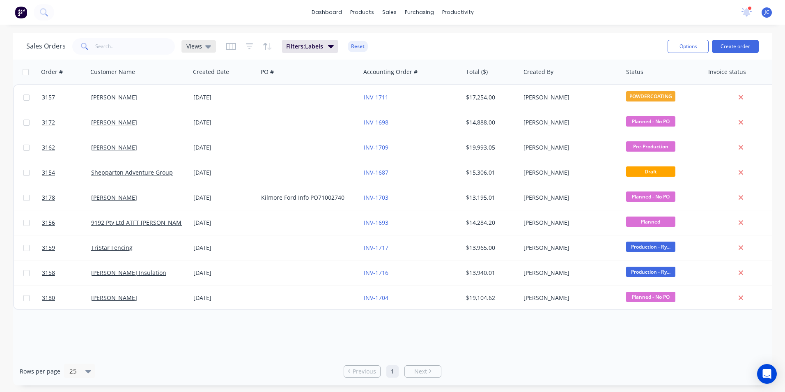
click at [197, 45] on span "Views" at bounding box center [194, 46] width 16 height 9
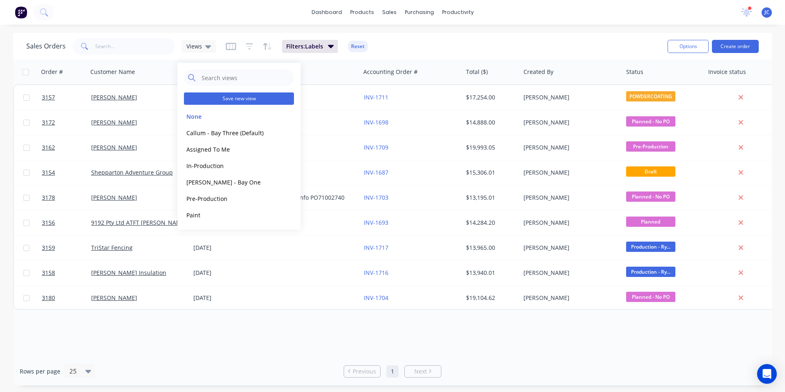
click at [268, 101] on button "Save new view" at bounding box center [239, 98] width 110 height 12
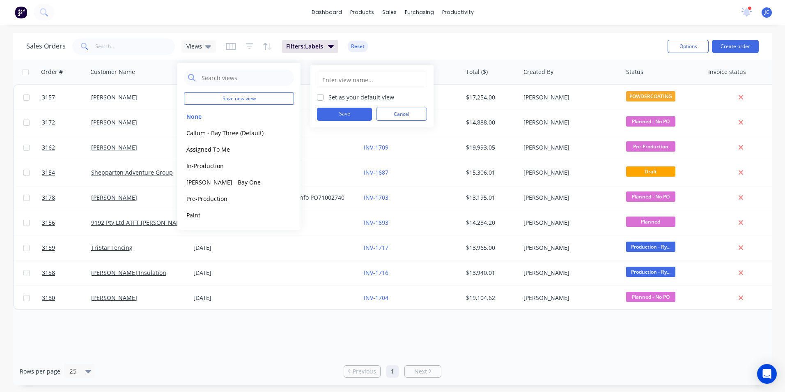
click at [373, 76] on input "text" at bounding box center [371, 80] width 101 height 16
type input "Powdercoat"
click at [359, 114] on button "Save" at bounding box center [344, 114] width 55 height 13
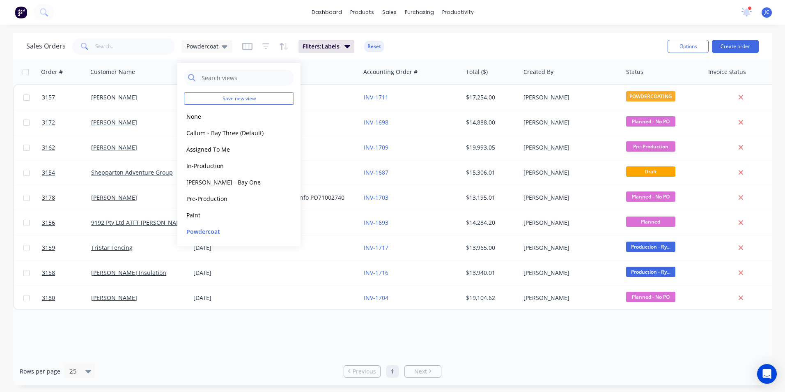
click at [469, 49] on div "Sales Orders Powdercoat Filters: Labels Reset" at bounding box center [343, 46] width 635 height 20
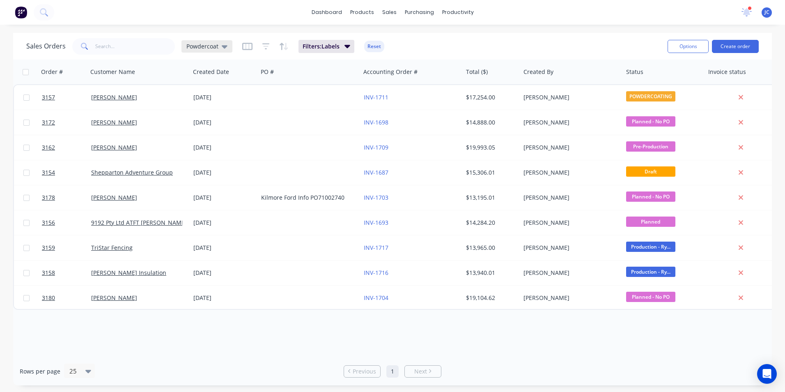
click at [206, 46] on span "Powdercoat" at bounding box center [202, 46] width 32 height 9
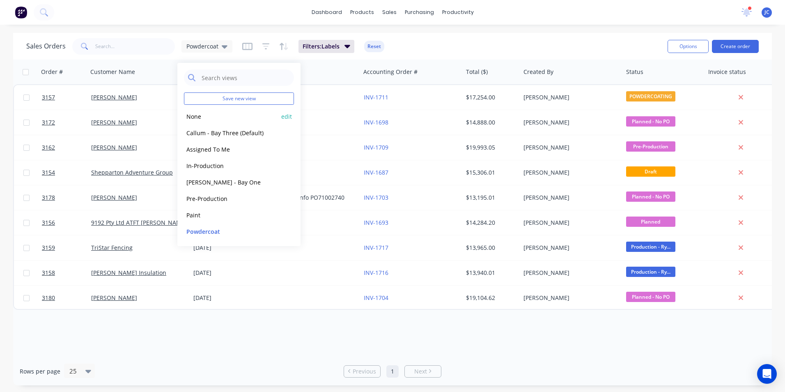
click at [209, 119] on button "None" at bounding box center [231, 116] width 94 height 9
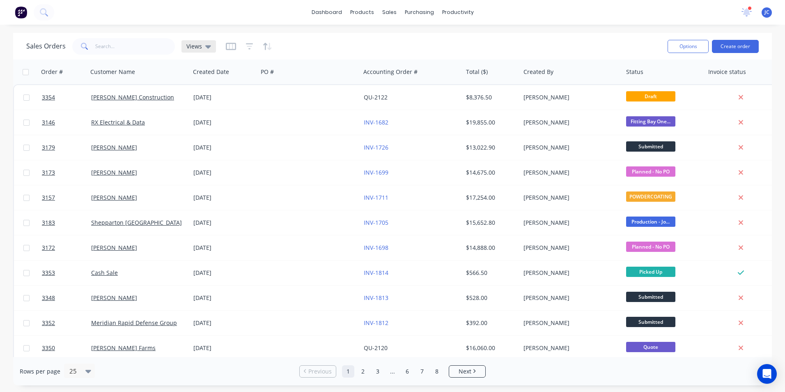
click at [208, 48] on icon at bounding box center [208, 46] width 6 height 9
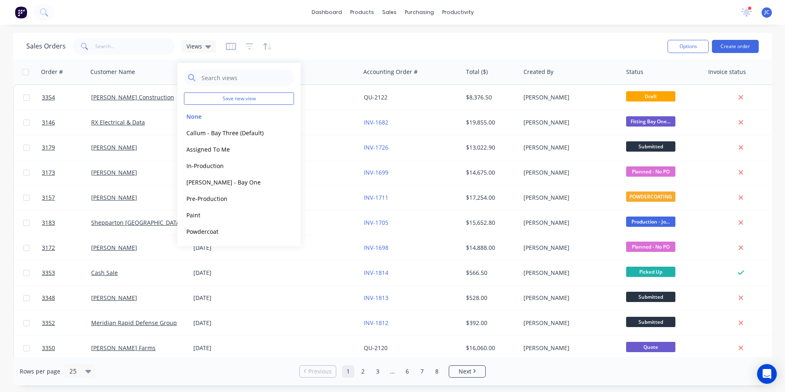
click at [321, 40] on div "Sales Orders Views" at bounding box center [343, 46] width 635 height 20
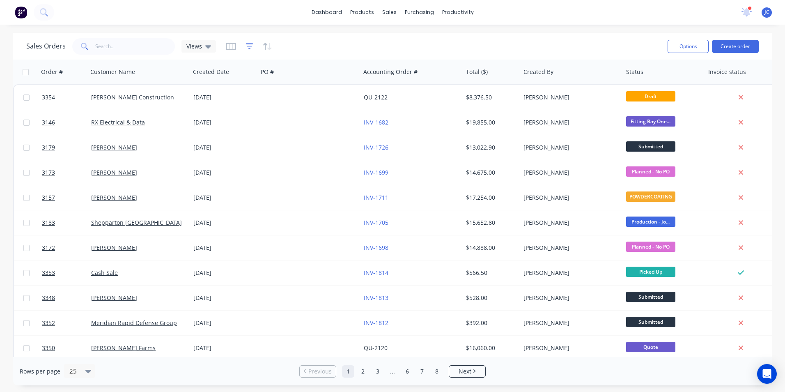
click at [250, 44] on icon "button" at bounding box center [249, 46] width 7 height 6
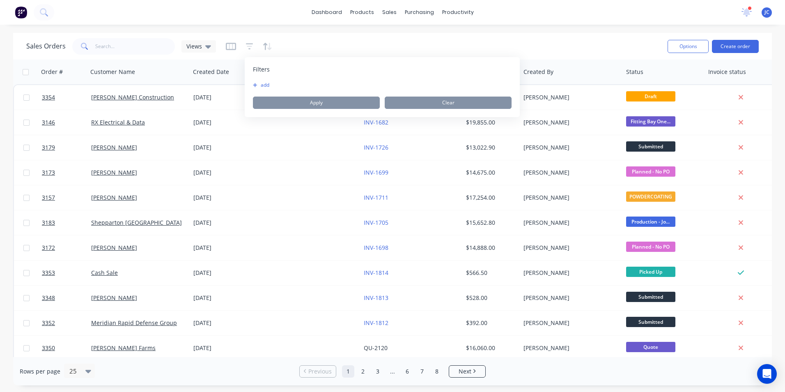
click at [259, 84] on button "add" at bounding box center [263, 85] width 21 height 7
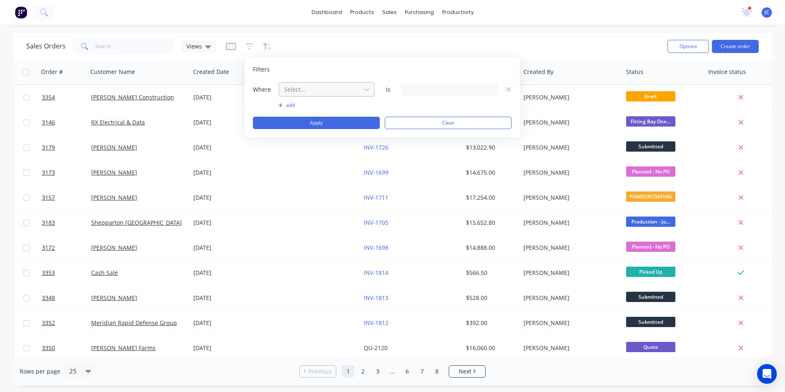
click at [342, 89] on div at bounding box center [319, 89] width 73 height 10
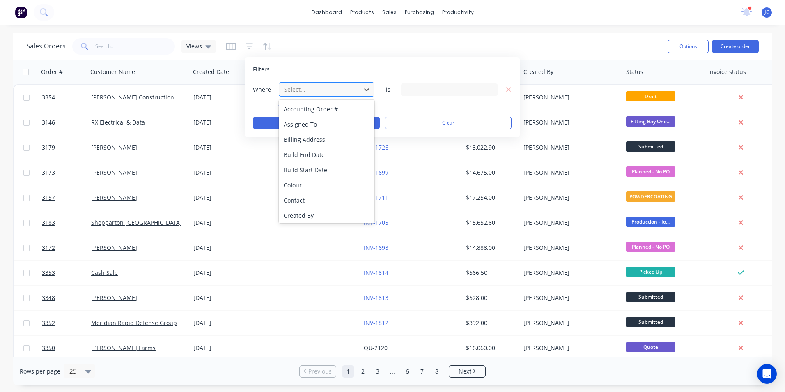
click at [342, 89] on div at bounding box center [319, 89] width 73 height 10
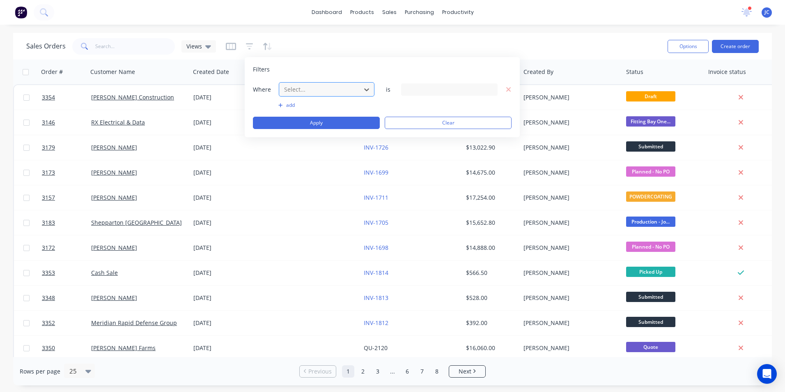
click at [342, 89] on div at bounding box center [319, 89] width 73 height 10
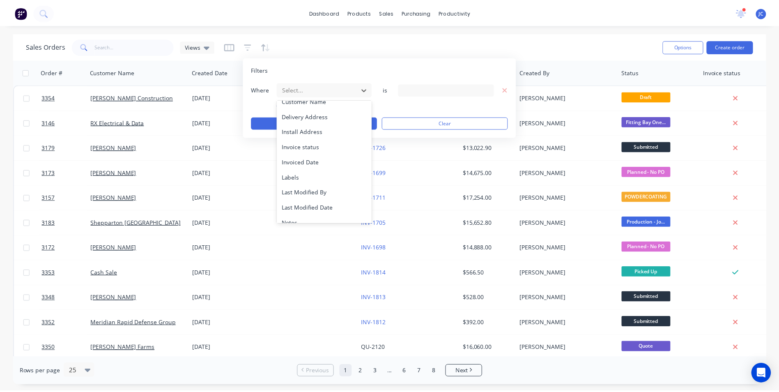
scroll to position [164, 0]
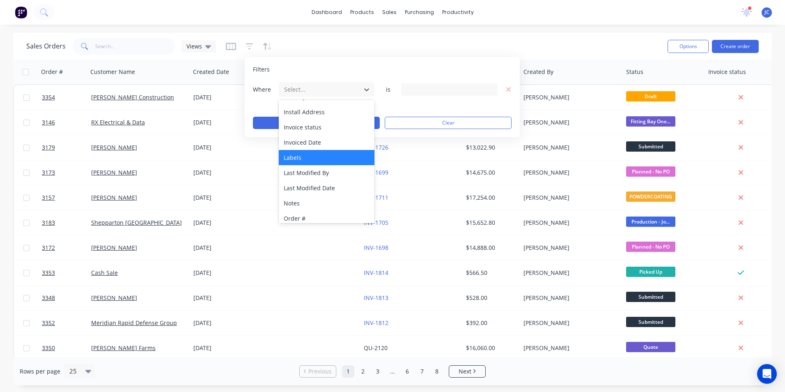
click at [306, 158] on div "Labels" at bounding box center [327, 157] width 96 height 15
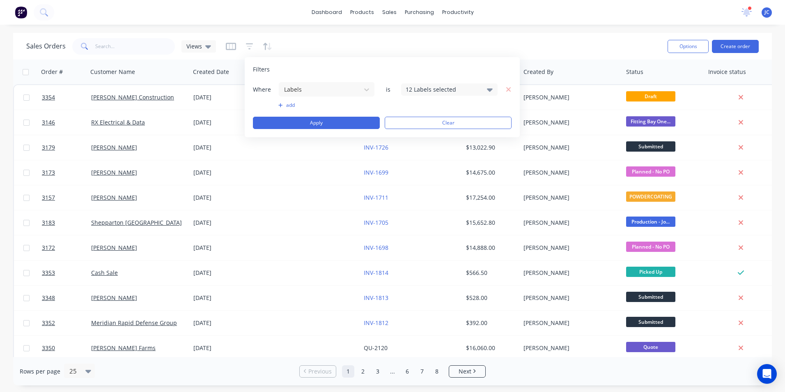
click at [464, 85] on div "12 Labels selected" at bounding box center [443, 89] width 74 height 9
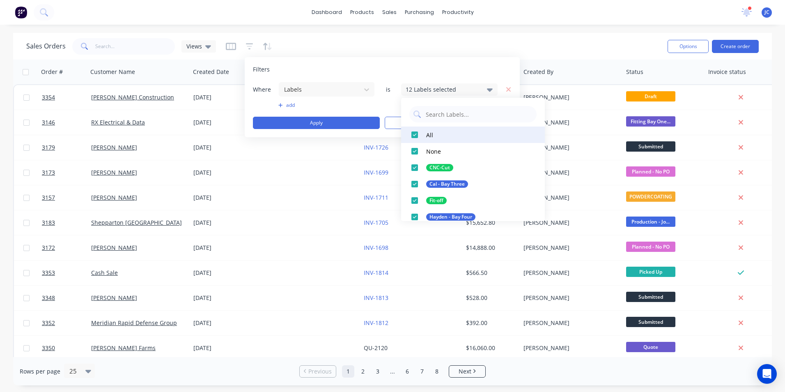
click at [416, 135] on div at bounding box center [414, 134] width 16 height 16
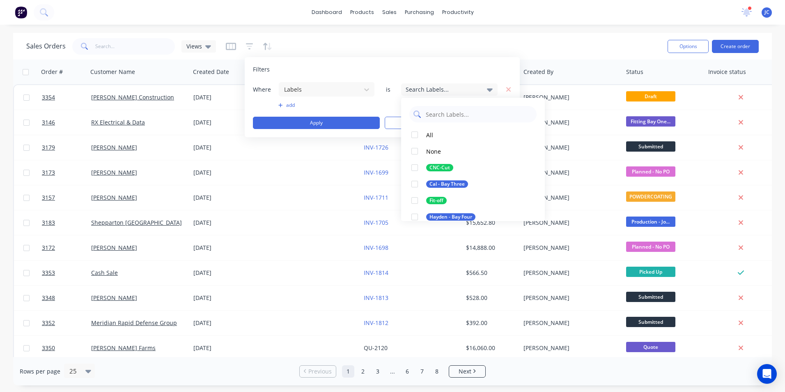
click at [452, 112] on input "text" at bounding box center [479, 114] width 108 height 16
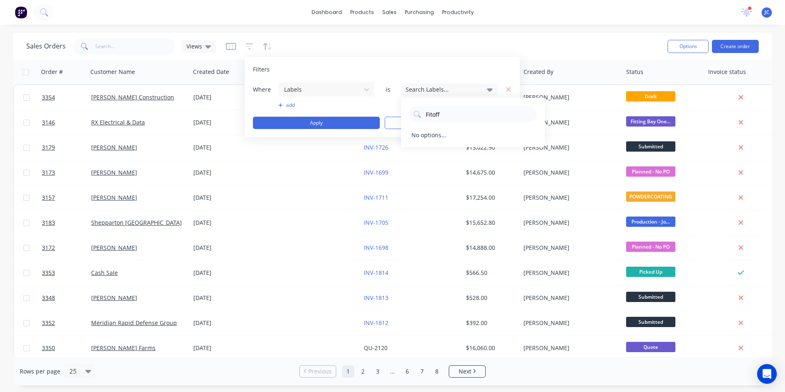
drag, startPoint x: 428, startPoint y: 112, endPoint x: 397, endPoint y: 110, distance: 30.4
click at [398, 110] on body "dashboard products sales purchasing productivity dashboard products Product Cat…" at bounding box center [392, 196] width 785 height 392
type input "F"
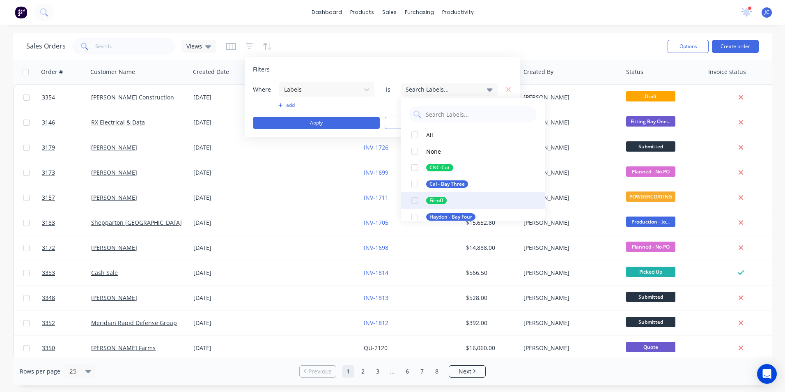
click at [473, 199] on button "Fit-off" at bounding box center [473, 200] width 144 height 16
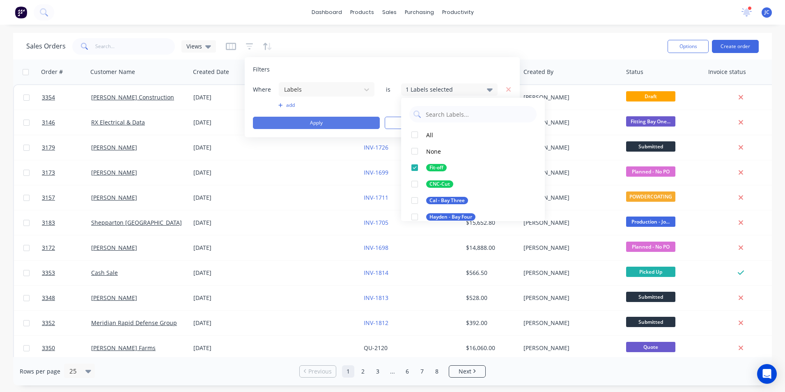
click at [357, 121] on button "Apply" at bounding box center [316, 123] width 127 height 12
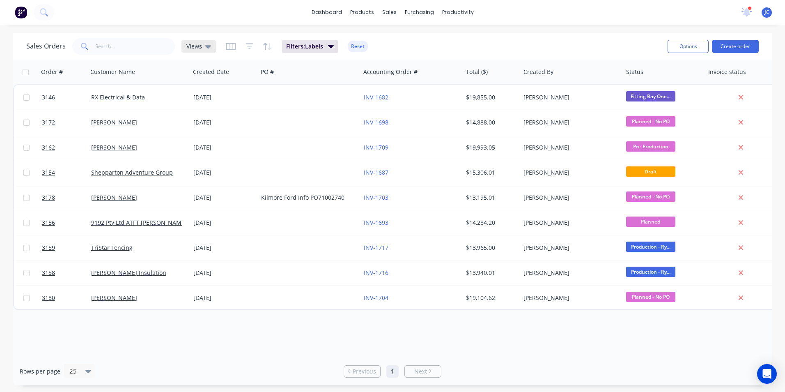
click at [208, 48] on icon at bounding box center [208, 46] width 6 height 9
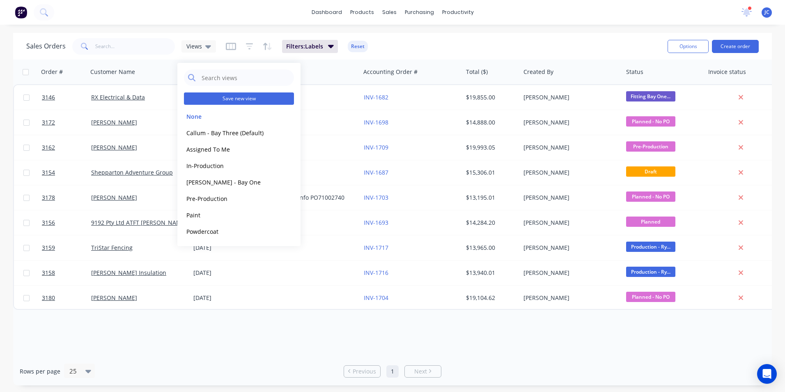
click at [254, 96] on button "Save new view" at bounding box center [239, 98] width 110 height 12
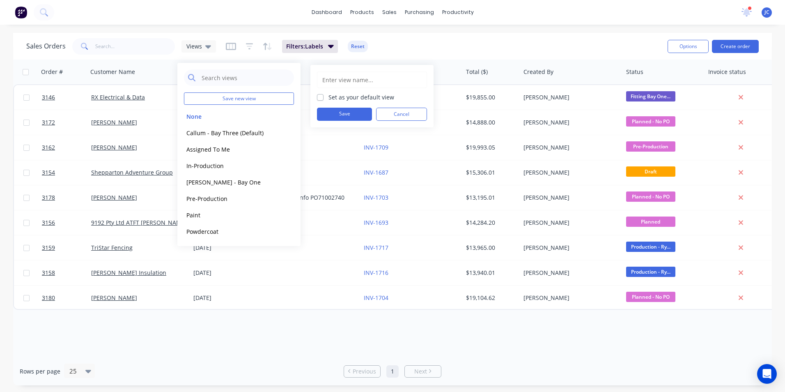
click at [370, 80] on input "text" at bounding box center [371, 80] width 101 height 16
type input "Fitoff"
click at [366, 112] on button "Save" at bounding box center [344, 114] width 55 height 13
click at [422, 52] on div "Sales Orders Fitoff Filters: Labels Reset" at bounding box center [343, 46] width 635 height 20
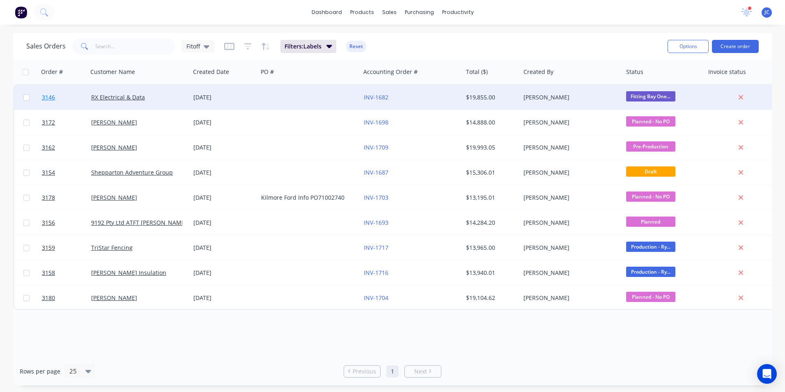
click at [47, 98] on span "3146" at bounding box center [48, 97] width 13 height 8
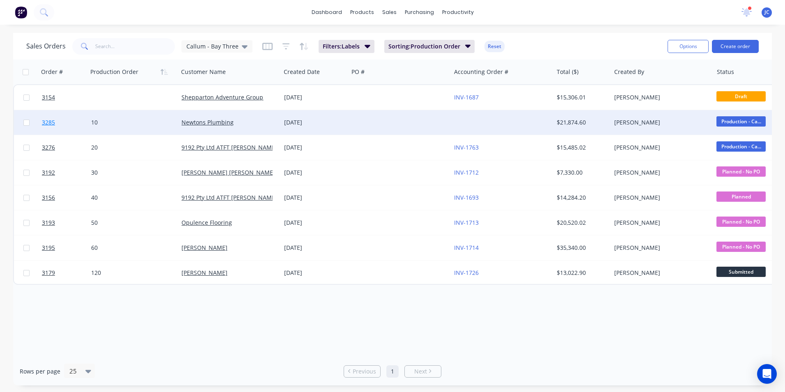
click at [46, 124] on span "3285" at bounding box center [48, 122] width 13 height 8
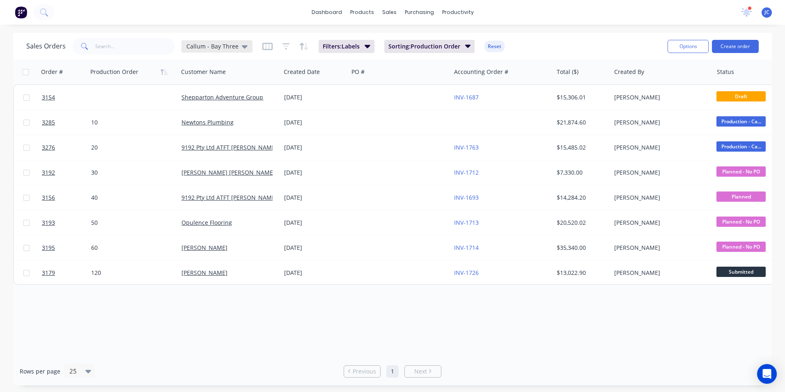
click at [227, 48] on span "Callum - Bay Three" at bounding box center [212, 46] width 52 height 9
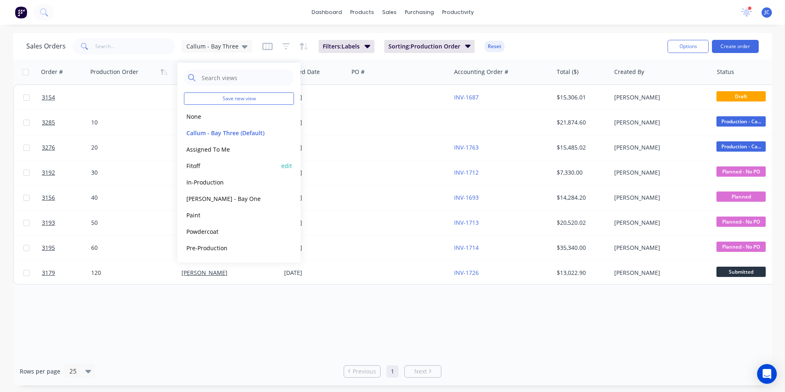
click at [213, 166] on button "Fitoff" at bounding box center [231, 165] width 94 height 9
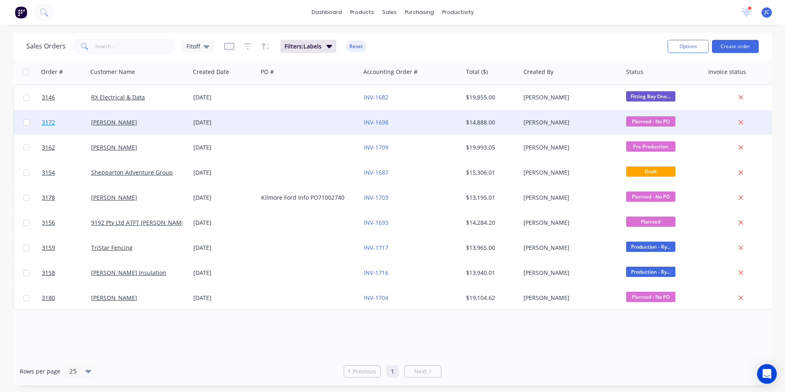
click at [52, 121] on span "3172" at bounding box center [48, 122] width 13 height 8
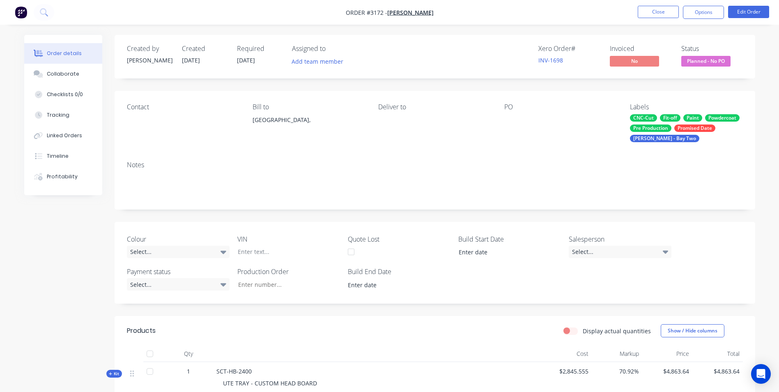
click at [522, 120] on div "CNC-Cut" at bounding box center [643, 117] width 27 height 7
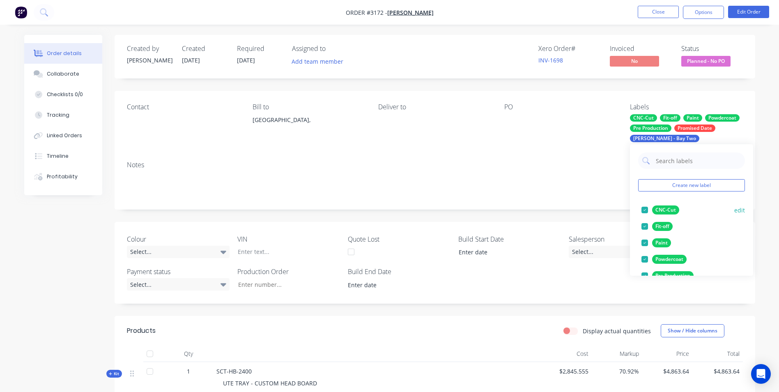
click at [522, 211] on div "CNC-Cut" at bounding box center [665, 209] width 27 height 9
click at [522, 211] on div "Fit-off" at bounding box center [662, 209] width 21 height 9
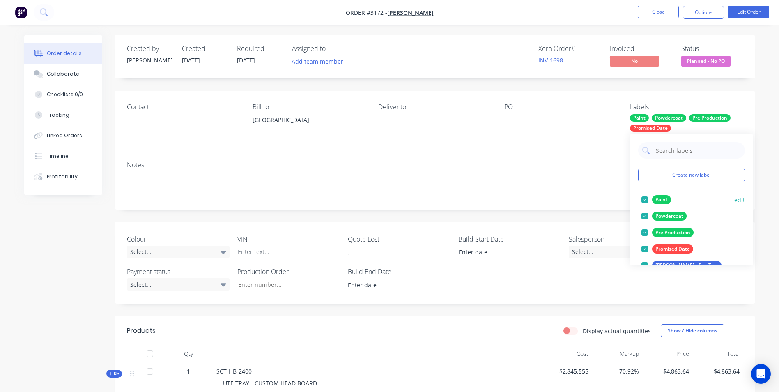
click at [522, 198] on div "Paint" at bounding box center [661, 199] width 19 height 9
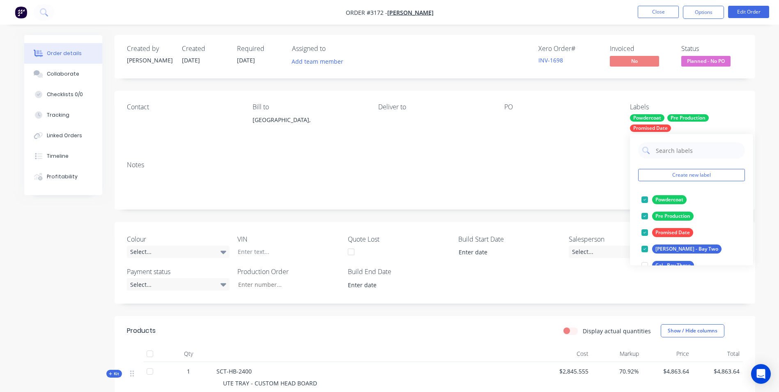
click at [522, 198] on div "Powdercoat" at bounding box center [669, 199] width 34 height 9
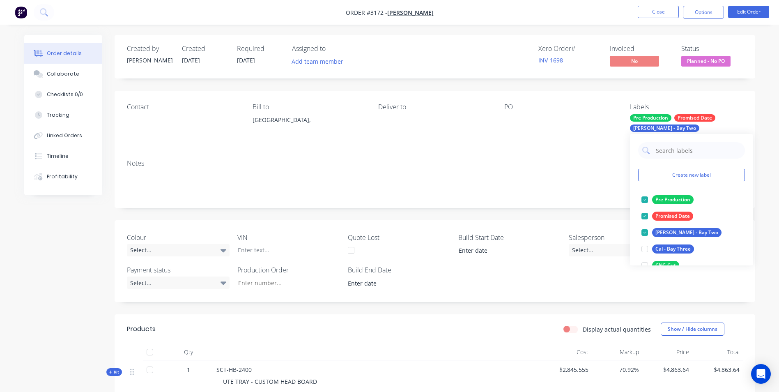
click at [522, 198] on div "Pre Production" at bounding box center [672, 199] width 41 height 9
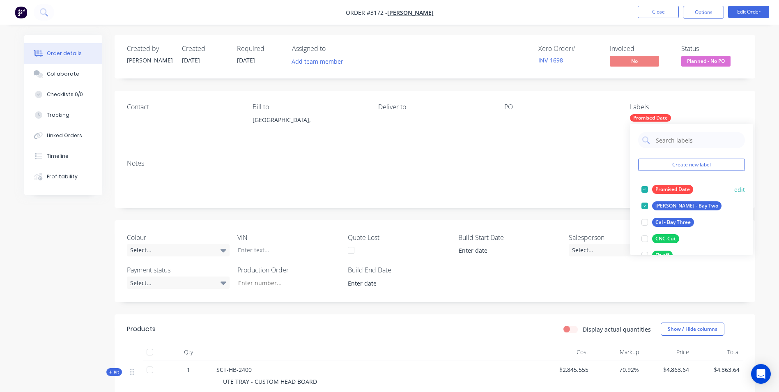
click at [522, 187] on div "Promised Date" at bounding box center [672, 189] width 41 height 9
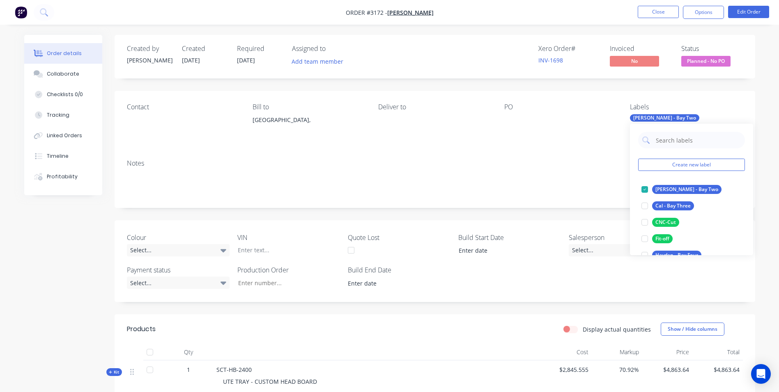
click at [515, 168] on div "Notes" at bounding box center [435, 180] width 640 height 55
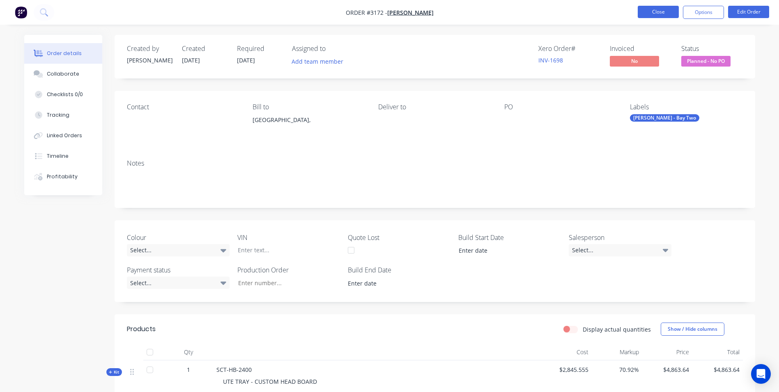
click at [522, 12] on button "Close" at bounding box center [658, 12] width 41 height 12
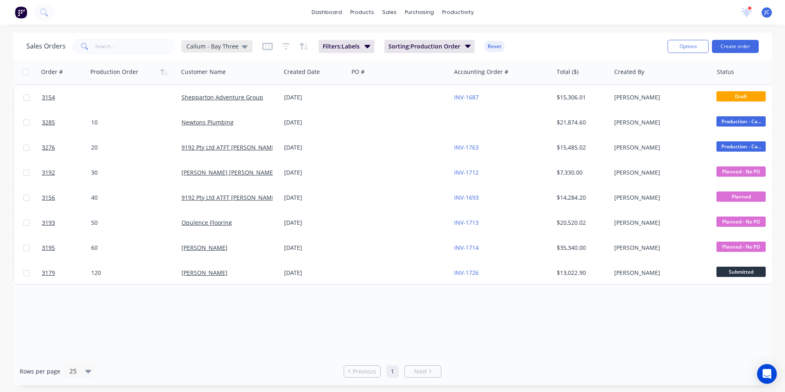
click at [207, 48] on span "Callum - Bay Three" at bounding box center [212, 46] width 52 height 9
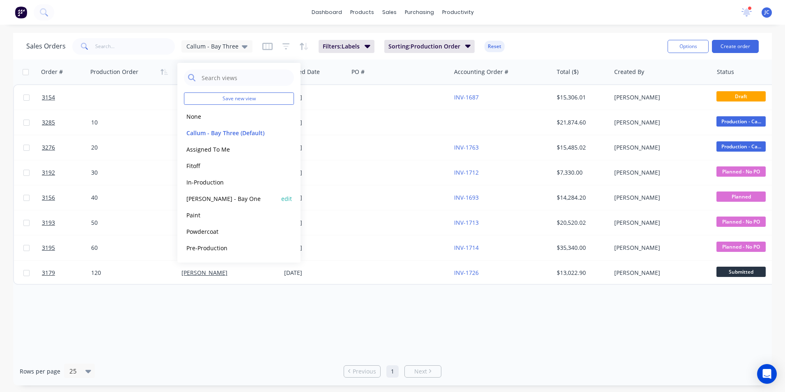
click at [222, 197] on button "[PERSON_NAME] - Bay One" at bounding box center [231, 198] width 94 height 9
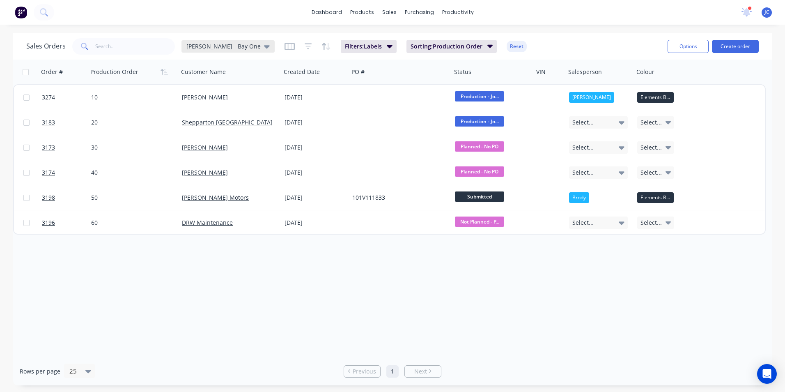
click at [264, 46] on icon at bounding box center [267, 46] width 6 height 3
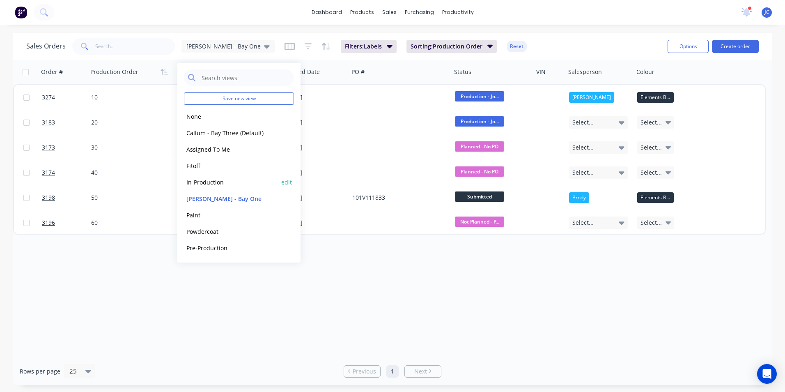
click at [208, 181] on button "In-Production" at bounding box center [231, 181] width 94 height 9
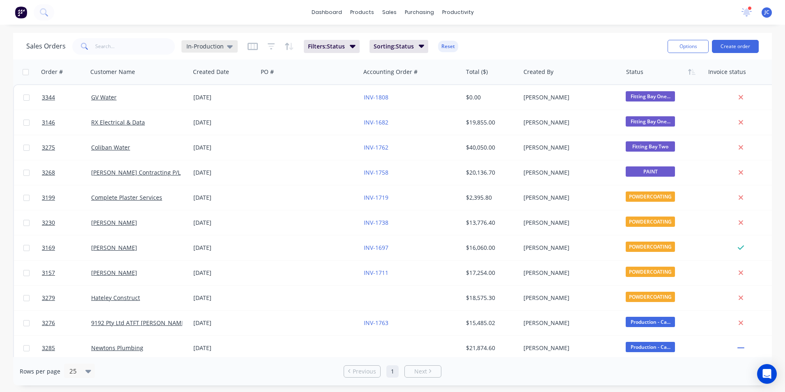
click at [216, 47] on span "In-Production" at bounding box center [204, 46] width 37 height 9
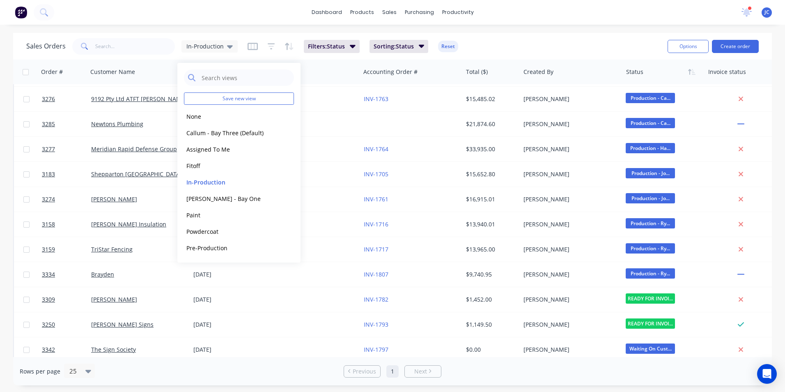
scroll to position [232, 0]
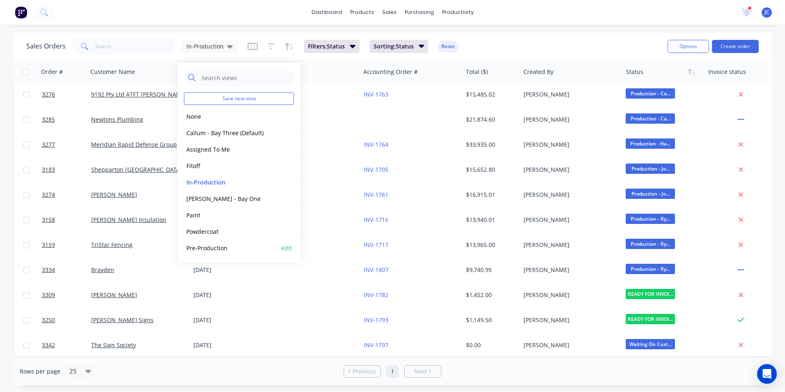
click at [216, 243] on button "Pre-Production" at bounding box center [231, 247] width 94 height 9
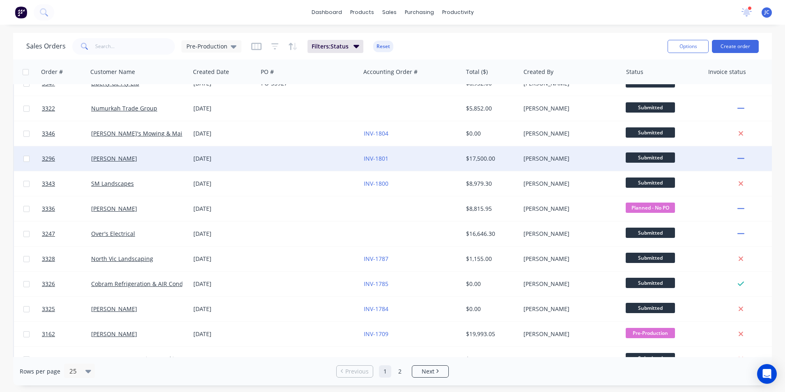
scroll to position [358, 0]
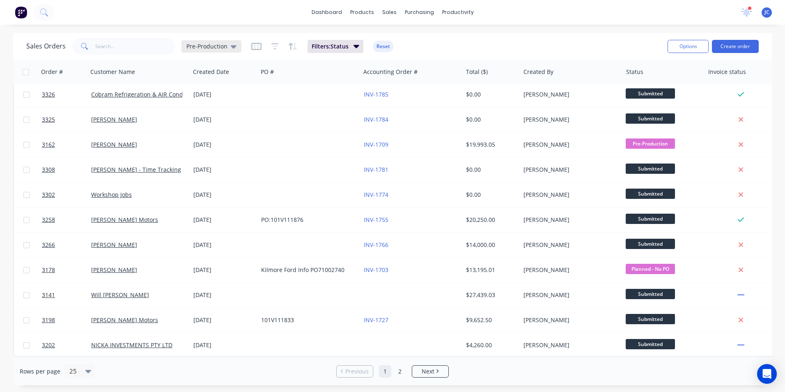
click at [218, 40] on div "Pre-Production" at bounding box center [211, 46] width 60 height 12
click at [477, 38] on div "Sales Orders Pre-Production Filters: Status Reset" at bounding box center [343, 46] width 635 height 20
click at [205, 50] on span "Pre-Production" at bounding box center [206, 46] width 41 height 9
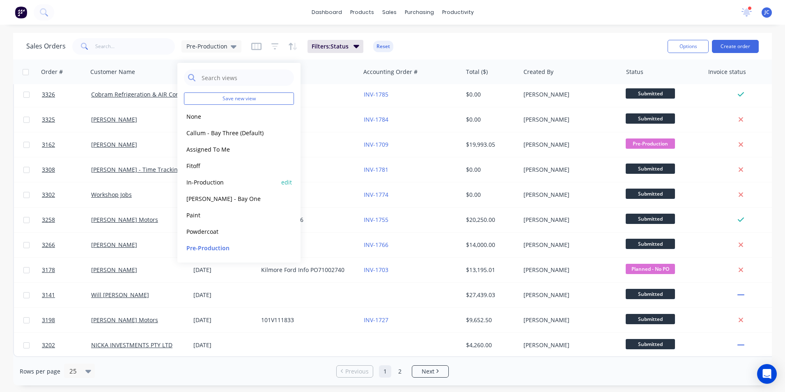
click at [213, 179] on button "In-Production" at bounding box center [231, 181] width 94 height 9
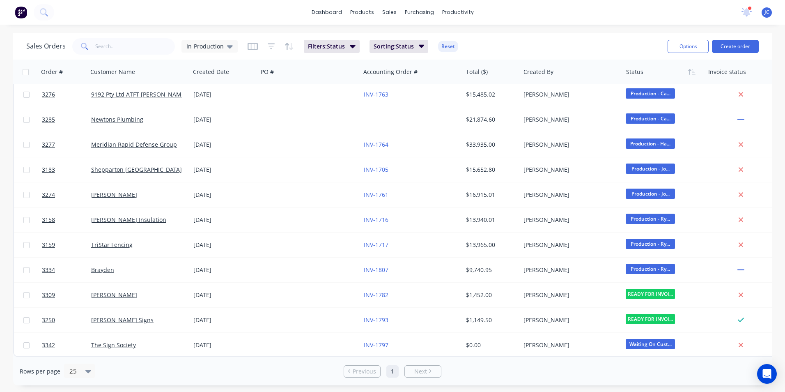
scroll to position [0, 0]
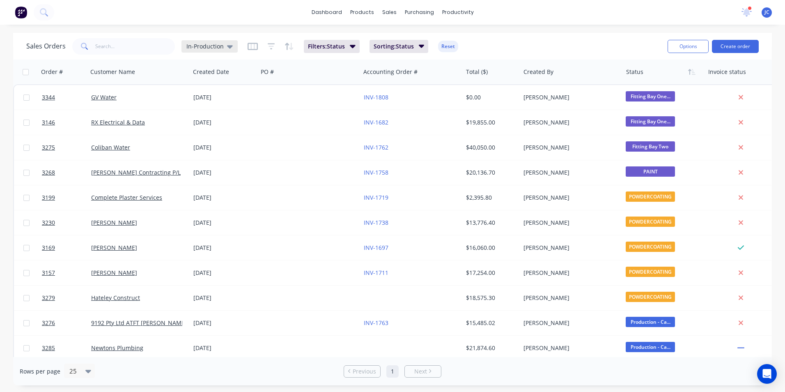
click at [205, 50] on span "In-Production" at bounding box center [204, 46] width 37 height 9
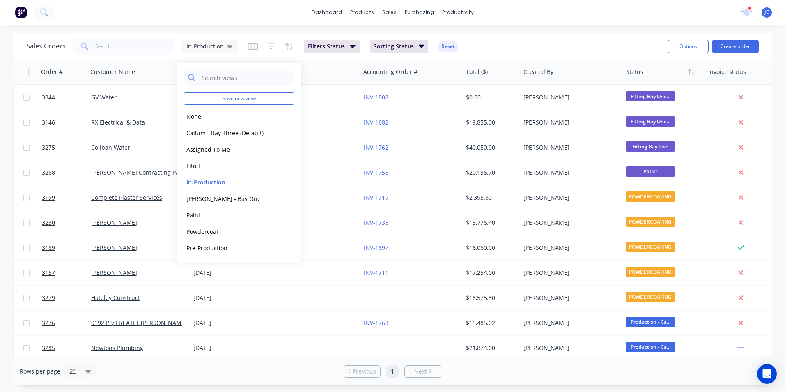
click at [506, 50] on div "Sales Orders In-Production Filters: Status Sorting: Status Reset" at bounding box center [343, 46] width 635 height 20
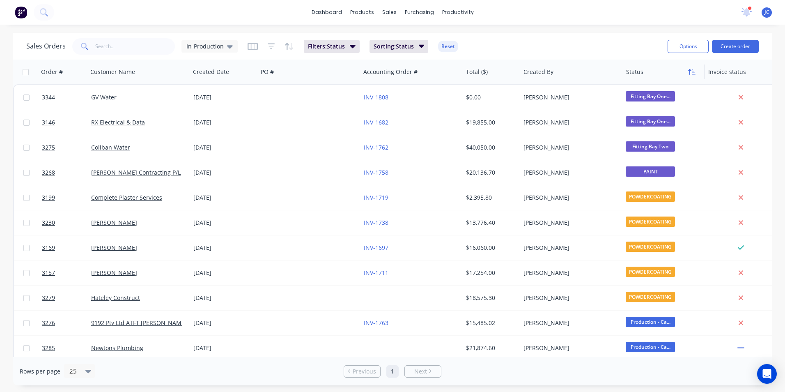
click at [522, 74] on icon "button" at bounding box center [694, 72] width 4 height 6
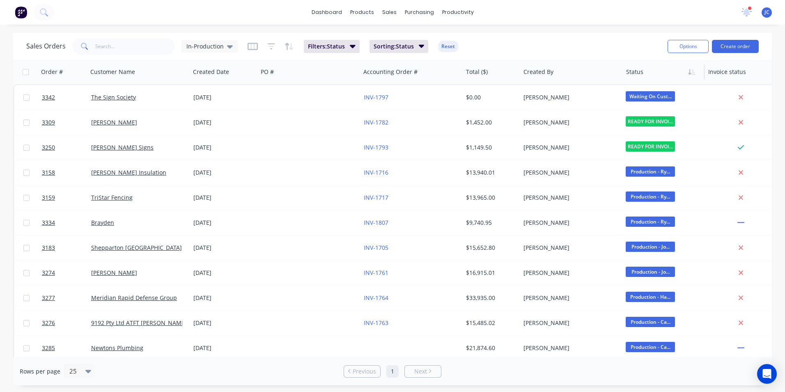
click at [522, 74] on icon "button" at bounding box center [694, 72] width 4 height 6
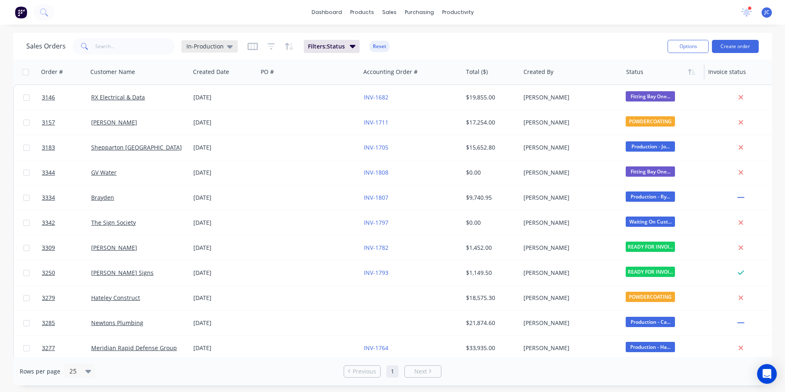
click at [227, 44] on icon at bounding box center [230, 46] width 6 height 9
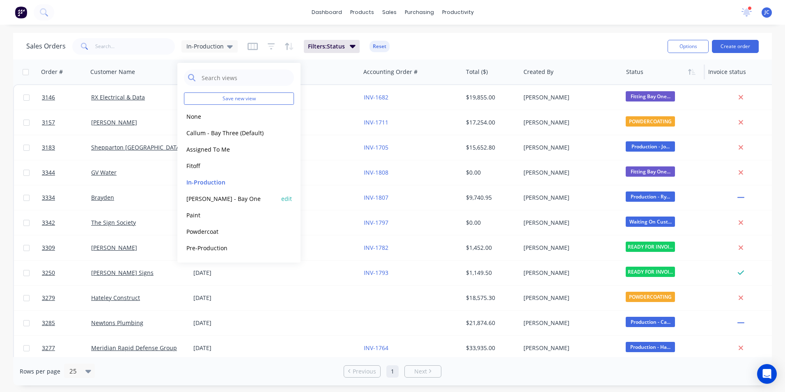
click at [219, 200] on button "[PERSON_NAME] - Bay One" at bounding box center [231, 198] width 94 height 9
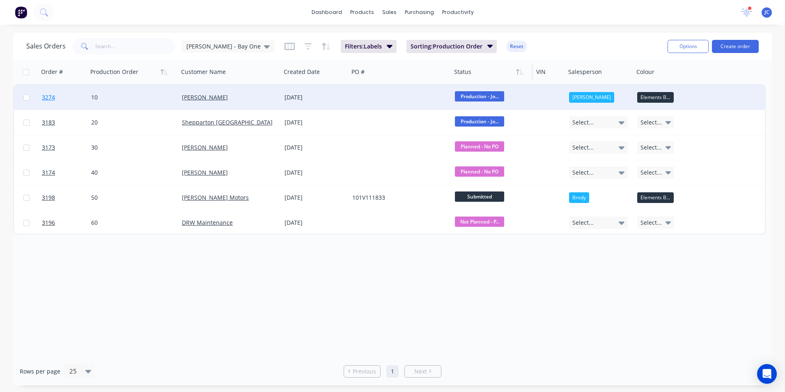
click at [44, 96] on span "3274" at bounding box center [48, 97] width 13 height 8
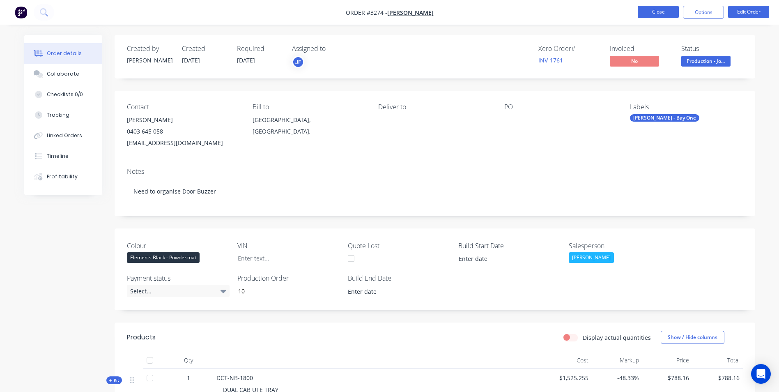
click at [522, 14] on button "Close" at bounding box center [658, 12] width 41 height 12
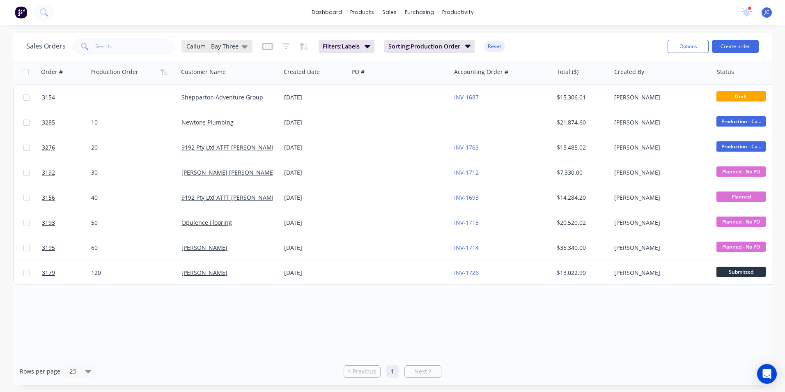
click at [223, 48] on span "Callum - Bay Three" at bounding box center [212, 46] width 52 height 9
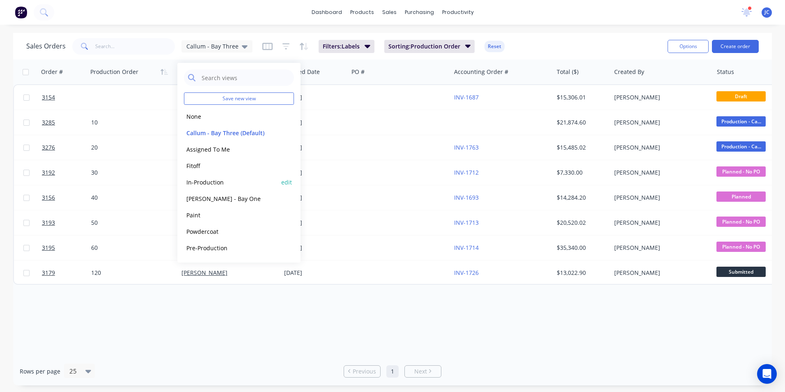
click at [217, 185] on button "In-Production" at bounding box center [231, 181] width 94 height 9
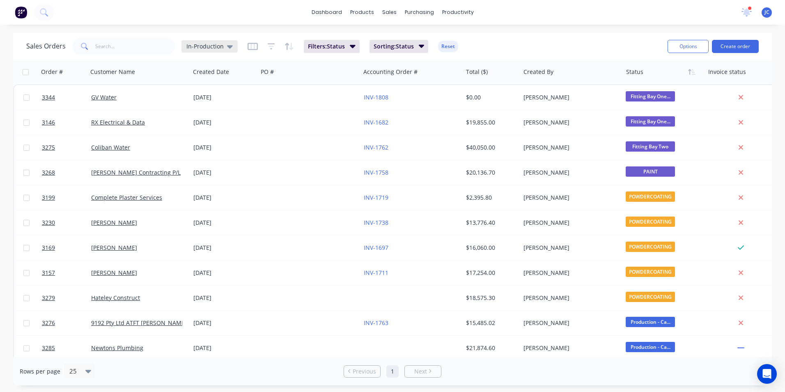
click at [223, 48] on div "In-Production" at bounding box center [209, 46] width 46 height 7
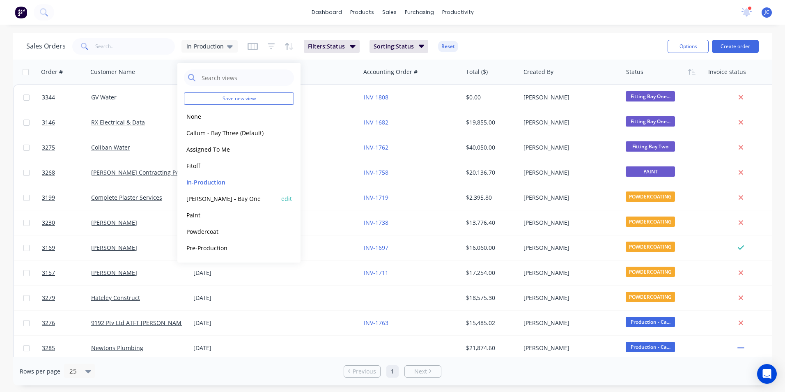
click at [214, 197] on button "[PERSON_NAME] - Bay One" at bounding box center [231, 198] width 94 height 9
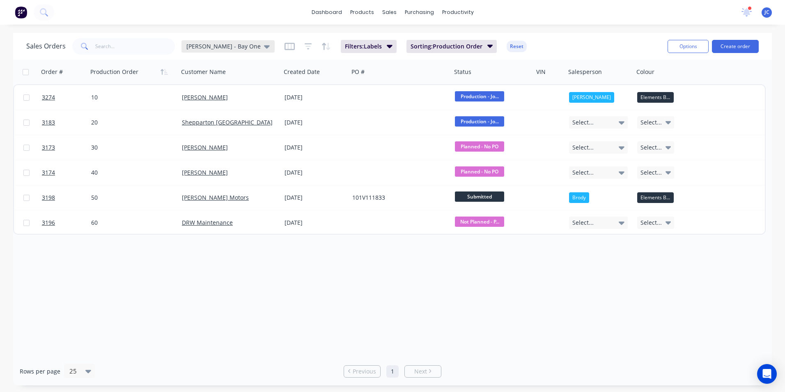
click at [213, 43] on span "[PERSON_NAME] - Bay One" at bounding box center [223, 46] width 74 height 9
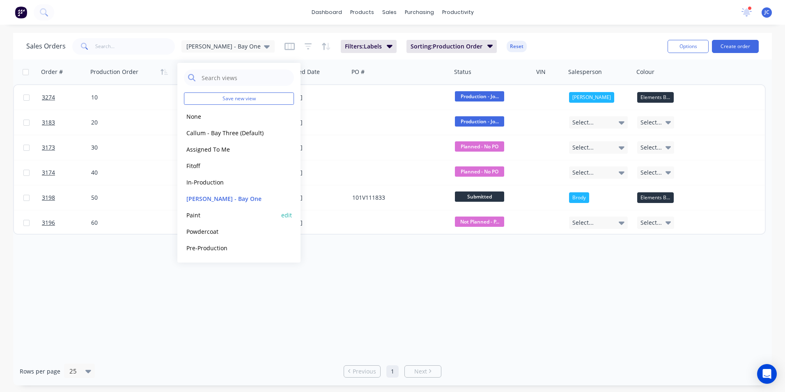
click at [213, 216] on button "Paint" at bounding box center [231, 214] width 94 height 9
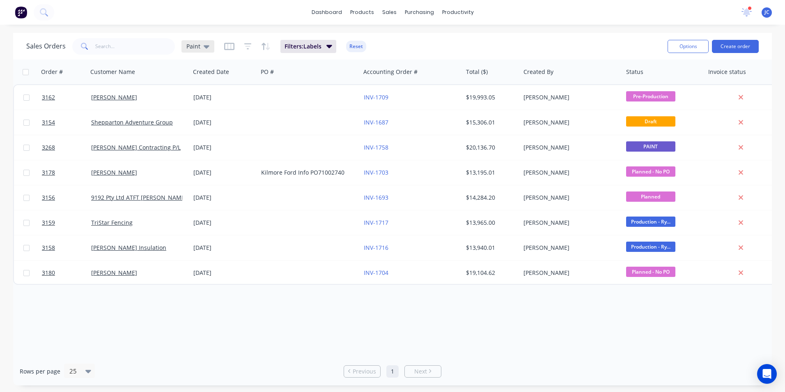
click at [204, 44] on icon at bounding box center [207, 46] width 6 height 9
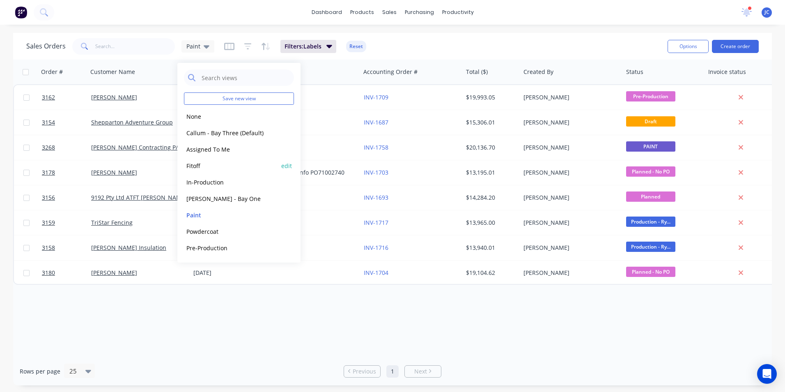
click at [209, 161] on button "Fitoff" at bounding box center [231, 165] width 94 height 9
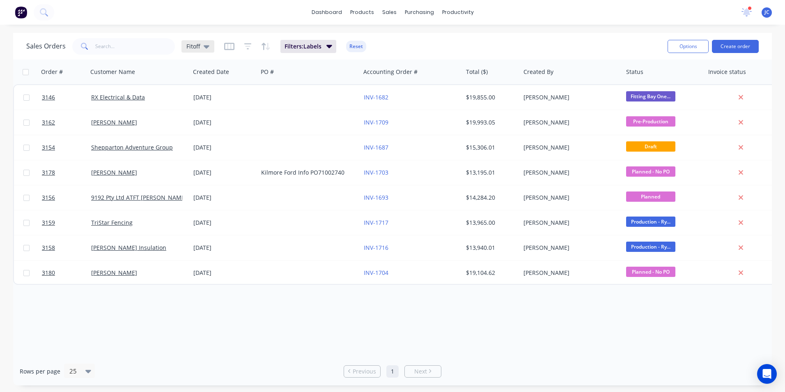
click at [201, 49] on div "Fitoff" at bounding box center [197, 46] width 23 height 7
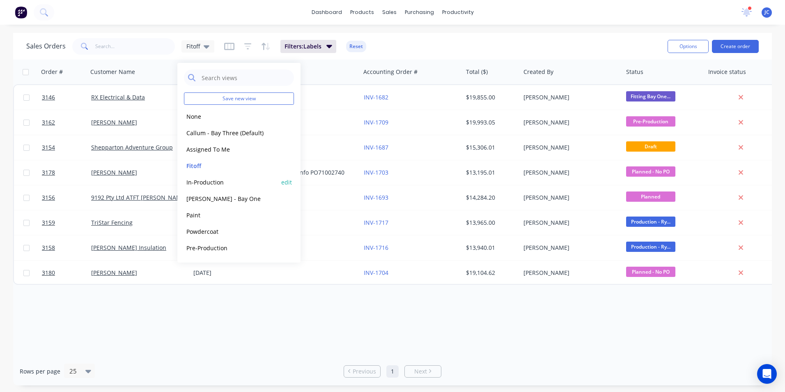
click at [224, 182] on button "In-Production" at bounding box center [231, 181] width 94 height 9
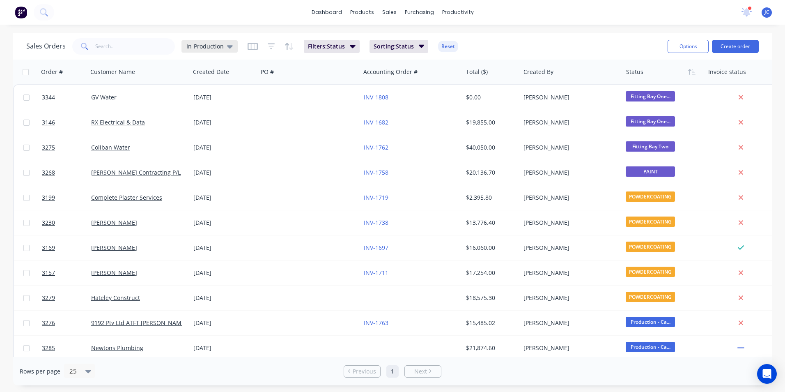
click at [216, 44] on span "In-Production" at bounding box center [204, 46] width 37 height 9
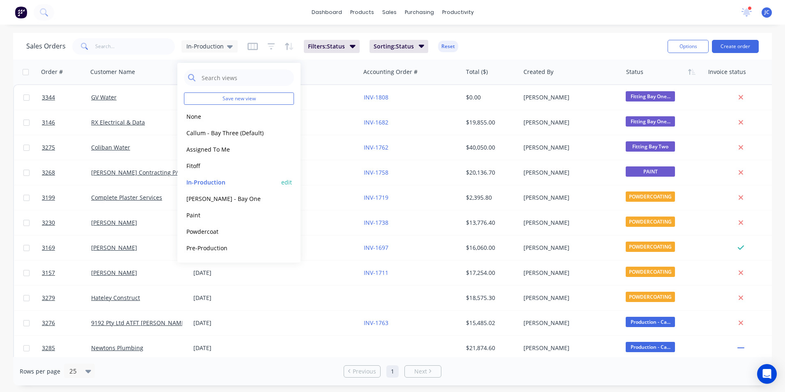
click at [287, 182] on button "edit" at bounding box center [286, 182] width 11 height 9
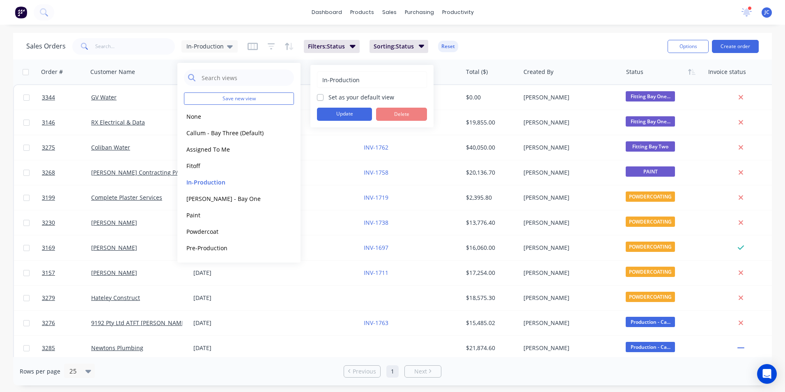
click at [328, 94] on label "Set as your default view" at bounding box center [361, 97] width 66 height 9
click at [321, 94] on input "Set as your default view" at bounding box center [320, 97] width 7 height 8
checkbox input "true"
click at [334, 115] on button "Update" at bounding box center [344, 114] width 55 height 13
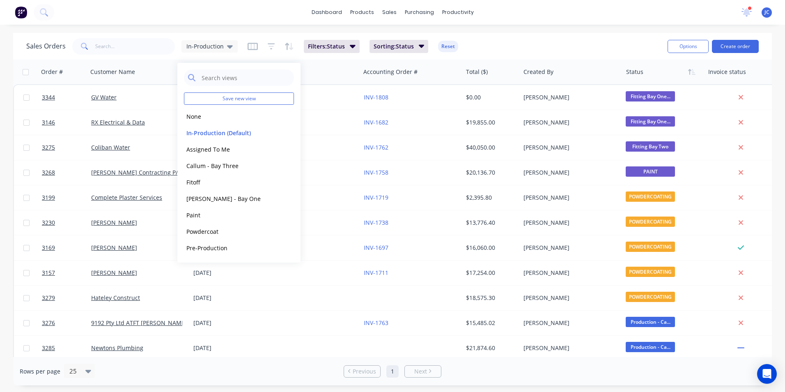
click at [522, 39] on div "Sales Orders In-Production Filters: Status Sorting: Status Reset" at bounding box center [343, 46] width 635 height 20
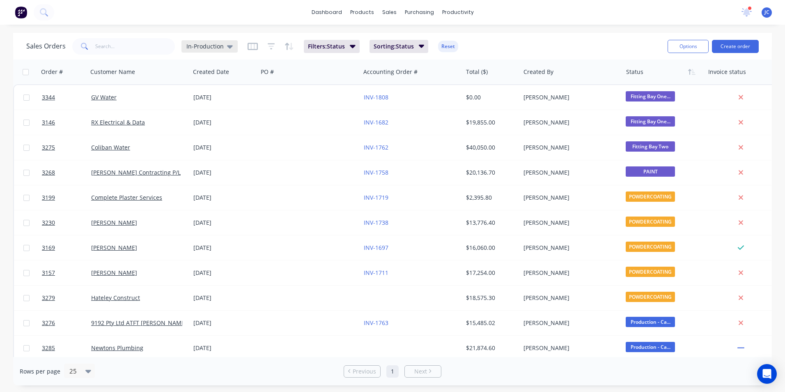
click at [214, 43] on span "In-Production" at bounding box center [204, 46] width 37 height 9
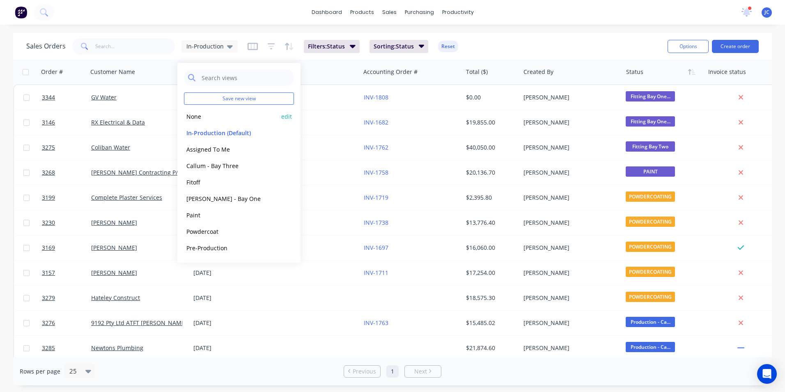
click at [201, 114] on button "None" at bounding box center [231, 116] width 94 height 9
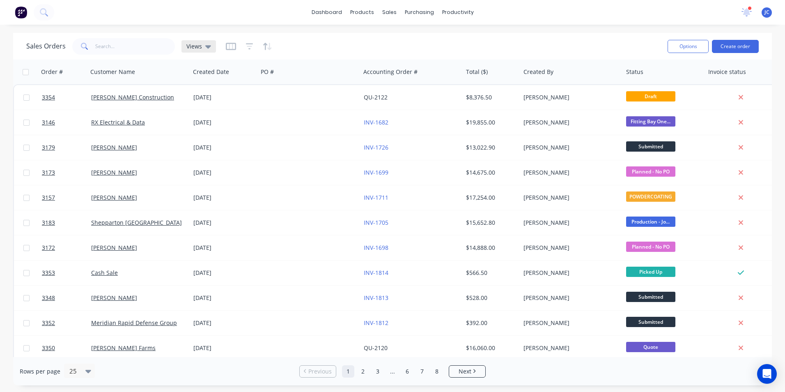
click at [201, 49] on span "Views" at bounding box center [194, 46] width 16 height 9
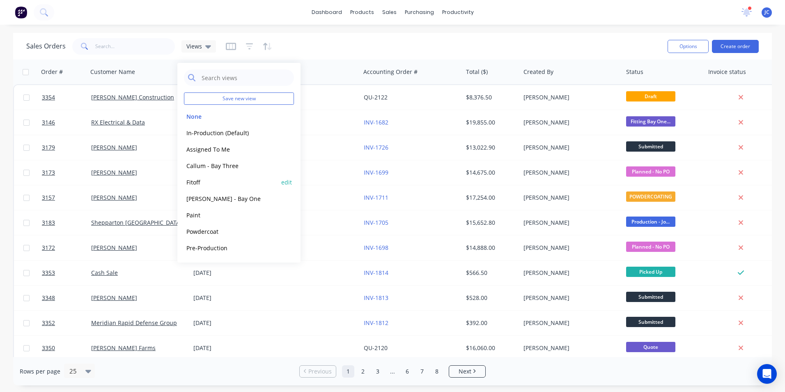
click at [199, 178] on button "Fitoff" at bounding box center [231, 181] width 94 height 9
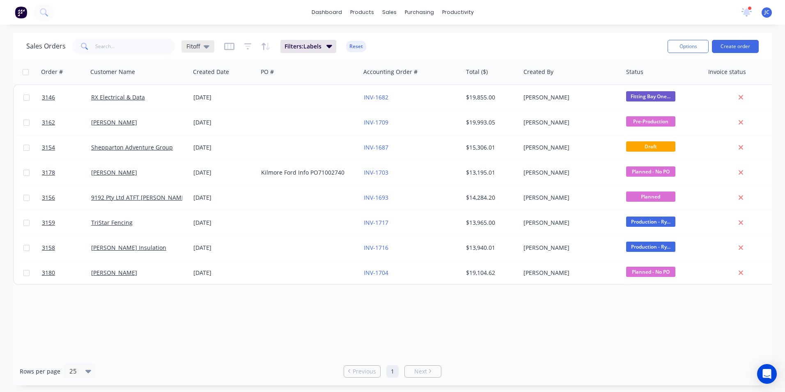
click at [206, 48] on icon at bounding box center [207, 46] width 6 height 9
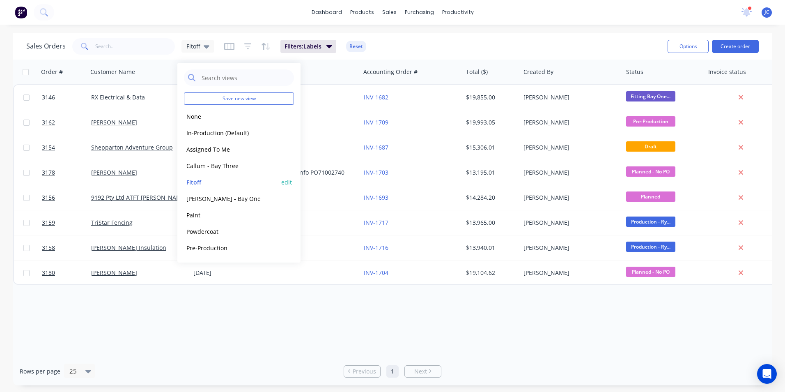
click at [288, 183] on button "edit" at bounding box center [286, 182] width 11 height 9
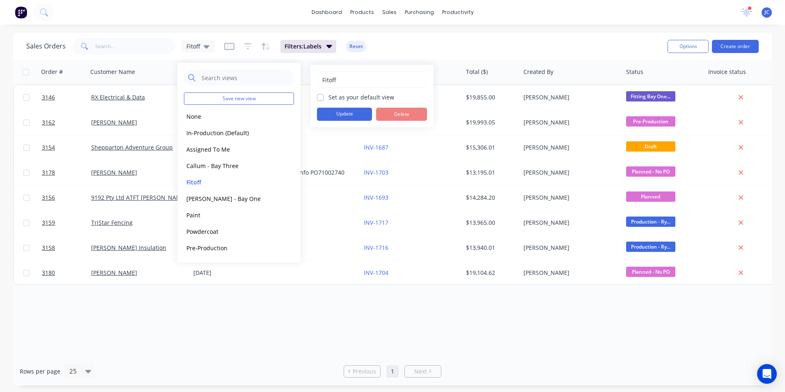
click at [354, 95] on label "Set as your default view" at bounding box center [361, 97] width 66 height 9
click at [324, 95] on input "Set as your default view" at bounding box center [320, 97] width 7 height 8
checkbox input "true"
click at [349, 112] on button "Update" at bounding box center [344, 114] width 55 height 13
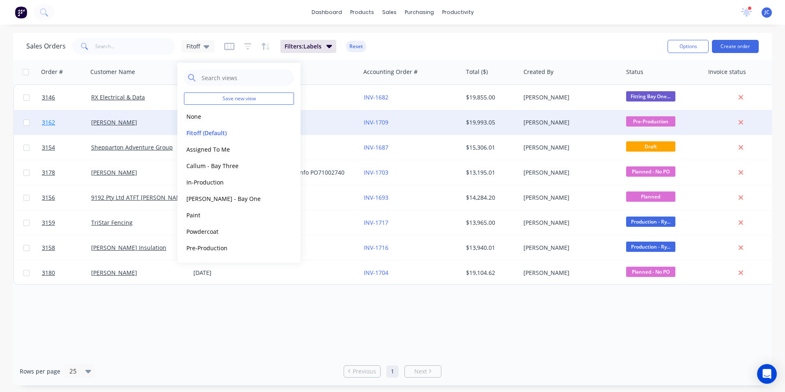
click at [53, 121] on span "3162" at bounding box center [48, 122] width 13 height 8
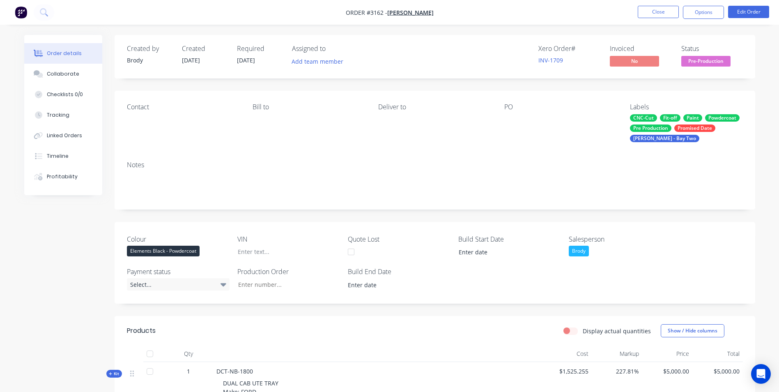
click at [522, 118] on div "CNC-Cut" at bounding box center [643, 117] width 27 height 7
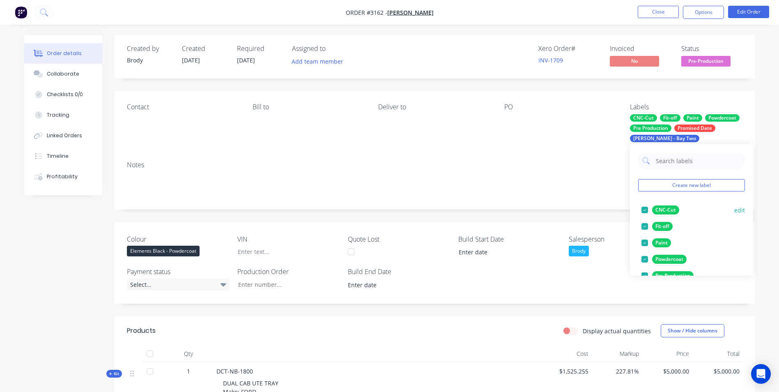
click at [522, 209] on div at bounding box center [644, 210] width 16 height 16
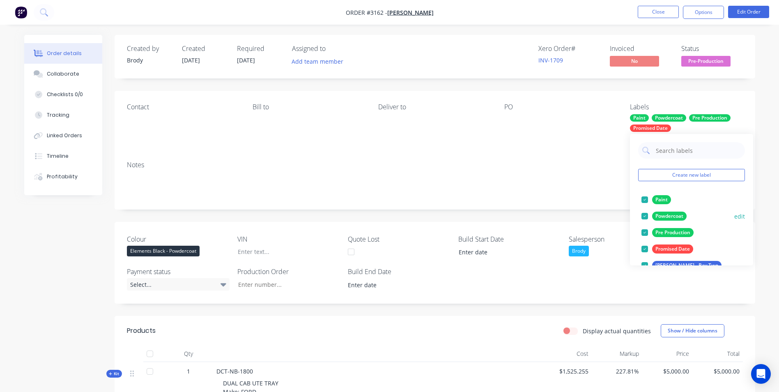
click at [522, 199] on div at bounding box center [644, 199] width 16 height 16
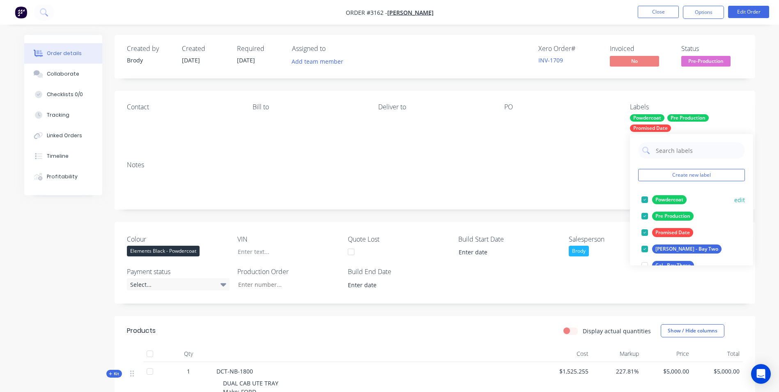
click at [522, 199] on div at bounding box center [644, 199] width 16 height 16
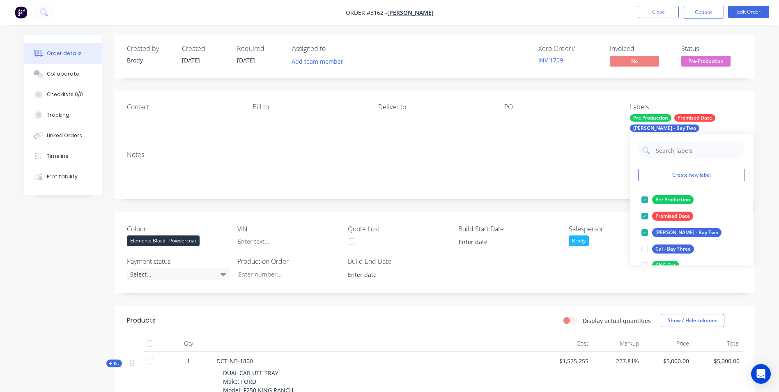
click at [522, 199] on div at bounding box center [644, 199] width 16 height 16
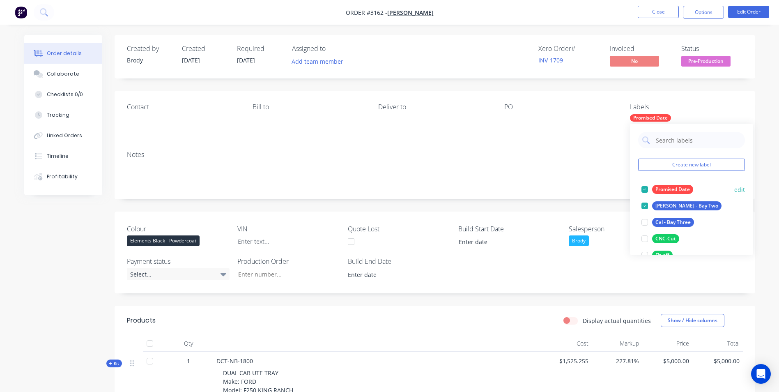
click at [522, 191] on div at bounding box center [644, 189] width 16 height 16
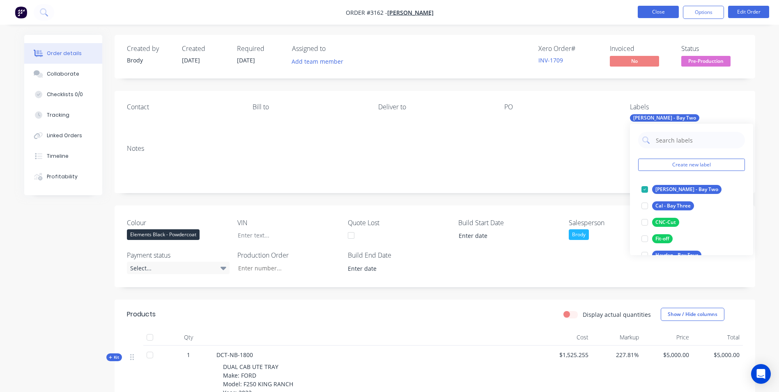
click at [522, 14] on button "Close" at bounding box center [658, 12] width 41 height 12
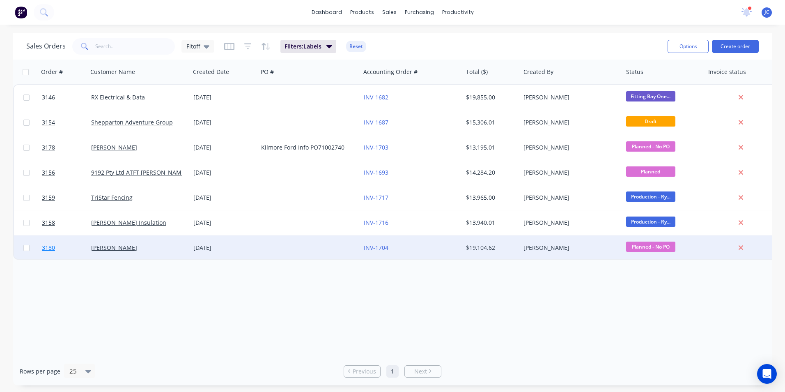
click at [50, 243] on span "3180" at bounding box center [48, 247] width 13 height 8
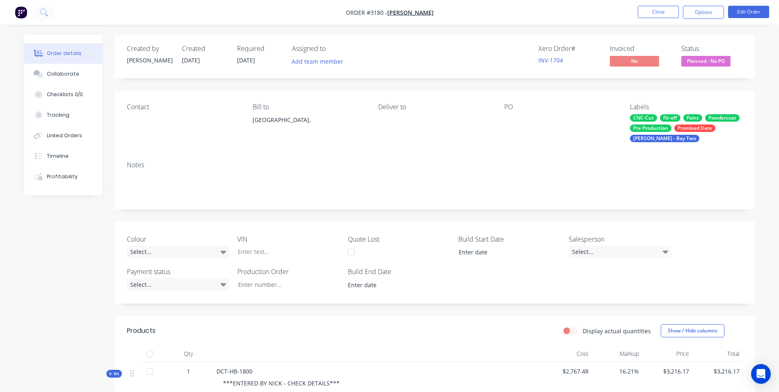
click at [522, 116] on div "CNC-Cut" at bounding box center [643, 117] width 27 height 7
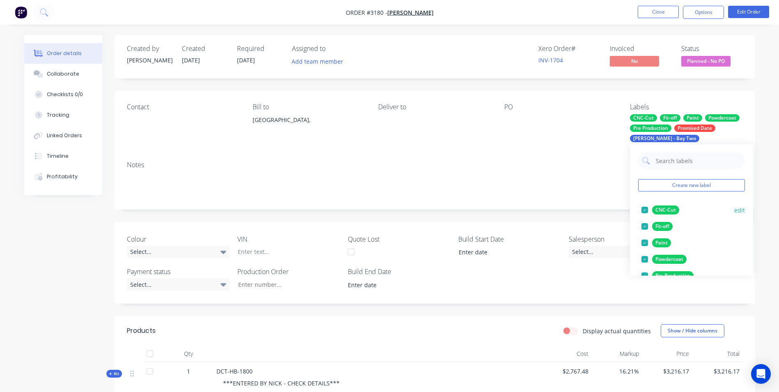
click at [522, 209] on div at bounding box center [644, 210] width 16 height 16
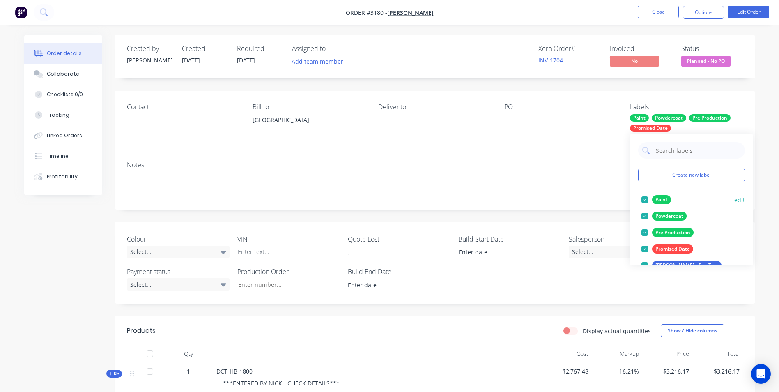
click at [522, 202] on div at bounding box center [644, 199] width 16 height 16
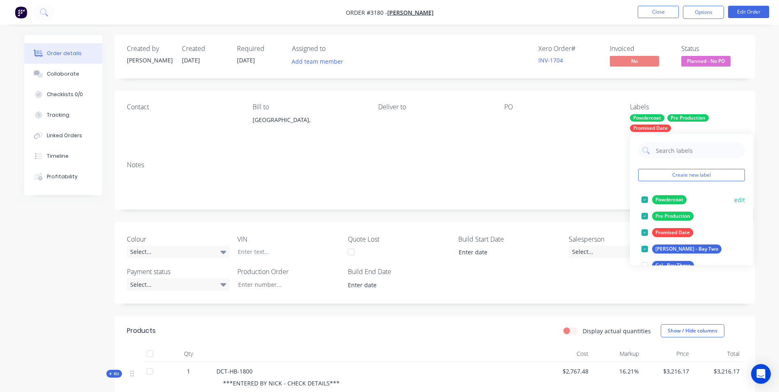
click at [522, 199] on div at bounding box center [644, 199] width 16 height 16
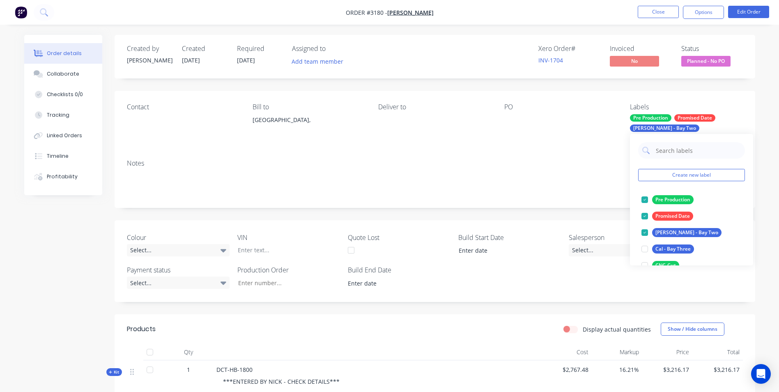
click at [522, 199] on div at bounding box center [644, 199] width 16 height 16
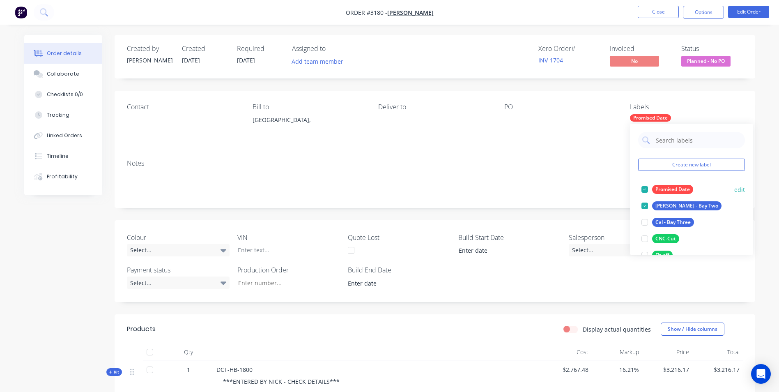
click at [522, 190] on div at bounding box center [644, 189] width 16 height 16
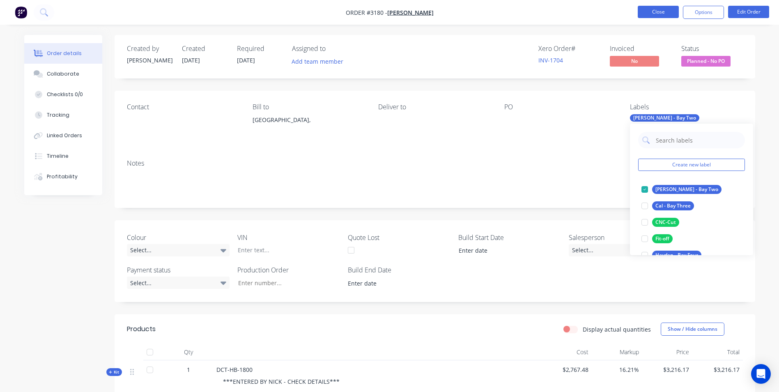
click at [522, 11] on button "Close" at bounding box center [658, 12] width 41 height 12
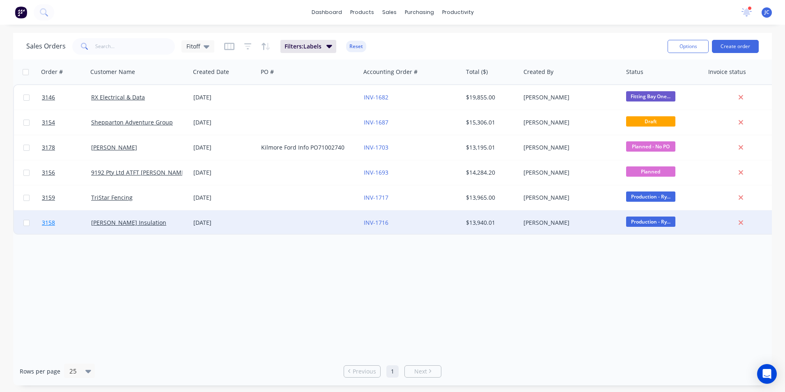
click at [50, 220] on span "3158" at bounding box center [48, 222] width 13 height 8
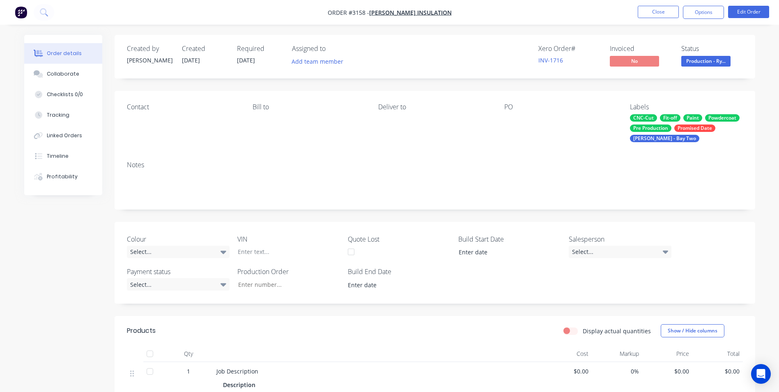
click at [522, 119] on div "CNC-Cut" at bounding box center [643, 117] width 27 height 7
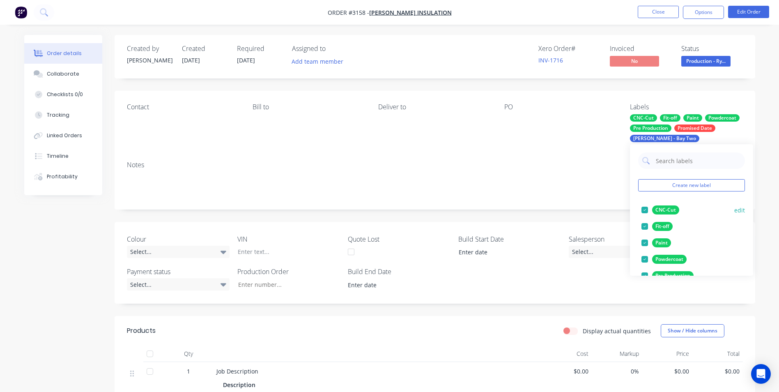
click at [522, 209] on div at bounding box center [644, 210] width 16 height 16
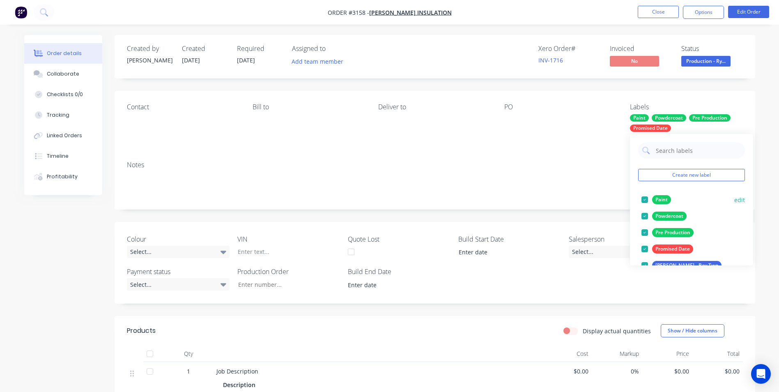
click at [522, 198] on div at bounding box center [644, 199] width 16 height 16
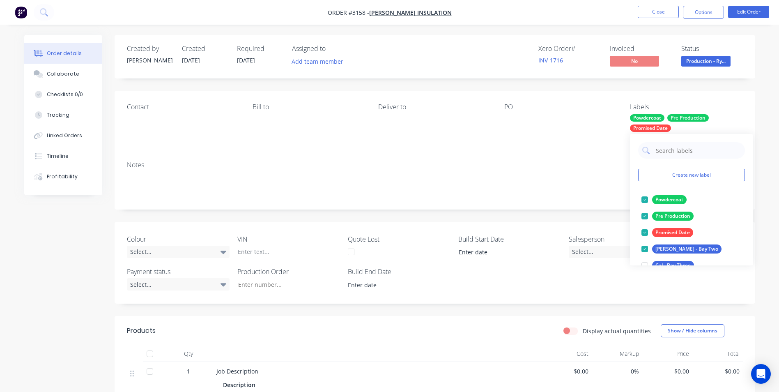
click at [522, 198] on div at bounding box center [644, 199] width 16 height 16
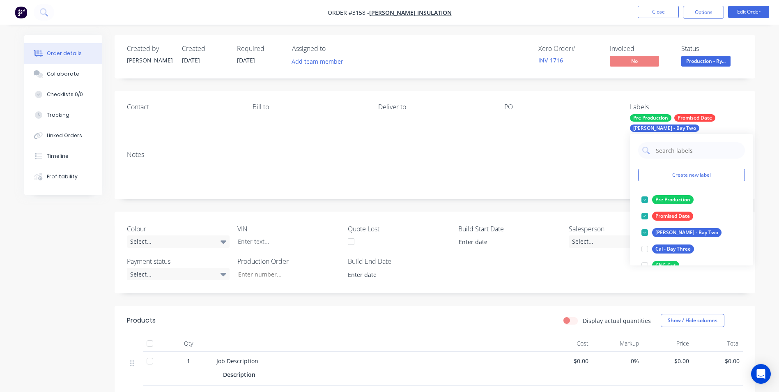
click at [522, 198] on div at bounding box center [644, 199] width 16 height 16
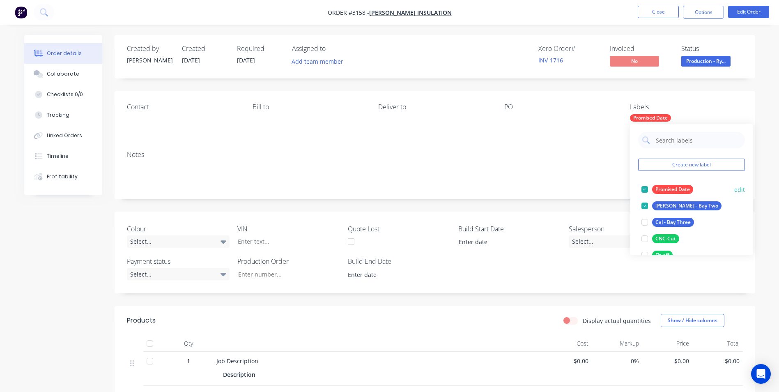
click at [522, 187] on div at bounding box center [644, 189] width 16 height 16
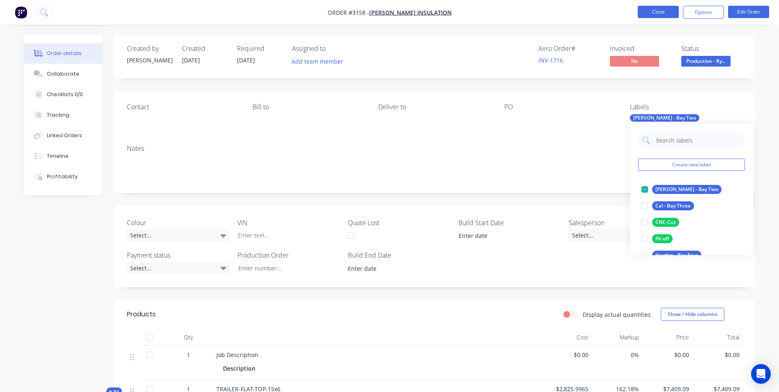
click at [522, 12] on button "Close" at bounding box center [658, 12] width 41 height 12
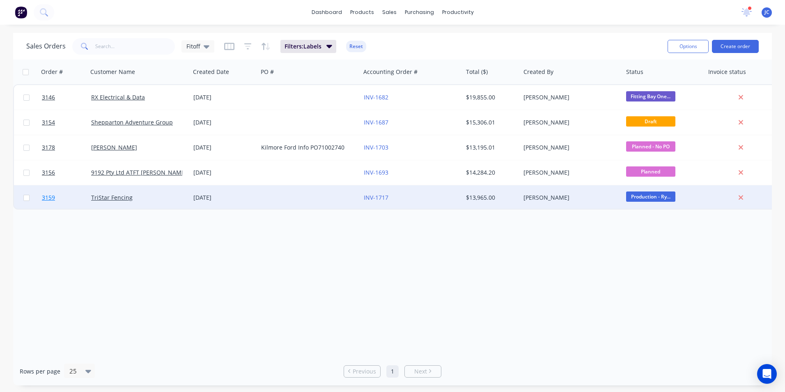
click at [44, 195] on span "3159" at bounding box center [48, 197] width 13 height 8
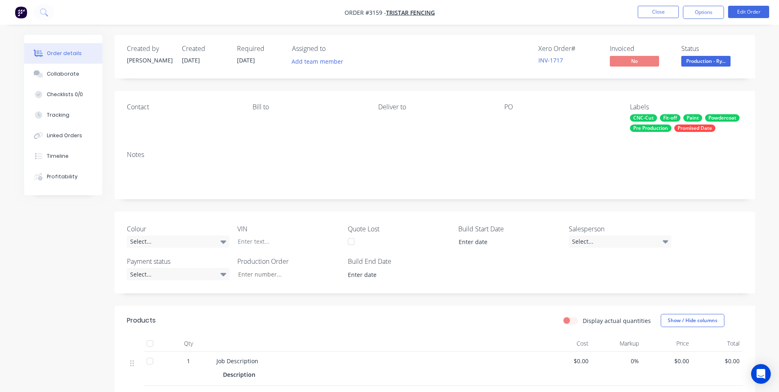
click at [522, 114] on div "CNC-Cut" at bounding box center [643, 117] width 27 height 7
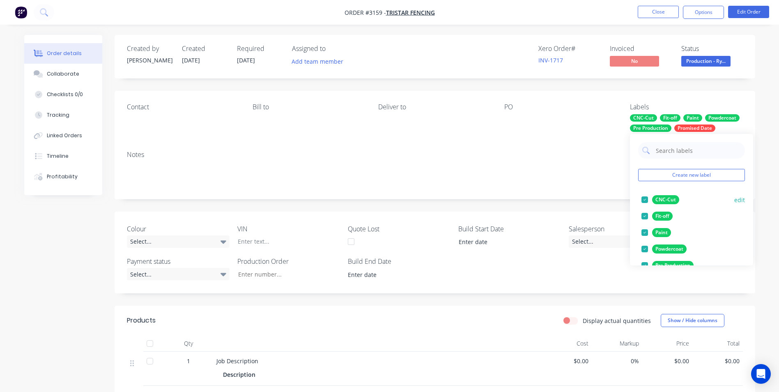
click at [522, 201] on div at bounding box center [644, 199] width 16 height 16
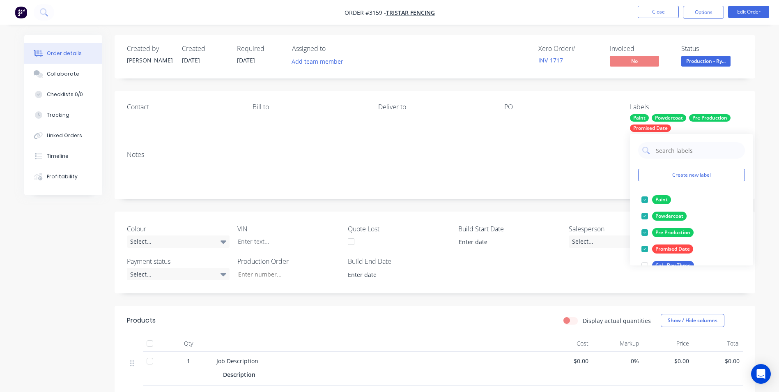
click at [522, 201] on div at bounding box center [644, 199] width 16 height 16
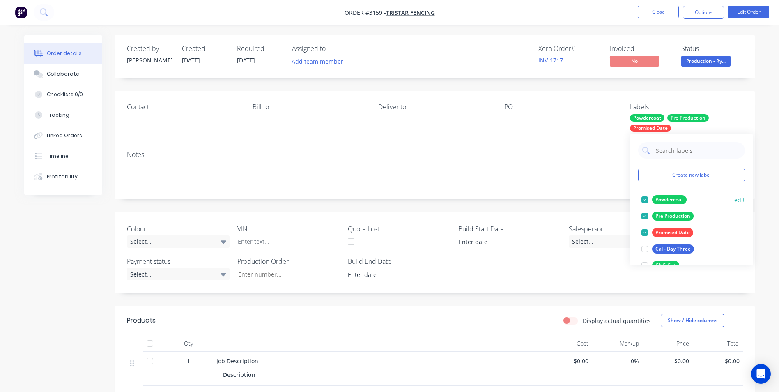
click at [522, 201] on div at bounding box center [644, 199] width 16 height 16
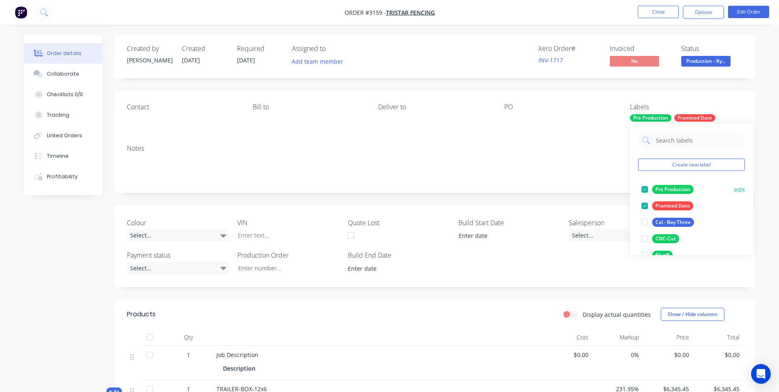
click at [522, 187] on div at bounding box center [644, 189] width 16 height 16
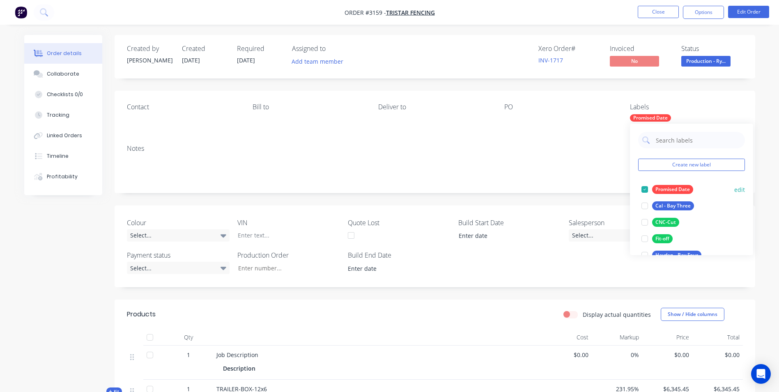
click at [522, 188] on div at bounding box center [644, 189] width 16 height 16
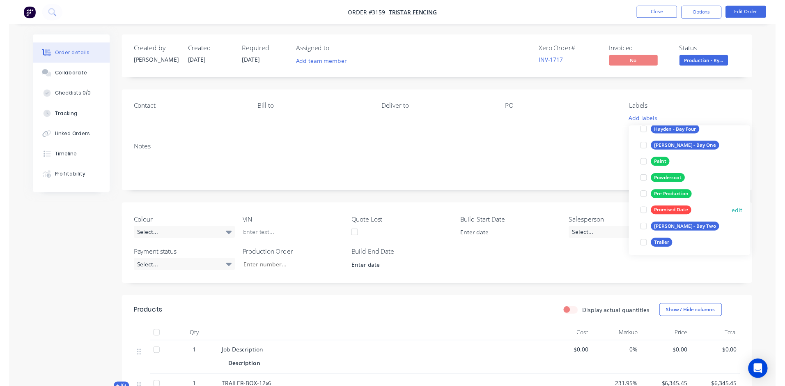
scroll to position [115, 0]
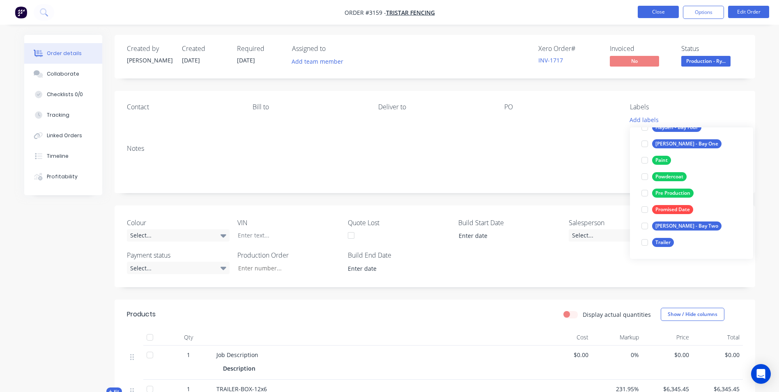
click at [522, 9] on button "Close" at bounding box center [658, 12] width 41 height 12
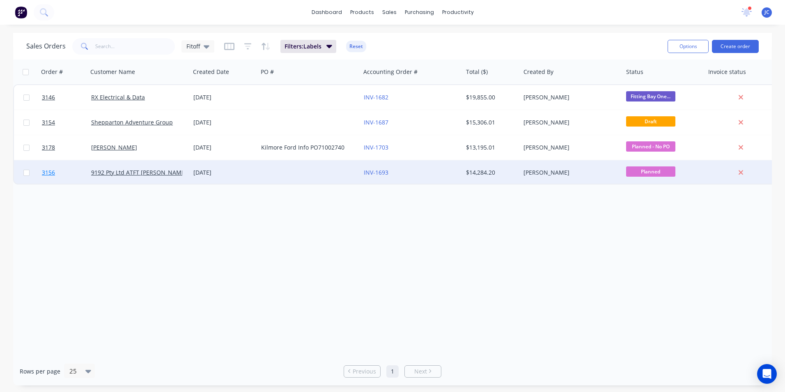
click at [46, 172] on span "3156" at bounding box center [48, 172] width 13 height 8
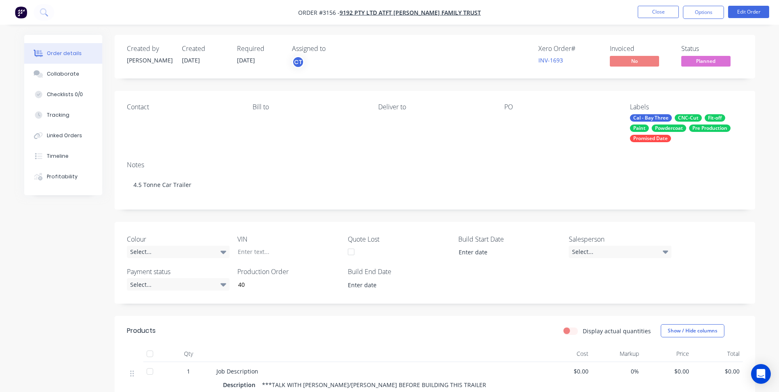
click at [522, 126] on div "Paint" at bounding box center [639, 127] width 19 height 7
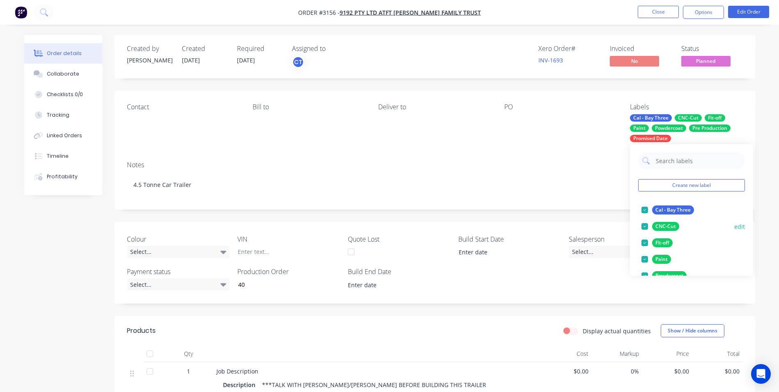
click at [522, 224] on div at bounding box center [644, 226] width 16 height 16
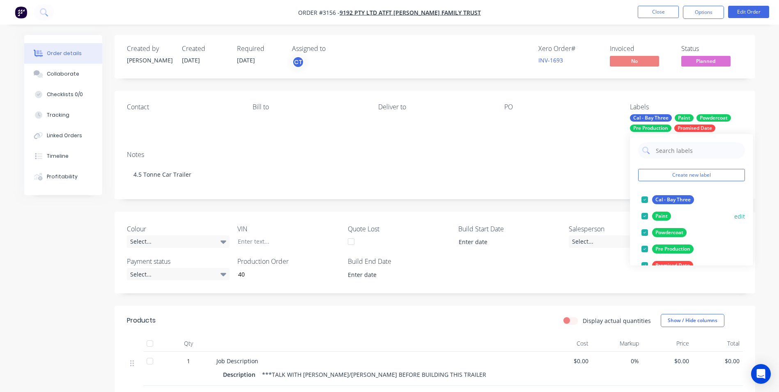
click at [522, 214] on div at bounding box center [644, 216] width 16 height 16
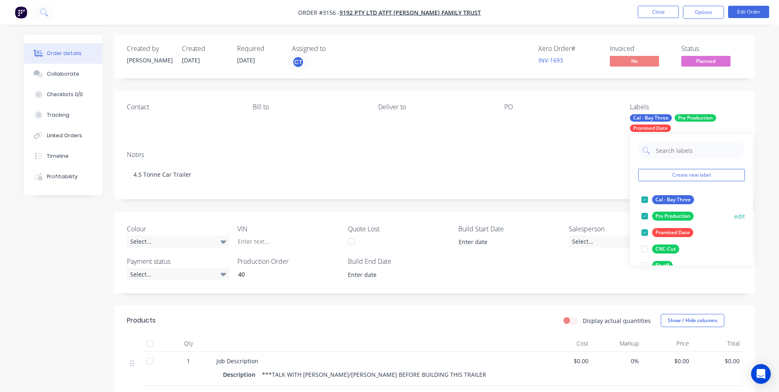
click at [522, 215] on div at bounding box center [644, 216] width 16 height 16
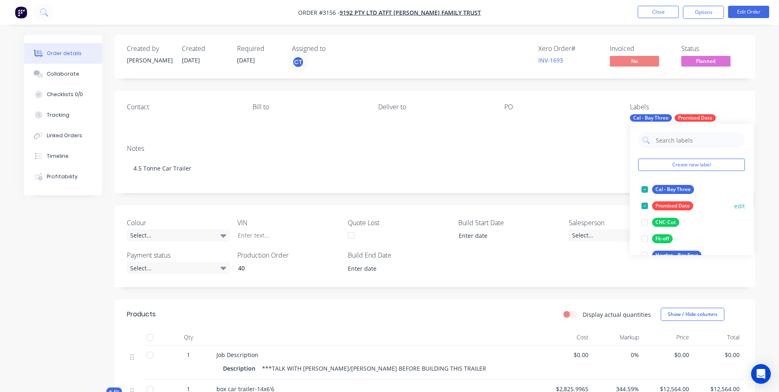
click at [522, 206] on div at bounding box center [644, 205] width 16 height 16
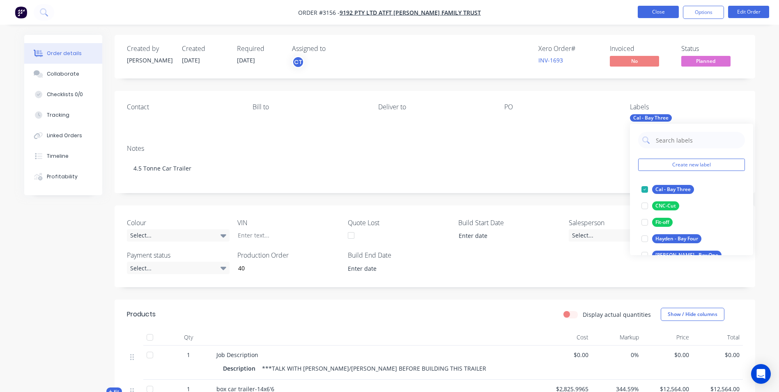
click at [522, 13] on button "Close" at bounding box center [658, 12] width 41 height 12
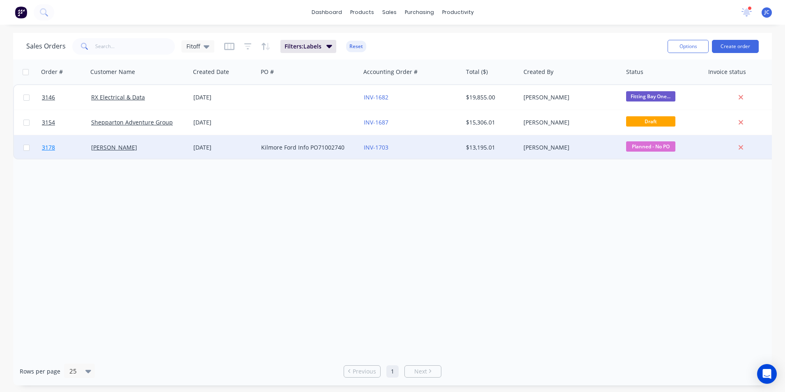
click at [49, 143] on link "3178" at bounding box center [66, 147] width 49 height 25
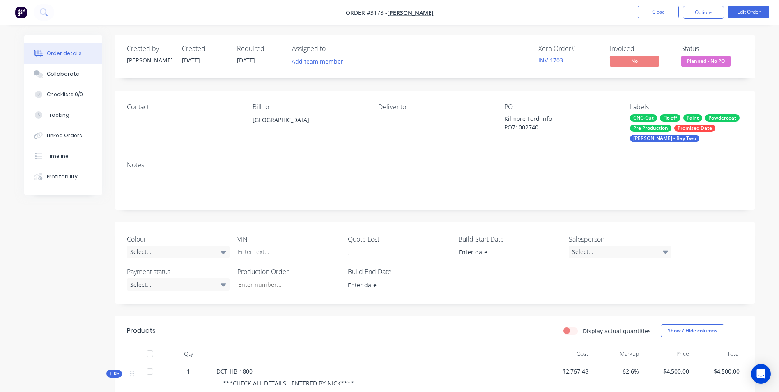
click at [522, 116] on div "CNC-Cut" at bounding box center [643, 117] width 27 height 7
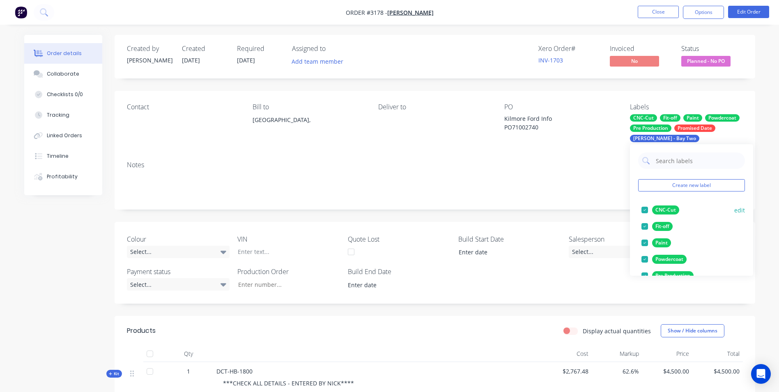
click at [522, 210] on div at bounding box center [644, 210] width 16 height 16
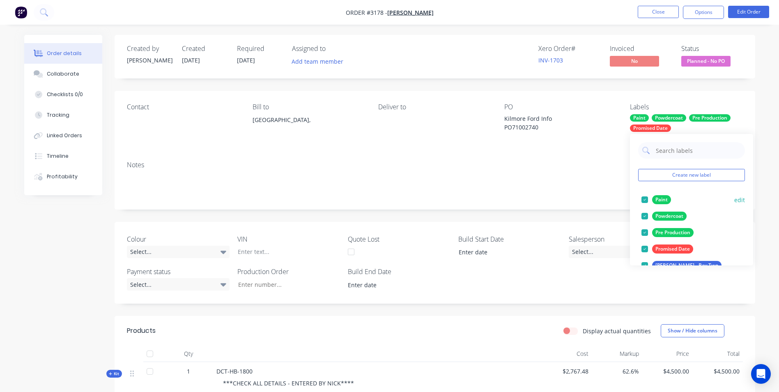
click at [522, 200] on div at bounding box center [644, 199] width 16 height 16
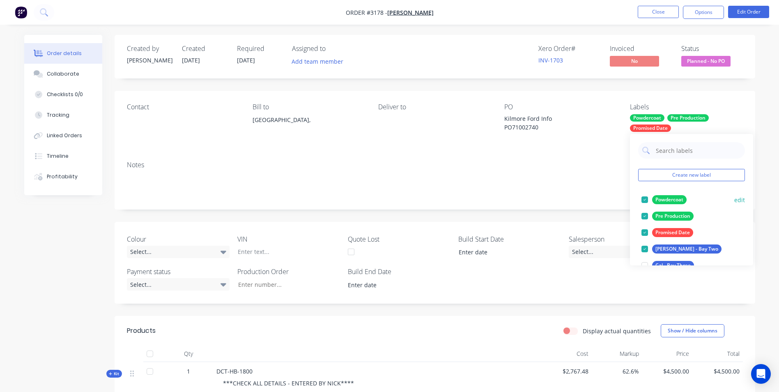
click at [522, 200] on div at bounding box center [644, 199] width 16 height 16
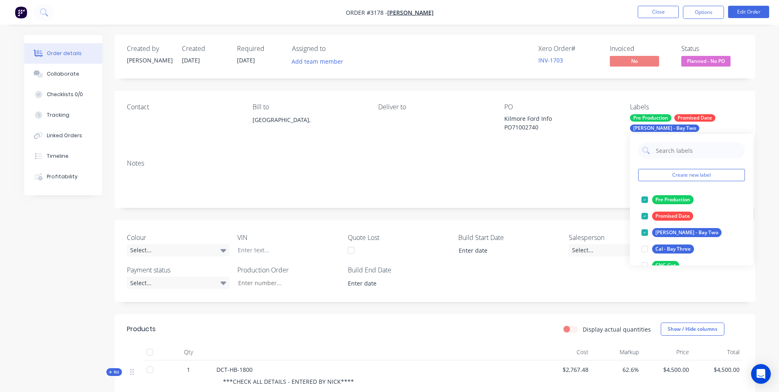
click at [522, 200] on div at bounding box center [644, 199] width 16 height 16
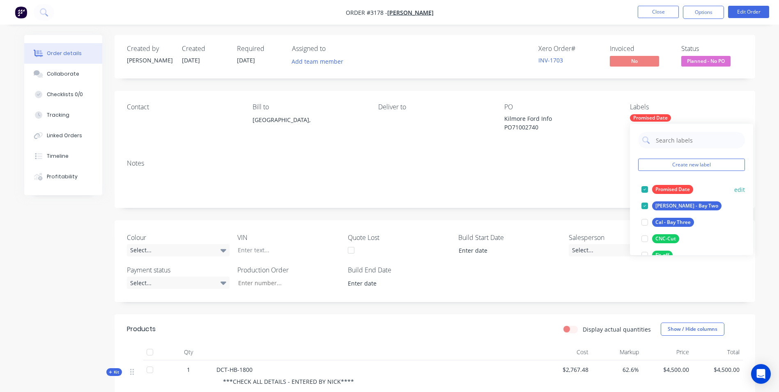
click at [522, 189] on div at bounding box center [644, 189] width 16 height 16
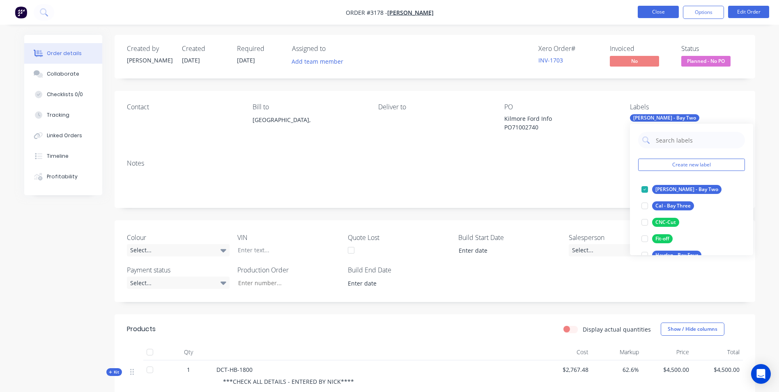
click at [522, 10] on button "Close" at bounding box center [658, 12] width 41 height 12
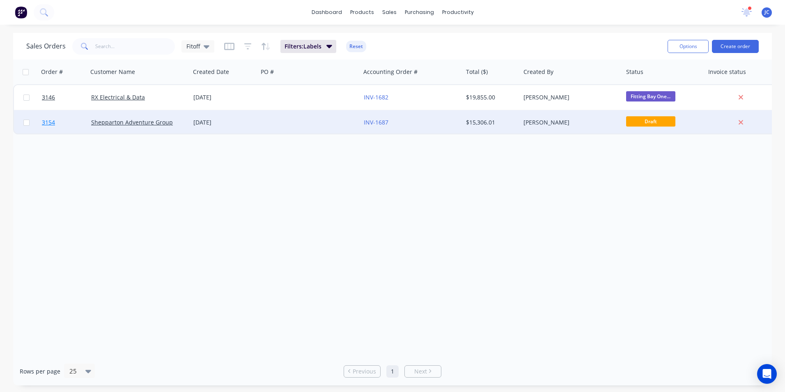
click at [56, 120] on link "3154" at bounding box center [66, 122] width 49 height 25
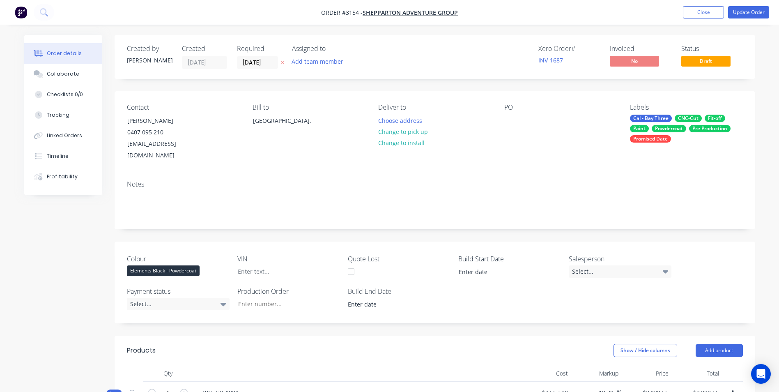
click at [522, 126] on div "Powdercoat" at bounding box center [669, 128] width 34 height 7
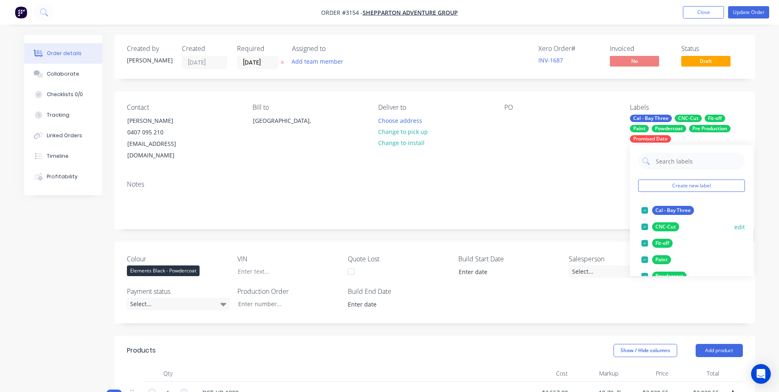
click at [522, 225] on div at bounding box center [644, 226] width 16 height 16
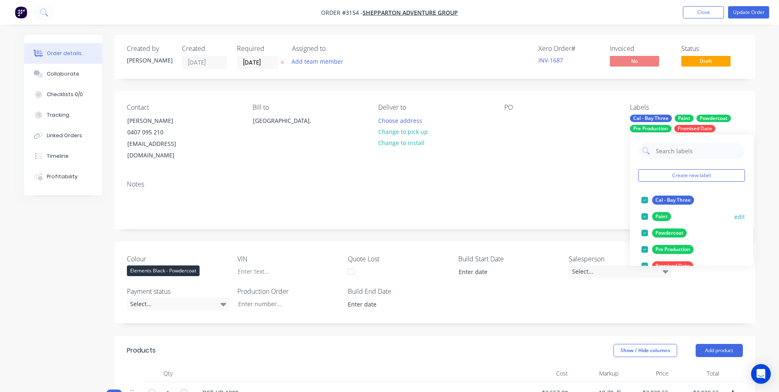
click at [522, 214] on div at bounding box center [644, 216] width 16 height 16
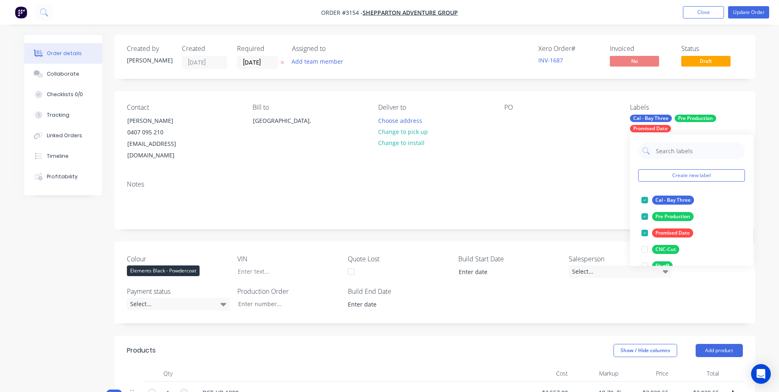
click at [522, 214] on div at bounding box center [644, 216] width 16 height 16
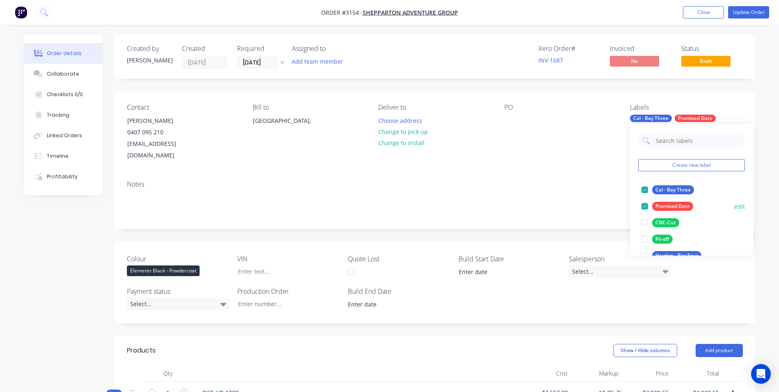
click at [522, 208] on div at bounding box center [644, 206] width 16 height 16
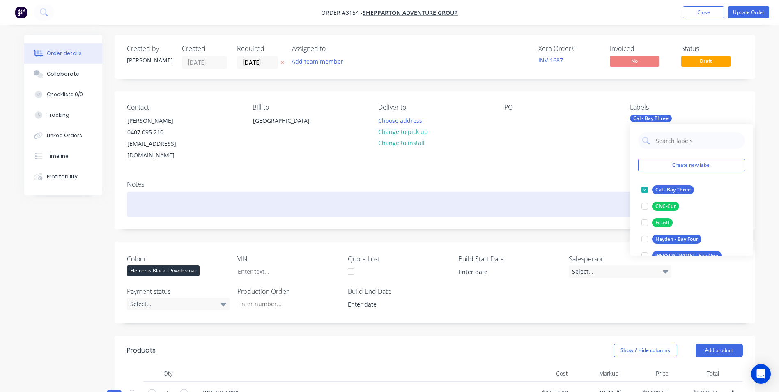
click at [522, 192] on div at bounding box center [435, 204] width 616 height 25
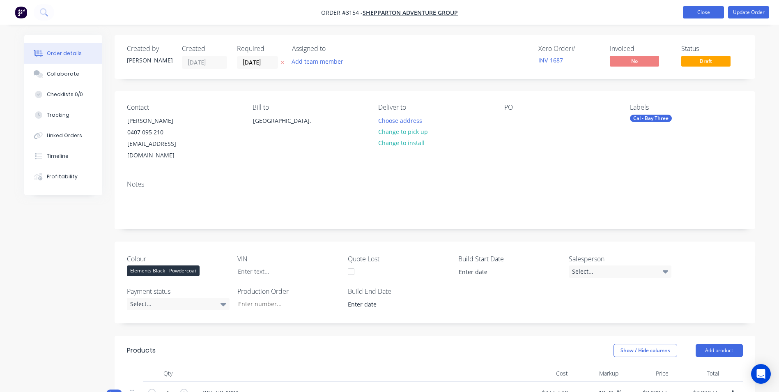
click at [522, 12] on button "Close" at bounding box center [703, 12] width 41 height 12
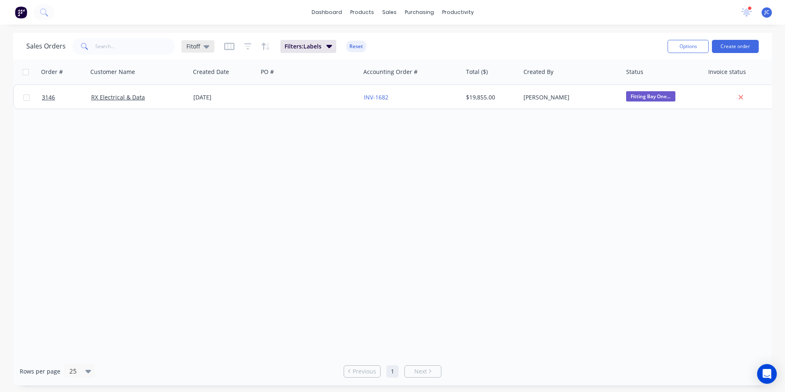
click at [204, 48] on icon at bounding box center [207, 46] width 6 height 9
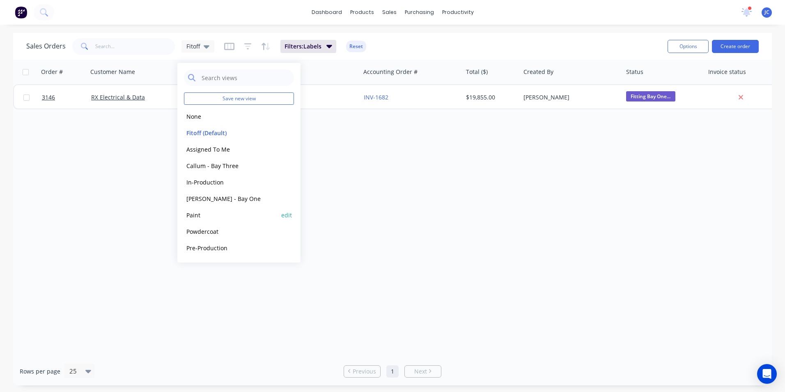
click at [205, 212] on button "Paint" at bounding box center [231, 214] width 94 height 9
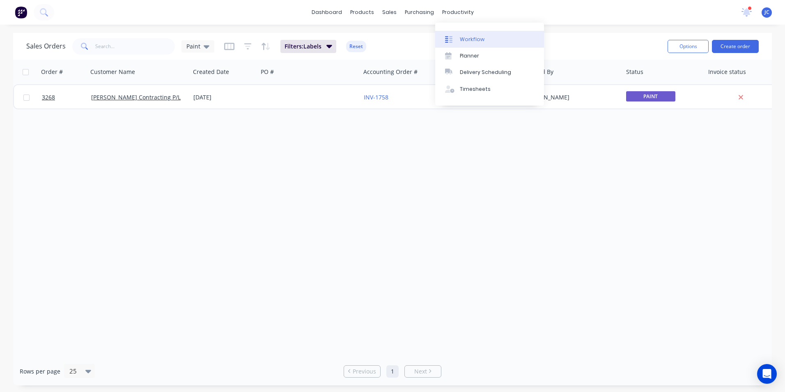
click at [494, 39] on link "Workflow" at bounding box center [489, 39] width 109 height 16
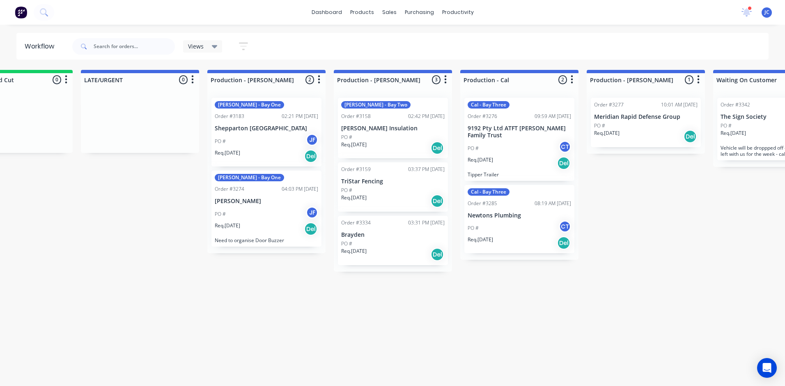
scroll to position [0, 978]
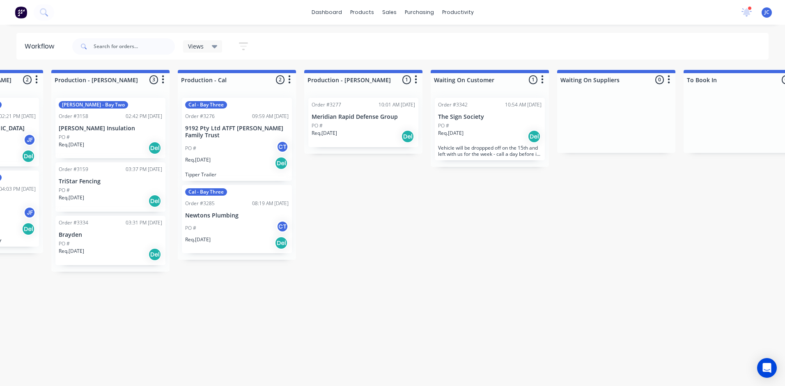
click at [378, 120] on div "Order #3277 10:01 AM [DATE] Meridian Rapid Defense Group PO # Req. [DATE] Del" at bounding box center [363, 122] width 110 height 49
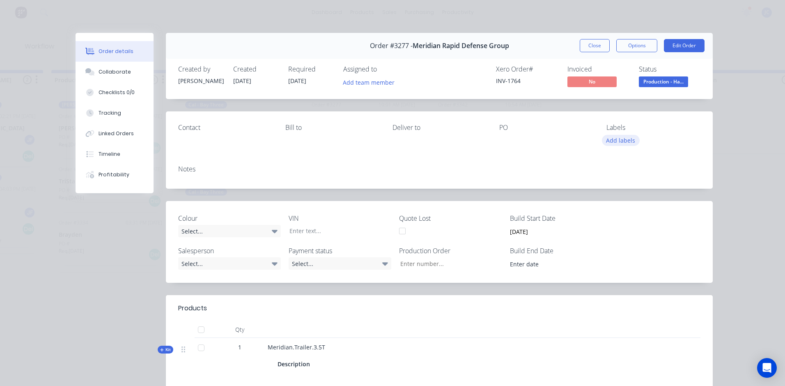
click at [522, 139] on button "Add labels" at bounding box center [621, 140] width 38 height 11
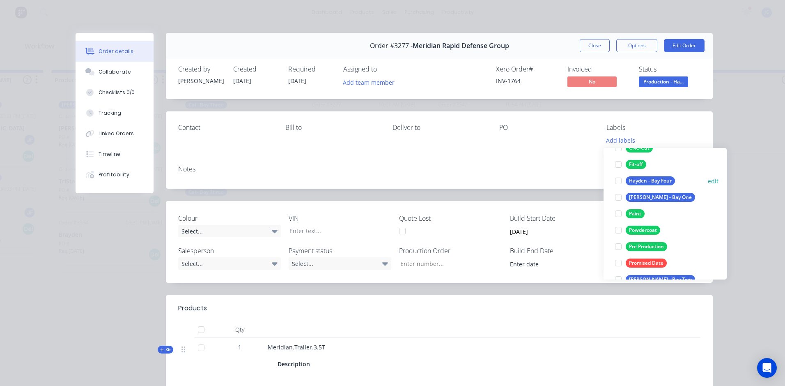
click at [522, 181] on div "Hayden - Bay Four" at bounding box center [650, 180] width 49 height 9
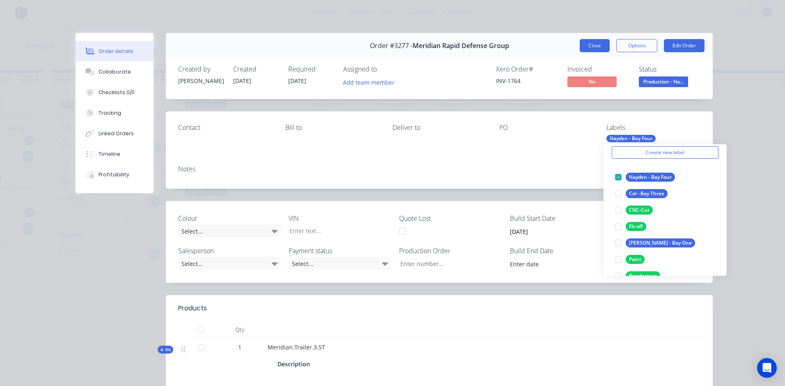
click at [522, 43] on button "Close" at bounding box center [595, 45] width 30 height 13
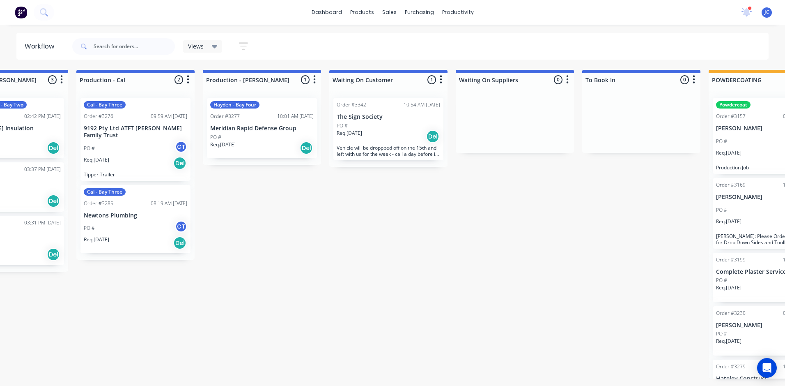
scroll to position [0, 1075]
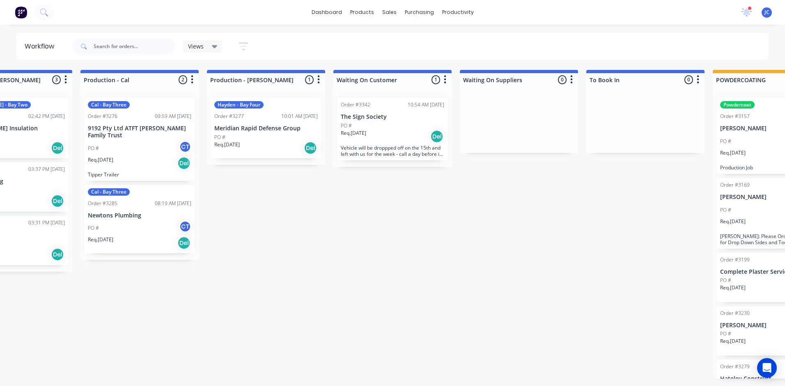
click at [395, 121] on div "Order #3342 10:54 AM [DATE] The Sign Society PO # Req. [DATE] Del Vehicle will …" at bounding box center [392, 129] width 110 height 62
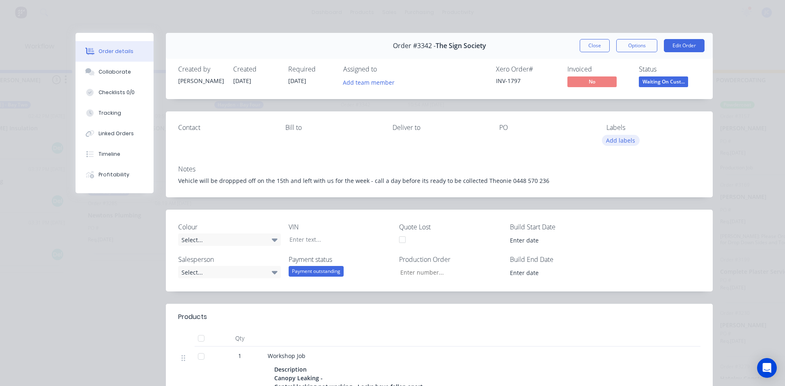
click at [522, 142] on button "Add labels" at bounding box center [621, 140] width 38 height 11
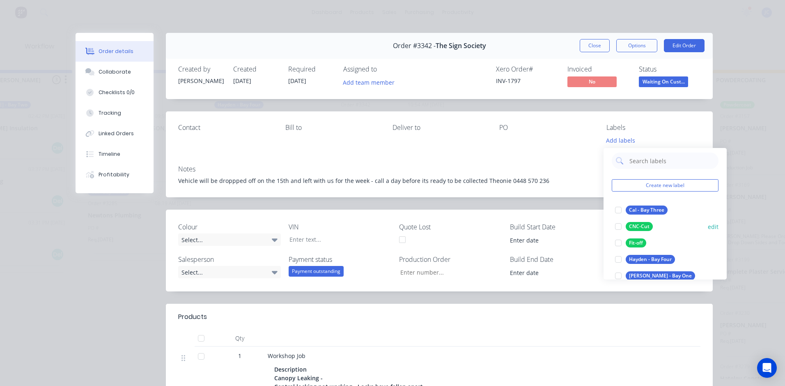
scroll to position [0, 0]
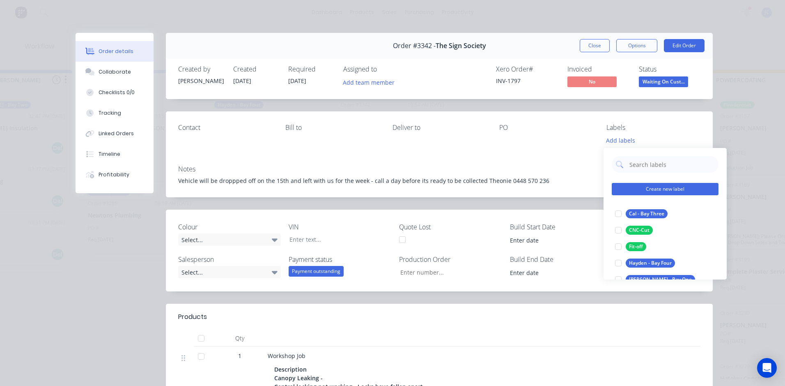
click at [522, 187] on button "Create new label" at bounding box center [665, 189] width 107 height 12
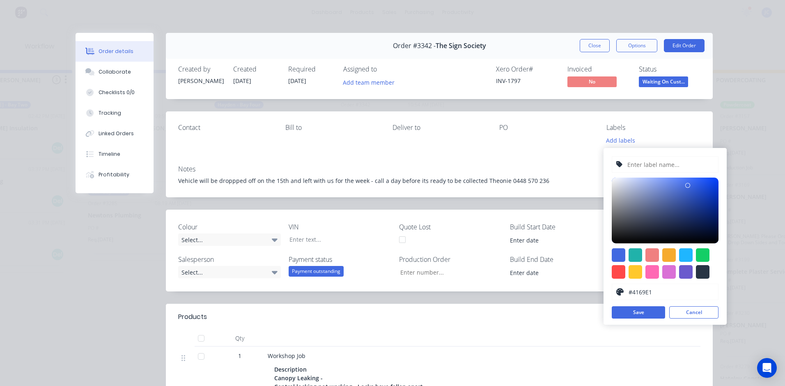
click at [522, 170] on input "text" at bounding box center [670, 164] width 87 height 16
type input "Waiting On Customer"
click at [522, 243] on button "Save" at bounding box center [638, 312] width 53 height 12
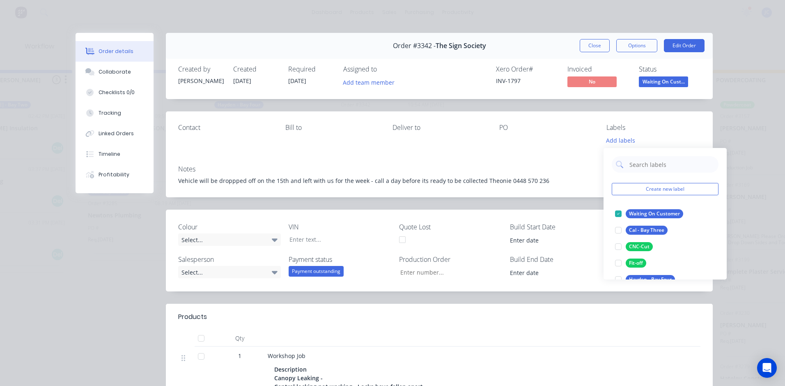
click at [522, 129] on div "Labels" at bounding box center [653, 128] width 94 height 8
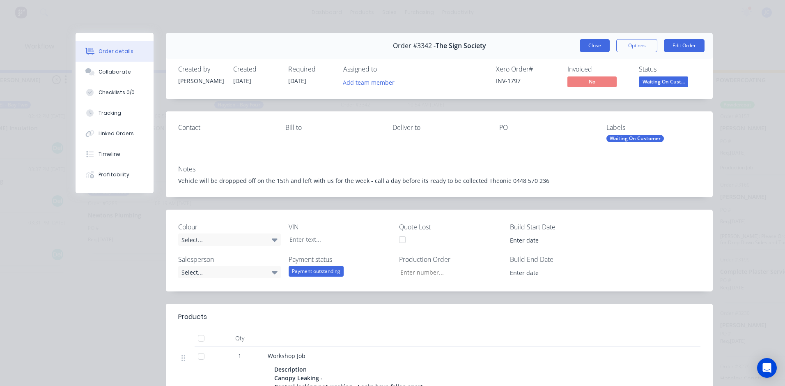
click at [522, 42] on button "Close" at bounding box center [595, 45] width 30 height 13
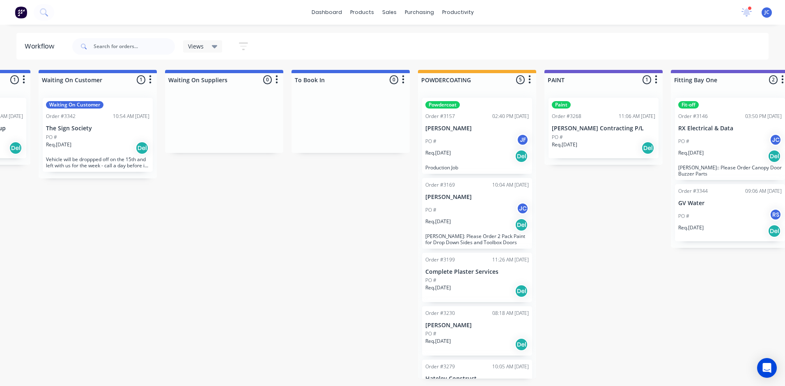
scroll to position [0, 1391]
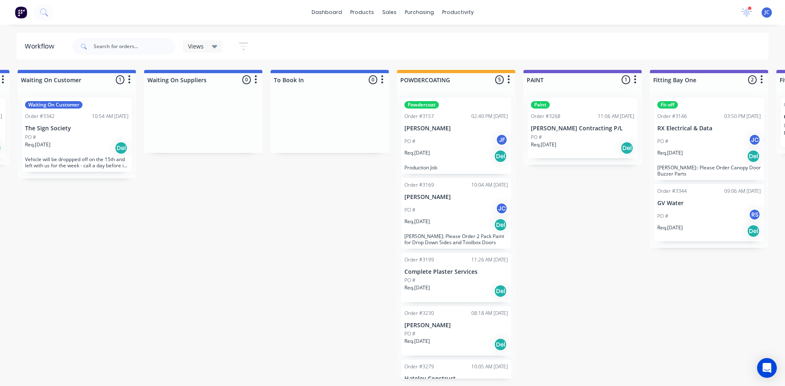
click at [448, 219] on div "Req. [DATE] Del" at bounding box center [455, 225] width 103 height 14
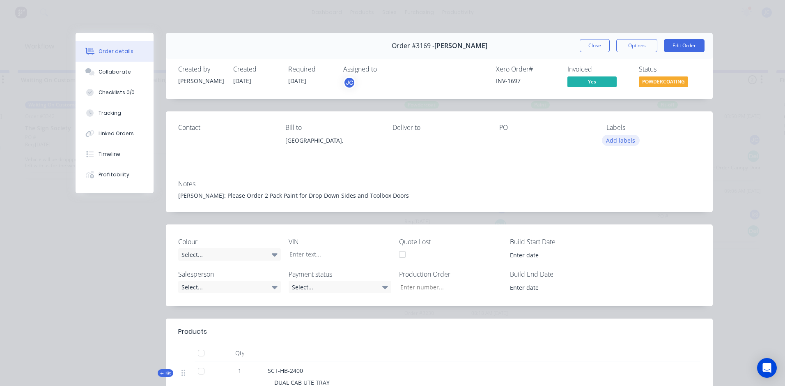
click at [522, 141] on button "Add labels" at bounding box center [621, 140] width 38 height 11
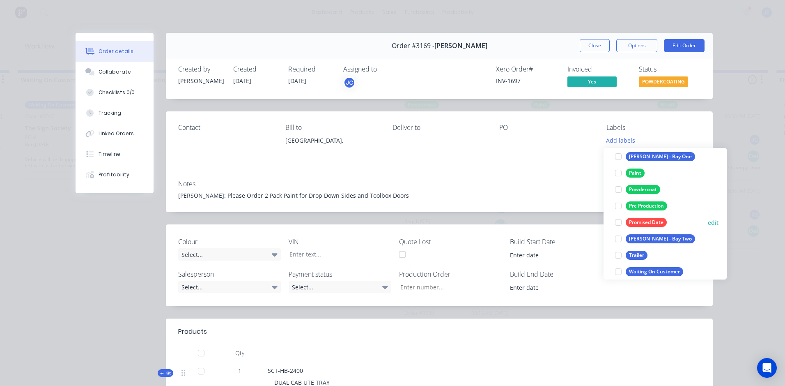
scroll to position [123, 0]
click at [522, 191] on div "Powdercoat" at bounding box center [643, 188] width 34 height 9
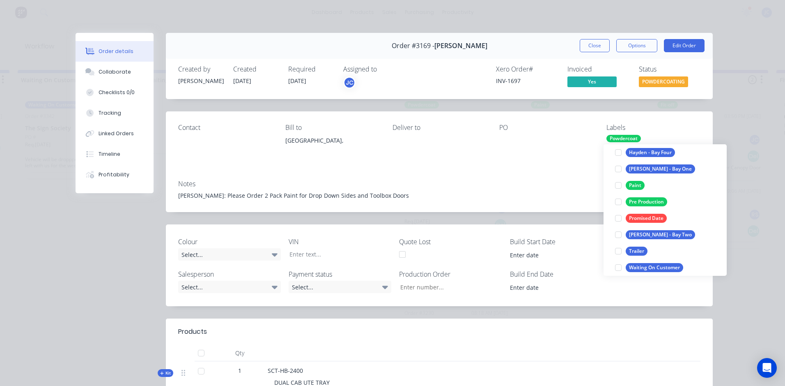
scroll to position [25, 0]
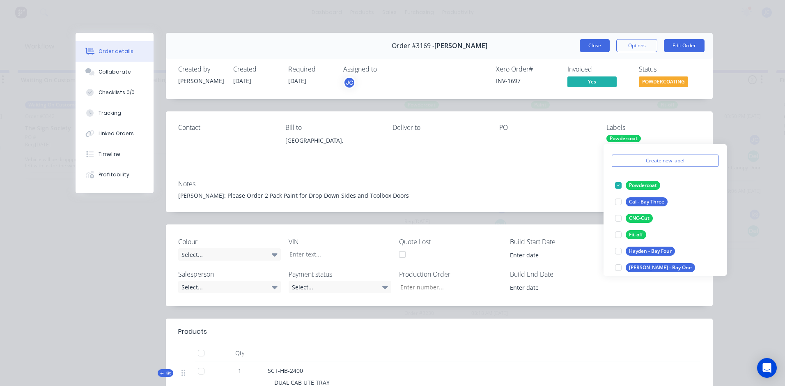
click at [522, 43] on button "Close" at bounding box center [595, 45] width 30 height 13
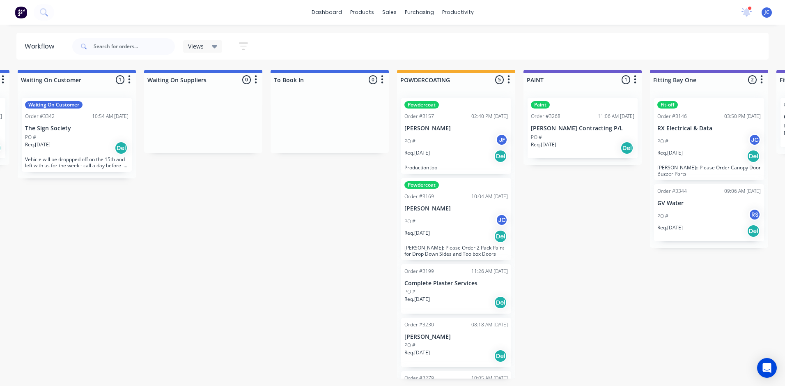
click at [454, 243] on div "PO #" at bounding box center [455, 291] width 103 height 7
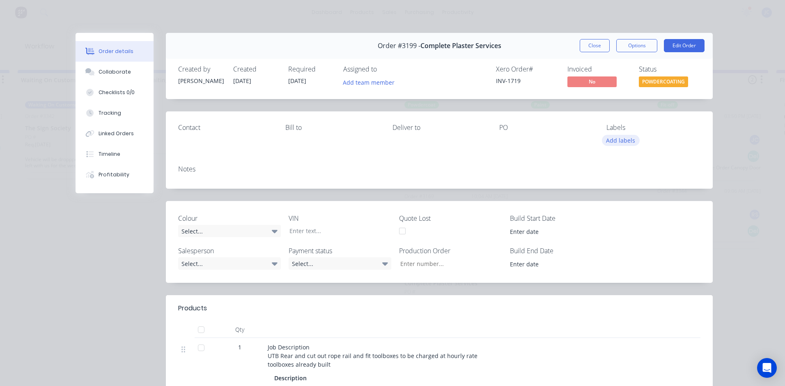
click at [522, 141] on button "Add labels" at bounding box center [621, 140] width 38 height 11
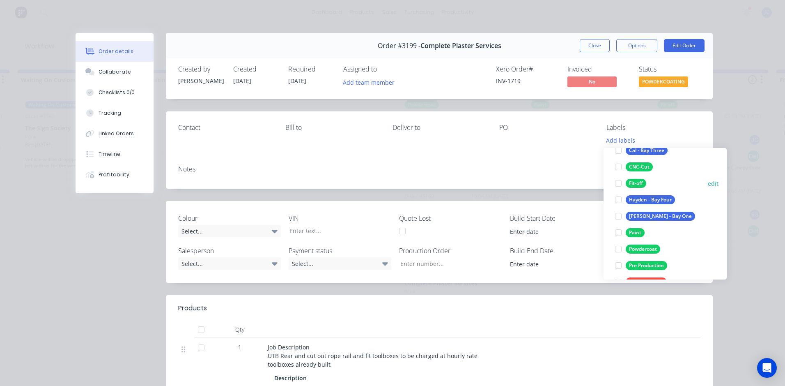
scroll to position [82, 0]
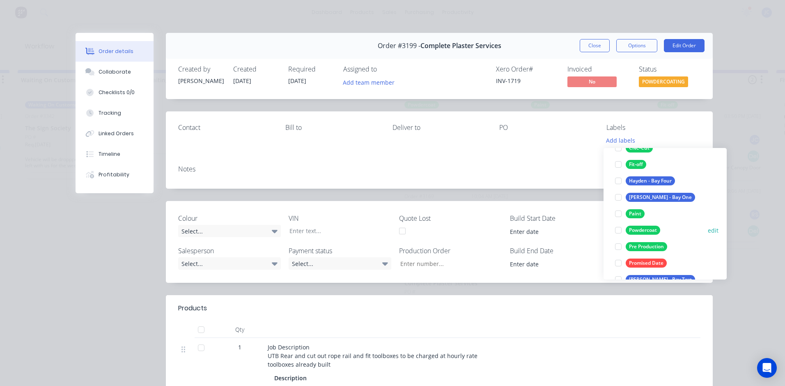
click at [522, 231] on div "Powdercoat" at bounding box center [643, 229] width 34 height 9
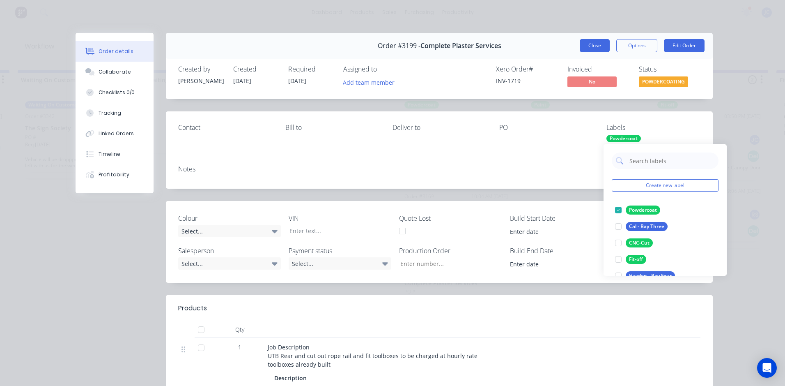
click at [522, 44] on button "Close" at bounding box center [595, 45] width 30 height 13
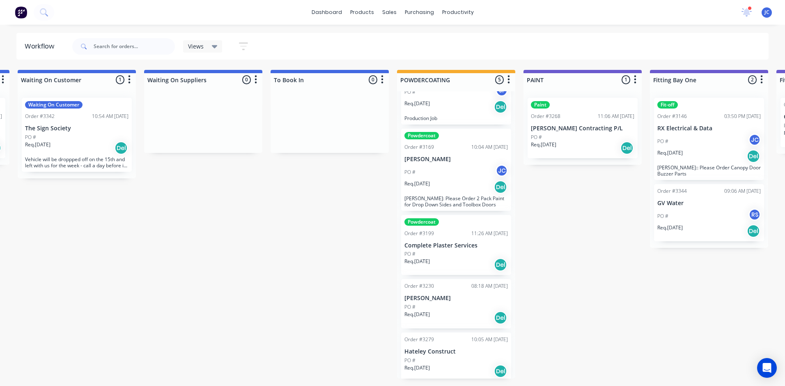
scroll to position [53, 0]
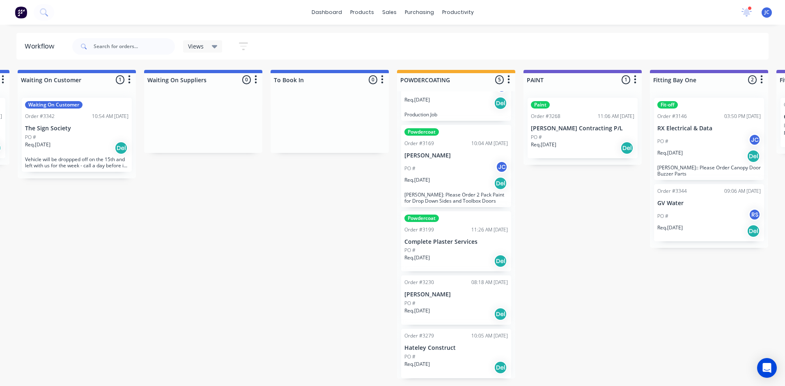
click at [445, 243] on div "Req. [DATE] Del" at bounding box center [455, 314] width 103 height 14
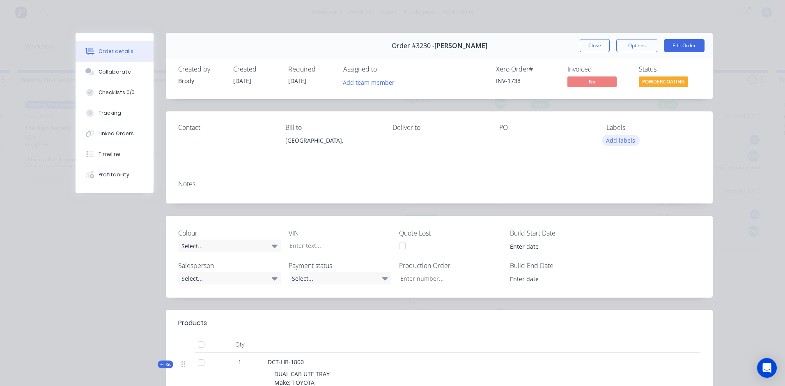
click at [522, 137] on button "Add labels" at bounding box center [621, 140] width 38 height 11
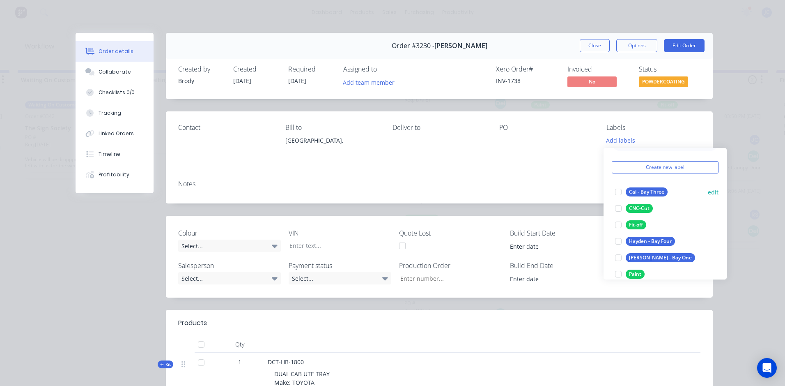
scroll to position [82, 0]
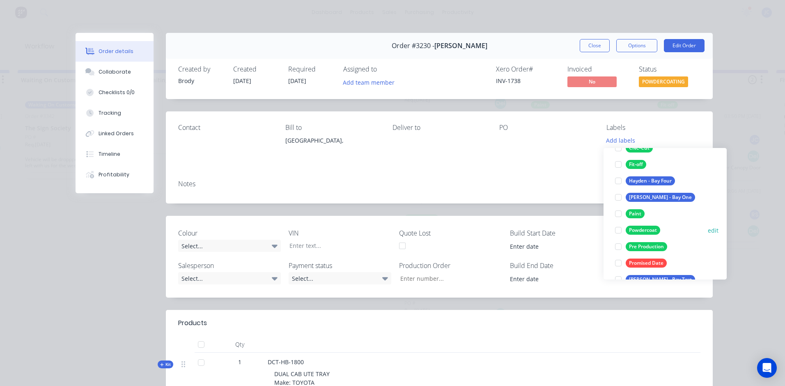
click at [522, 230] on div "Powdercoat" at bounding box center [643, 229] width 34 height 9
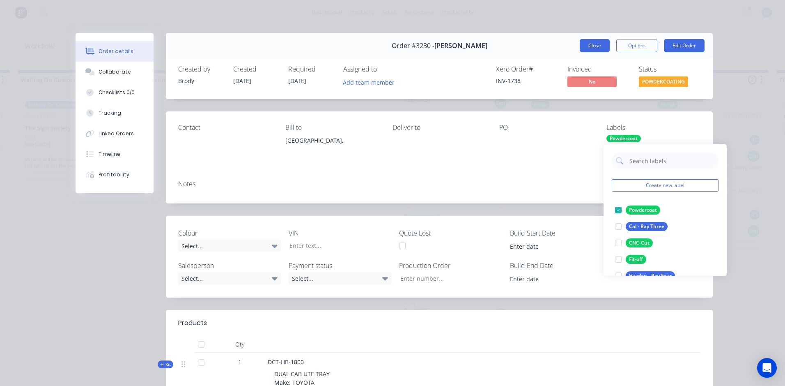
click at [522, 42] on button "Close" at bounding box center [595, 45] width 30 height 13
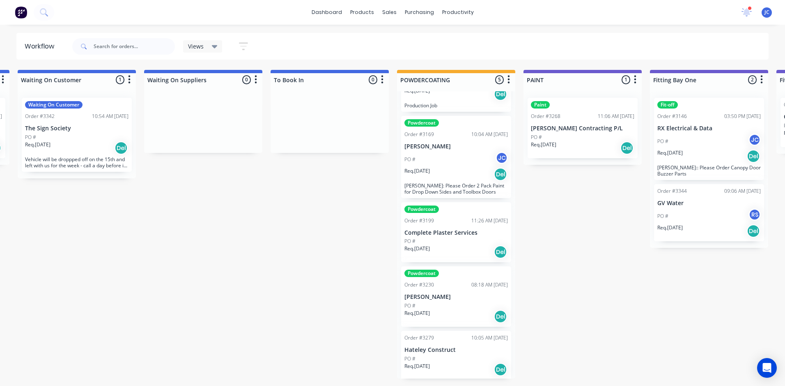
scroll to position [64, 0]
click at [456, 243] on div "PO #" at bounding box center [455, 356] width 103 height 7
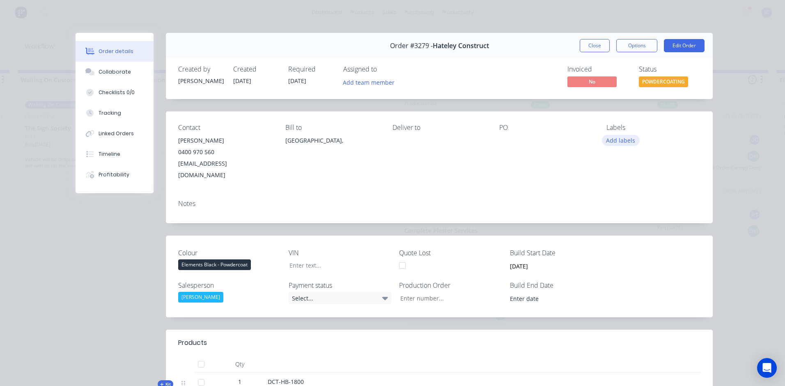
click at [522, 140] on button "Add labels" at bounding box center [621, 140] width 38 height 11
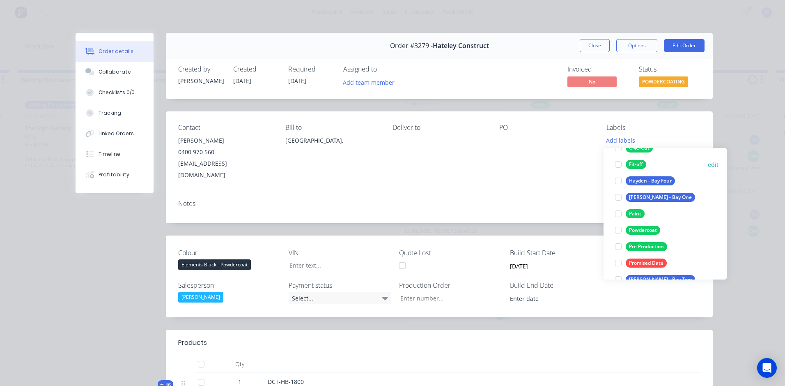
scroll to position [123, 0]
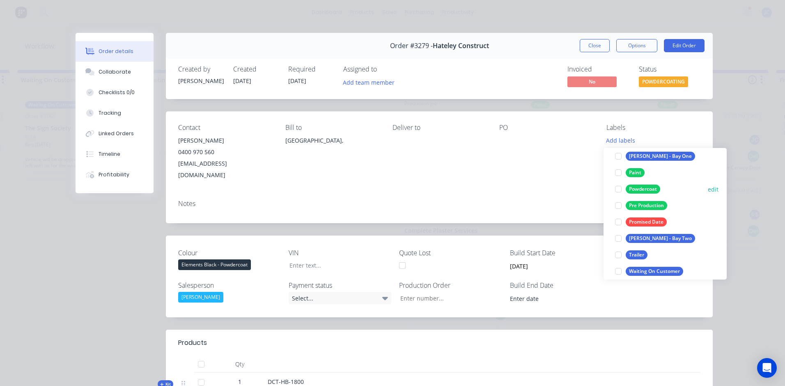
click at [522, 189] on div "Powdercoat" at bounding box center [643, 188] width 34 height 9
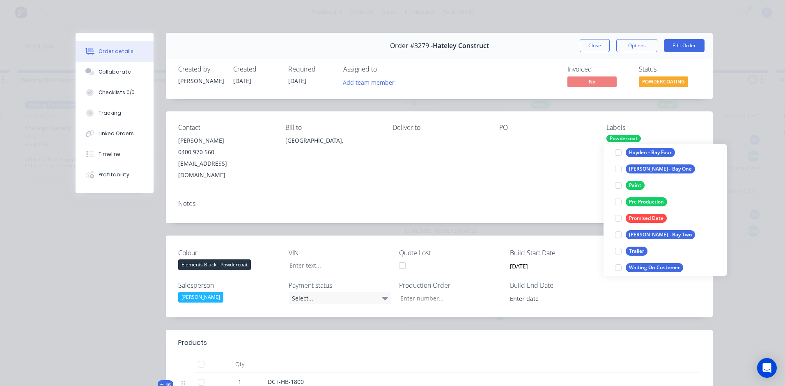
scroll to position [25, 0]
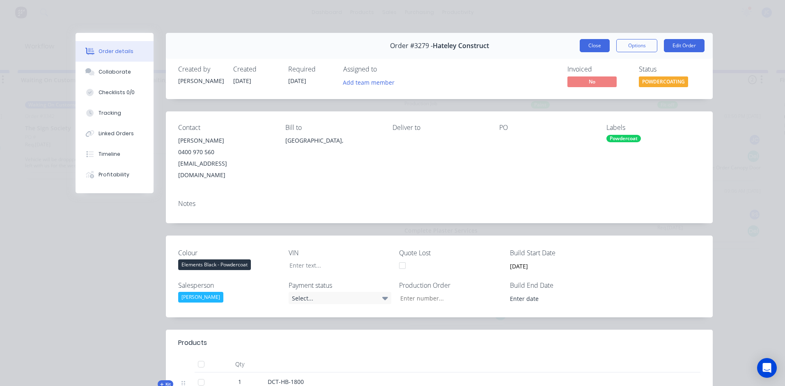
click at [522, 47] on button "Close" at bounding box center [595, 45] width 30 height 13
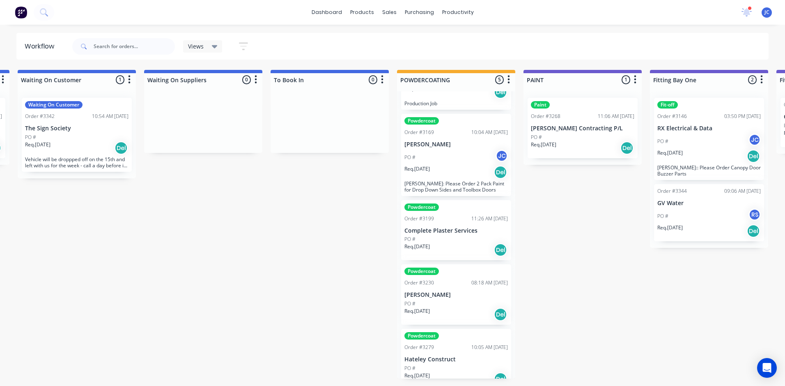
click at [522, 215] on div "PO # RS" at bounding box center [708, 216] width 103 height 16
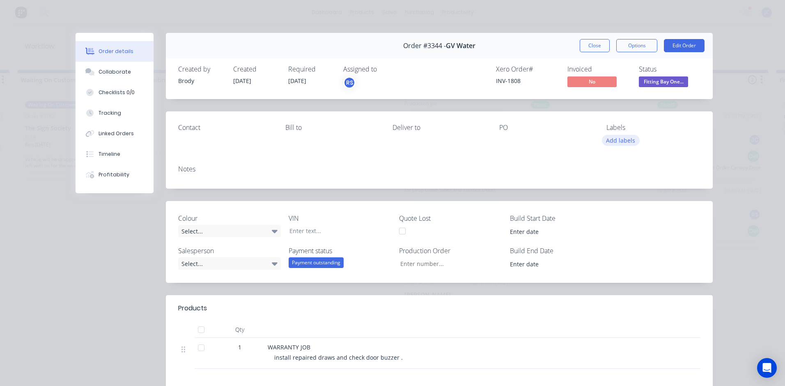
click at [522, 143] on button "Add labels" at bounding box center [621, 140] width 38 height 11
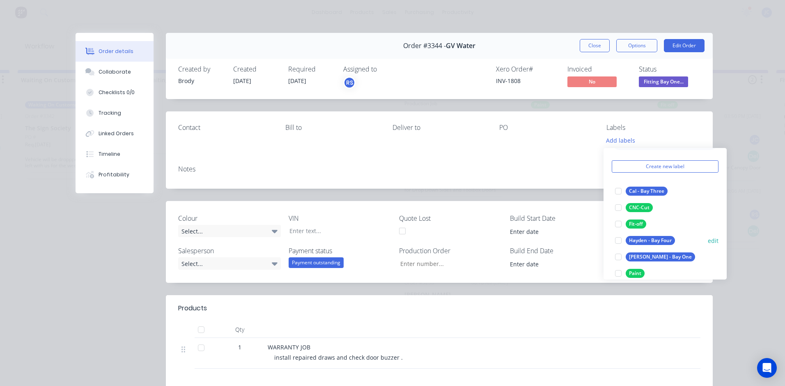
scroll to position [41, 0]
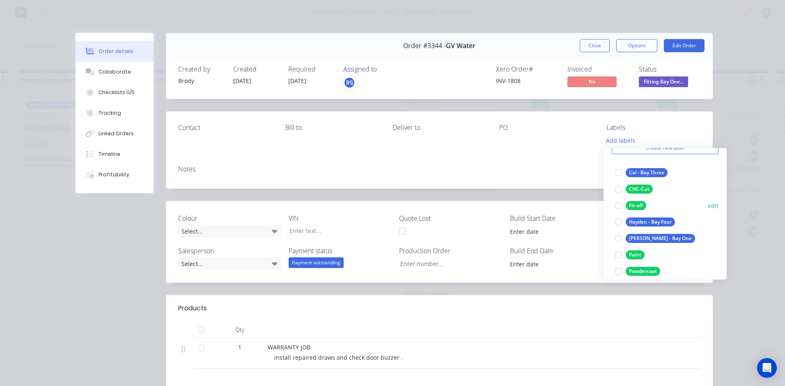
click at [522, 206] on div "Fit-off" at bounding box center [636, 205] width 21 height 9
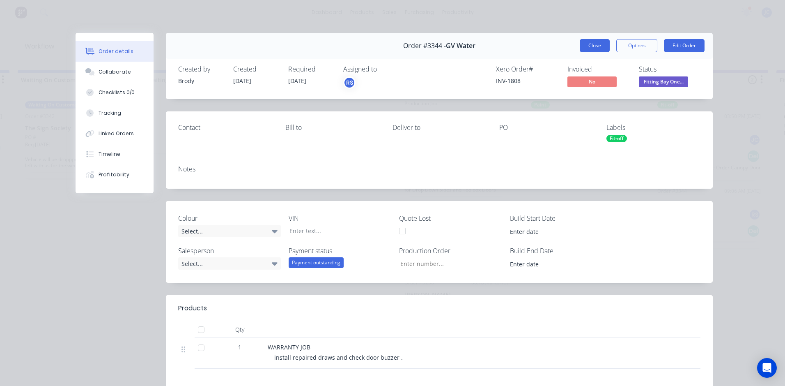
click at [522, 42] on button "Close" at bounding box center [595, 45] width 30 height 13
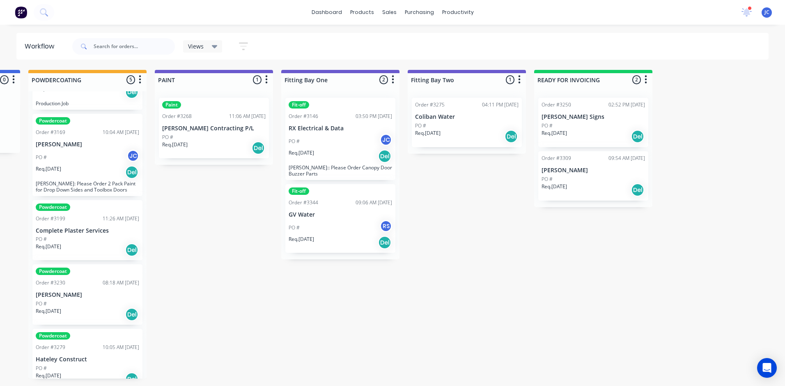
scroll to position [0, 1775]
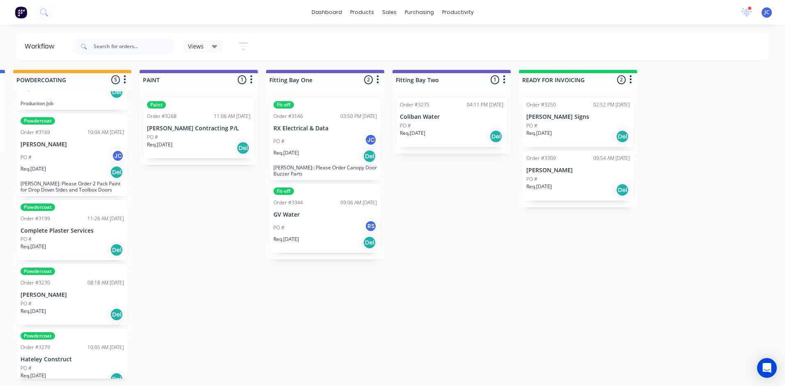
click at [453, 117] on p "Coliban Water" at bounding box center [451, 116] width 103 height 7
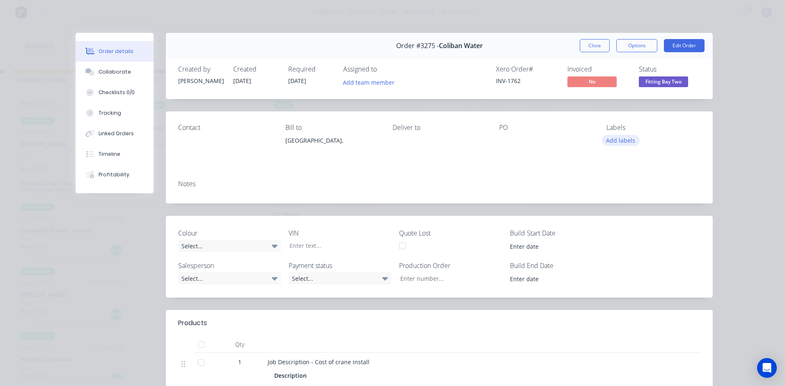
click at [522, 142] on button "Add labels" at bounding box center [621, 140] width 38 height 11
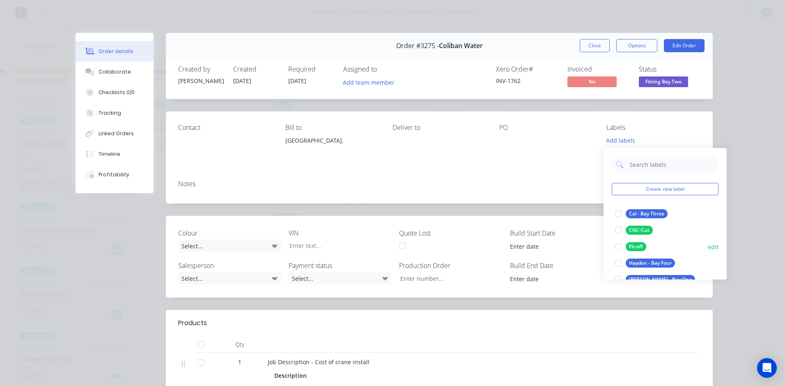
click at [522, 243] on div "Fit-off" at bounding box center [636, 246] width 21 height 9
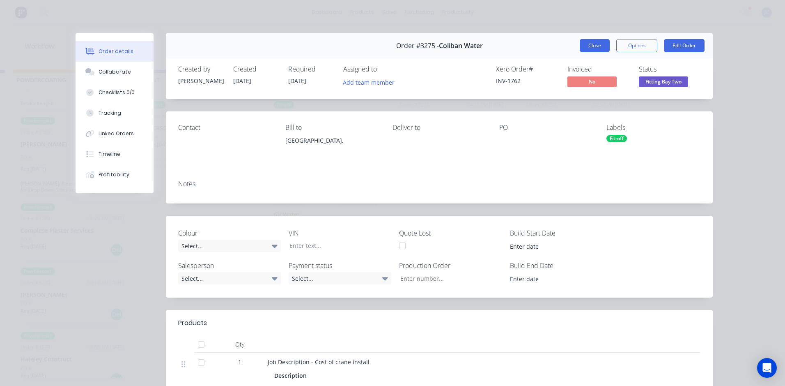
click at [522, 47] on button "Close" at bounding box center [595, 45] width 30 height 13
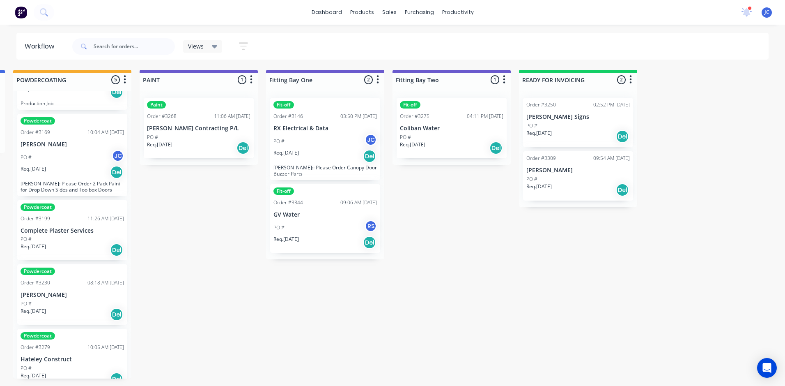
click at [522, 130] on div "Req. [DATE] Del" at bounding box center [577, 136] width 103 height 14
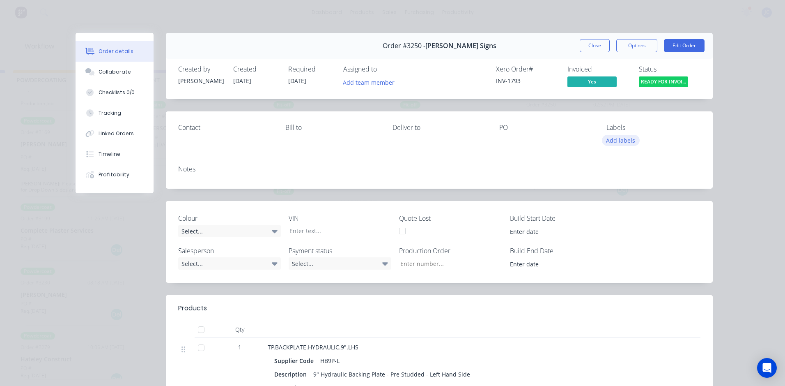
click at [522, 141] on button "Add labels" at bounding box center [621, 140] width 38 height 11
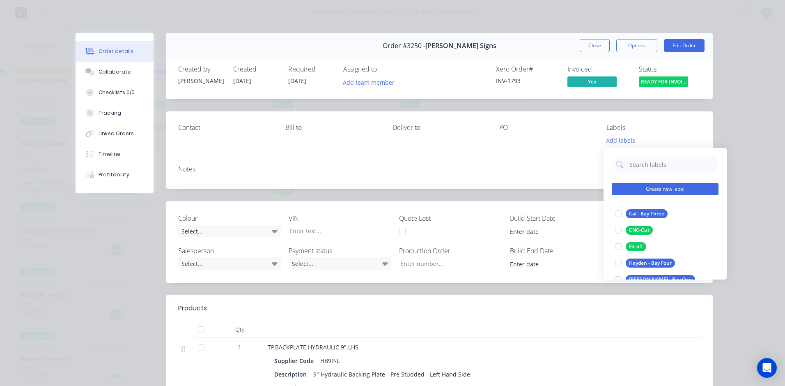
click at [522, 187] on button "Create new label" at bounding box center [665, 189] width 107 height 12
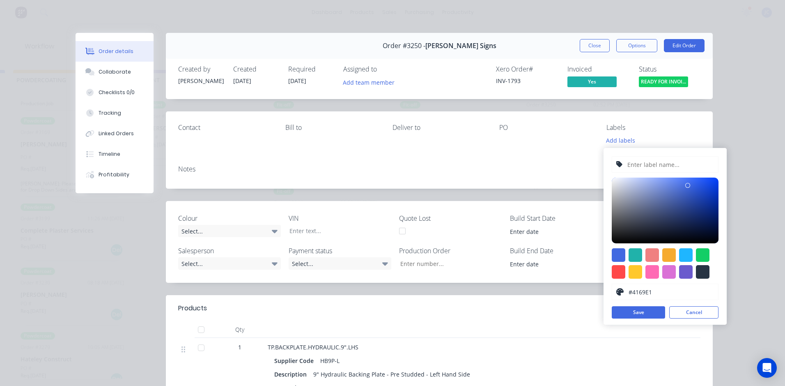
click at [522, 162] on input "text" at bounding box center [670, 164] width 87 height 16
type input "QC - Ready For Invoicing"
click at [522, 243] on button "Save" at bounding box center [638, 312] width 53 height 12
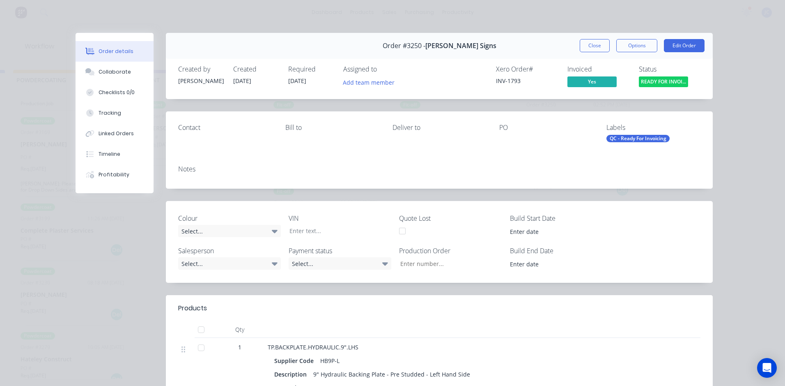
click at [522, 125] on div "Labels" at bounding box center [653, 128] width 94 height 8
click at [522, 44] on button "Close" at bounding box center [595, 45] width 30 height 13
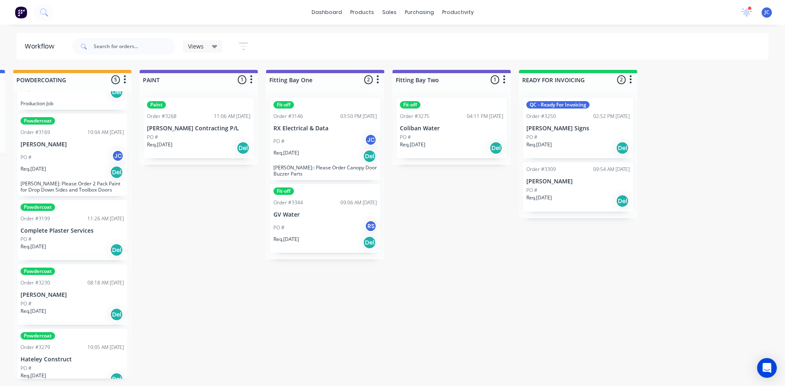
click at [522, 196] on div "Req. [DATE] Del" at bounding box center [577, 201] width 103 height 14
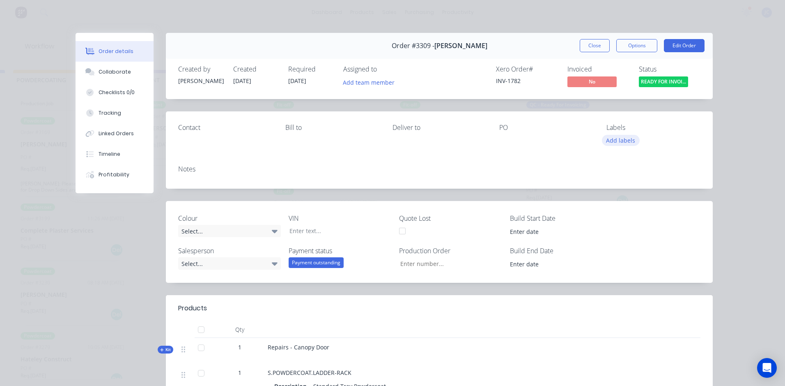
click at [522, 142] on button "Add labels" at bounding box center [621, 140] width 38 height 11
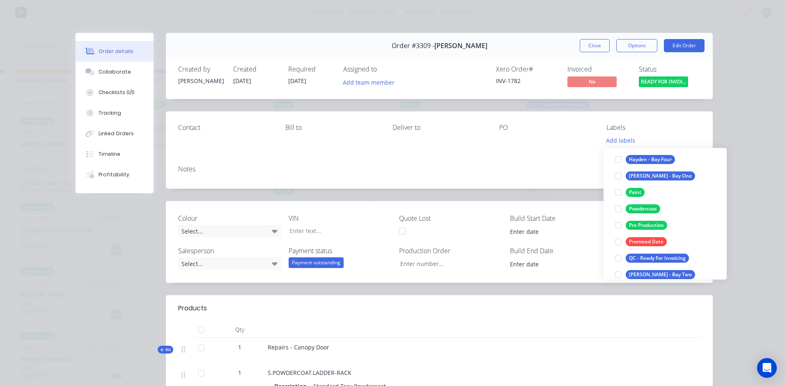
scroll to position [123, 0]
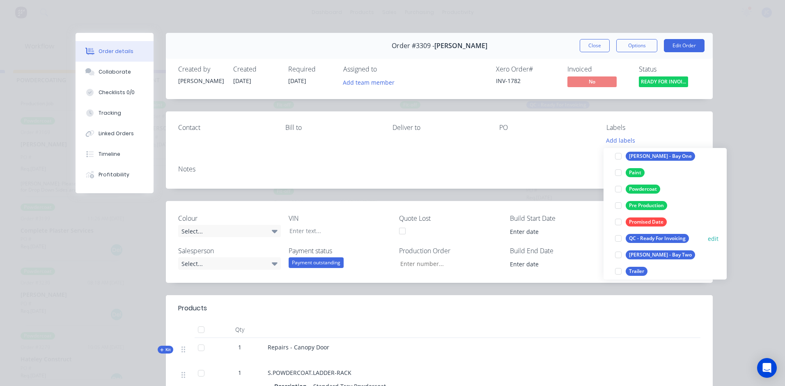
click at [522, 241] on div "QC - Ready For Invoicing" at bounding box center [657, 238] width 63 height 9
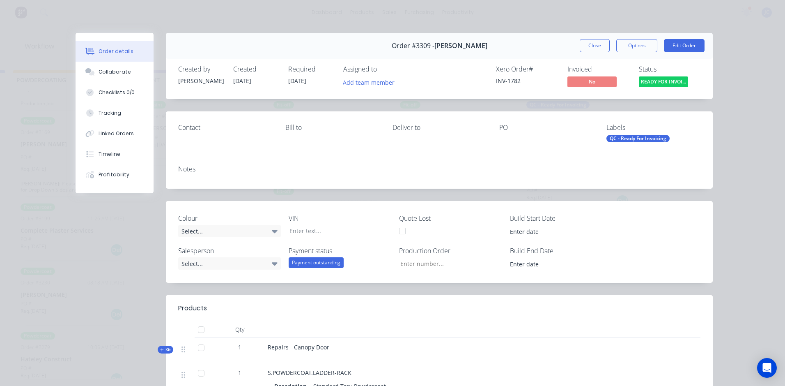
drag, startPoint x: 532, startPoint y: 188, endPoint x: 551, endPoint y: 125, distance: 65.6
click at [522, 188] on div "Notes" at bounding box center [439, 173] width 547 height 30
click at [522, 39] on button "Close" at bounding box center [595, 45] width 30 height 13
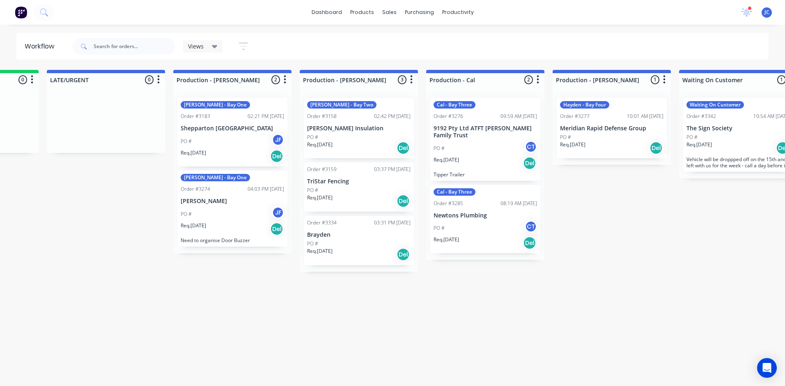
scroll to position [0, 653]
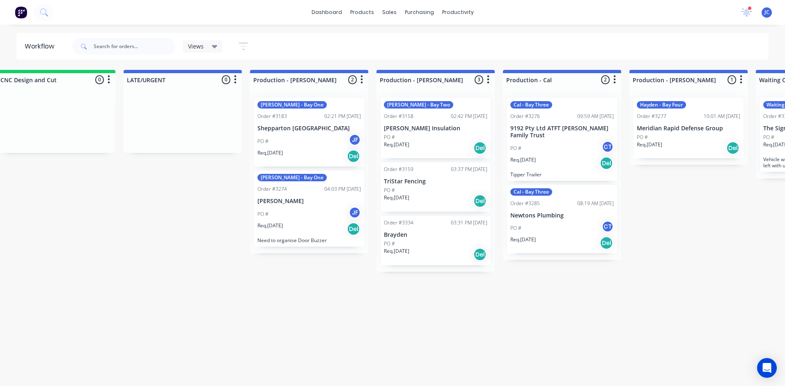
click at [432, 238] on p "Brayden" at bounding box center [435, 234] width 103 height 7
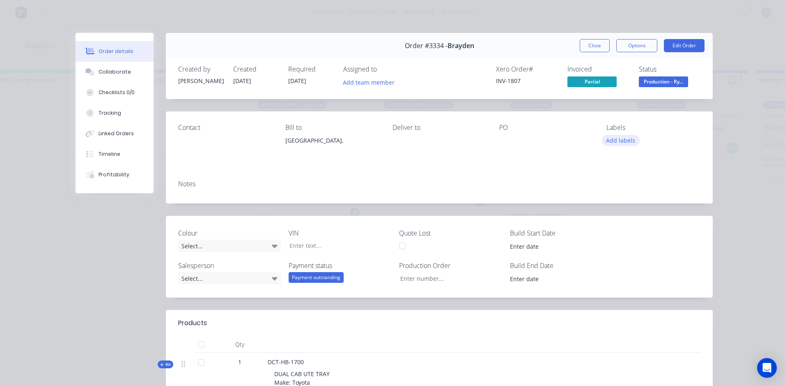
click at [522, 139] on button "Add labels" at bounding box center [621, 140] width 38 height 11
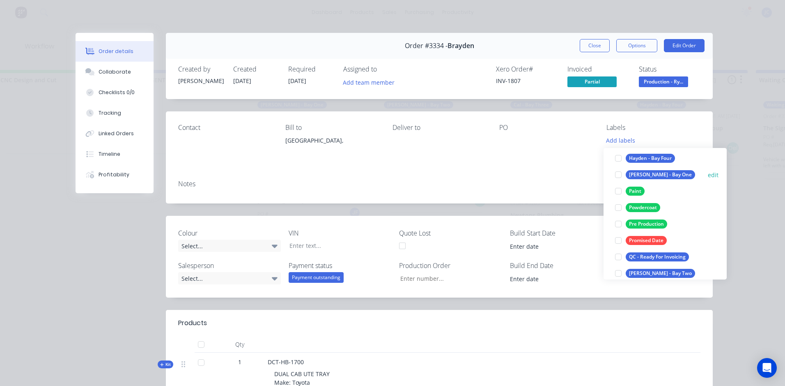
scroll to position [123, 0]
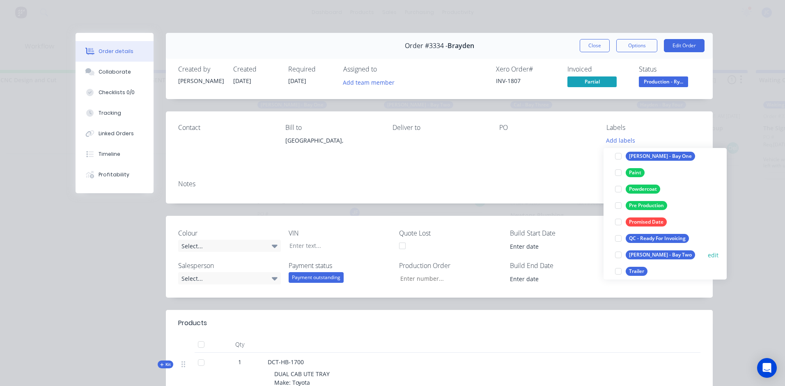
click at [522, 243] on div "[PERSON_NAME] - Bay Two" at bounding box center [660, 254] width 69 height 9
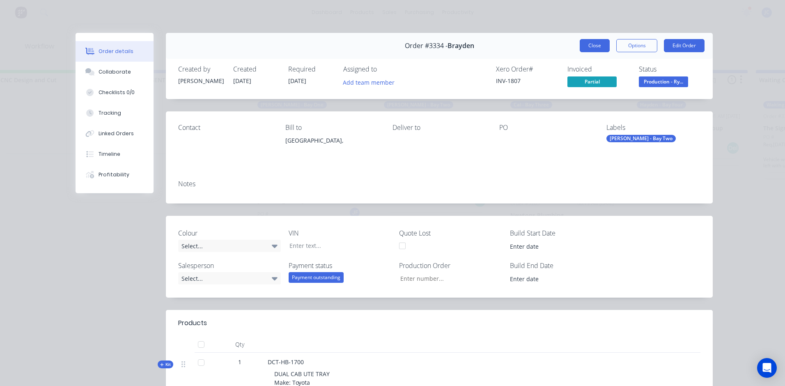
click at [522, 41] on button "Close" at bounding box center [595, 45] width 30 height 13
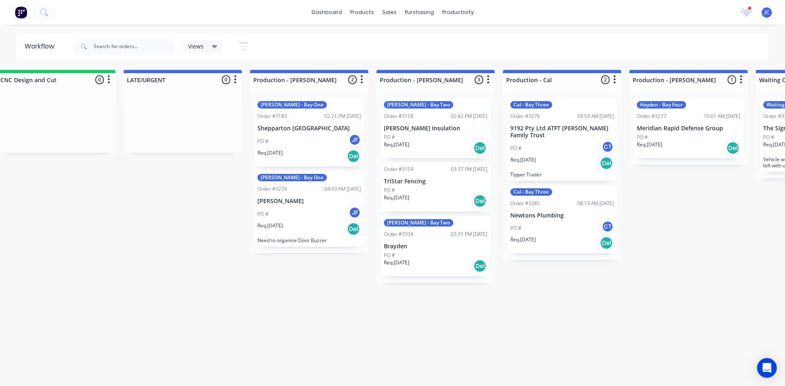
click at [422, 194] on div "Req. [DATE] Del" at bounding box center [435, 201] width 103 height 14
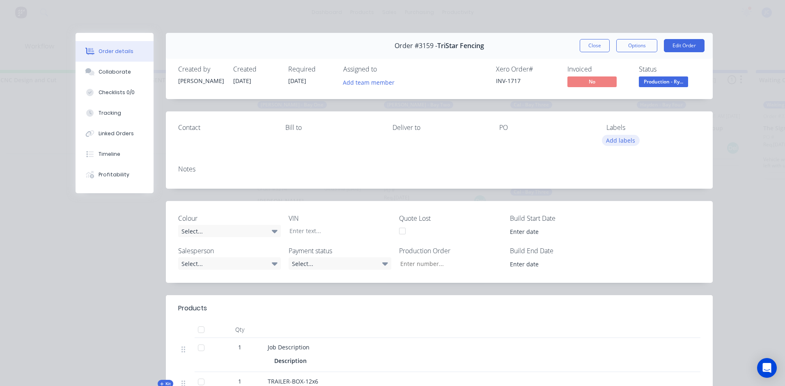
click at [522, 140] on button "Add labels" at bounding box center [621, 140] width 38 height 11
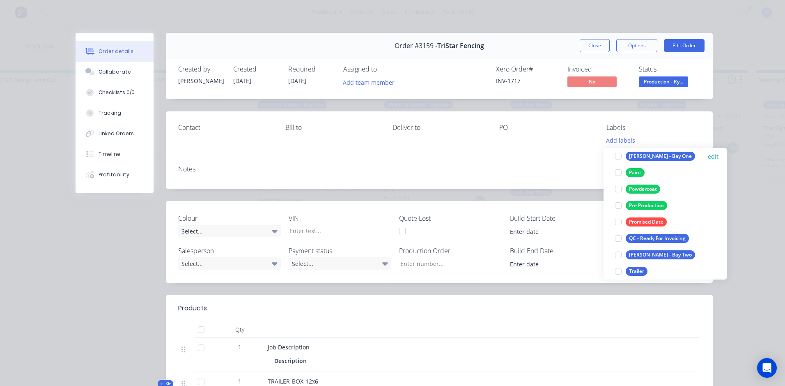
scroll to position [148, 0]
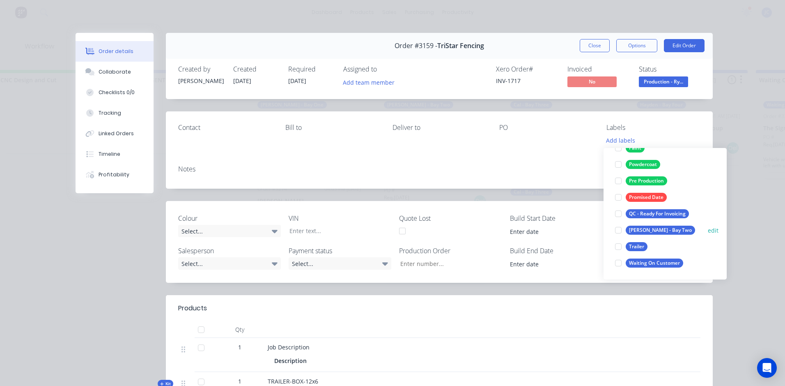
click at [522, 229] on div "[PERSON_NAME] - Bay Two" at bounding box center [660, 229] width 69 height 9
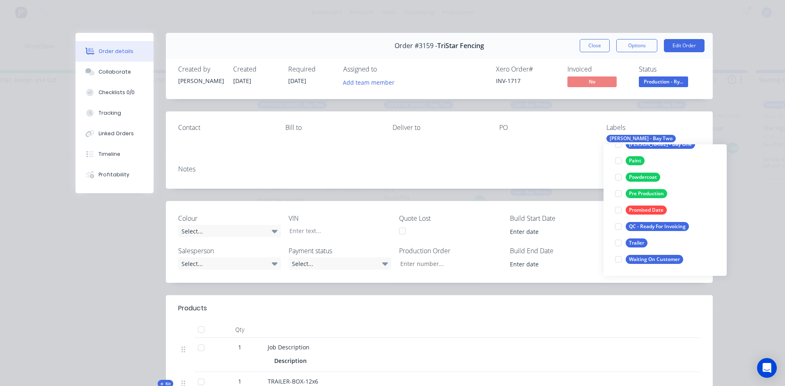
scroll to position [0, 0]
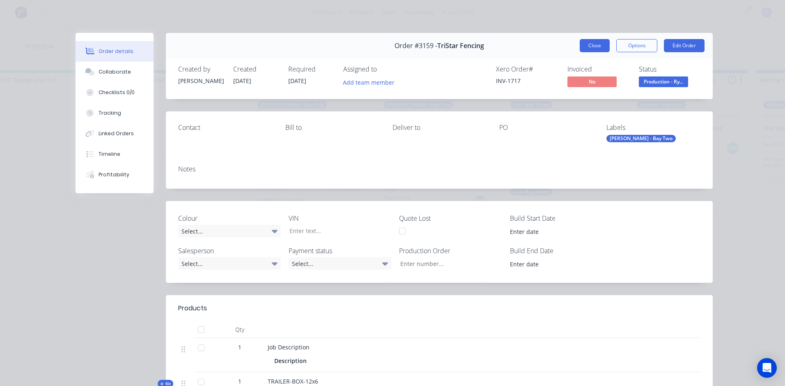
click at [522, 44] on button "Close" at bounding box center [595, 45] width 30 height 13
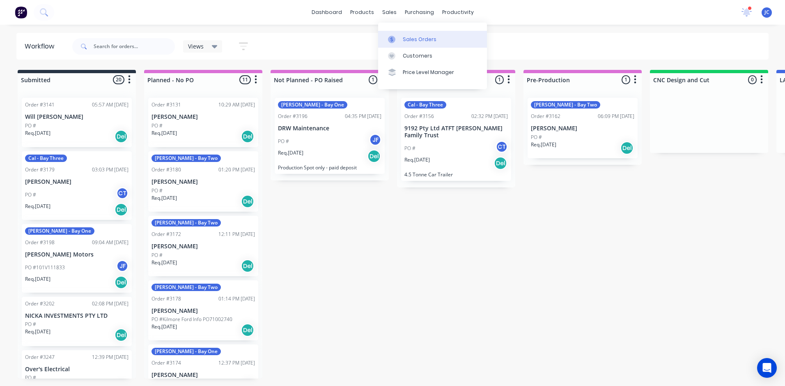
click at [420, 40] on div "Sales Orders" at bounding box center [420, 39] width 34 height 7
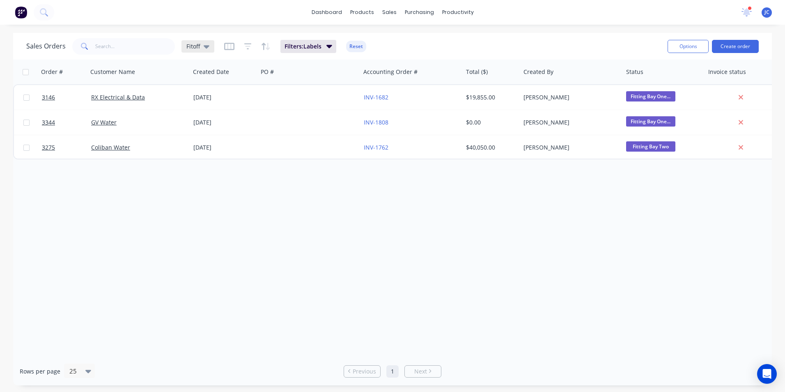
click at [208, 49] on icon at bounding box center [207, 46] width 6 height 9
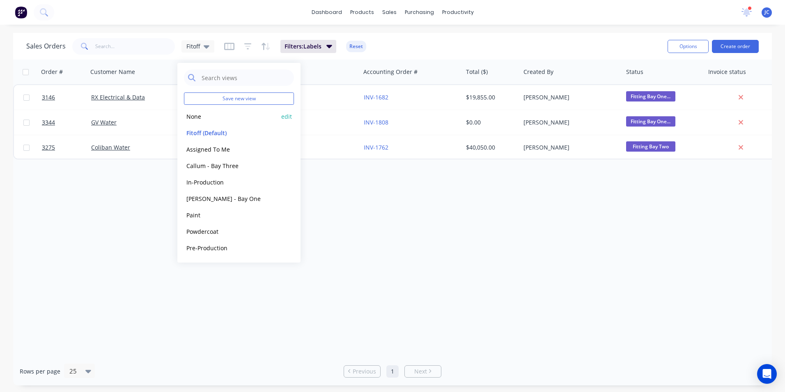
click at [204, 118] on button "None" at bounding box center [231, 116] width 94 height 9
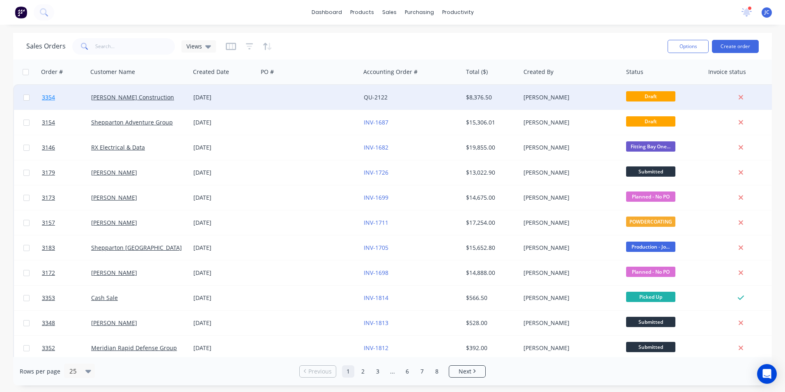
click at [50, 98] on span "3354" at bounding box center [48, 97] width 13 height 8
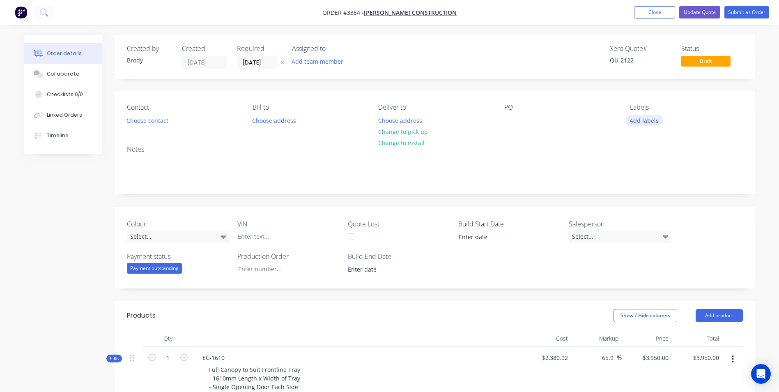
click at [522, 120] on button "Add labels" at bounding box center [644, 120] width 38 height 11
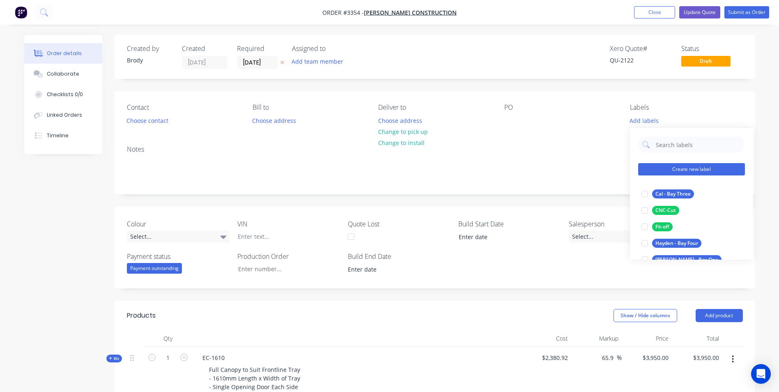
click at [522, 167] on button "Create new label" at bounding box center [691, 169] width 107 height 12
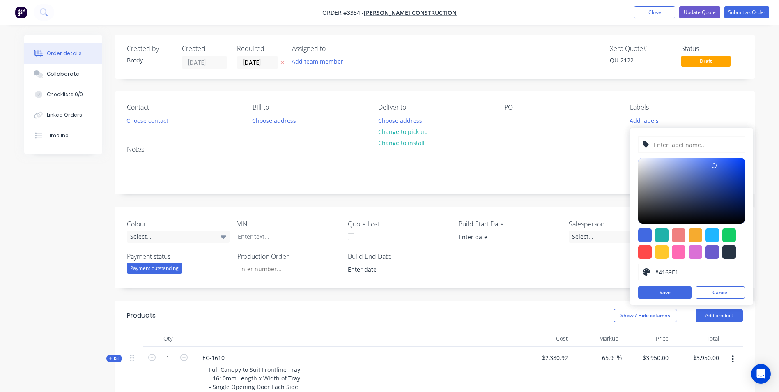
click at [522, 143] on input "text" at bounding box center [696, 145] width 87 height 16
type input "Confirmed"
click at [522, 243] on button "Save" at bounding box center [664, 292] width 53 height 12
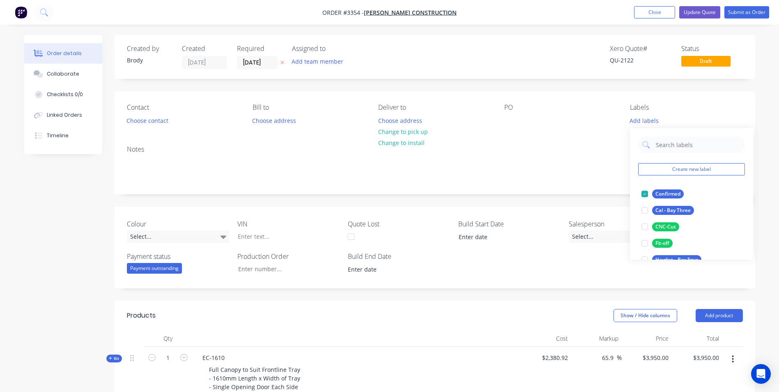
click at [522, 156] on div "Notes" at bounding box center [435, 166] width 640 height 55
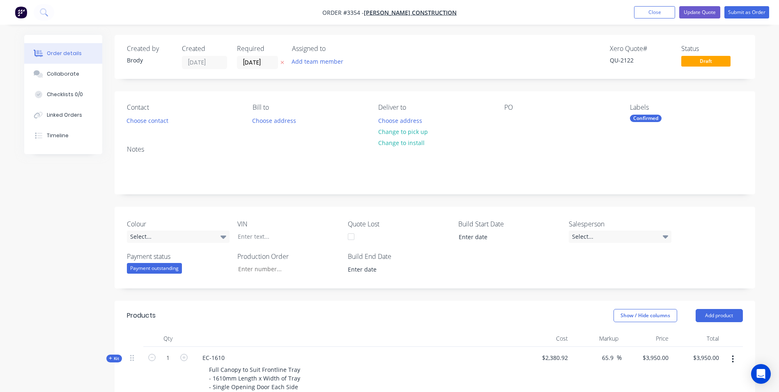
click at [522, 117] on div "Confirmed" at bounding box center [646, 118] width 32 height 7
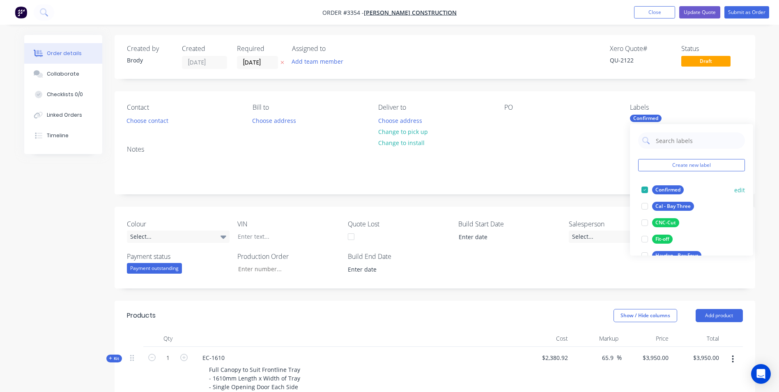
click at [522, 186] on div "Confirmed" at bounding box center [668, 189] width 32 height 9
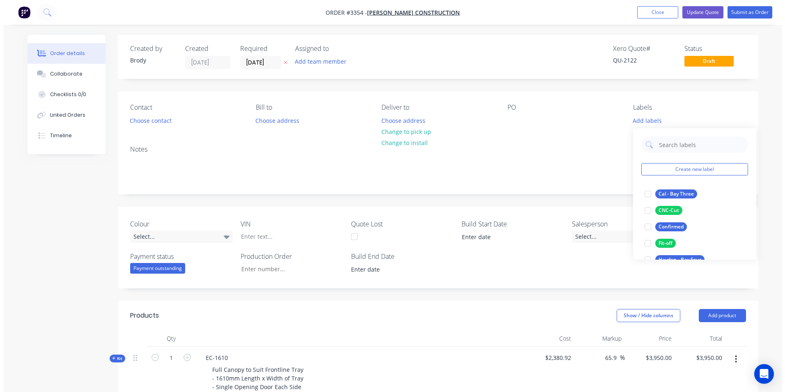
scroll to position [41, 0]
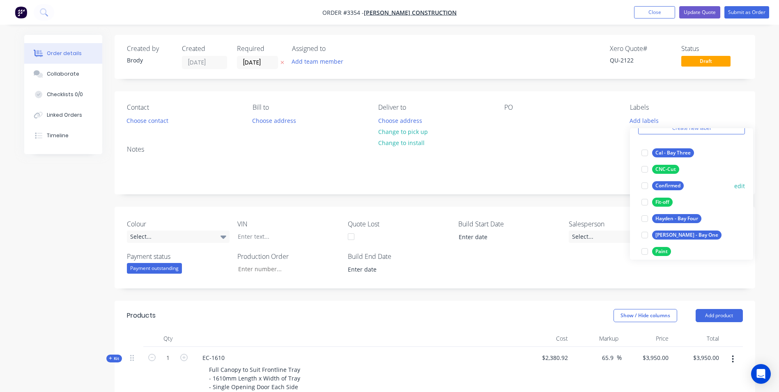
click at [522, 187] on button "edit" at bounding box center [739, 185] width 11 height 9
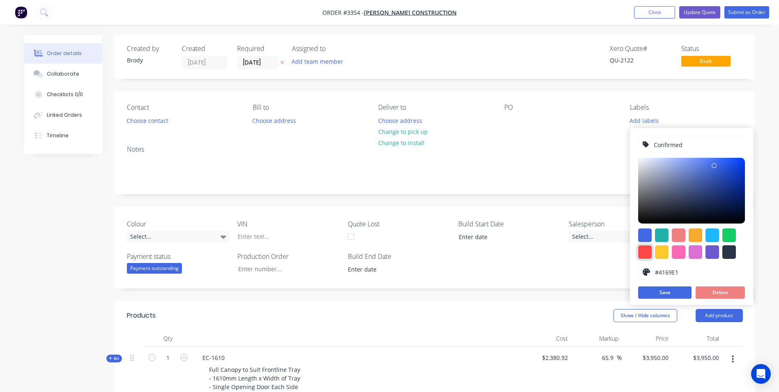
click at [522, 243] on div at bounding box center [645, 252] width 14 height 14
type input "#FF4949"
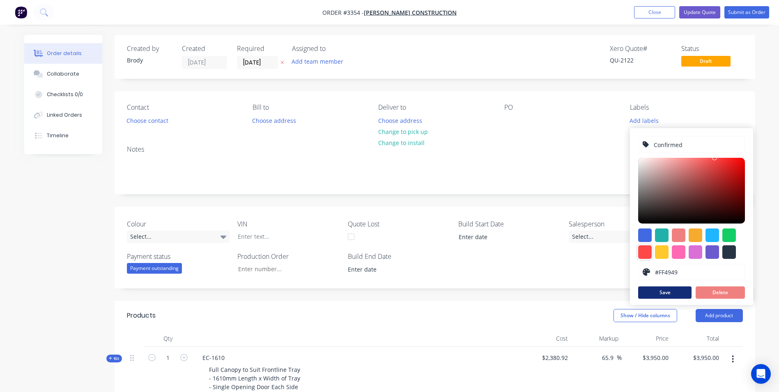
click at [522, 243] on button "Save" at bounding box center [664, 292] width 53 height 12
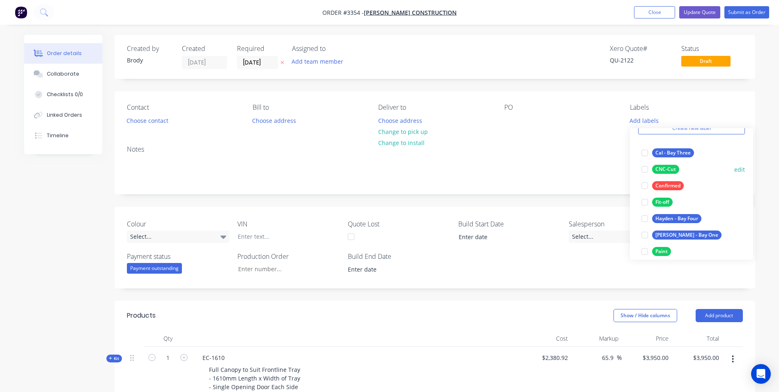
drag, startPoint x: 651, startPoint y: 222, endPoint x: 656, endPoint y: 226, distance: 5.8
click at [522, 194] on div at bounding box center [644, 185] width 16 height 16
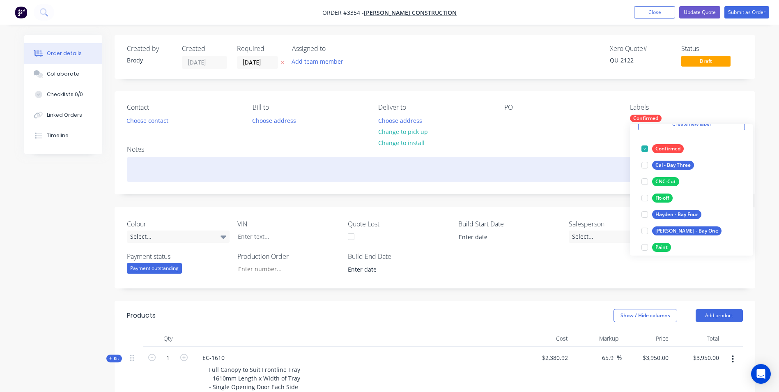
click at [522, 165] on div at bounding box center [435, 169] width 616 height 25
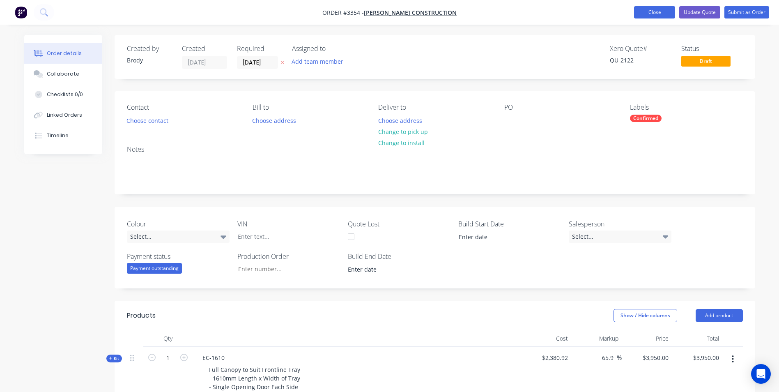
click at [522, 10] on button "Close" at bounding box center [654, 12] width 41 height 12
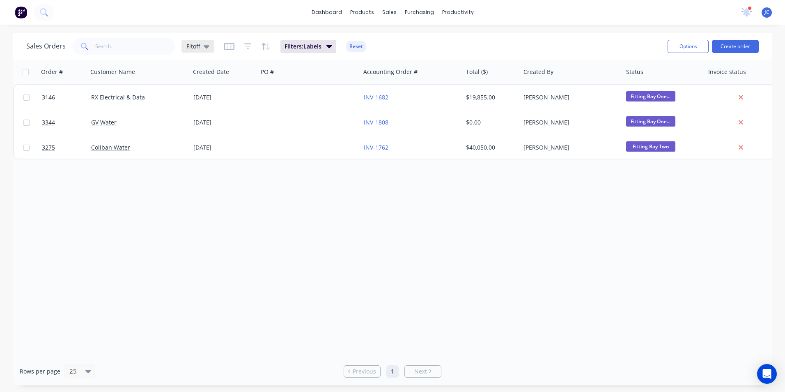
click at [204, 41] on div "Fitoff" at bounding box center [197, 46] width 33 height 12
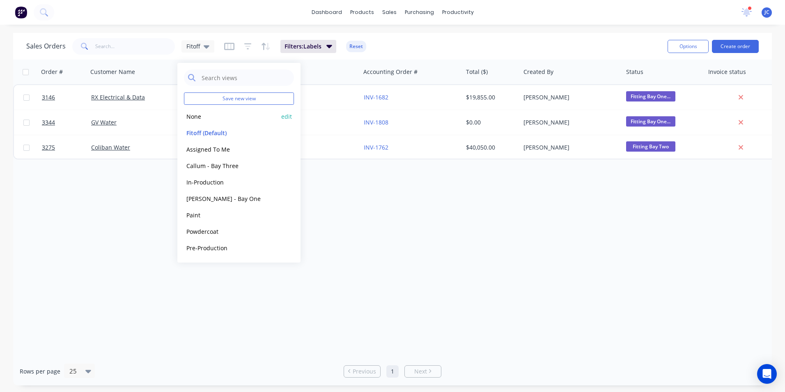
click at [200, 116] on button "None" at bounding box center [231, 116] width 94 height 9
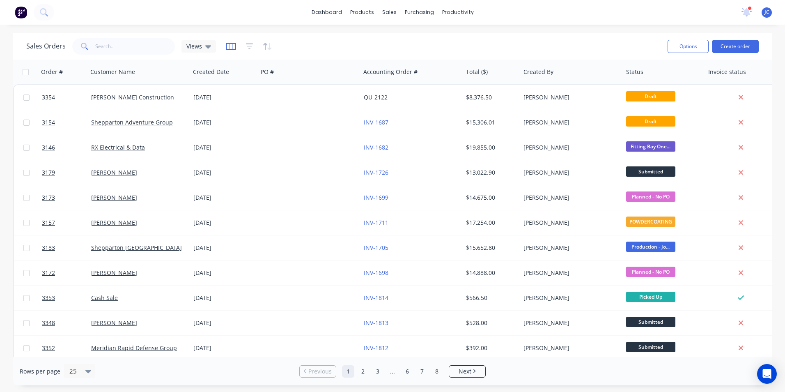
click at [233, 46] on icon "button" at bounding box center [231, 46] width 10 height 8
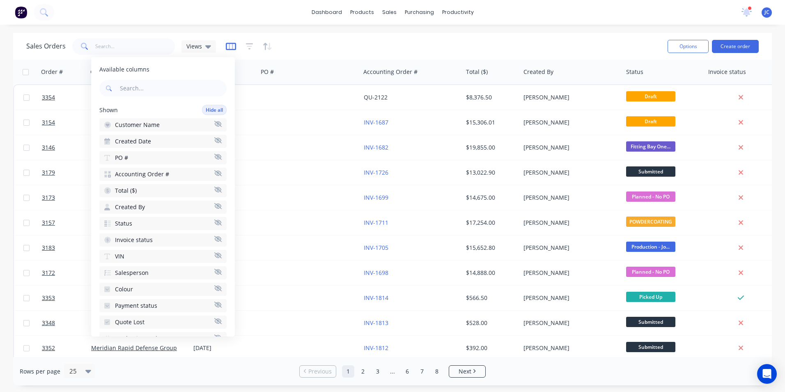
click at [233, 46] on icon "button" at bounding box center [231, 46] width 10 height 8
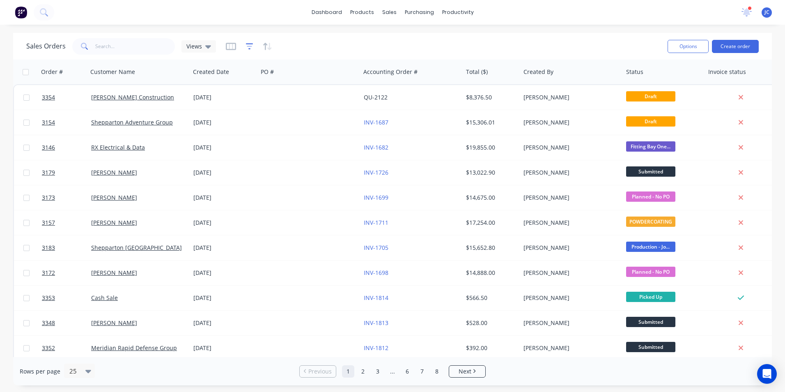
click at [246, 49] on icon "button" at bounding box center [249, 46] width 7 height 8
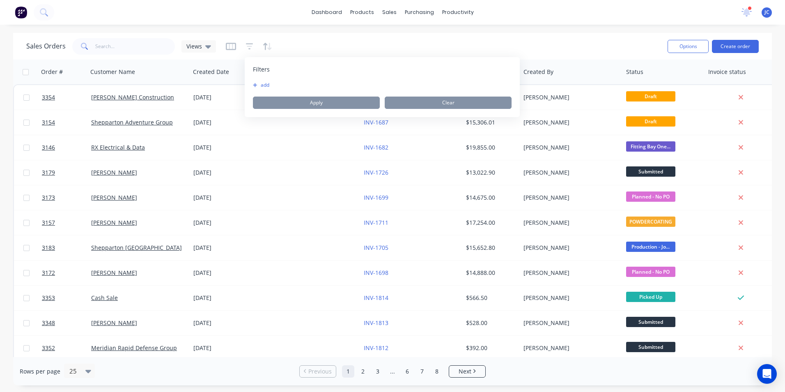
click at [264, 85] on button "add" at bounding box center [263, 85] width 21 height 7
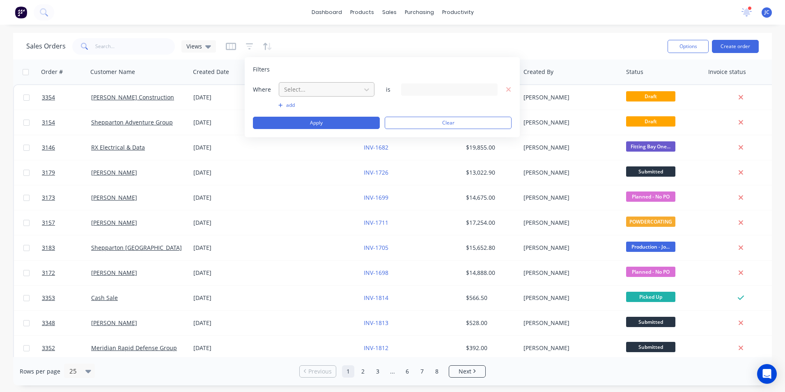
click at [312, 85] on div at bounding box center [319, 89] width 73 height 10
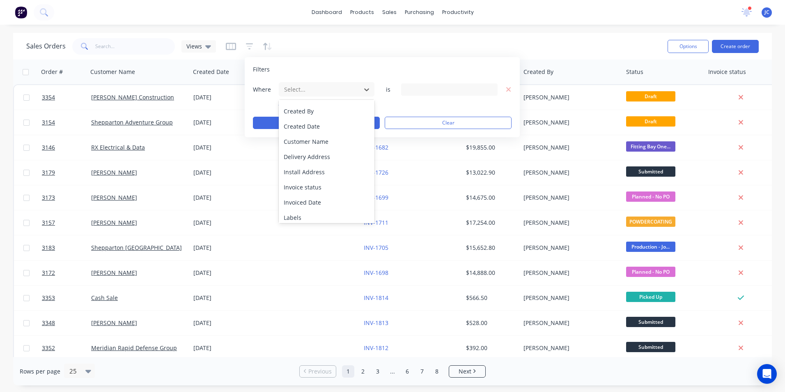
scroll to position [123, 0]
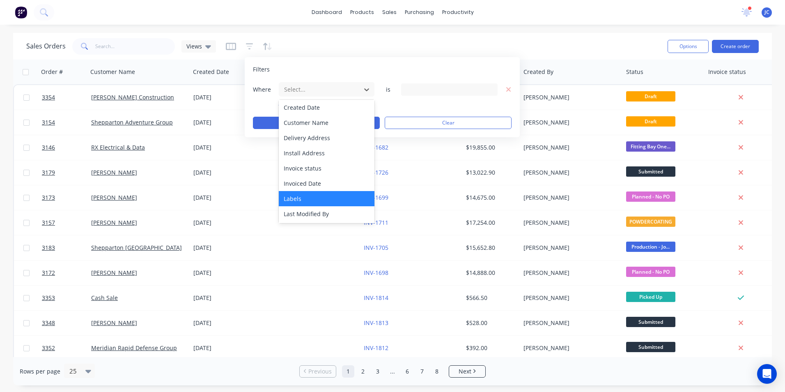
click at [317, 199] on div "Labels" at bounding box center [327, 198] width 96 height 15
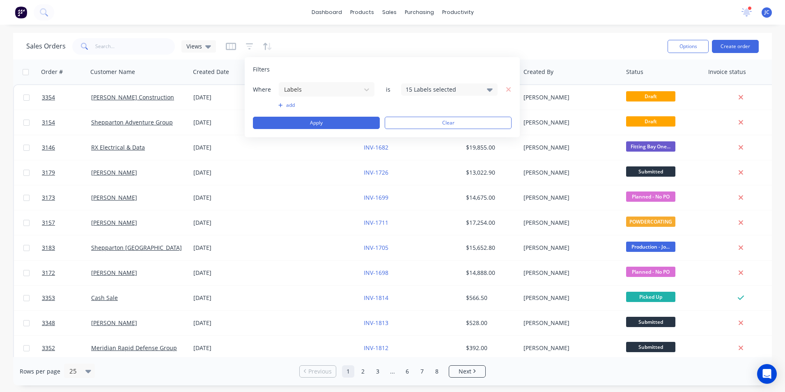
click at [435, 91] on div "15 Labels selected" at bounding box center [443, 89] width 74 height 9
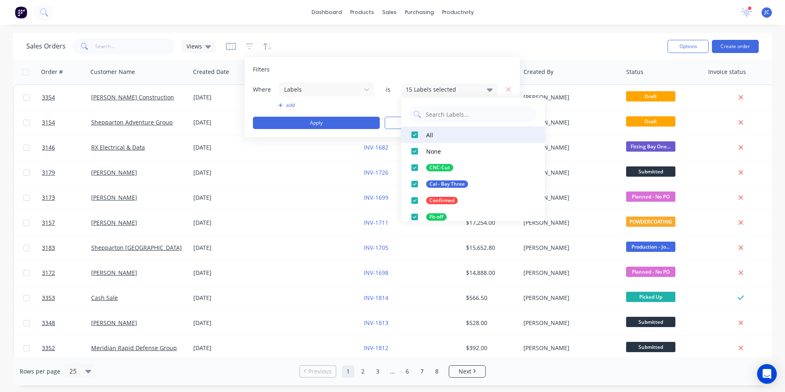
click at [416, 135] on div at bounding box center [414, 134] width 16 height 16
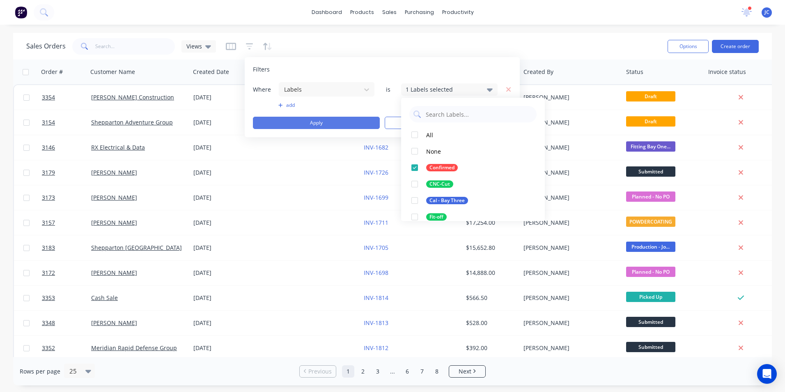
click at [324, 124] on button "Apply" at bounding box center [316, 123] width 127 height 12
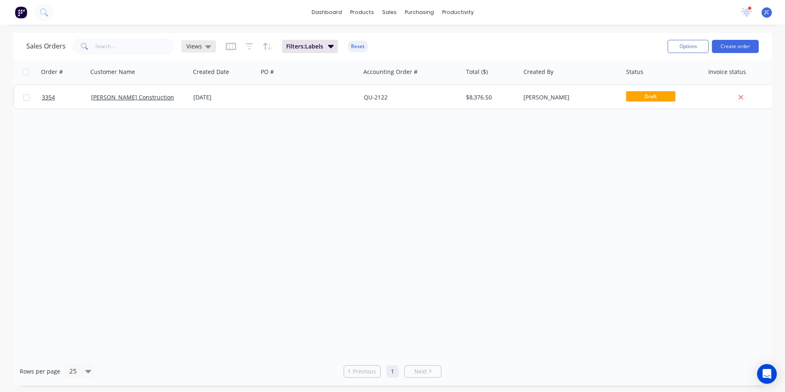
click at [205, 48] on icon at bounding box center [208, 46] width 6 height 9
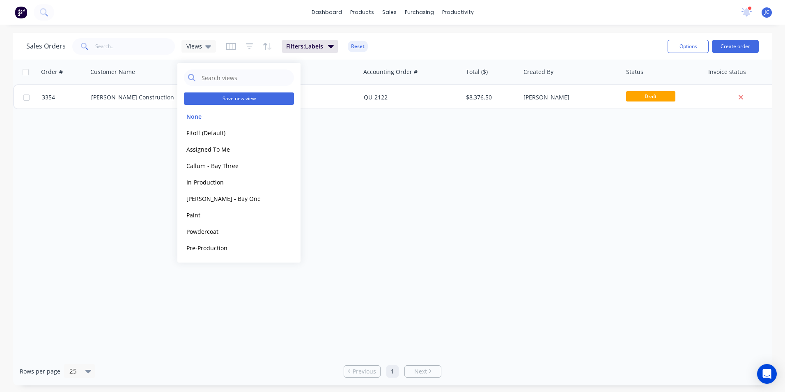
click at [245, 99] on button "Save new view" at bounding box center [239, 98] width 110 height 12
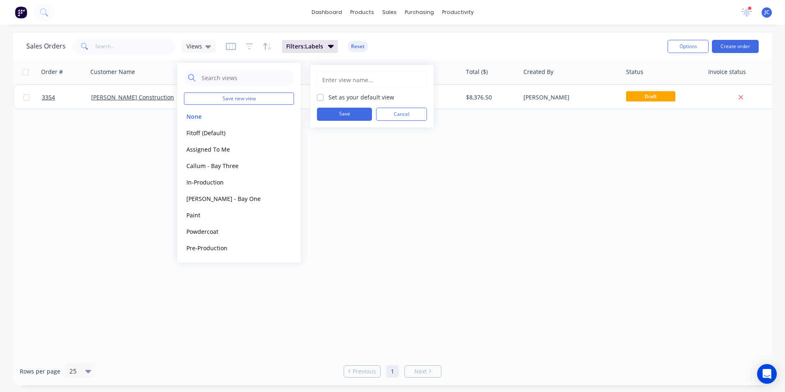
click at [334, 78] on input "text" at bounding box center [371, 80] width 101 height 16
type input "Confirmed Orders"
click at [337, 112] on button "Save" at bounding box center [344, 114] width 55 height 13
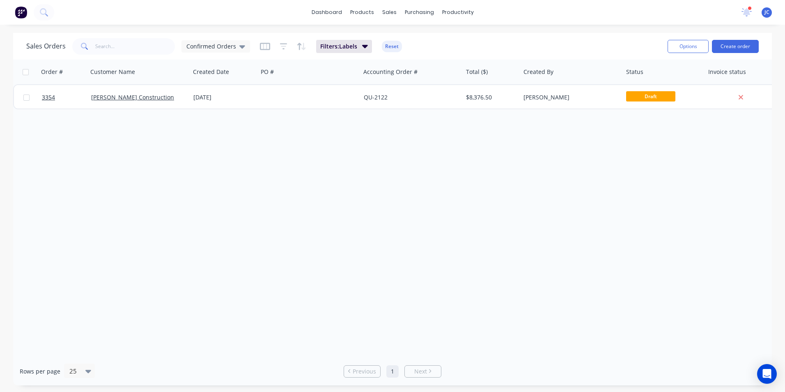
click at [404, 219] on div "Order # Customer Name Created Date PO # Accounting Order # Total ($) Created By…" at bounding box center [392, 208] width 759 height 297
click at [234, 47] on span "Confirmed Orders" at bounding box center [211, 46] width 50 height 9
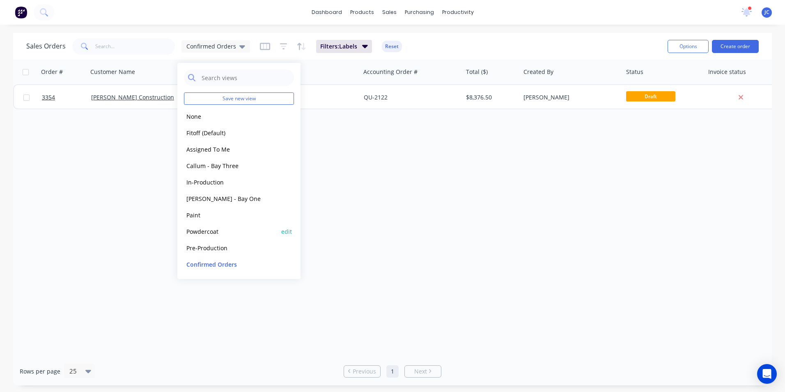
drag, startPoint x: 225, startPoint y: 266, endPoint x: 227, endPoint y: 229, distance: 37.4
click at [227, 229] on div "Save new view None edit Fitoff (Default) edit Assigned To Me edit Callum - Bay …" at bounding box center [238, 171] width 123 height 216
click at [464, 204] on div "Order # Customer Name Created Date PO # Accounting Order # Total ($) Created By…" at bounding box center [392, 208] width 759 height 297
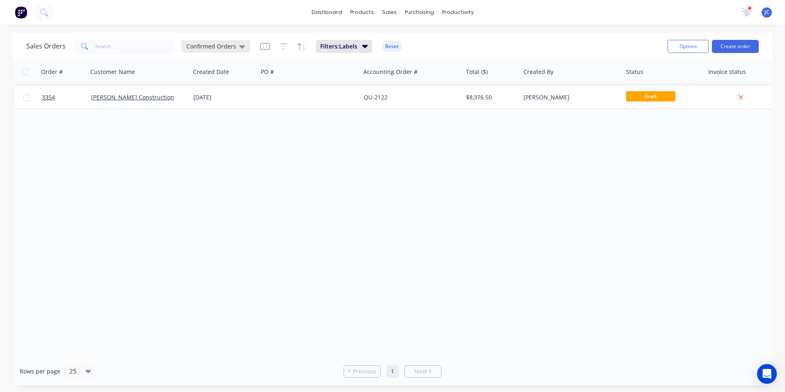
click at [226, 45] on span "Confirmed Orders" at bounding box center [211, 46] width 50 height 9
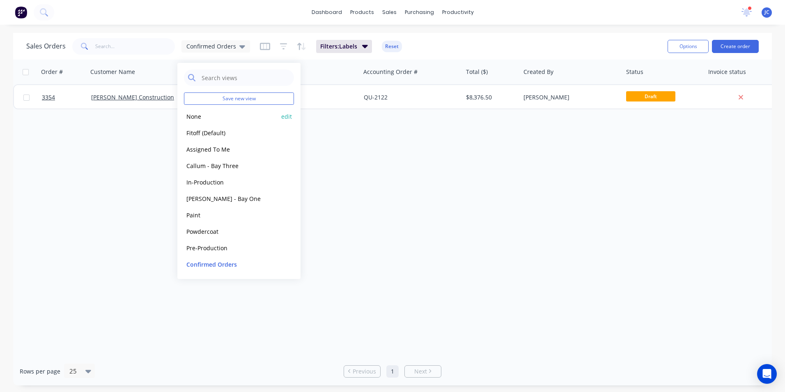
click at [205, 120] on button "None" at bounding box center [231, 116] width 94 height 9
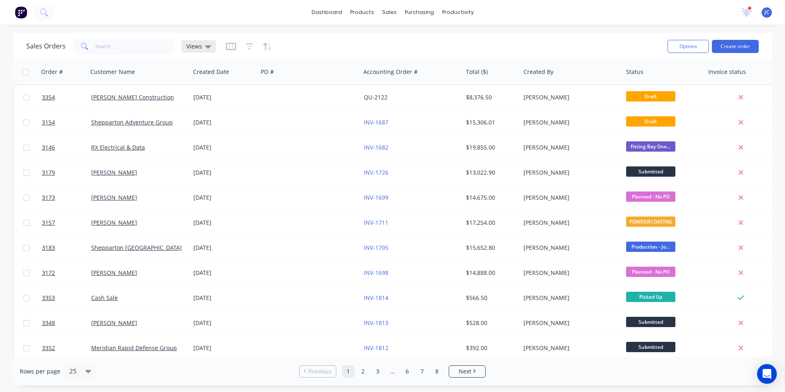
click at [197, 45] on span "Views" at bounding box center [194, 46] width 16 height 9
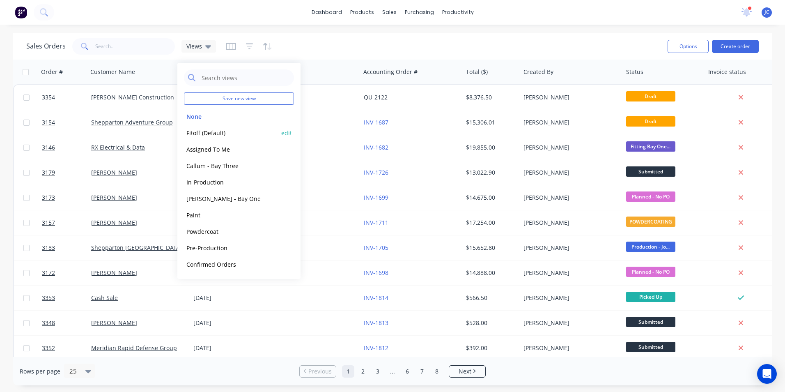
click at [217, 131] on button "Fitoff (Default)" at bounding box center [231, 132] width 94 height 9
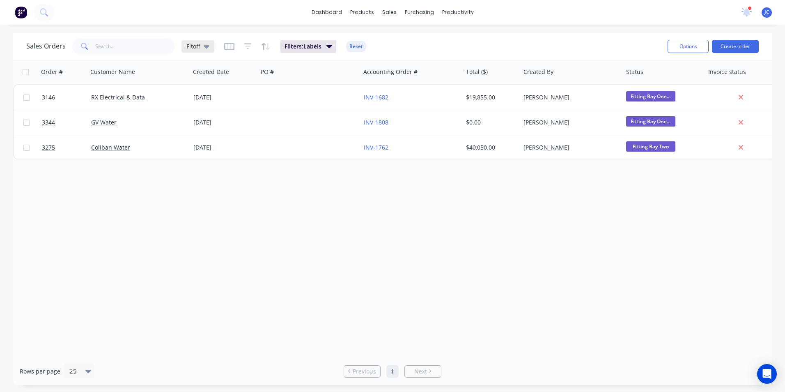
click at [201, 49] on div "Fitoff" at bounding box center [197, 46] width 23 height 7
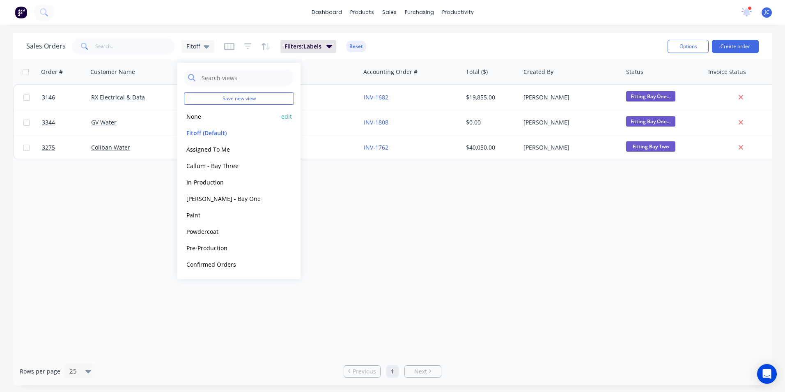
click at [195, 114] on button "None" at bounding box center [231, 116] width 94 height 9
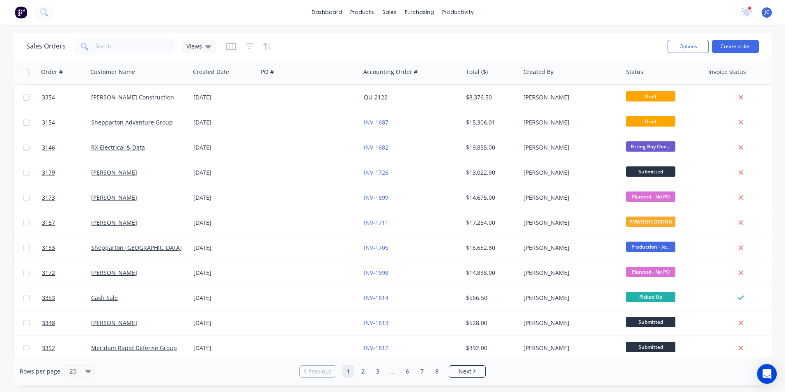
click at [250, 53] on button "button" at bounding box center [249, 46] width 7 height 13
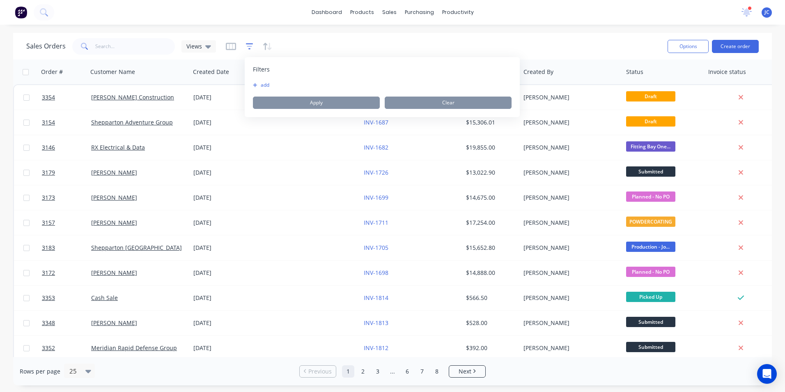
click at [250, 50] on icon "button" at bounding box center [249, 46] width 7 height 8
click at [264, 87] on button "add" at bounding box center [263, 85] width 21 height 7
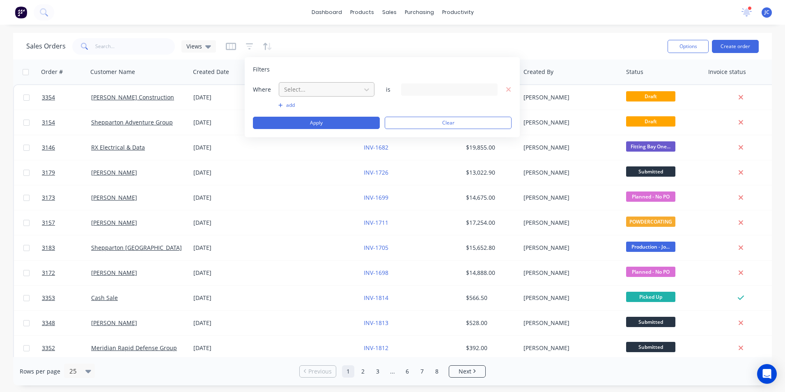
click at [298, 88] on div at bounding box center [319, 89] width 73 height 10
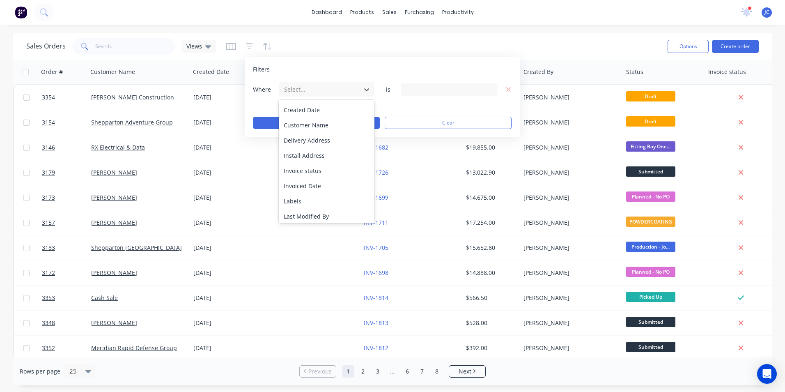
scroll to position [123, 0]
click at [298, 200] on div "Labels" at bounding box center [327, 198] width 96 height 15
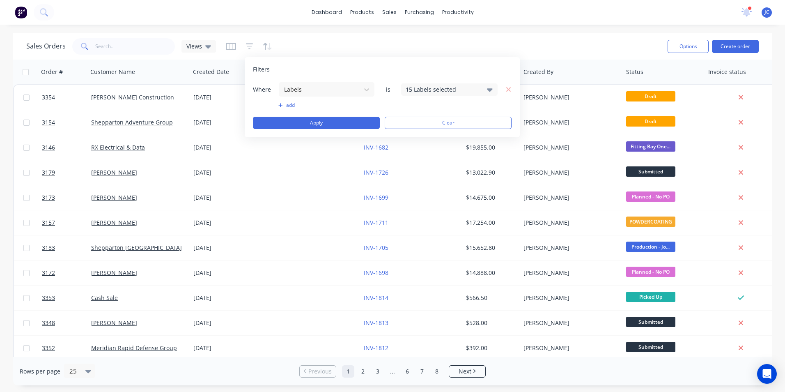
click at [427, 90] on div "15 Labels selected" at bounding box center [443, 89] width 74 height 9
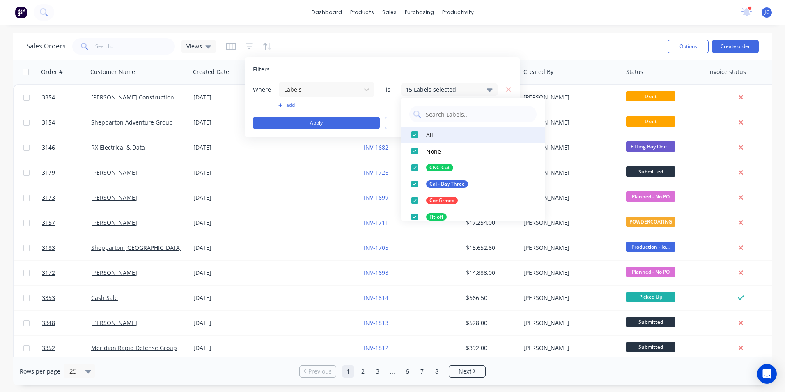
click at [414, 135] on div at bounding box center [414, 134] width 16 height 16
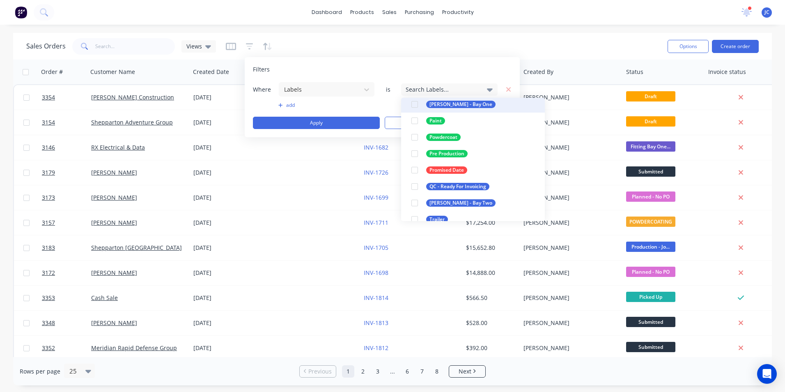
scroll to position [164, 0]
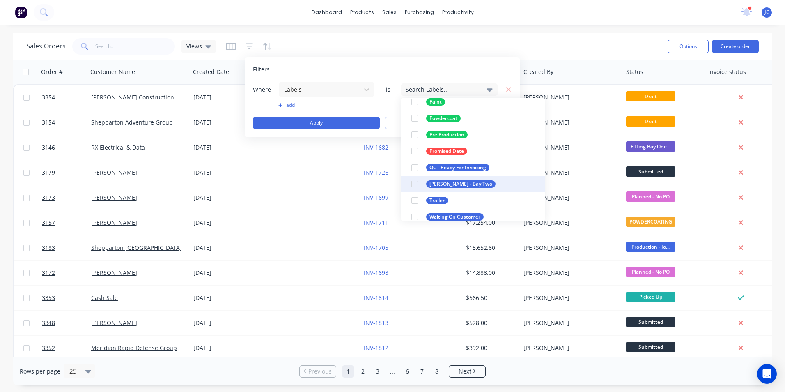
click at [415, 184] on div at bounding box center [414, 184] width 16 height 16
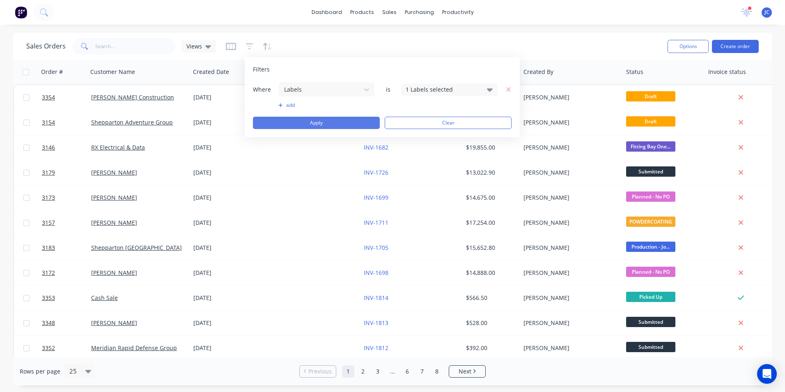
click at [341, 120] on button "Apply" at bounding box center [316, 123] width 127 height 12
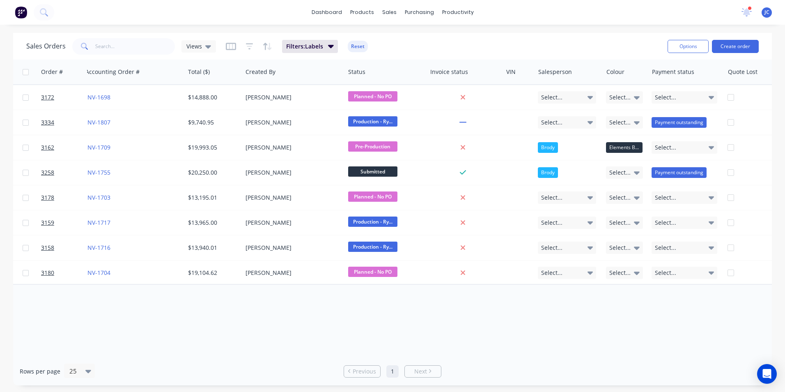
scroll to position [0, 391]
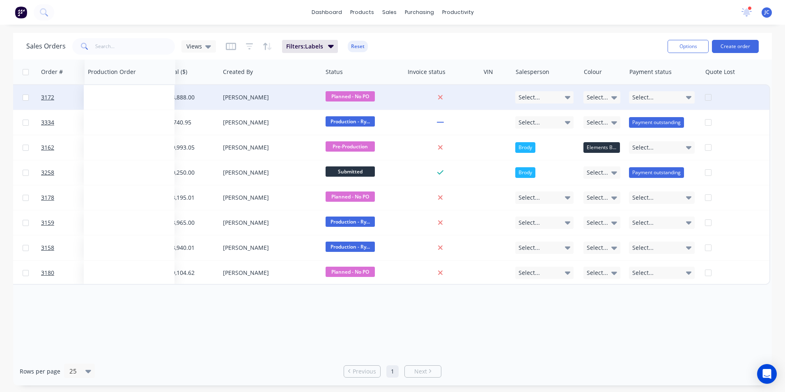
drag, startPoint x: 718, startPoint y: 76, endPoint x: 124, endPoint y: 100, distance: 595.4
click at [124, 100] on div "Order # Customer Name Created Date PO # Accounting Order # Total ($) Created By…" at bounding box center [196, 172] width 1148 height 225
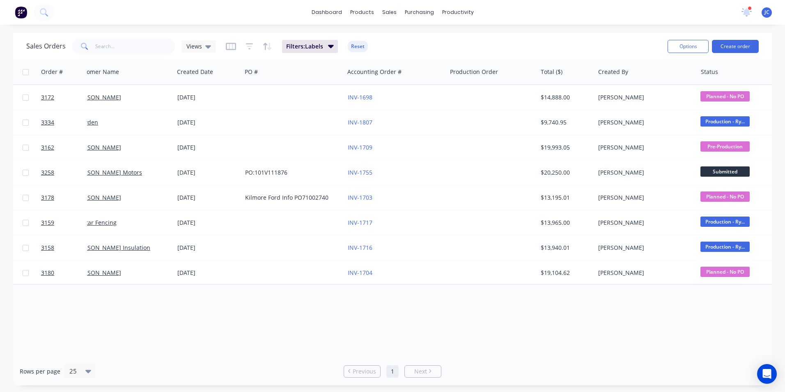
scroll to position [0, 0]
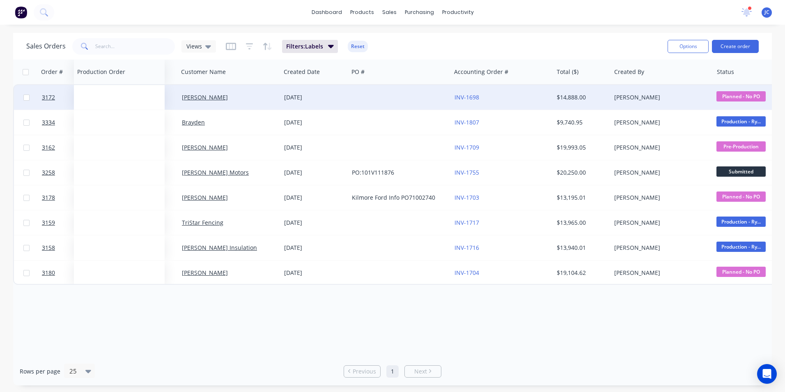
drag, startPoint x: 515, startPoint y: 78, endPoint x: 126, endPoint y: 94, distance: 389.1
click at [126, 94] on div "Order # Customer Name Created Date PO # Accounting Order # Production Order Tot…" at bounding box center [587, 172] width 1148 height 225
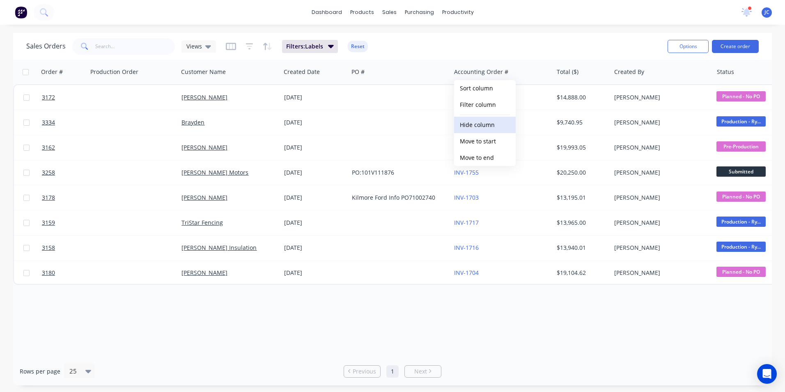
click at [491, 127] on button "Hide column" at bounding box center [485, 125] width 62 height 16
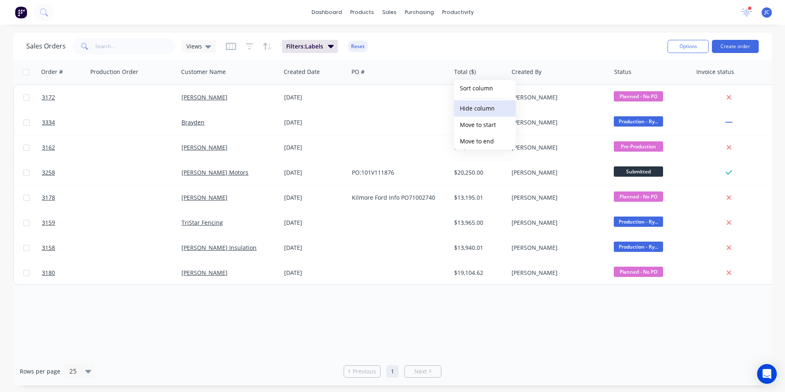
click at [487, 109] on button "Hide column" at bounding box center [485, 108] width 62 height 16
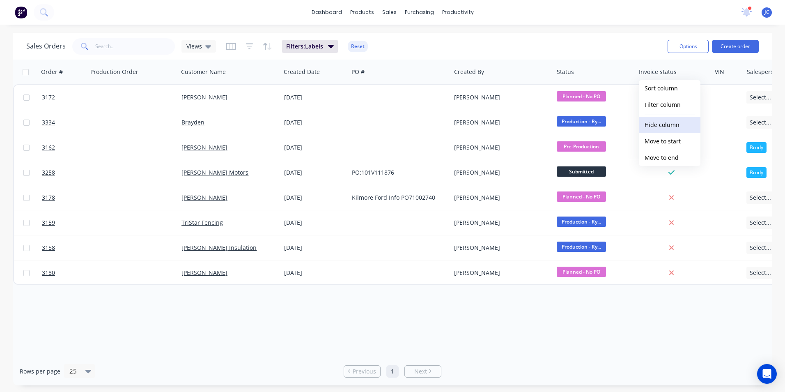
click at [681, 120] on button "Hide column" at bounding box center [670, 125] width 62 height 16
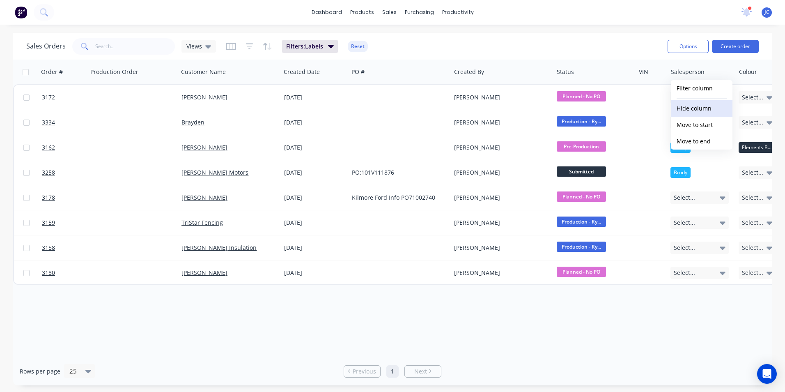
click at [699, 110] on button "Hide column" at bounding box center [702, 108] width 62 height 16
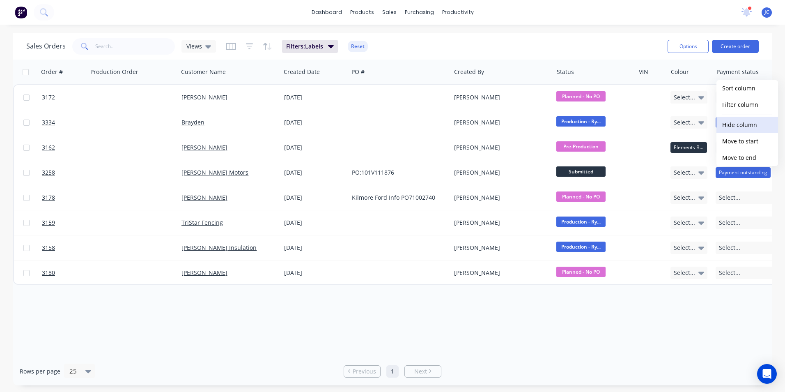
click at [753, 126] on button "Hide column" at bounding box center [747, 125] width 62 height 16
click at [748, 127] on button "Hide column" at bounding box center [747, 125] width 62 height 16
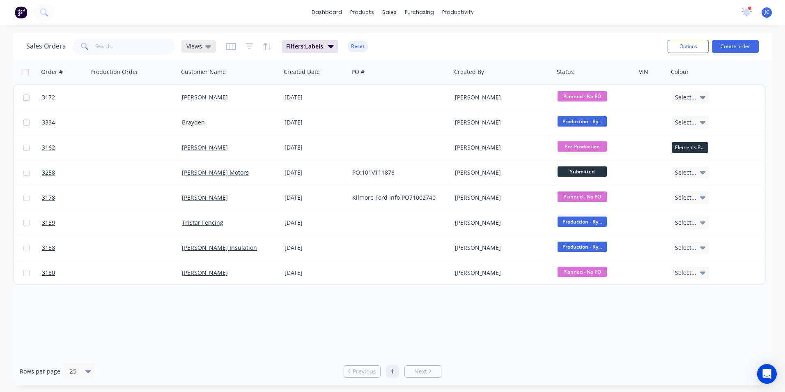
click at [204, 45] on div "Views" at bounding box center [198, 46] width 25 height 7
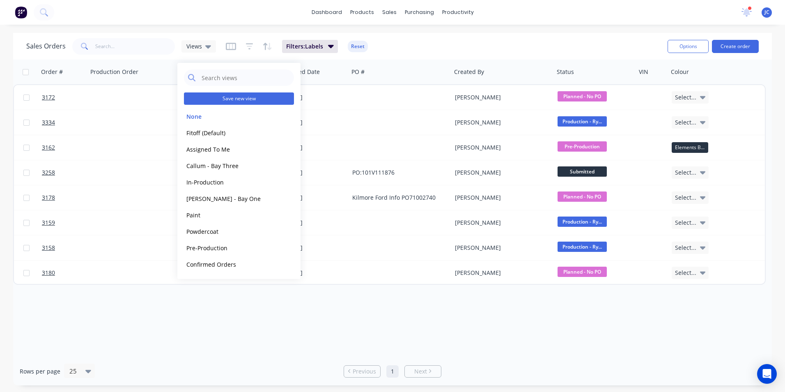
click at [238, 99] on button "Save new view" at bounding box center [239, 98] width 110 height 12
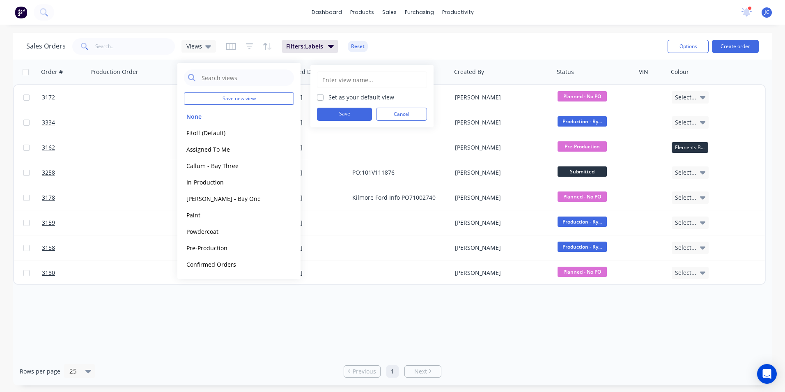
click at [349, 80] on input "text" at bounding box center [371, 80] width 101 height 16
type input "[PERSON_NAME] - Bay Two"
click at [340, 113] on button "Save" at bounding box center [344, 114] width 55 height 13
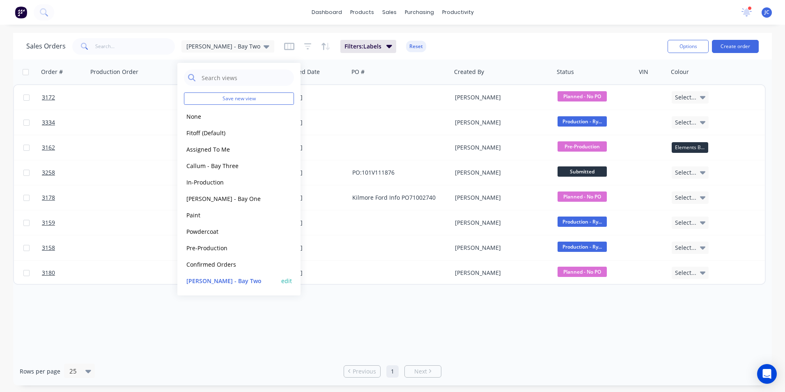
click at [221, 278] on button "[PERSON_NAME] - Bay Two" at bounding box center [231, 280] width 94 height 9
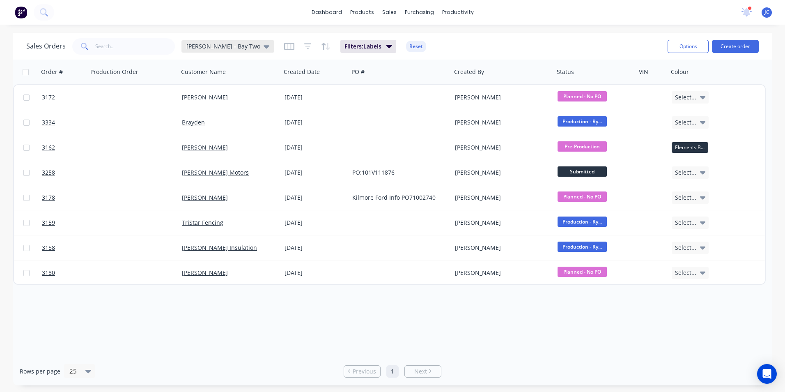
click at [218, 48] on span "[PERSON_NAME] - Bay Two" at bounding box center [223, 46] width 74 height 9
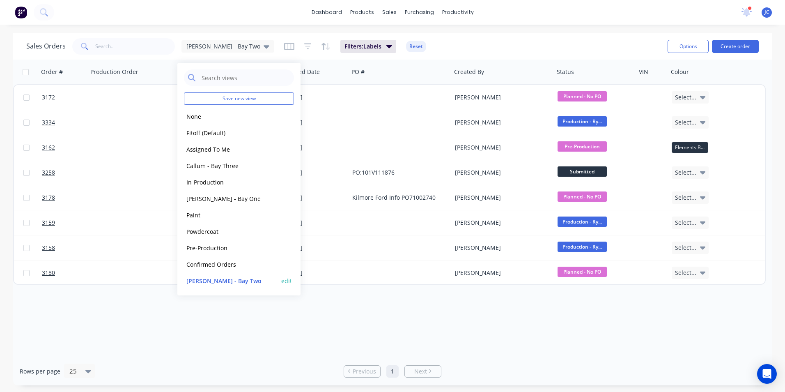
click at [287, 281] on button "edit" at bounding box center [286, 280] width 11 height 9
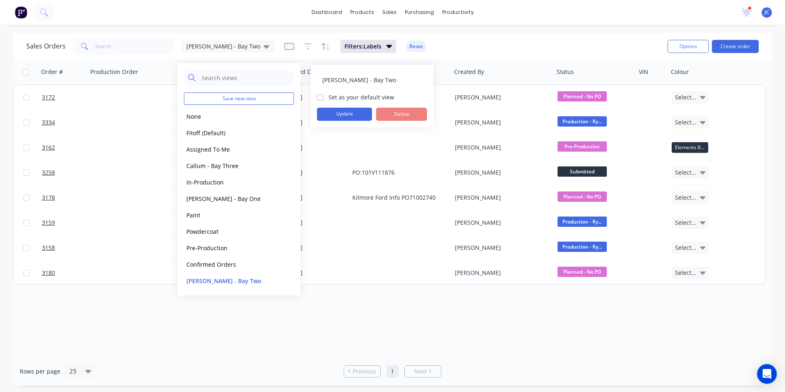
drag, startPoint x: 368, startPoint y: 95, endPoint x: 358, endPoint y: 99, distance: 10.5
click at [367, 94] on label "Set as your default view" at bounding box center [361, 97] width 66 height 9
click at [324, 94] on input "Set as your default view" at bounding box center [320, 97] width 7 height 8
checkbox input "true"
click at [345, 115] on button "Update" at bounding box center [344, 114] width 55 height 13
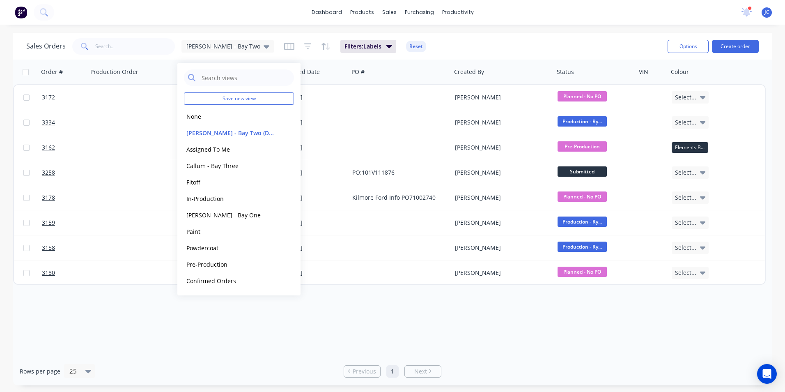
click at [420, 327] on div "Order # Production Order Customer Name Created Date PO # Created By Status VIN …" at bounding box center [392, 208] width 759 height 297
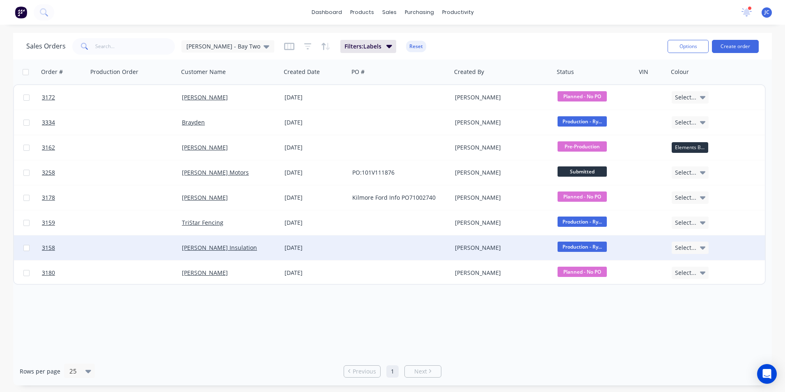
click at [108, 245] on div at bounding box center [133, 247] width 91 height 25
type input "10"
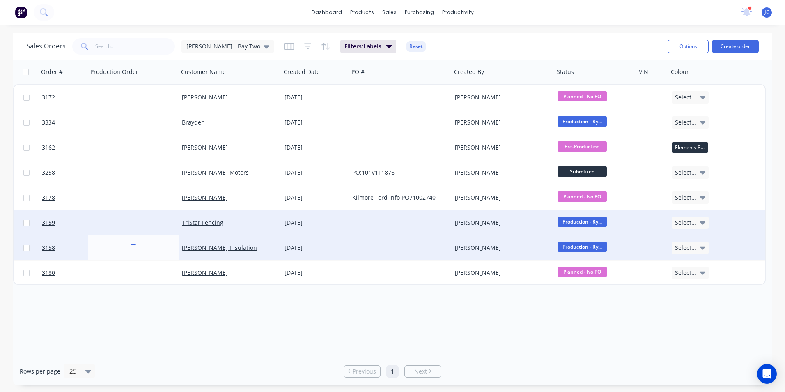
click at [102, 219] on div at bounding box center [133, 222] width 91 height 25
click at [107, 222] on div at bounding box center [133, 222] width 91 height 25
type input "20"
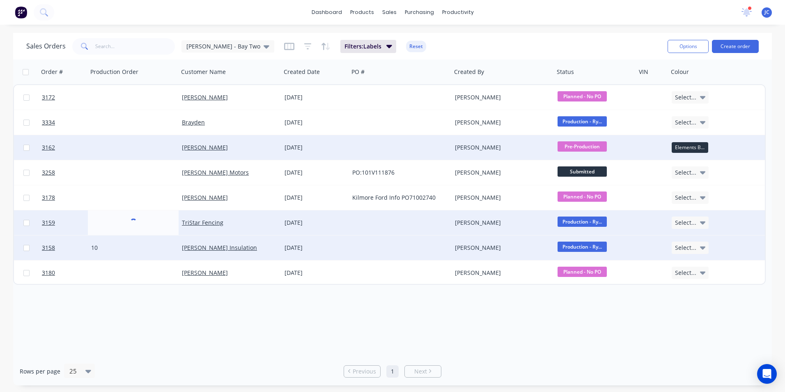
click at [128, 152] on div at bounding box center [133, 147] width 91 height 25
click at [128, 151] on div at bounding box center [133, 147] width 91 height 25
type input "30"
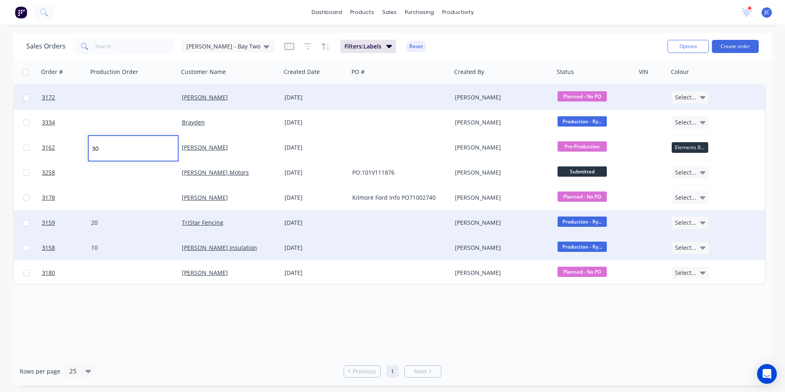
click at [124, 92] on div at bounding box center [133, 97] width 91 height 25
click at [121, 99] on div at bounding box center [133, 97] width 91 height 25
type input "40"
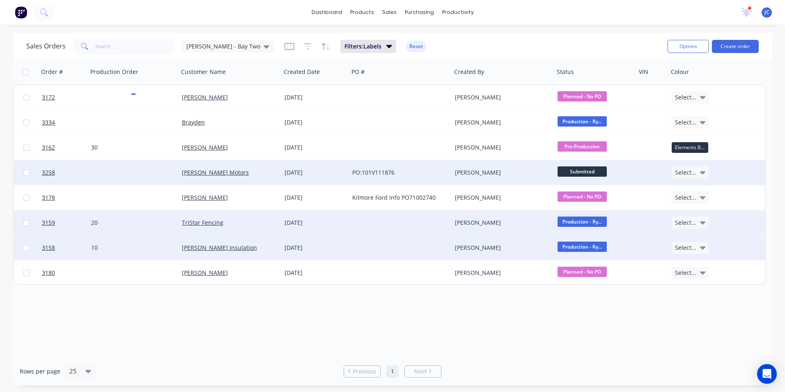
click at [130, 178] on div at bounding box center [133, 172] width 91 height 25
click at [130, 175] on div at bounding box center [133, 172] width 91 height 25
type input "50"
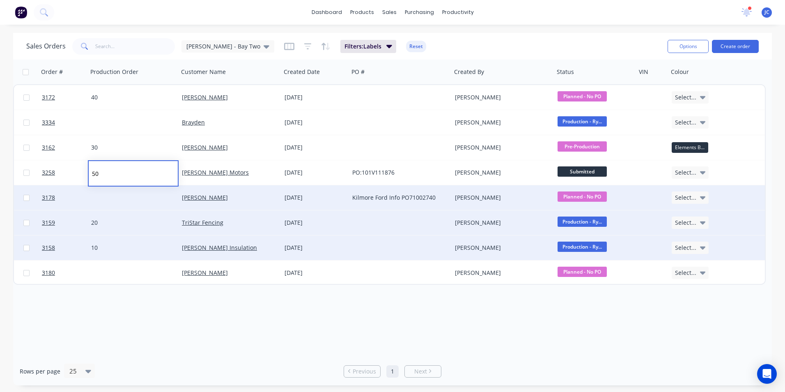
click at [119, 198] on div at bounding box center [133, 197] width 91 height 25
type input "60"
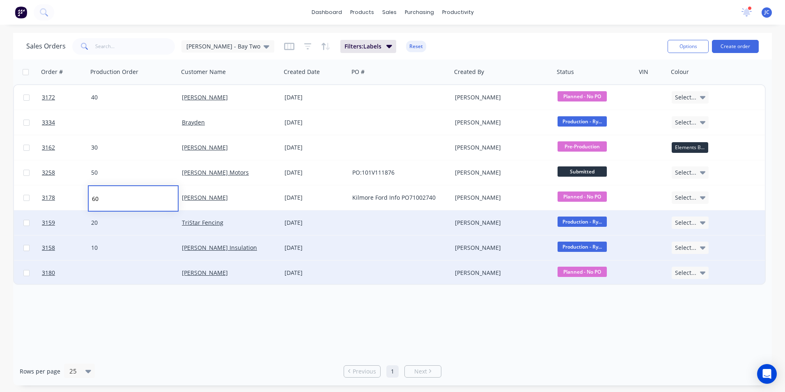
click at [112, 273] on div at bounding box center [133, 272] width 91 height 25
click at [109, 273] on div at bounding box center [133, 272] width 91 height 25
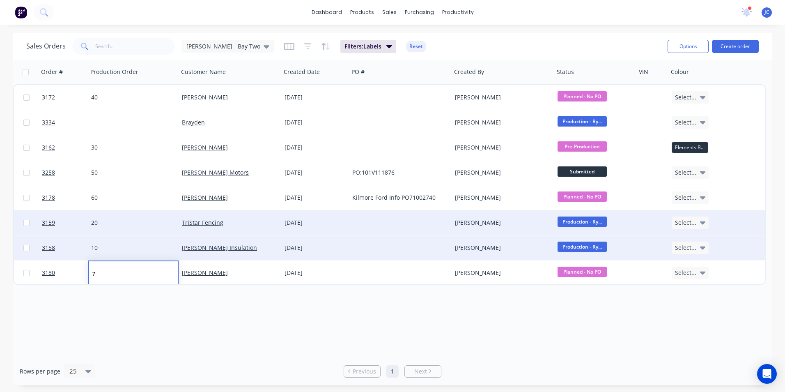
type input "70"
click at [209, 338] on div "Order # Production Order Customer Name Created Date PO # Created By Status VIN …" at bounding box center [392, 208] width 759 height 297
click at [165, 78] on div at bounding box center [130, 72] width 80 height 16
click at [166, 73] on icon "button" at bounding box center [164, 72] width 7 height 7
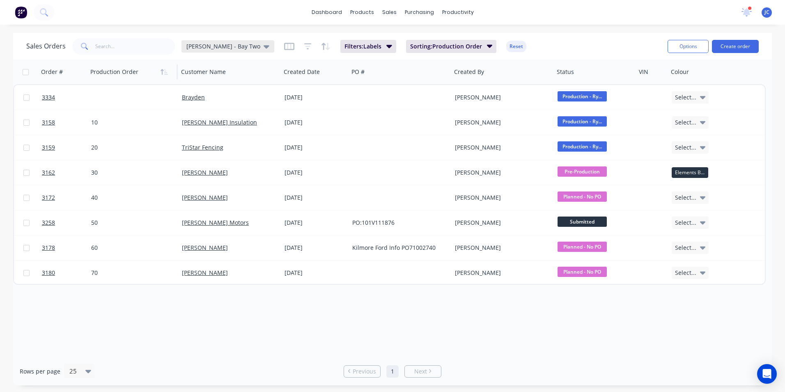
click at [223, 41] on div "[PERSON_NAME] - Bay Two" at bounding box center [227, 46] width 93 height 12
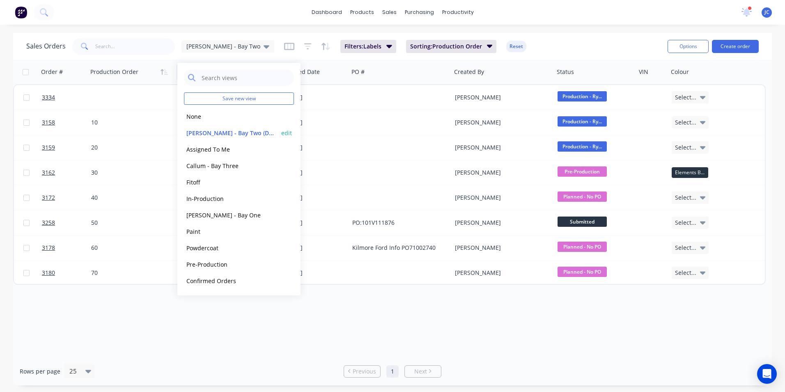
click at [287, 131] on button "edit" at bounding box center [286, 133] width 11 height 9
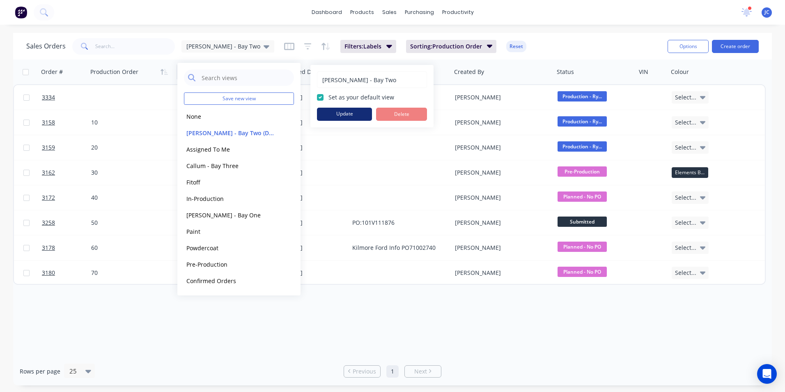
click at [335, 115] on button "Update" at bounding box center [344, 114] width 55 height 13
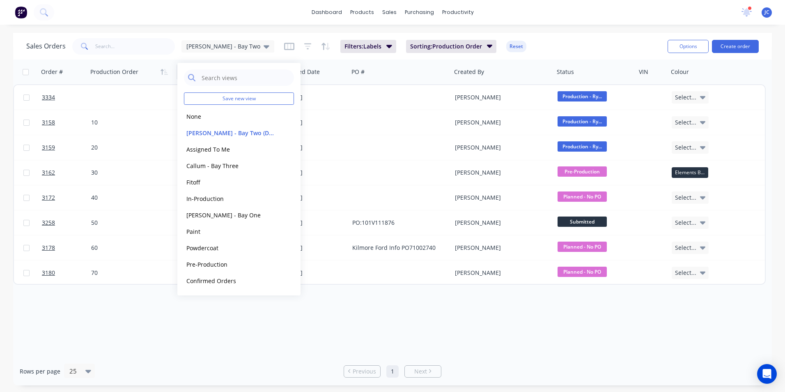
click at [126, 302] on div "Order # Production Order Customer Name Created Date PO # Created By Status VIN …" at bounding box center [392, 208] width 759 height 297
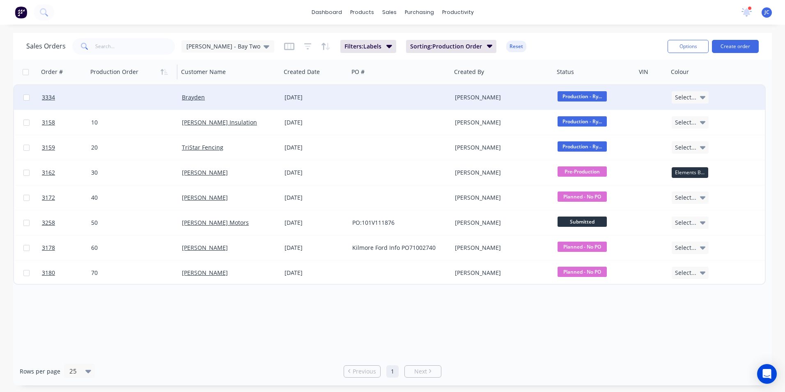
click at [112, 96] on div at bounding box center [133, 97] width 91 height 25
click at [112, 97] on input at bounding box center [133, 98] width 89 height 25
type input "15"
click at [256, 329] on div "Order # Production Order Customer Name Created Date PO # Created By Status VIN …" at bounding box center [392, 208] width 759 height 297
click at [210, 48] on span "[PERSON_NAME] - Bay Two" at bounding box center [223, 46] width 74 height 9
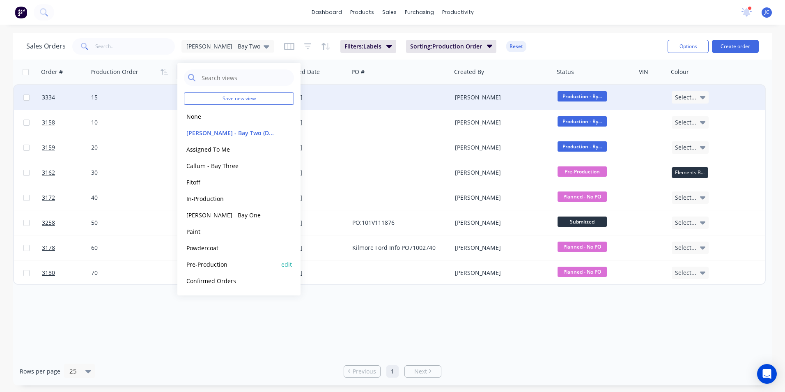
click at [220, 264] on button "Pre-Production" at bounding box center [231, 263] width 94 height 9
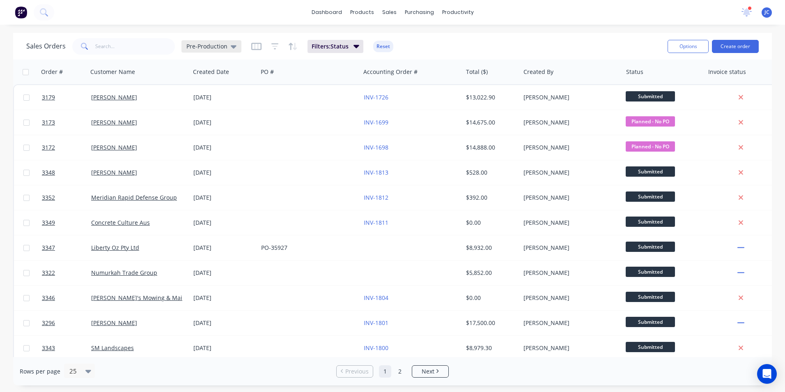
click at [225, 47] on span "Pre-Production" at bounding box center [206, 46] width 41 height 9
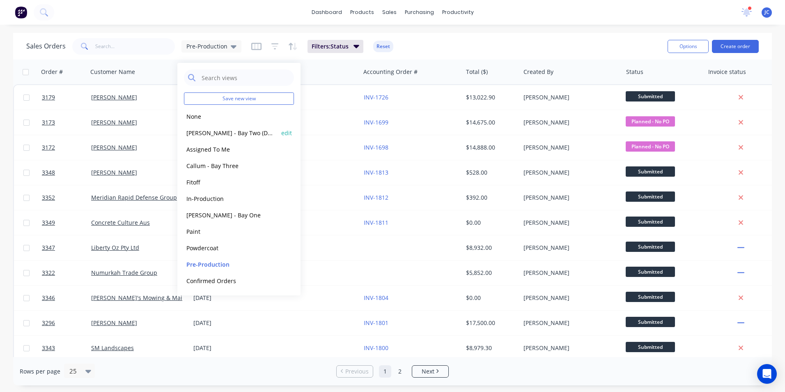
click at [229, 132] on button "Ryan - Bay Two (Default)" at bounding box center [231, 132] width 94 height 9
